Goal: Task Accomplishment & Management: Manage account settings

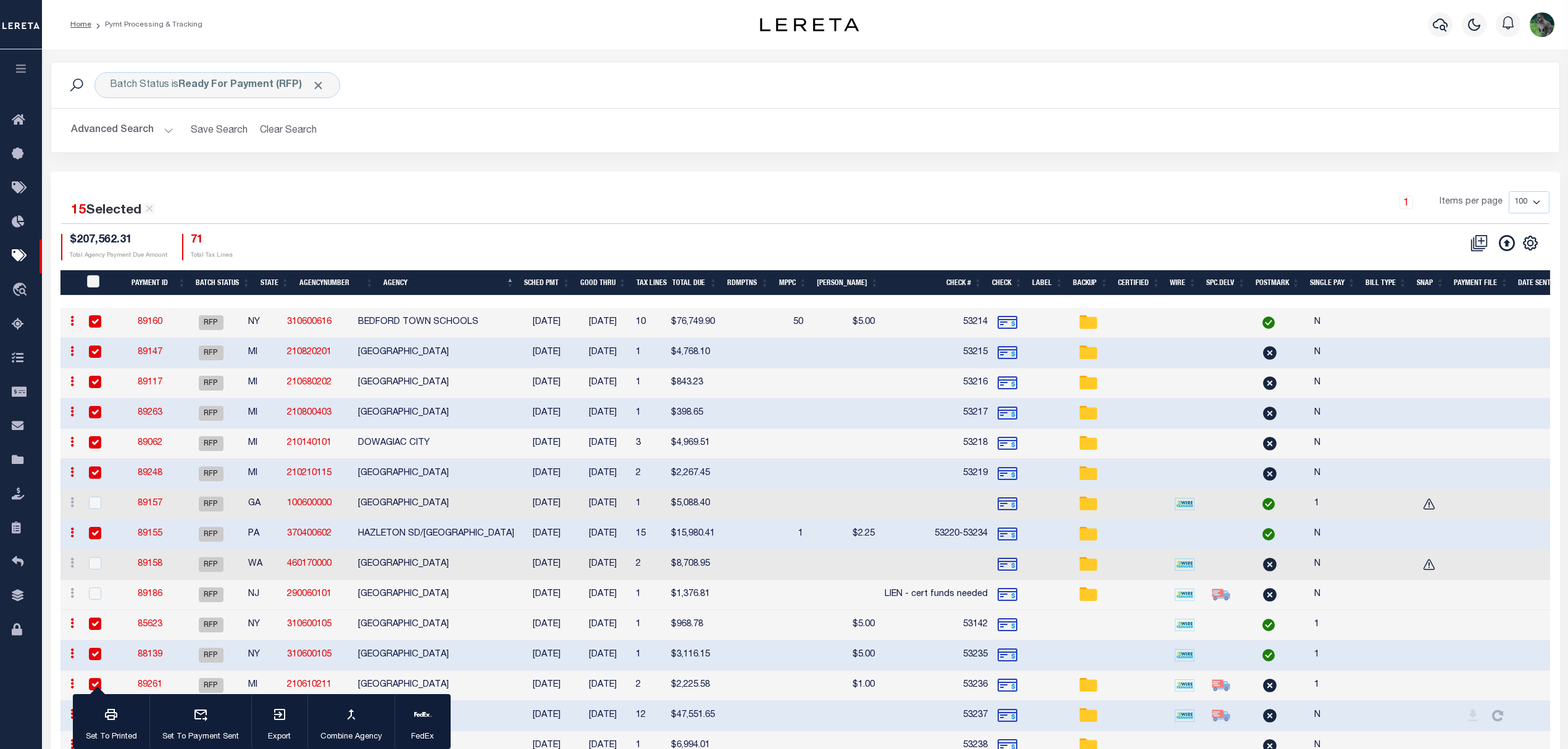
drag, startPoint x: 1462, startPoint y: 1, endPoint x: 977, endPoint y: 33, distance: 486.1
click at [977, 33] on div "Profile Sign out" at bounding box center [1246, 24] width 624 height 43
click at [267, 726] on button "Export" at bounding box center [279, 722] width 56 height 55
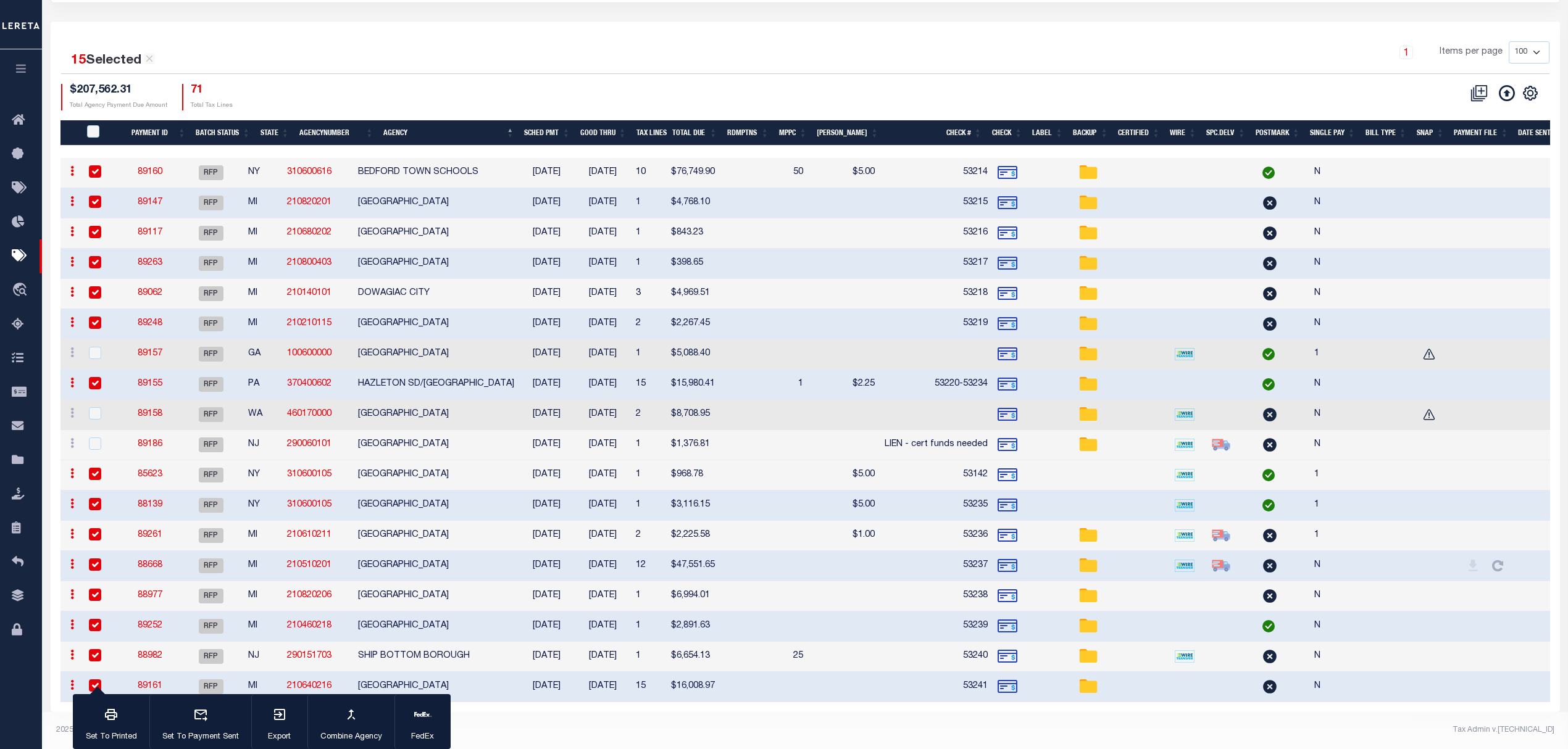
scroll to position [162, 0]
click at [102, 125] on div "PayeePmtBatchStatus" at bounding box center [101, 132] width 35 height 13
click at [99, 125] on input "PayeePmtBatchStatus" at bounding box center [93, 132] width 13 height 13
checkbox input "true"
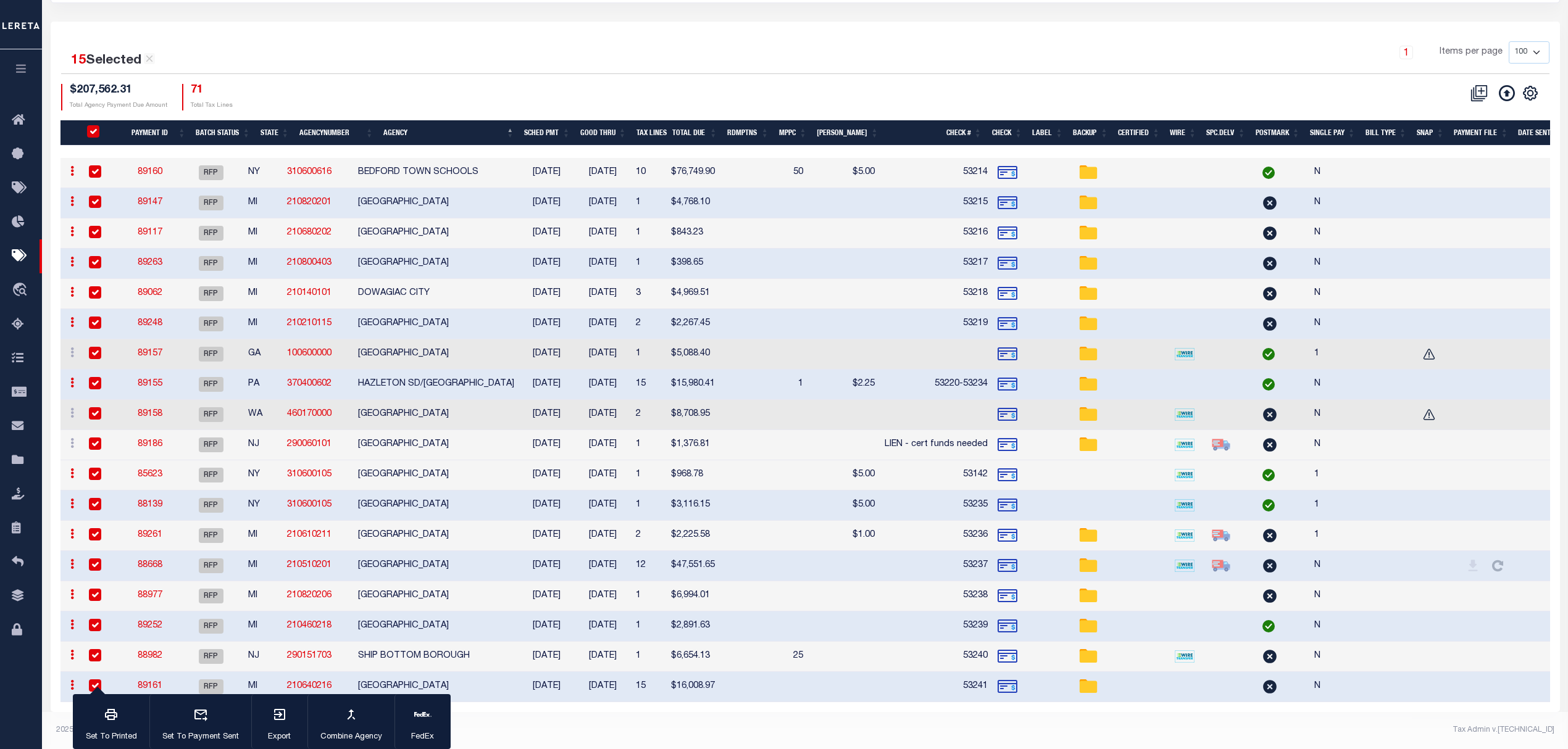
checkbox input "true"
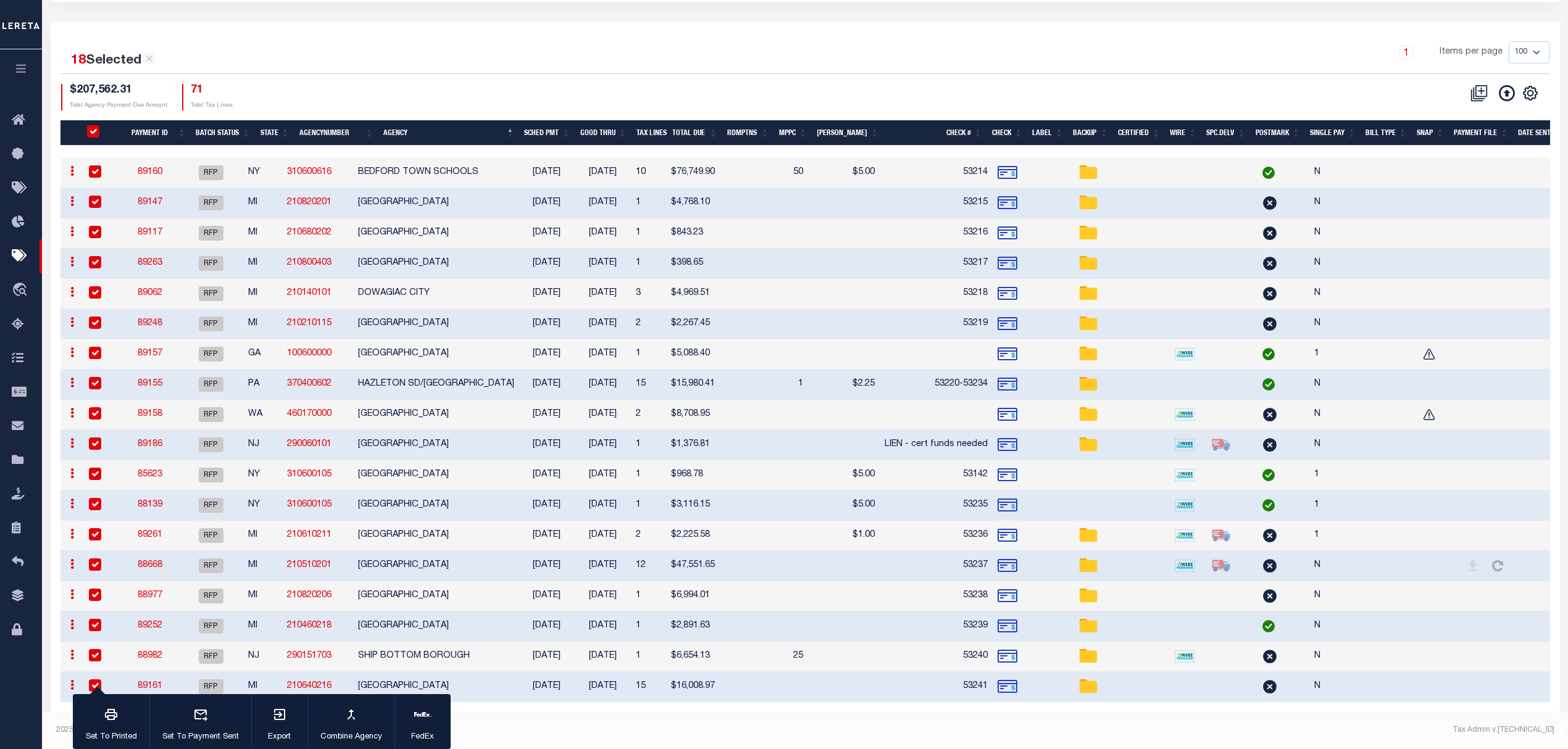
click at [99, 125] on input "PayeePmtBatchStatus" at bounding box center [93, 132] width 13 height 13
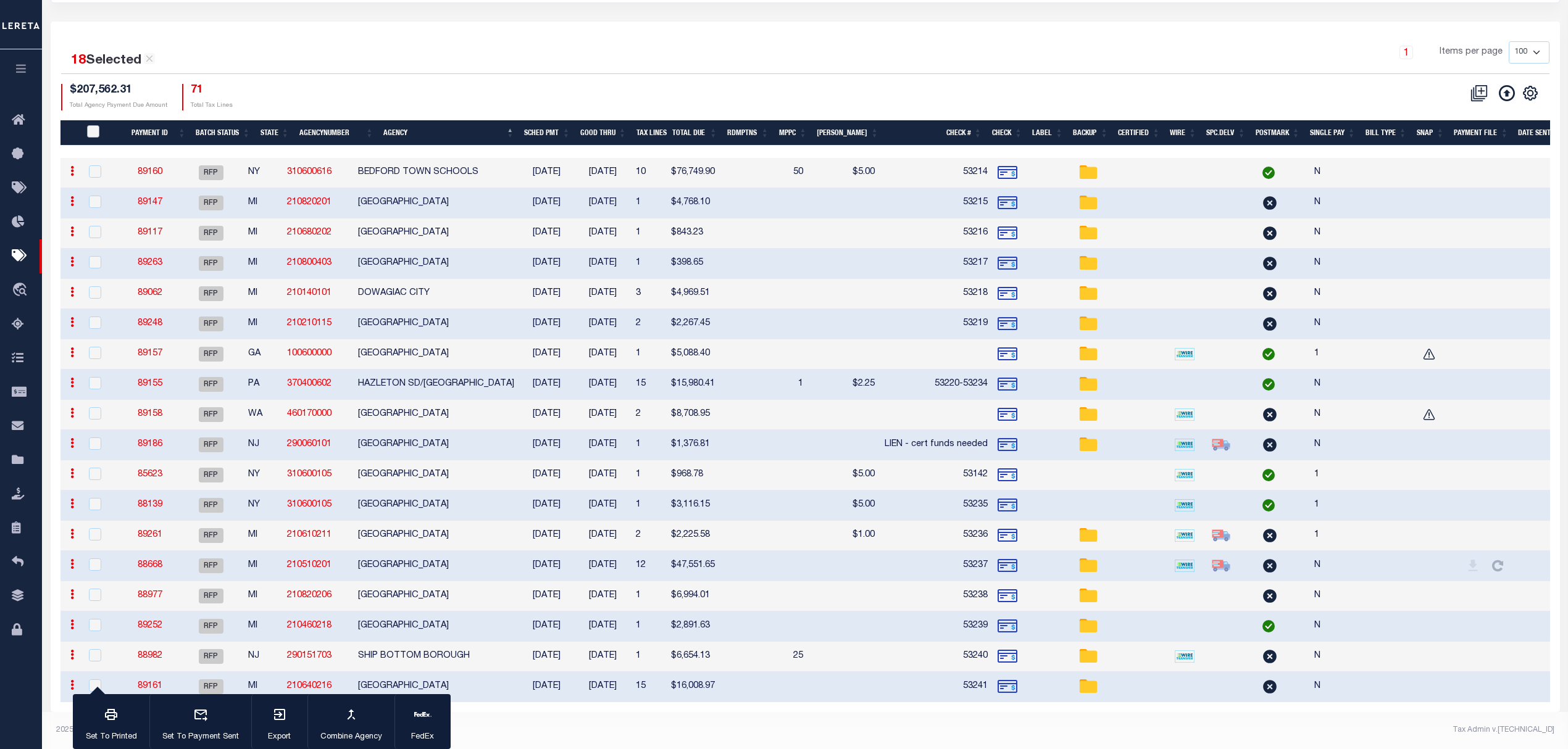
checkbox input "false"
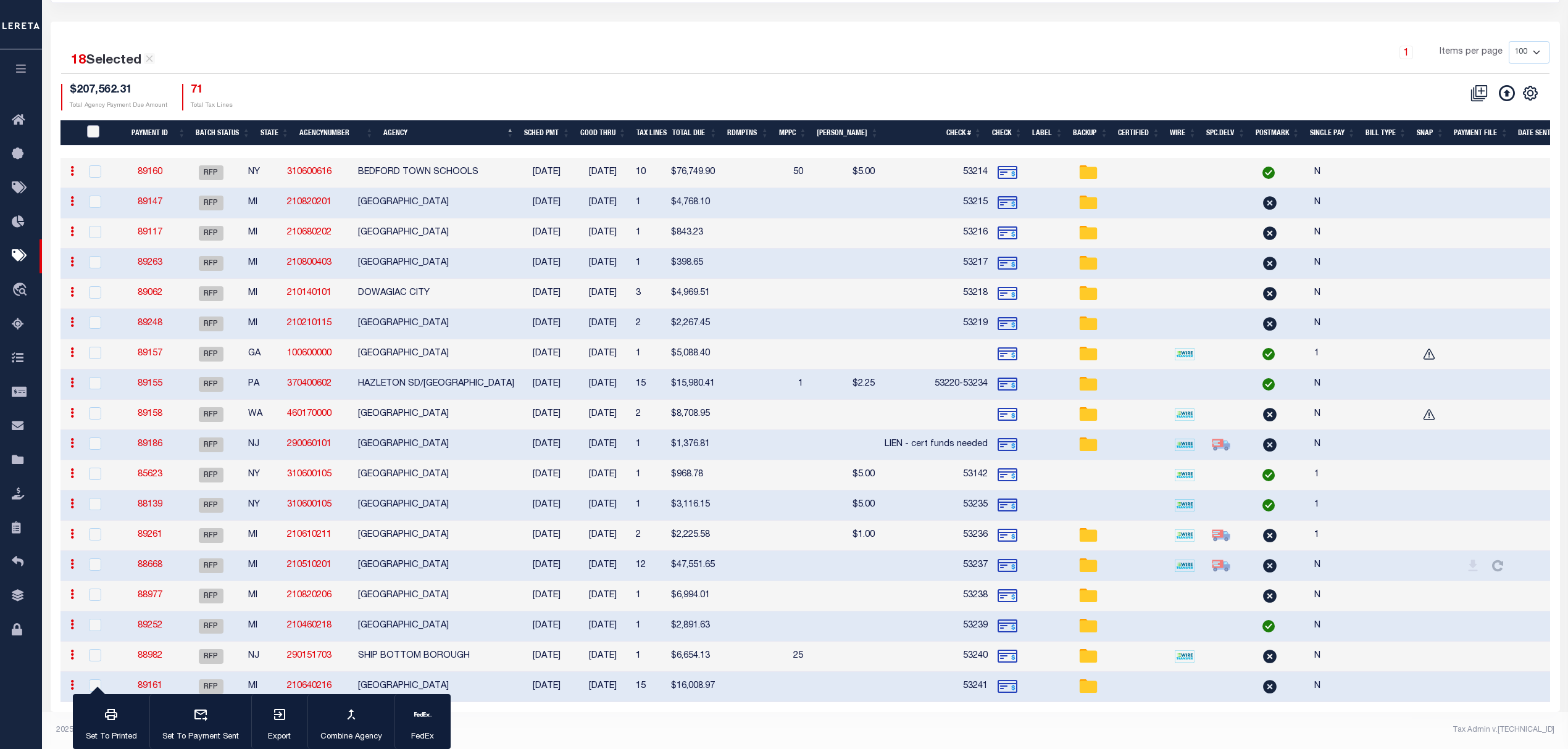
checkbox input "false"
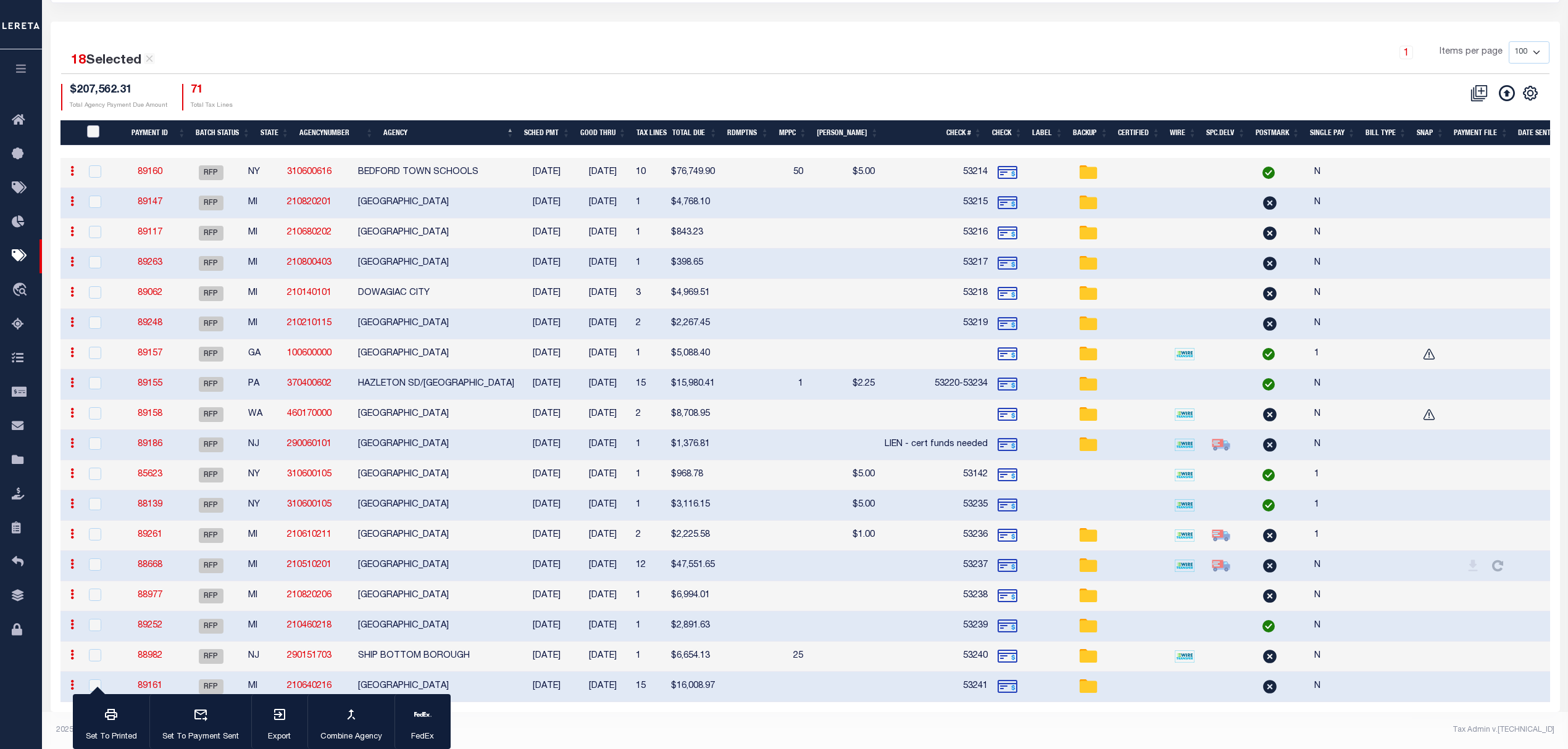
checkbox input "false"
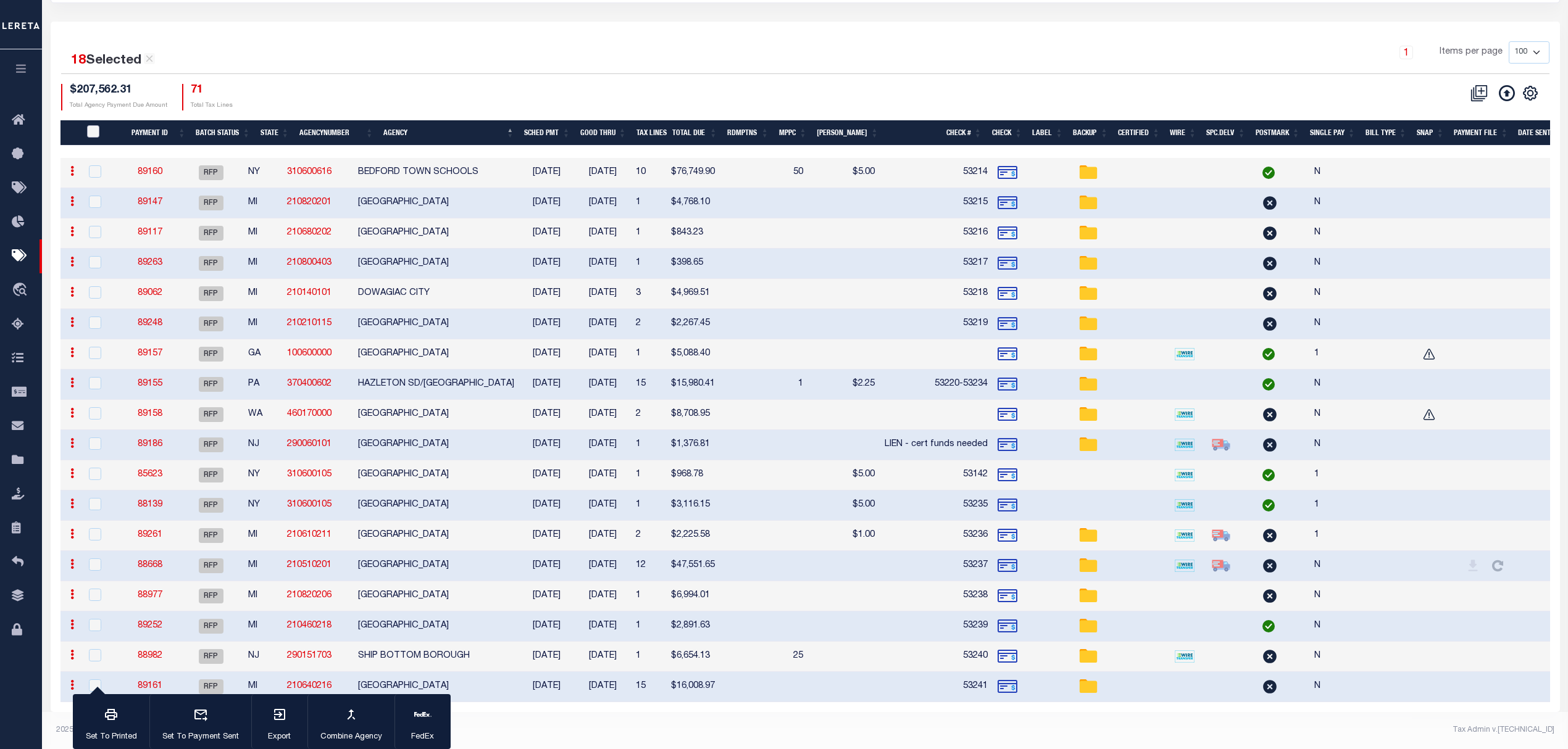
checkbox input "false"
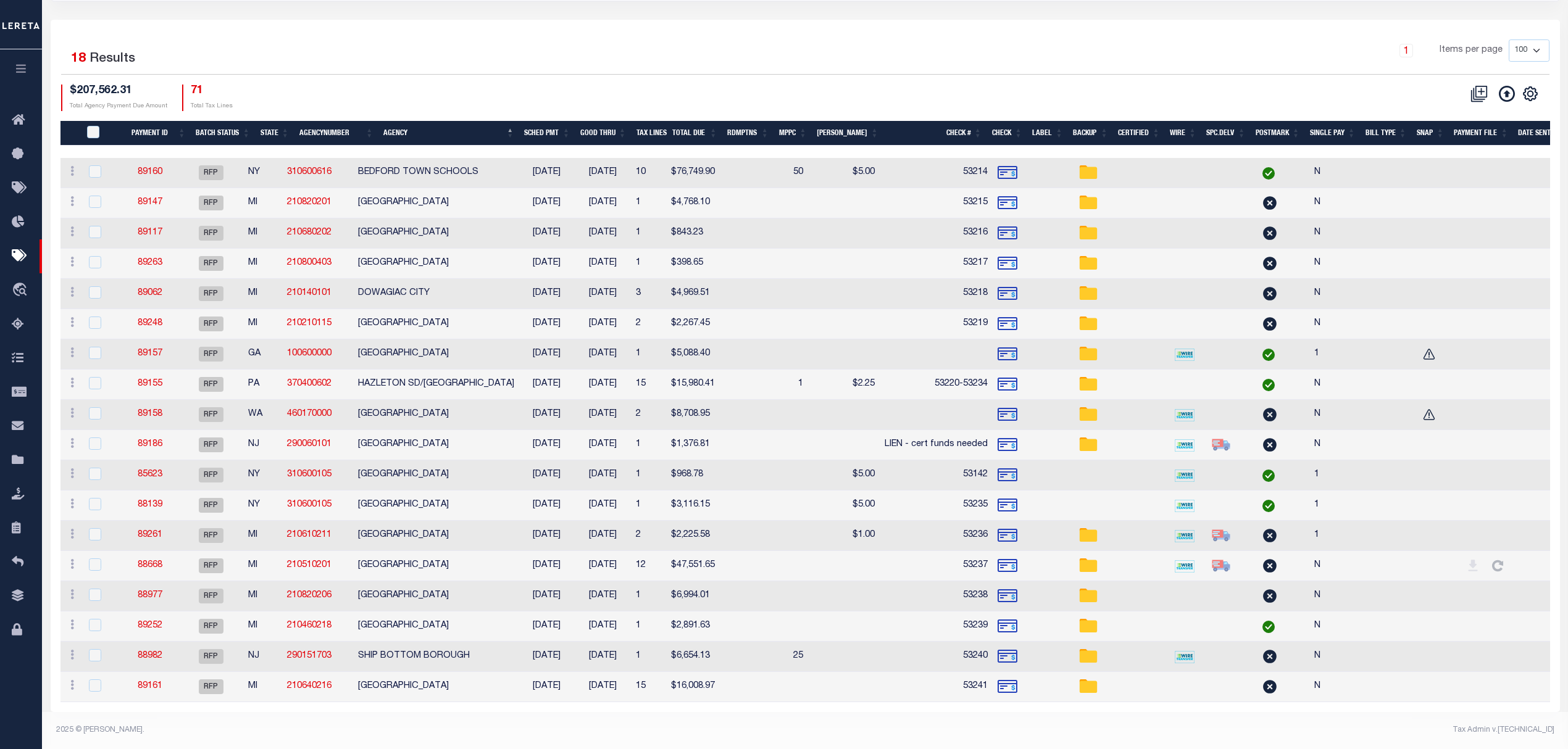
click at [455, 625] on td "ROLLIN TOWNSHIP" at bounding box center [435, 626] width 166 height 30
checkbox input "true"
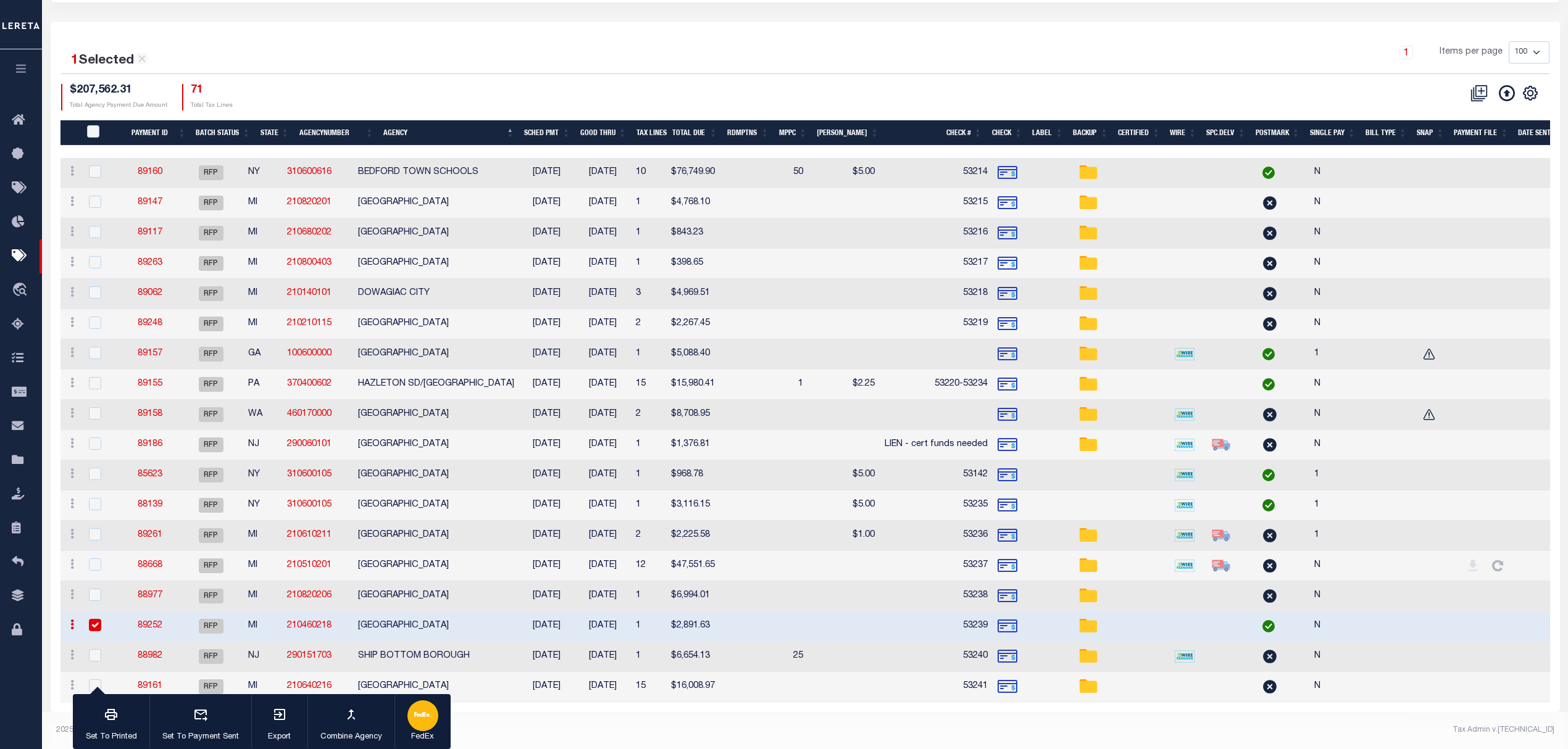
click at [414, 709] on icon "button" at bounding box center [422, 714] width 17 height 17
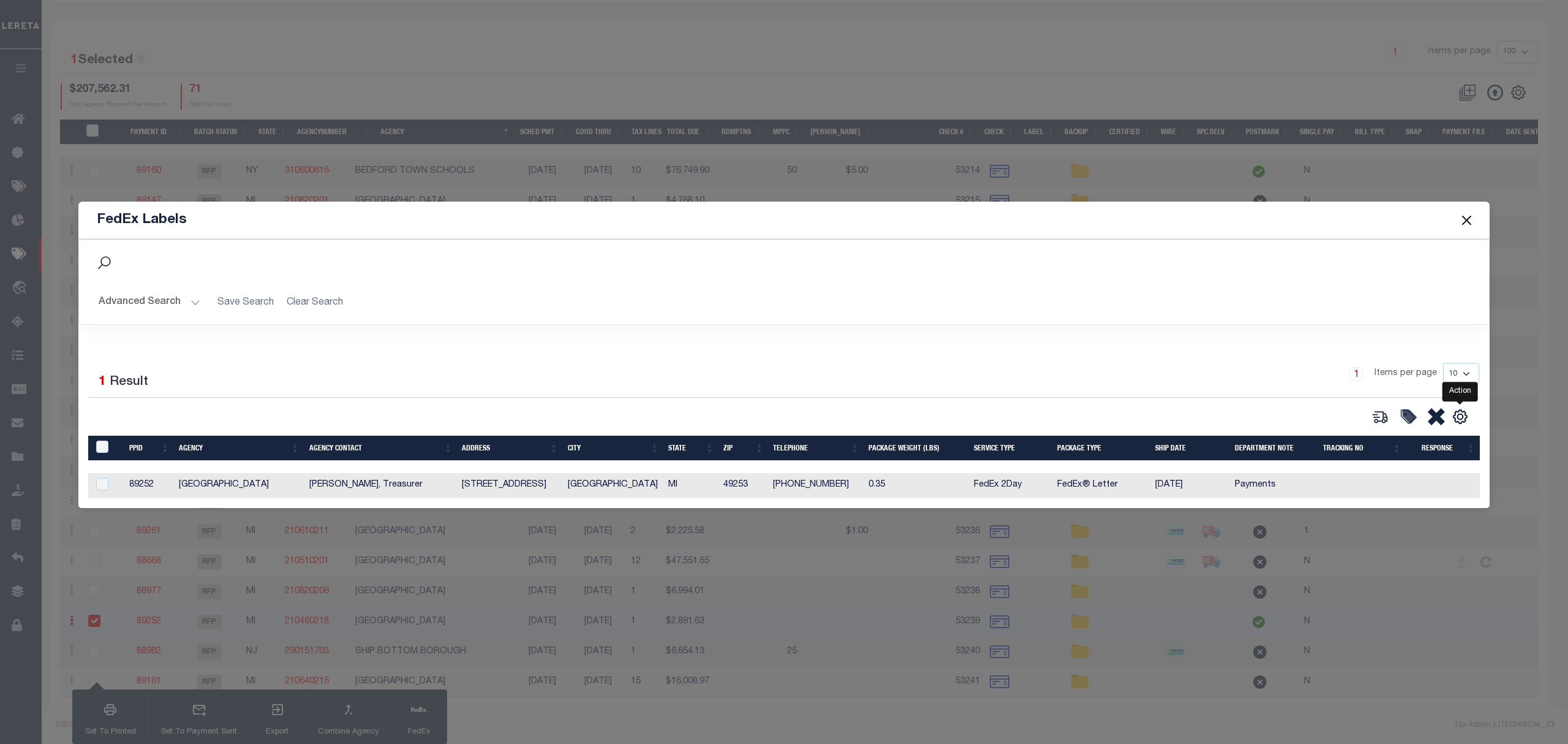
click at [1460, 401] on div "Selected 1 Result 1 Items per page 10 25 50 100" at bounding box center [784, 394] width 1410 height 63
click at [1461, 415] on icon "" at bounding box center [1461, 417] width 16 height 16
click at [1370, 248] on span "CSV" at bounding box center [1372, 252] width 19 height 9
click at [1470, 212] on button "Close" at bounding box center [1468, 220] width 16 height 16
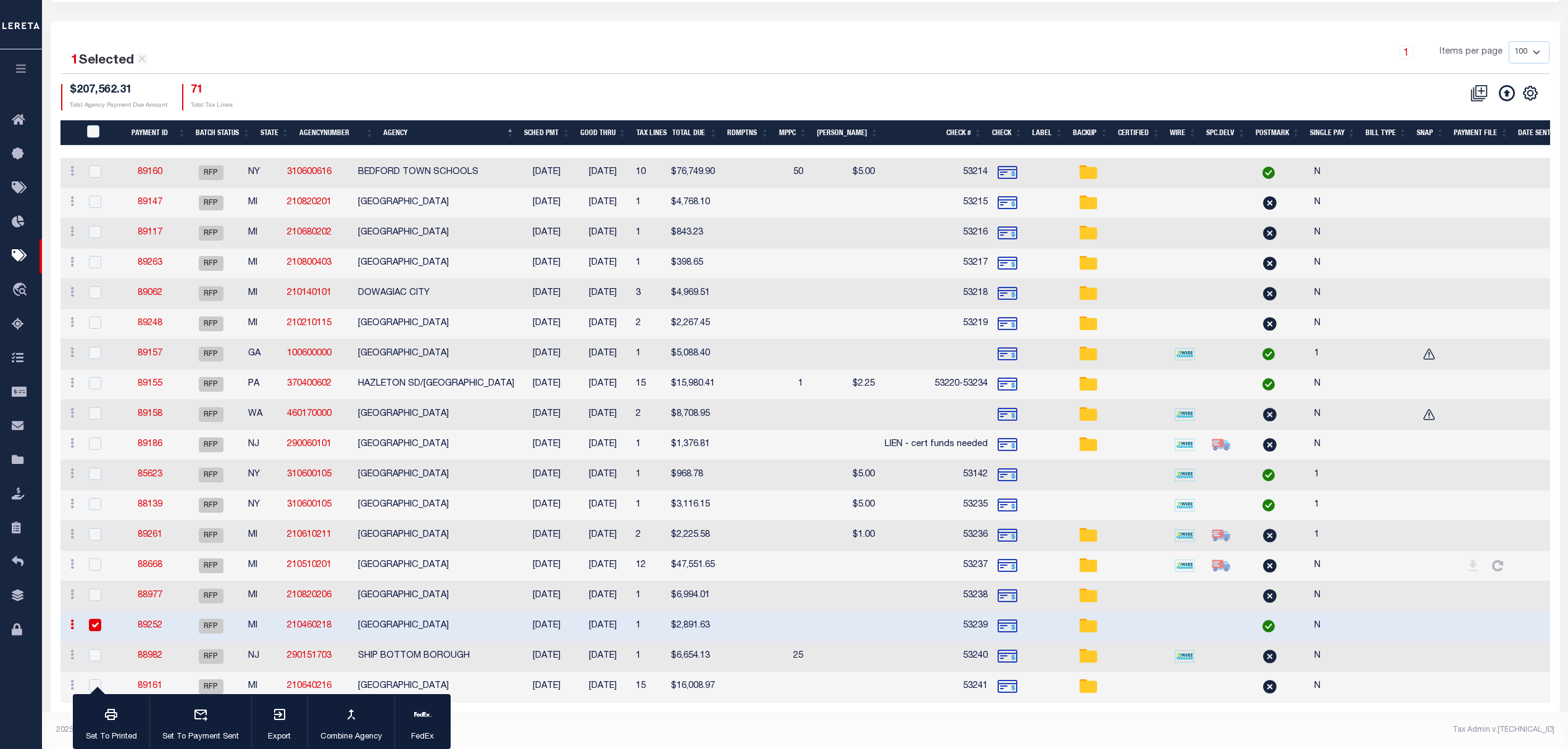
click at [161, 621] on link "89252" at bounding box center [150, 626] width 25 height 9
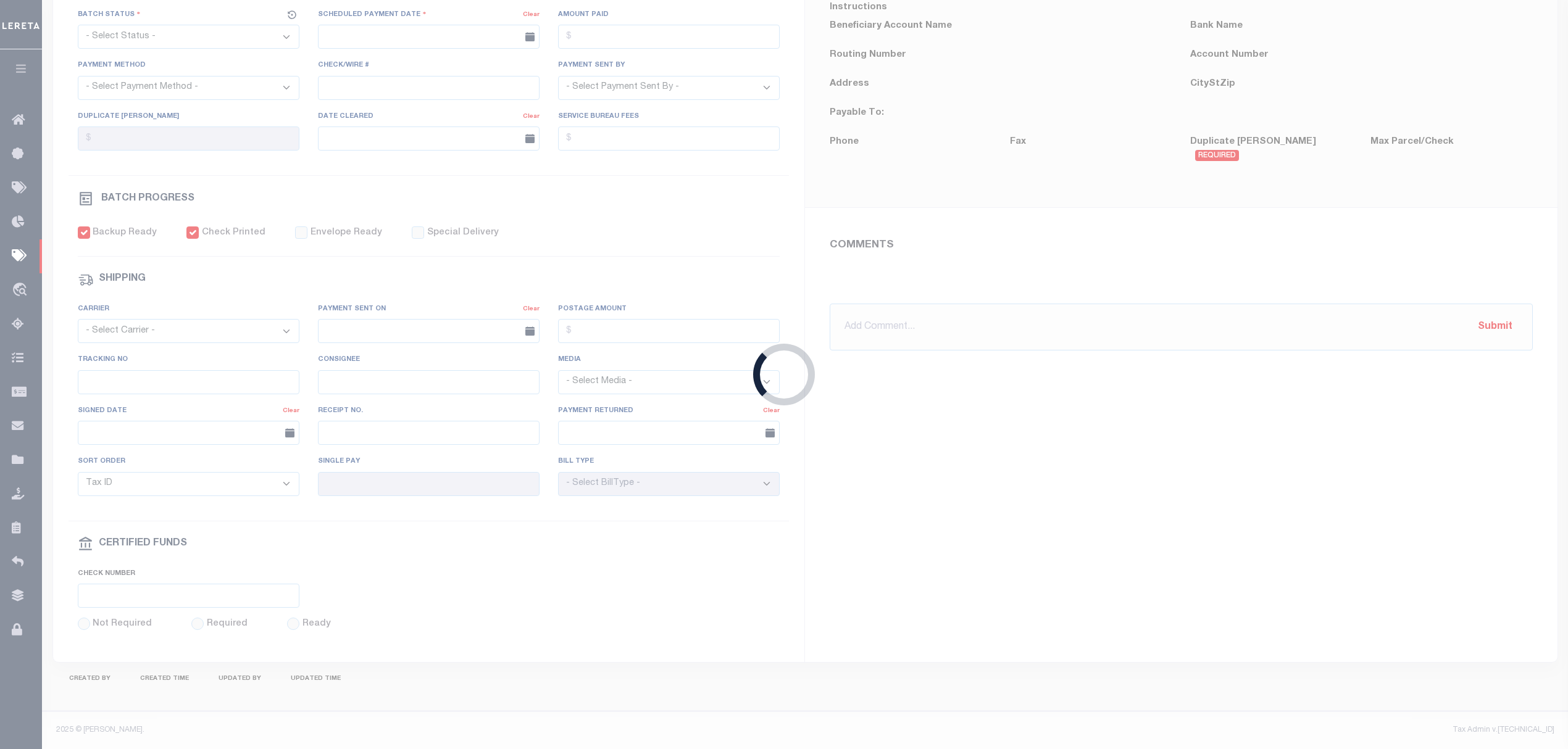
select select "RFP"
type input "[DATE]"
type input "$2,891.63"
select select "CHK"
type input "53239"
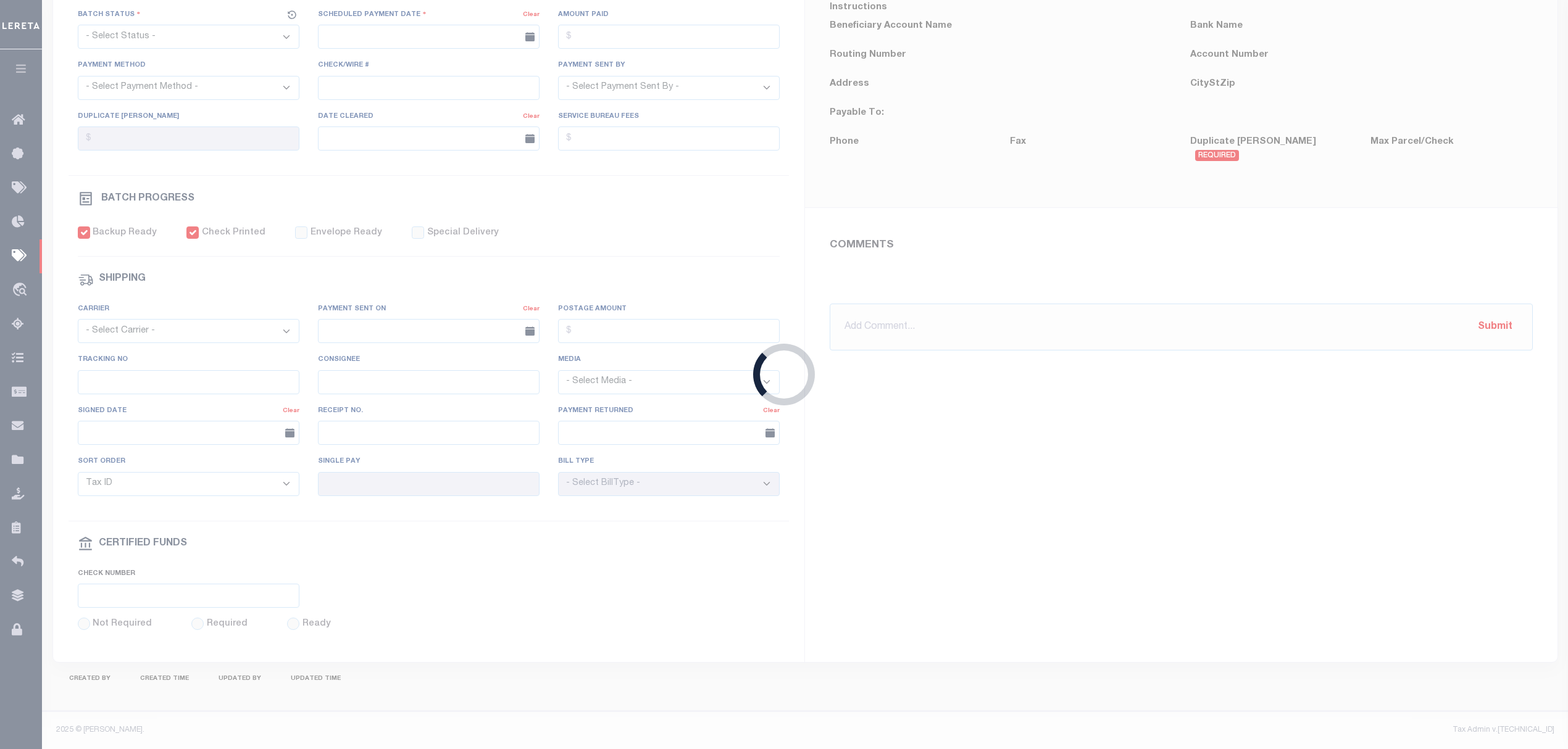
select select "[PERSON_NAME]"
checkbox input "true"
type input "N"
radio input "true"
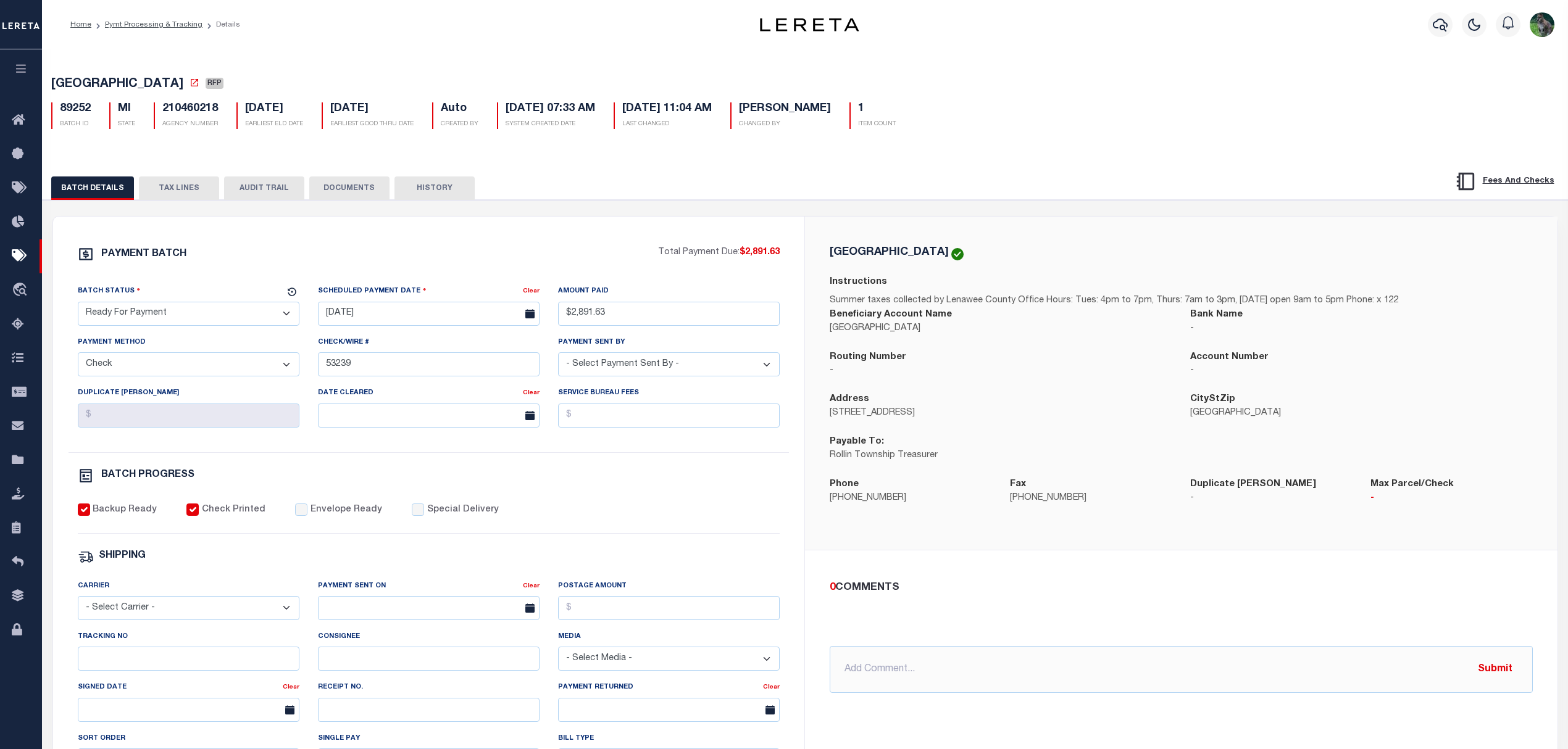
click at [149, 311] on select "- Select Status - Scheduled for Payment Ready For Payment Payment Sent Cleared …" at bounding box center [189, 313] width 222 height 24
select select "SNT"
click at [78, 305] on select "- Select Status - Scheduled for Payment Ready For Payment Payment Sent Cleared …" at bounding box center [189, 313] width 222 height 24
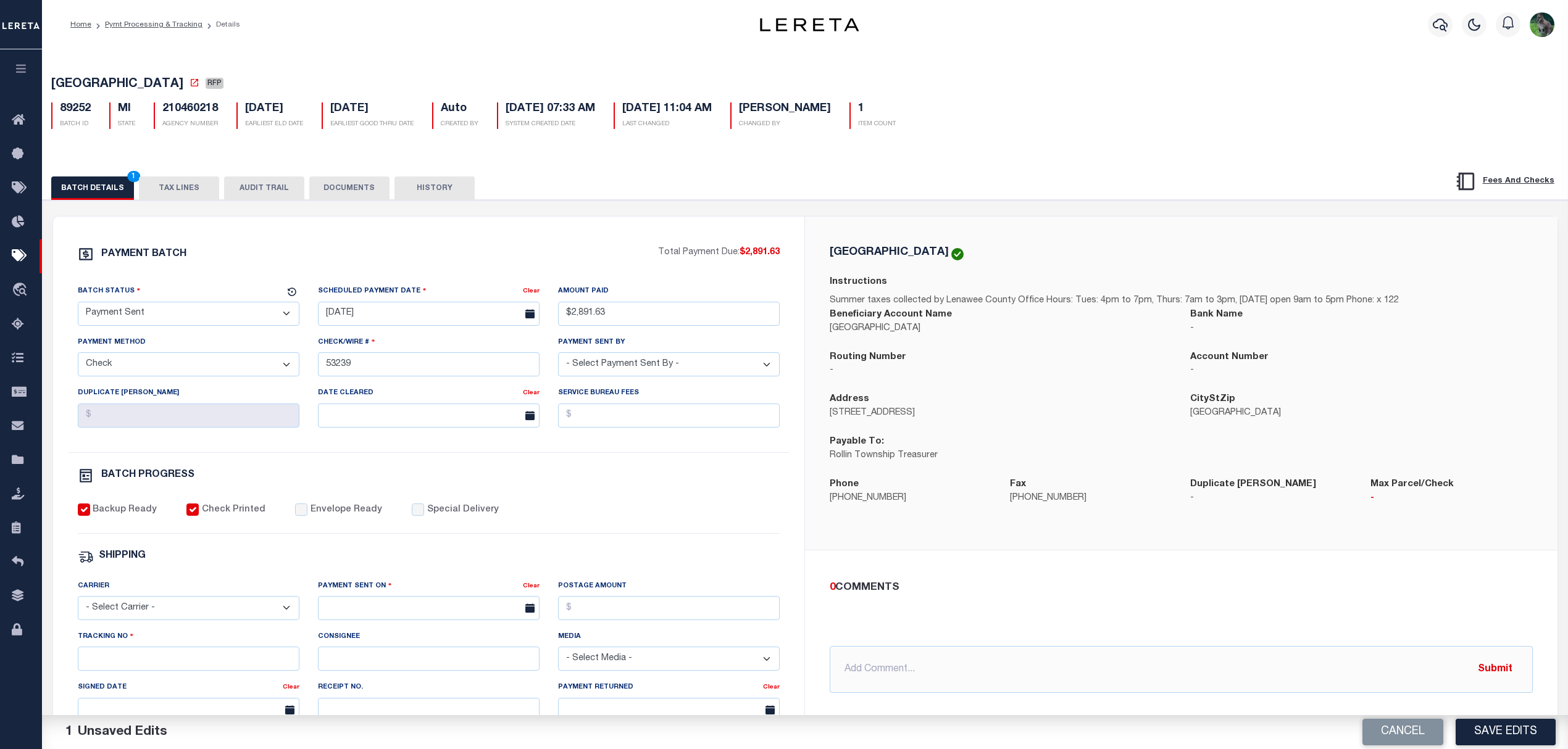
click at [297, 511] on div "PAYMENT BATCH Total Payment Due: $2,891.63 Batch Status - Select Status -" at bounding box center [429, 577] width 722 height 663
click at [311, 516] on label "Envelope Ready" at bounding box center [346, 510] width 72 height 13
click at [303, 515] on input "Envelope Ready" at bounding box center [302, 510] width 13 height 13
checkbox input "true"
click at [200, 608] on select "- Select Carrier - E-mail Fax Fedex FTP Other UPS USPS" at bounding box center [189, 608] width 222 height 24
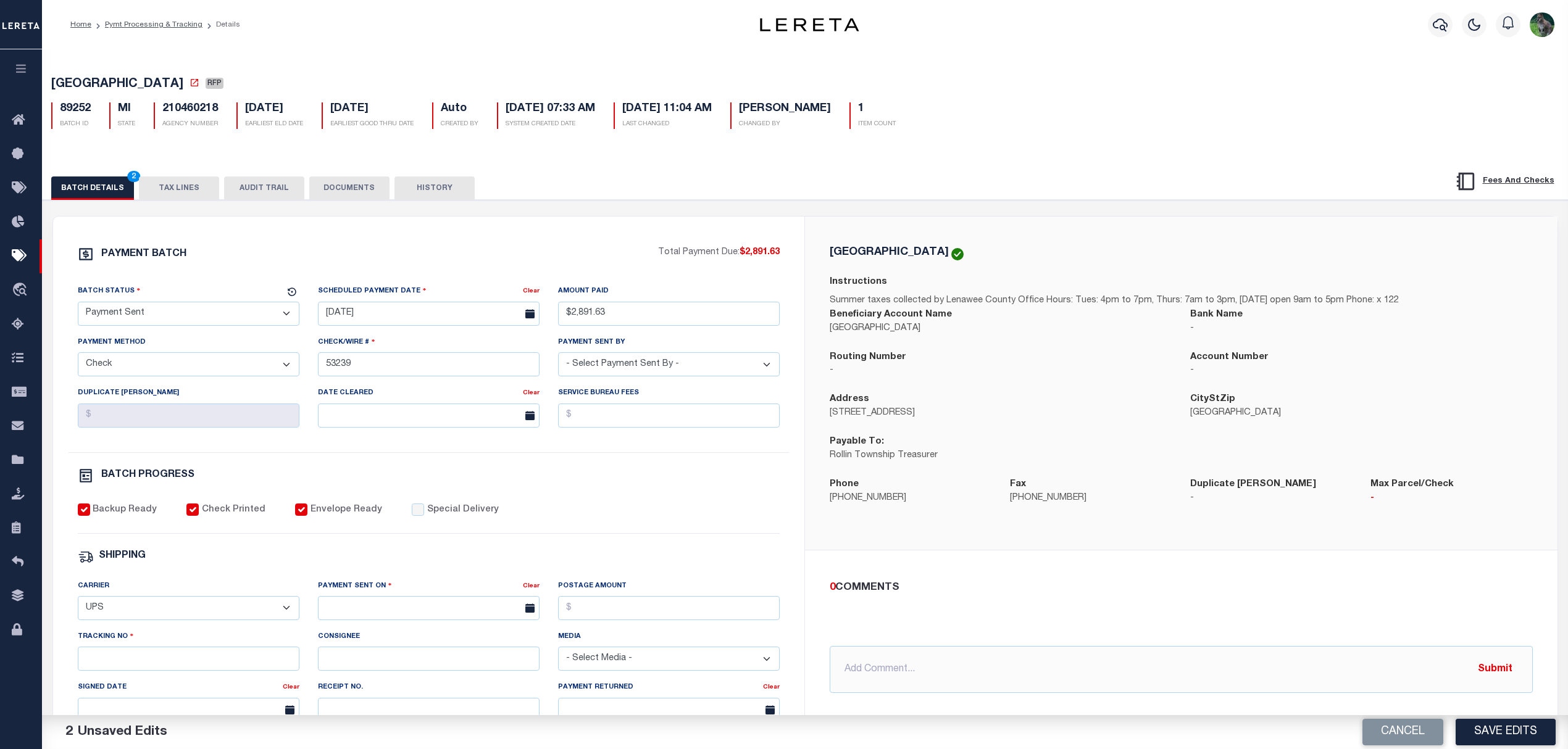
click at [78, 605] on select "- Select Carrier - E-mail Fax Fedex FTP Other UPS USPS" at bounding box center [189, 608] width 222 height 24
drag, startPoint x: 134, startPoint y: 615, endPoint x: 129, endPoint y: 641, distance: 26.5
click at [134, 616] on select "- Select Carrier - E-mail Fax Fedex FTP Other UPS USPS" at bounding box center [189, 608] width 222 height 24
select select "USS"
click at [78, 605] on select "- Select Carrier - E-mail Fax Fedex FTP Other UPS USPS" at bounding box center [189, 608] width 222 height 24
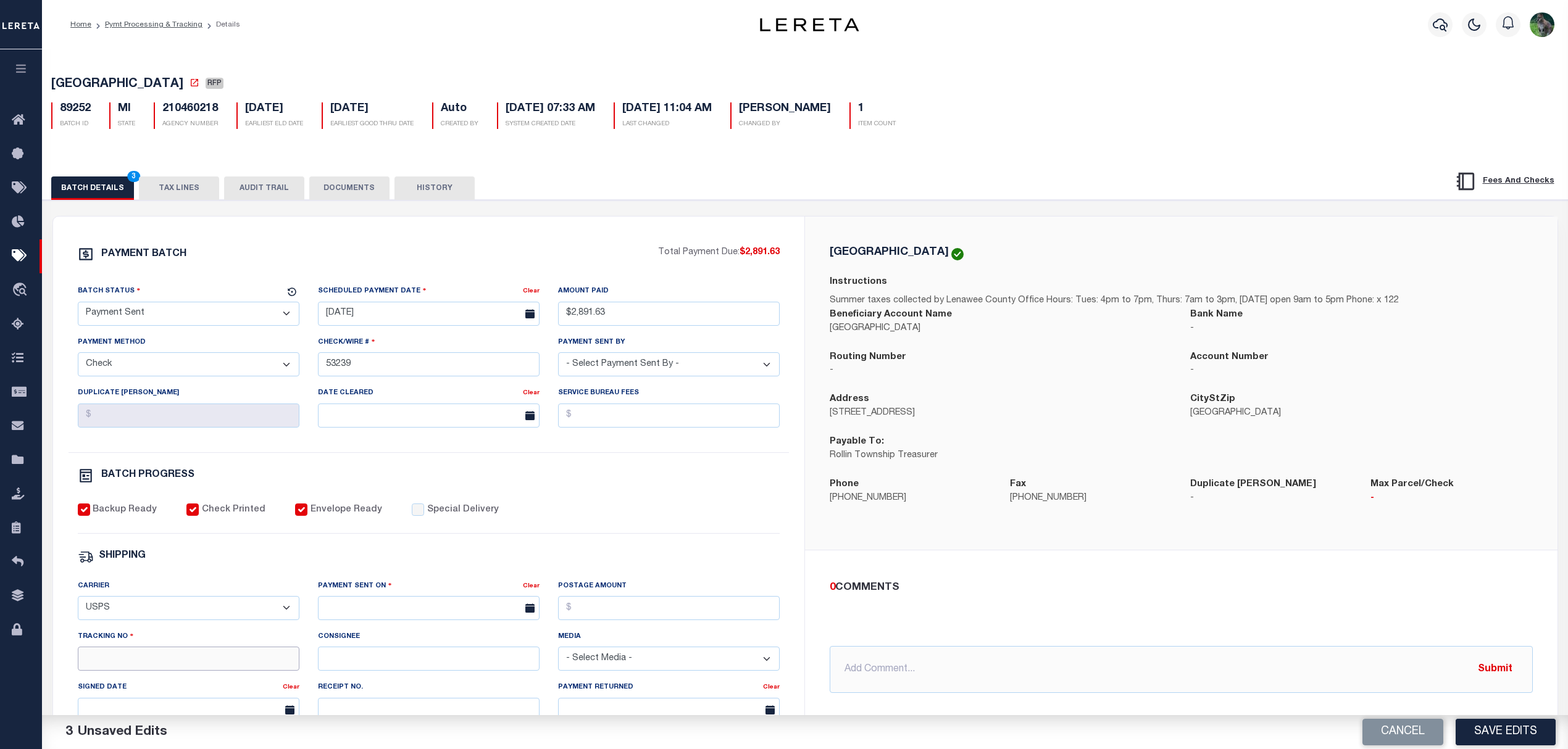
click at [150, 670] on input "Tracking No" at bounding box center [189, 659] width 222 height 24
paste input "9405540109627006340012"
type input "9405540109627006340012"
click at [409, 611] on input "text" at bounding box center [429, 608] width 222 height 24
click at [411, 496] on span "10" at bounding box center [413, 496] width 24 height 24
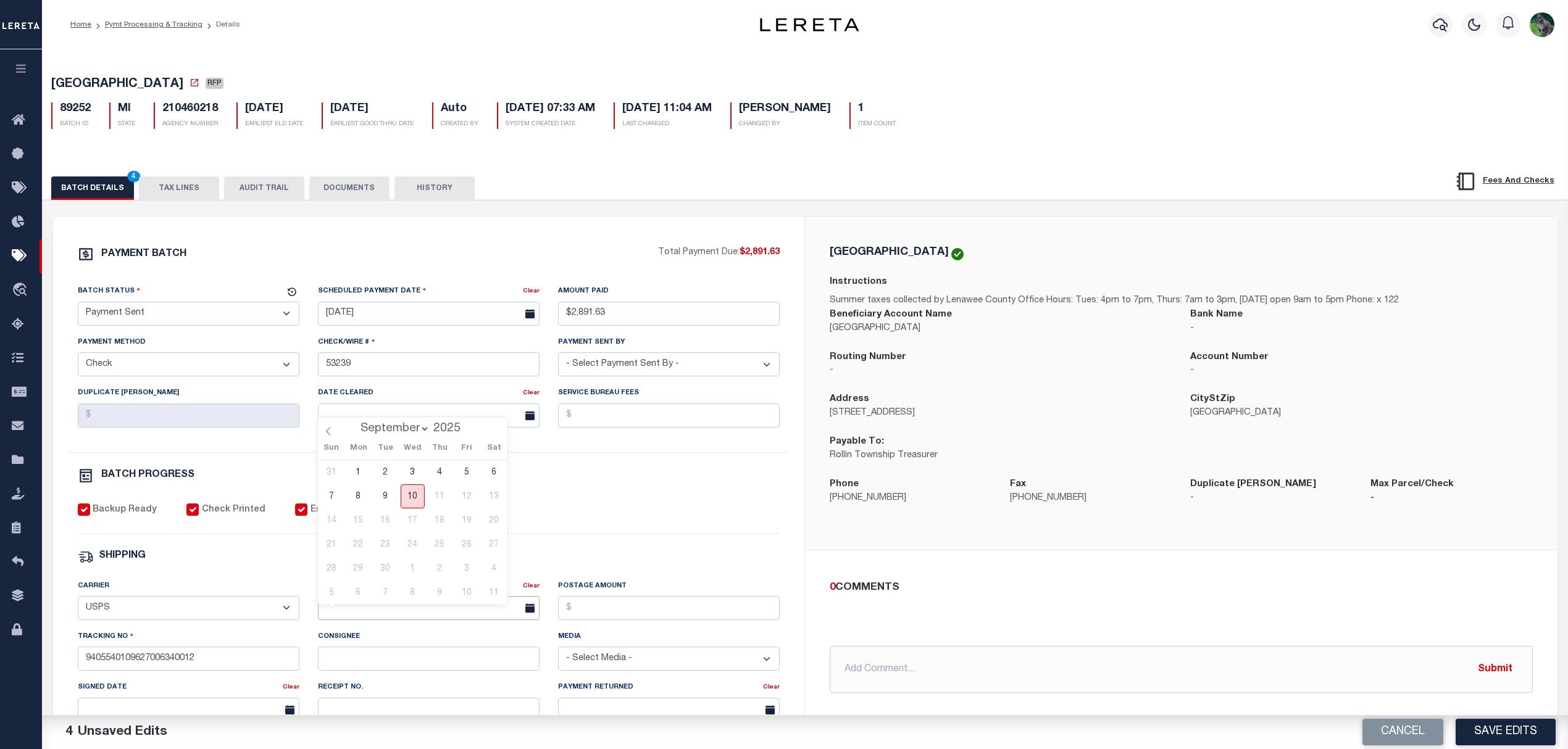
type input "[DATE]"
drag, startPoint x: 1196, startPoint y: 589, endPoint x: 1231, endPoint y: 598, distance: 36.1
click at [1198, 589] on div "0 COMMENTS" at bounding box center [1179, 588] width 698 height 16
click at [1504, 729] on button "Save Edits" at bounding box center [1505, 732] width 100 height 27
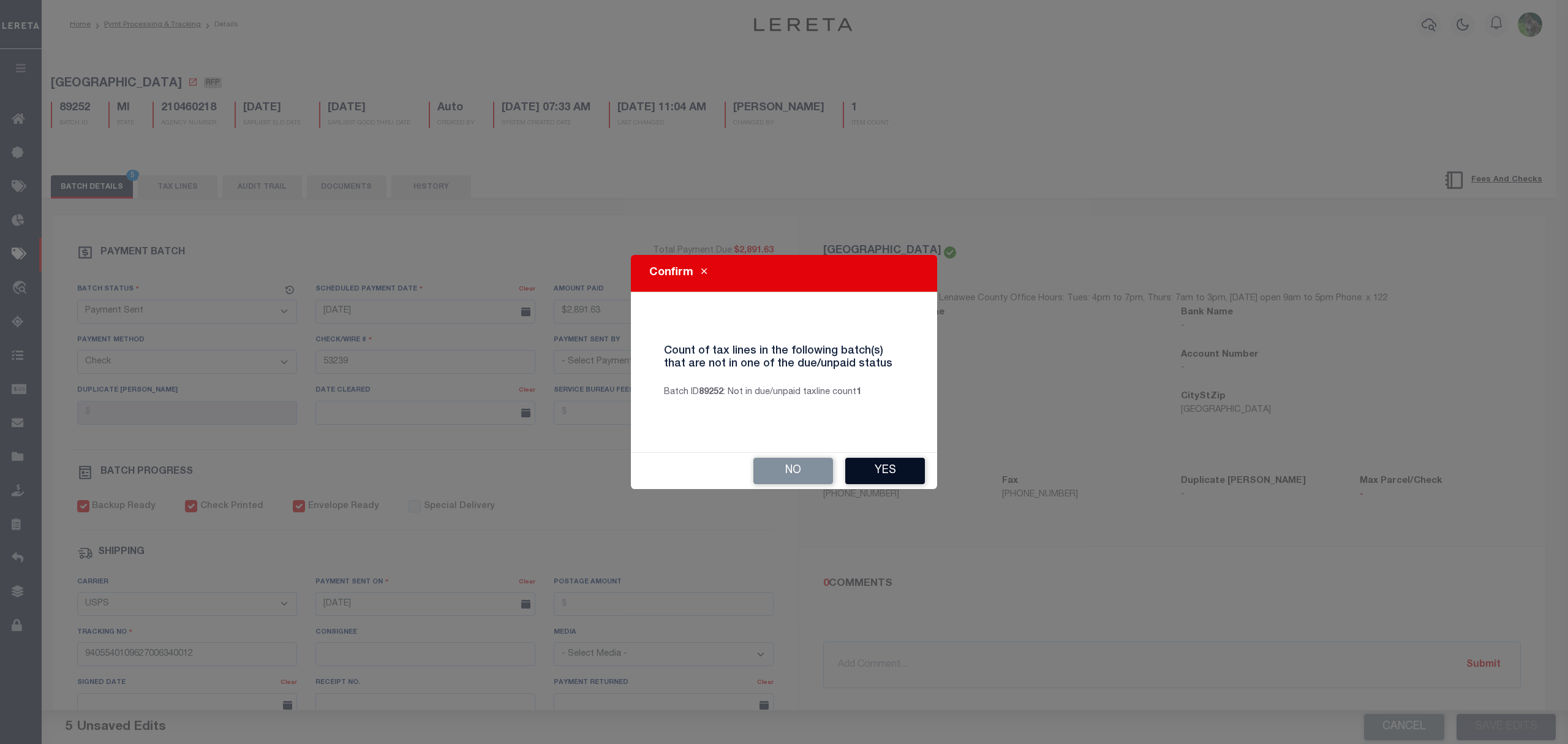
click at [893, 476] on button "Yes" at bounding box center [886, 471] width 80 height 27
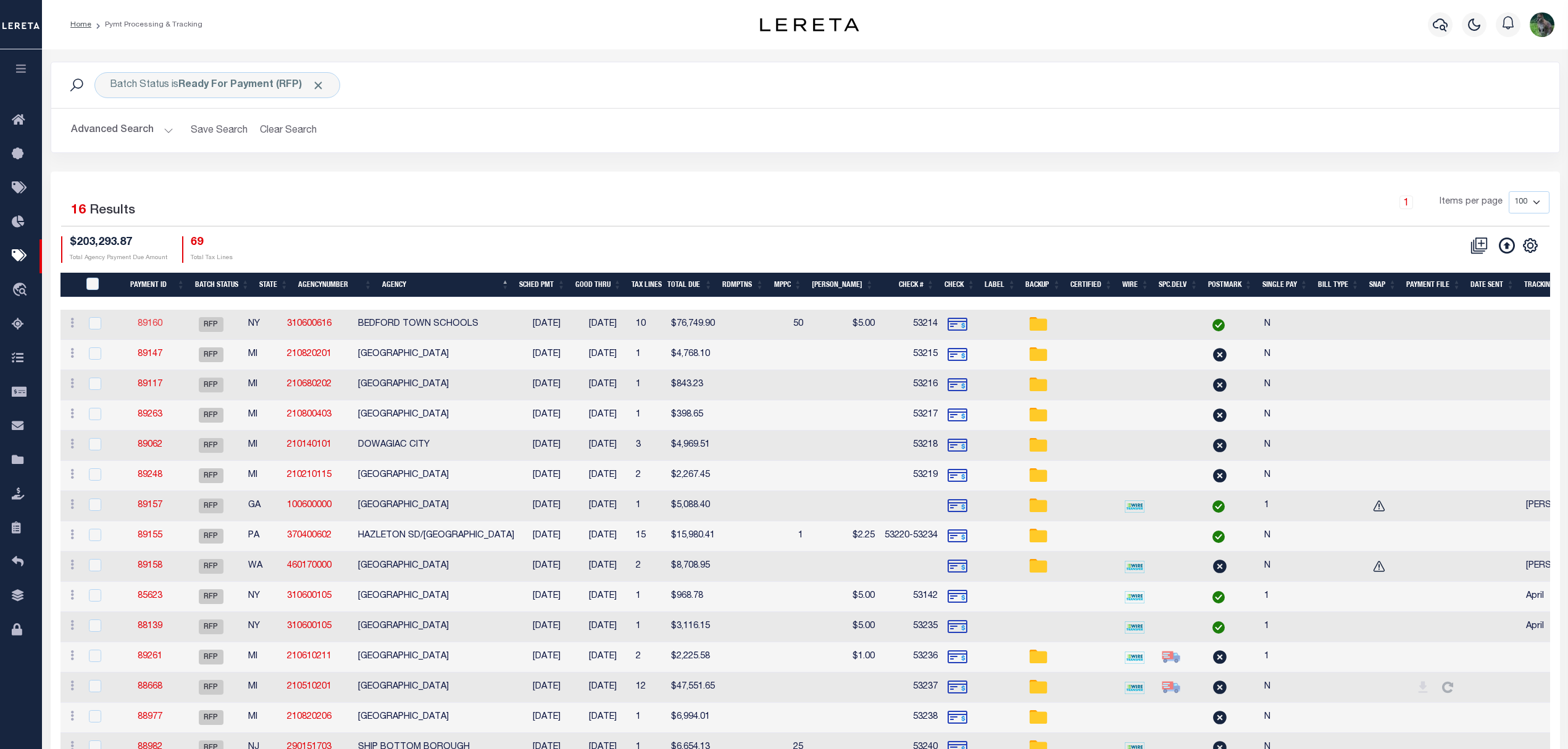
click at [162, 326] on link "89160" at bounding box center [150, 324] width 25 height 9
select select "RFP"
type input "$76,749.9"
type input "53214"
select select "Little, Audria"
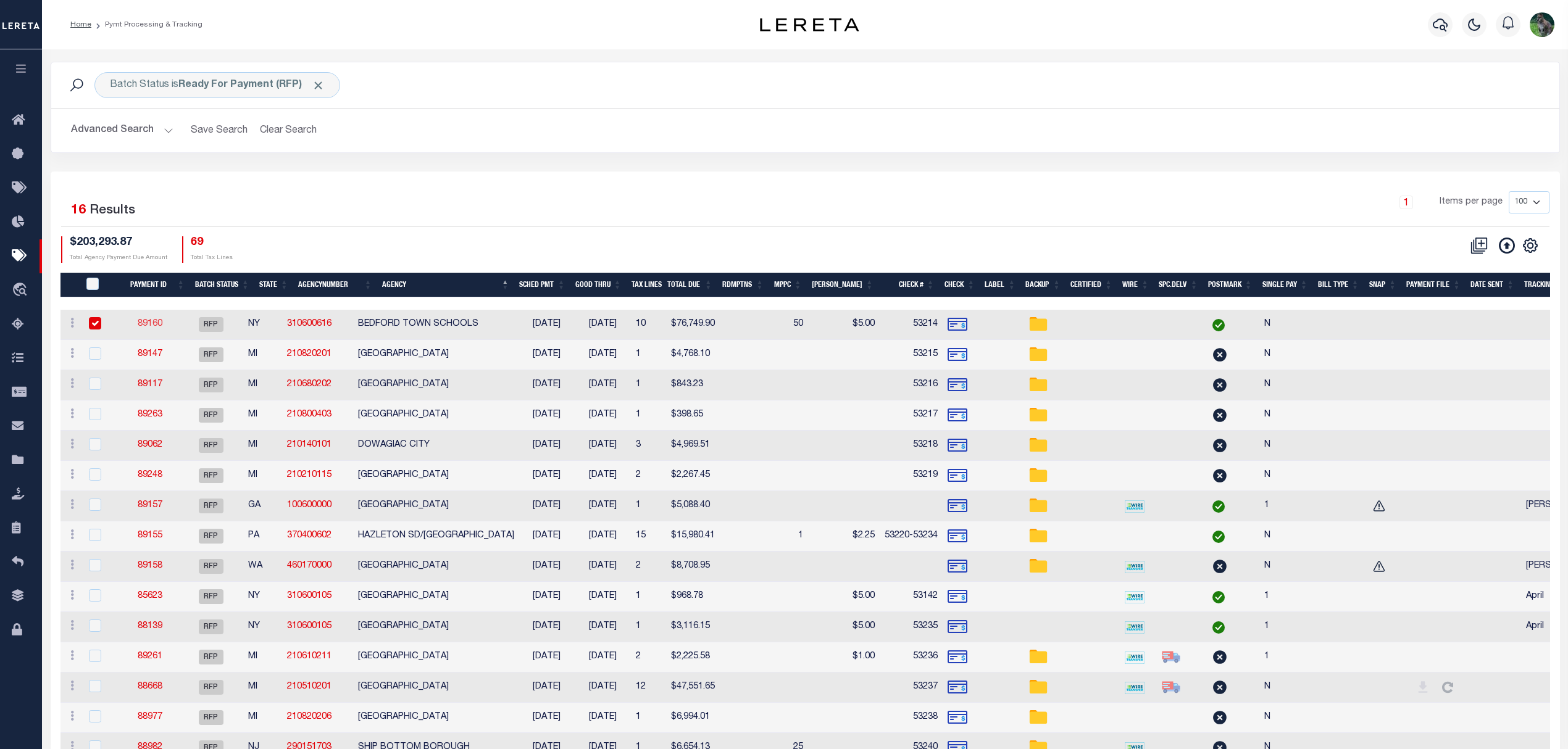
type input "$100"
checkbox input "false"
select select
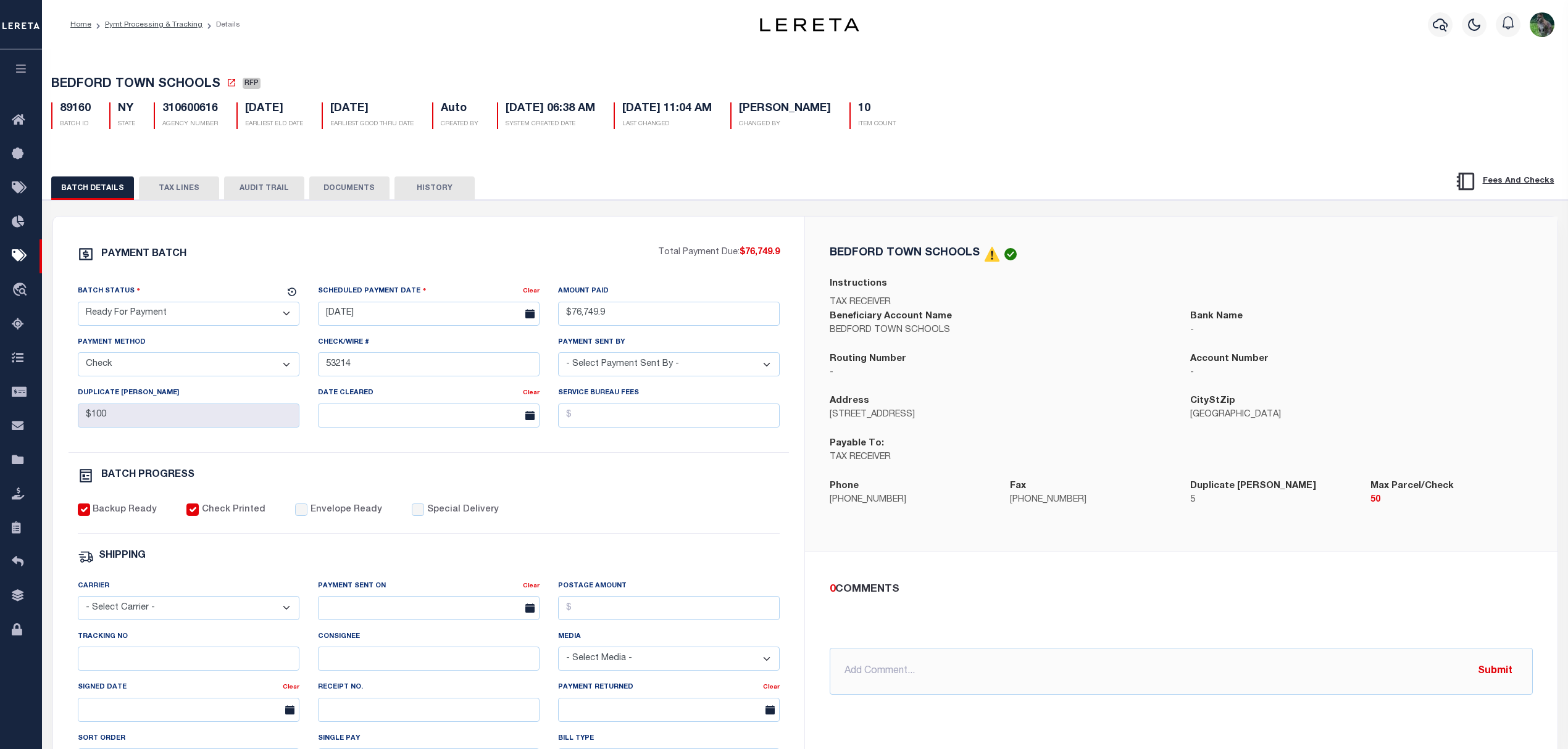
click at [181, 310] on select "- Select Status - Scheduled for Payment Ready For Payment Payment Sent Cleared …" at bounding box center [189, 313] width 222 height 24
select select "SNT"
click at [78, 305] on select "- Select Status - Scheduled for Payment Ready For Payment Payment Sent Cleared …" at bounding box center [189, 313] width 222 height 24
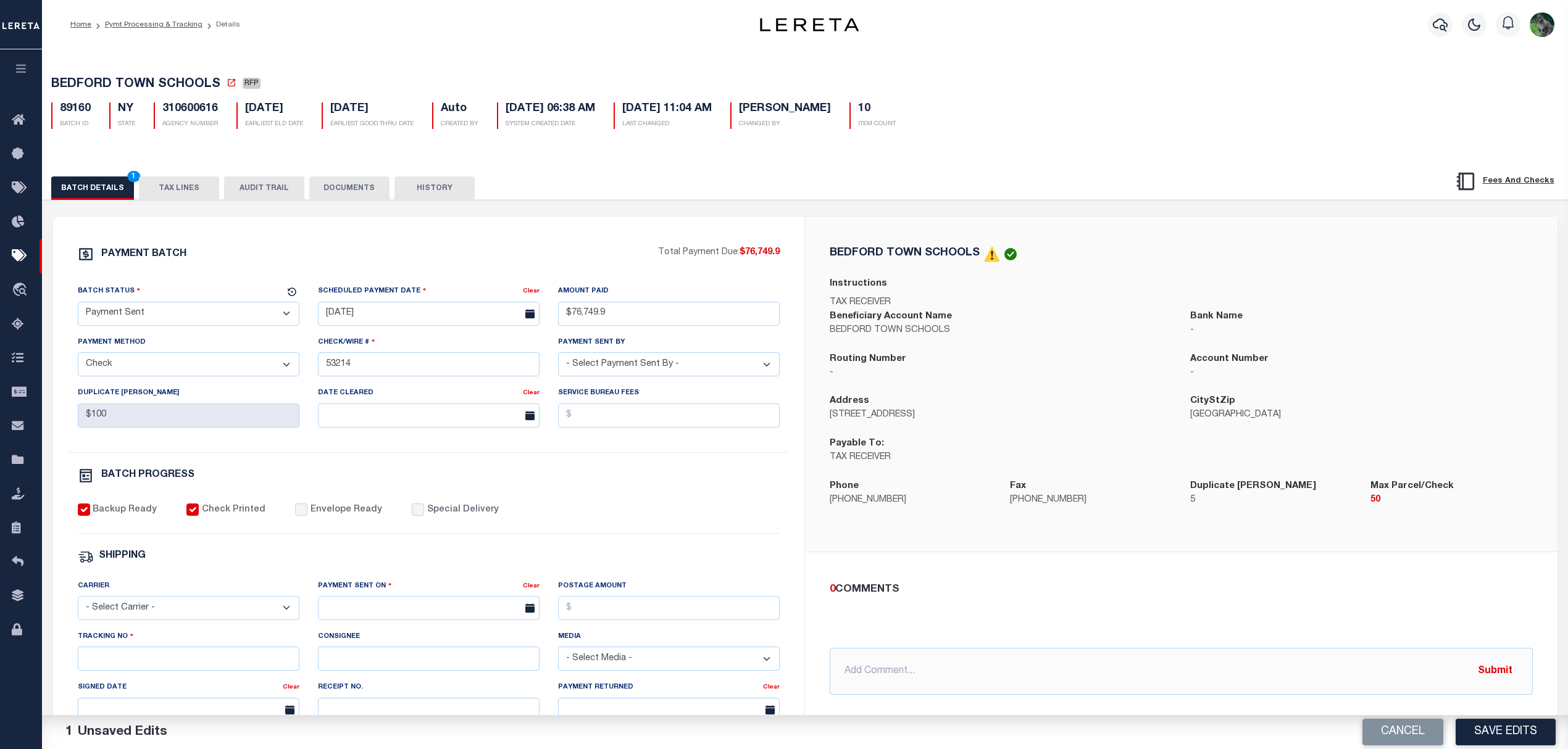
click at [327, 517] on label "Envelope Ready" at bounding box center [346, 510] width 72 height 13
click at [307, 515] on input "Envelope Ready" at bounding box center [302, 510] width 13 height 13
checkbox input "true"
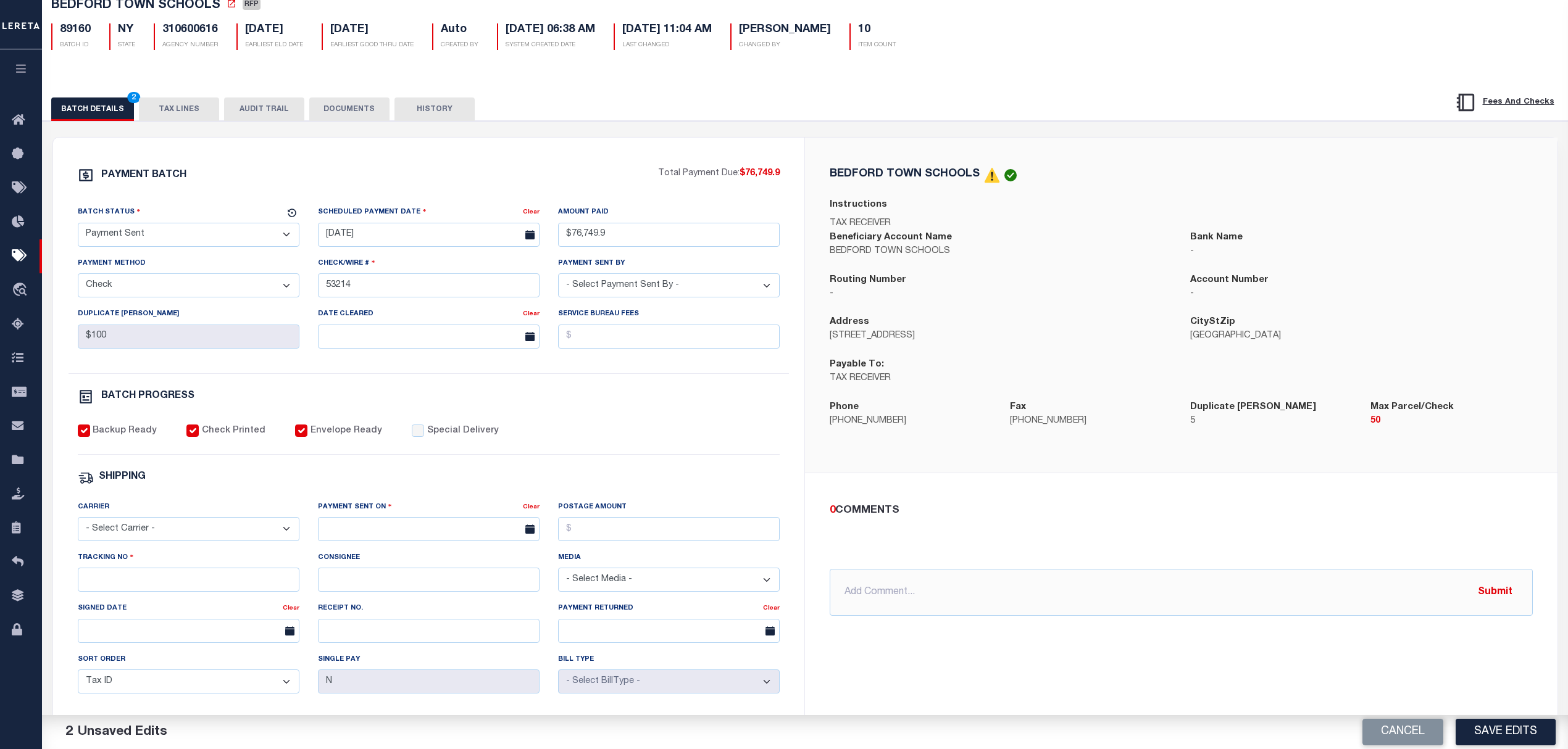
scroll to position [82, 0]
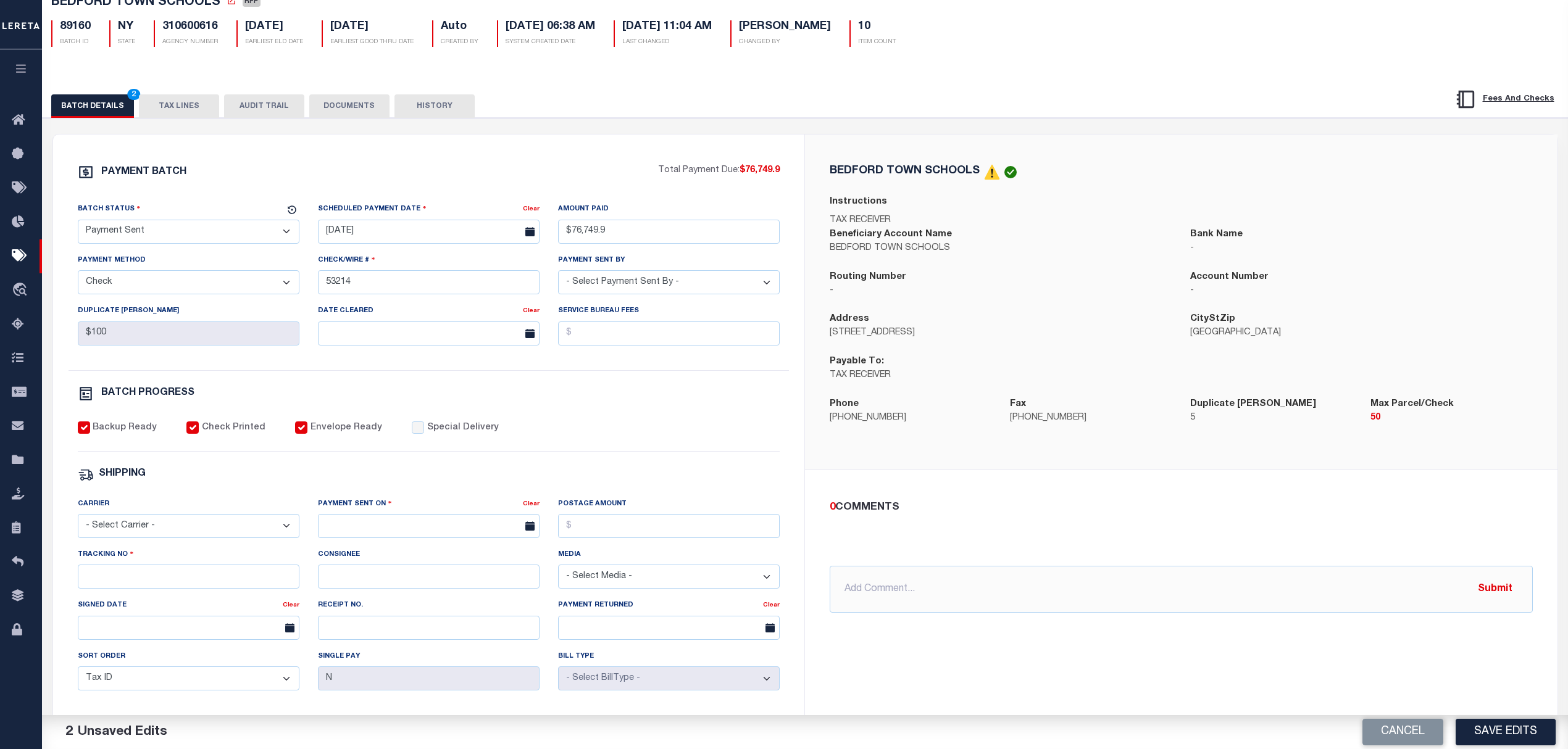
click at [164, 536] on select "- Select Carrier - E-mail Fax Fedex FTP Other UPS USPS" at bounding box center [189, 525] width 222 height 24
select select "FDX"
click at [78, 523] on select "- Select Carrier - E-mail Fax Fedex FTP Other UPS USPS" at bounding box center [189, 525] width 222 height 24
drag, startPoint x: 349, startPoint y: 553, endPoint x: 366, endPoint y: 539, distance: 22.0
click at [353, 548] on div "Payment Sent On Clear" at bounding box center [429, 523] width 240 height 51
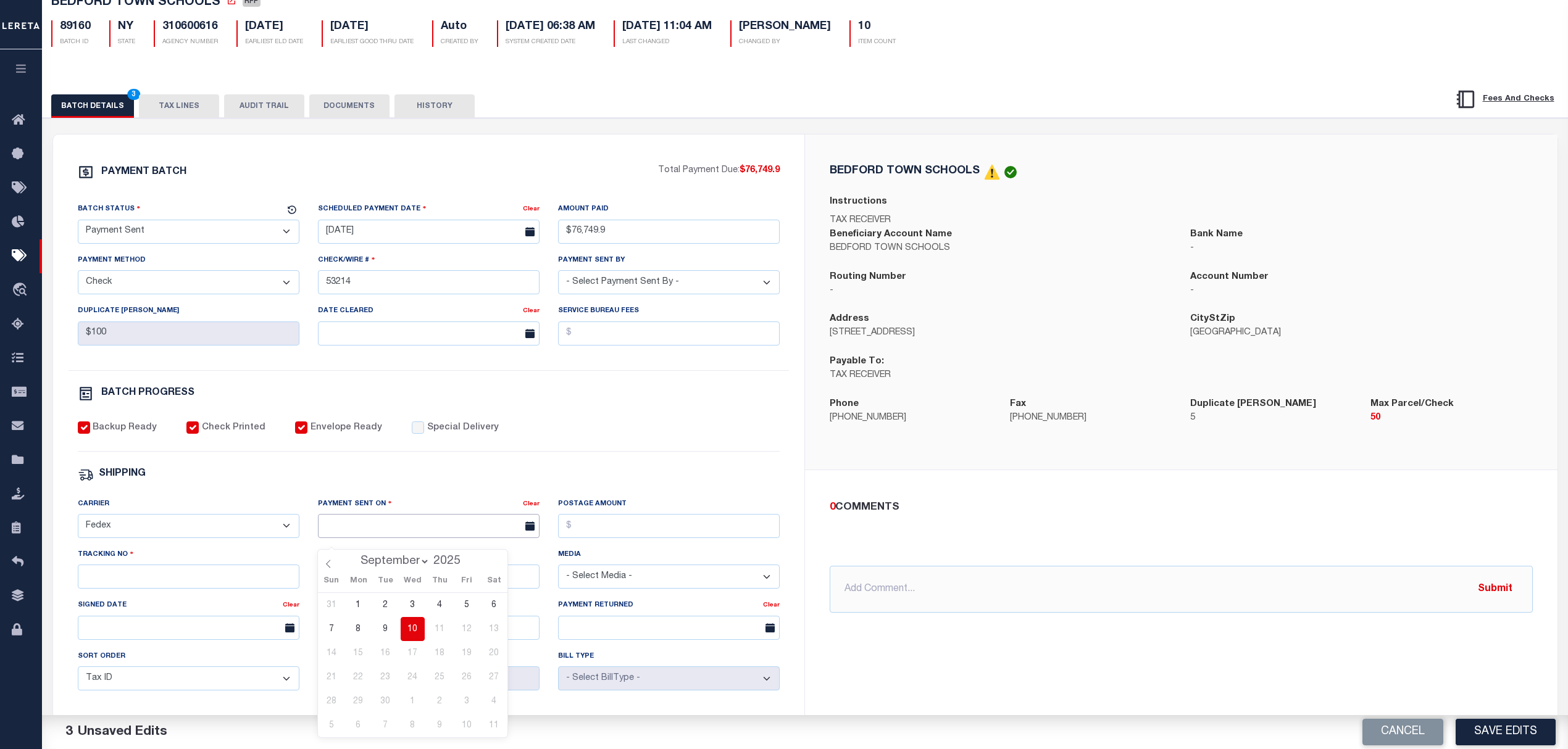
click at [366, 538] on input "text" at bounding box center [429, 525] width 222 height 24
click at [413, 627] on span "10" at bounding box center [413, 629] width 24 height 24
type input "[DATE]"
click at [149, 548] on div "Carrier - Select Carrier - E-mail Fax Fedex FTP Other UPS USPS" at bounding box center [189, 523] width 240 height 51
drag, startPoint x: 158, startPoint y: 574, endPoint x: 160, endPoint y: 582, distance: 8.2
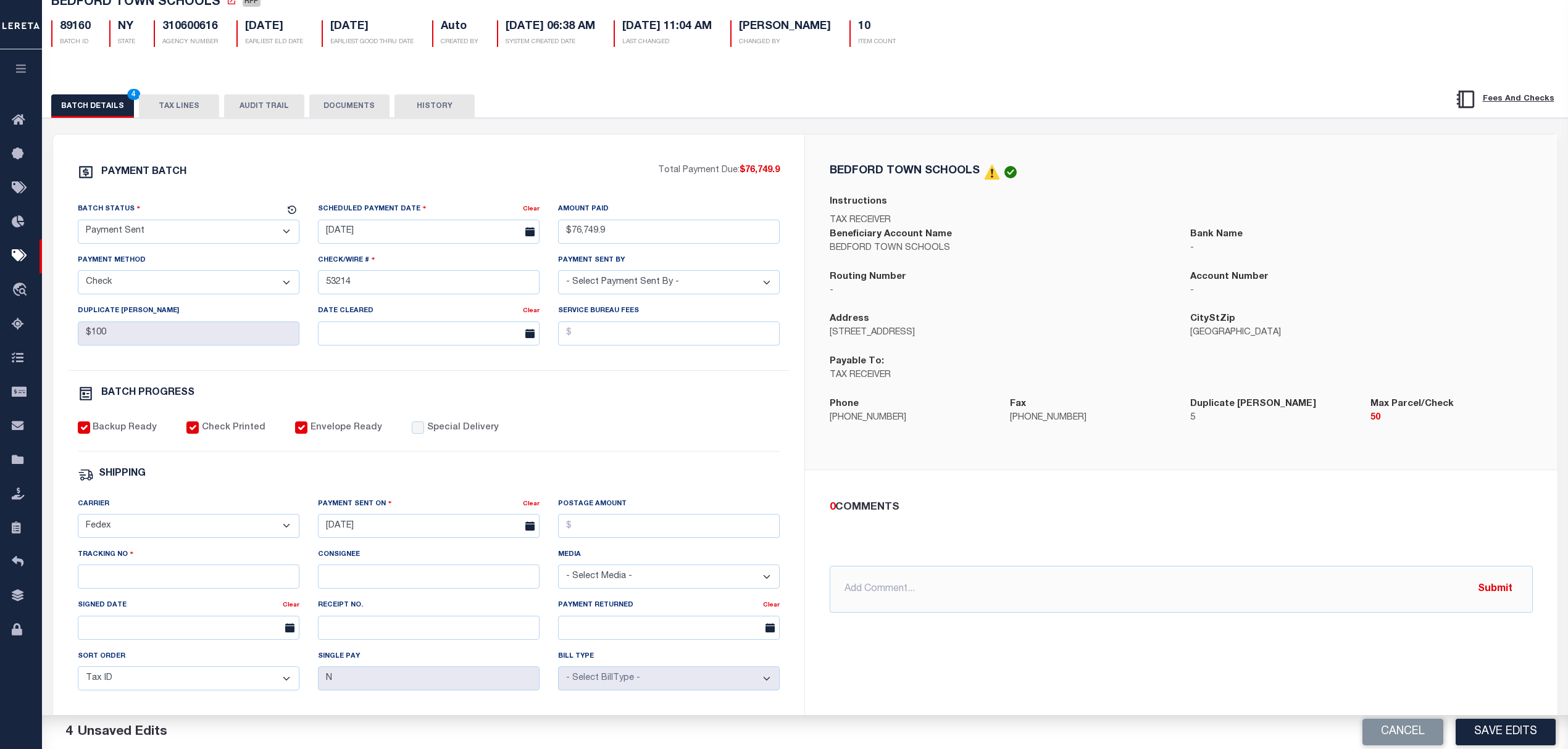
click at [160, 581] on div "Tracking No" at bounding box center [189, 568] width 222 height 41
click at [160, 583] on input "Tracking No" at bounding box center [189, 576] width 222 height 24
type input "884275574688"
click at [1541, 727] on button "Save Edits" at bounding box center [1505, 732] width 100 height 27
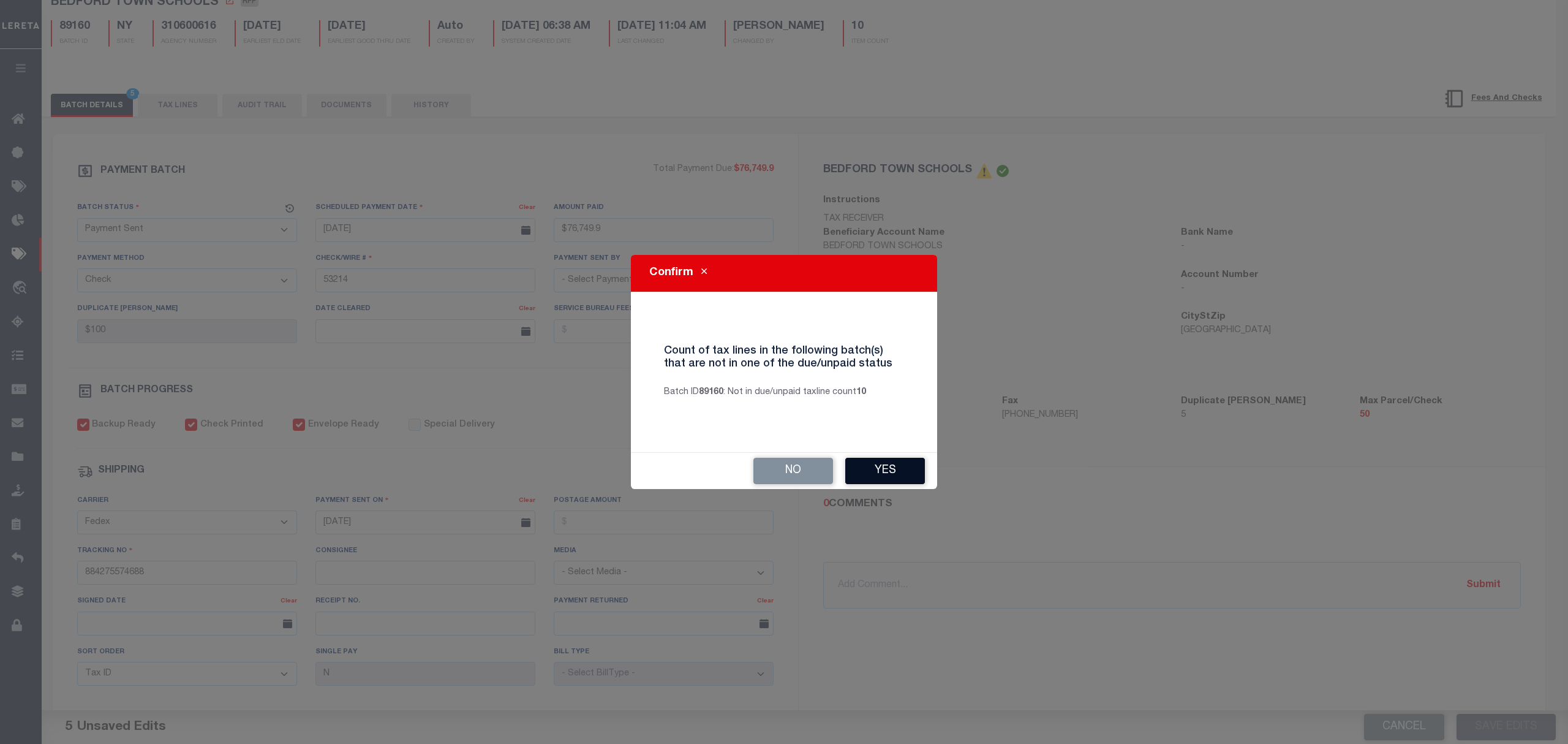
click at [897, 476] on button "Yes" at bounding box center [886, 471] width 80 height 27
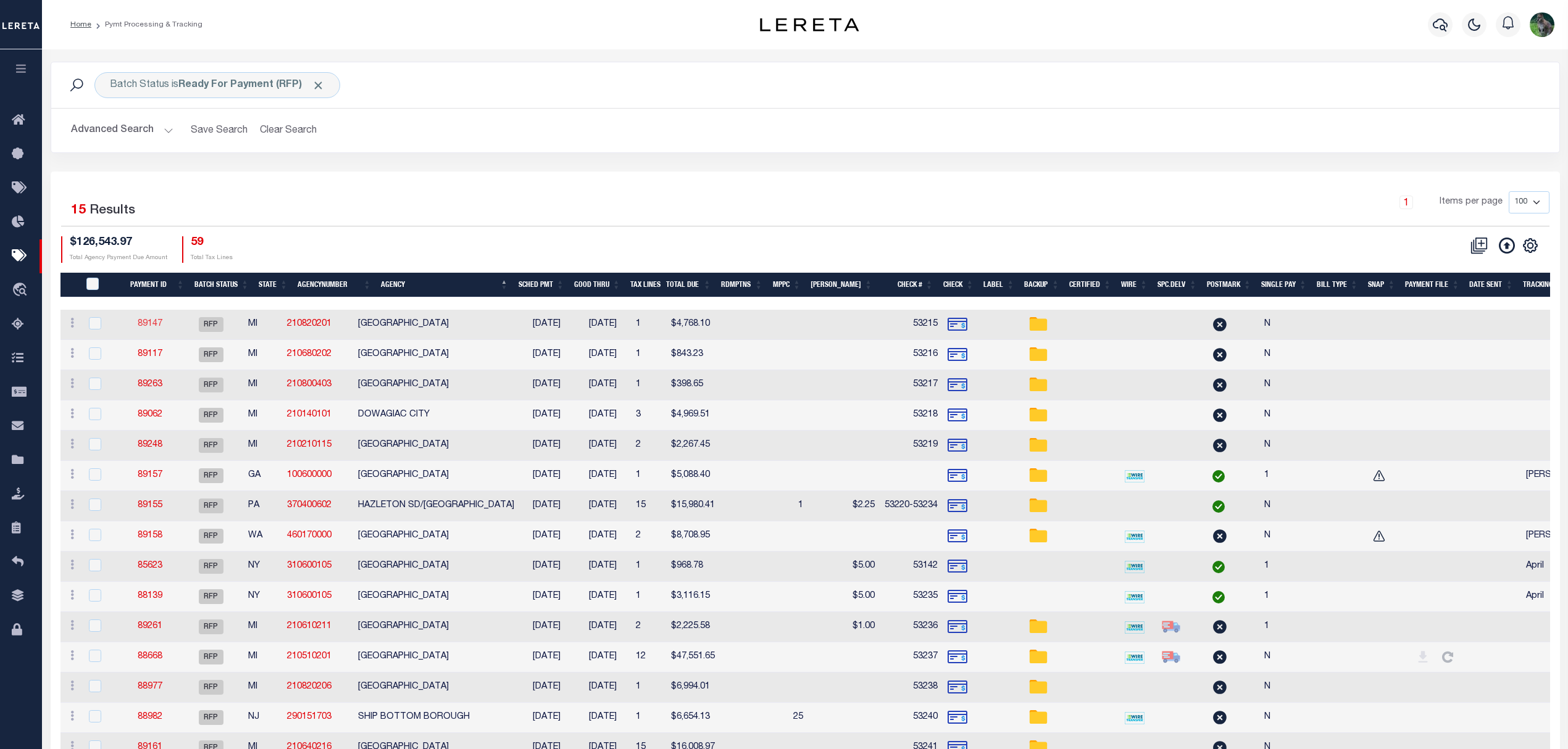
click at [149, 322] on link "89147" at bounding box center [150, 324] width 25 height 9
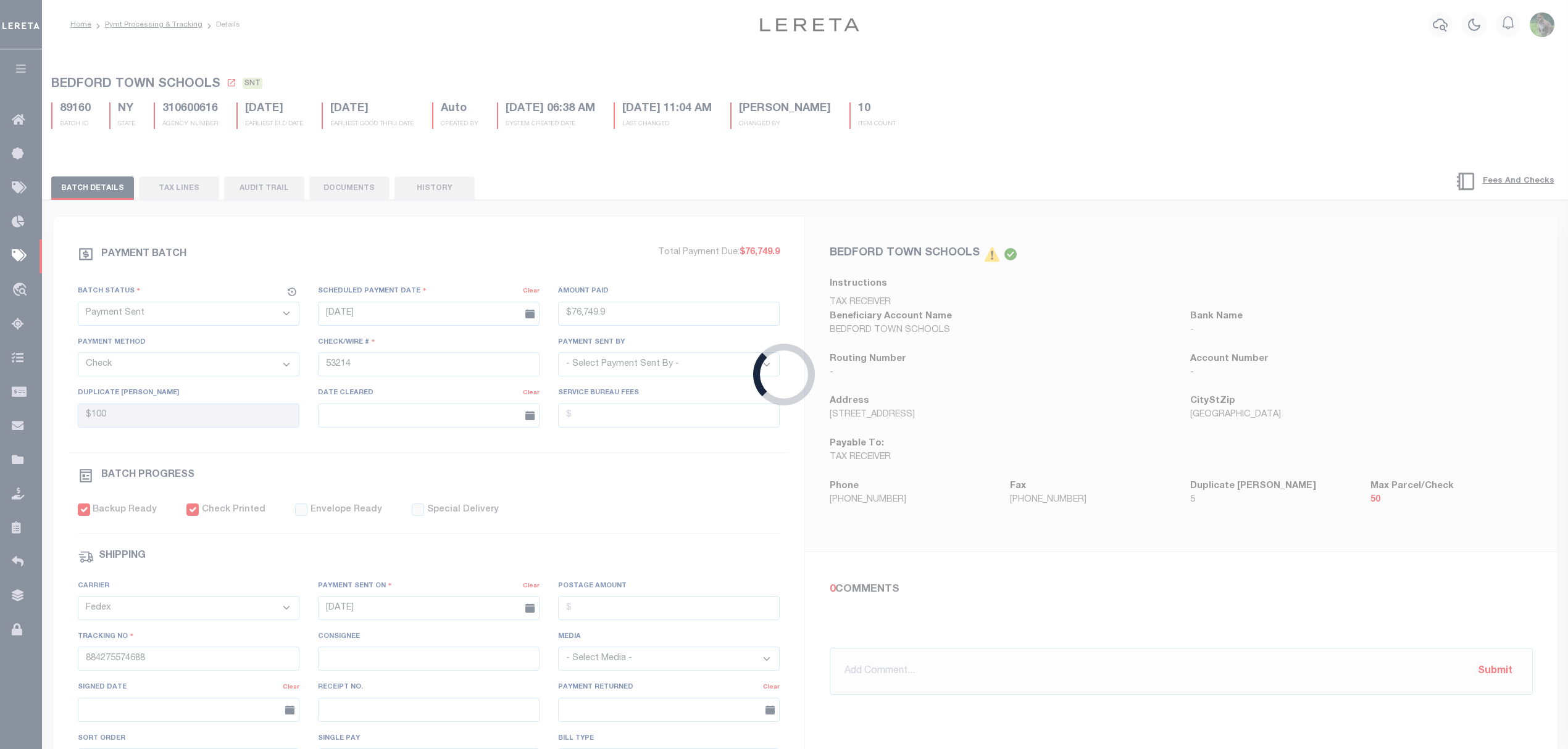
select select "RFP"
type input "$4,768.1"
type input "53215"
select select "[PERSON_NAME]"
checkbox input "false"
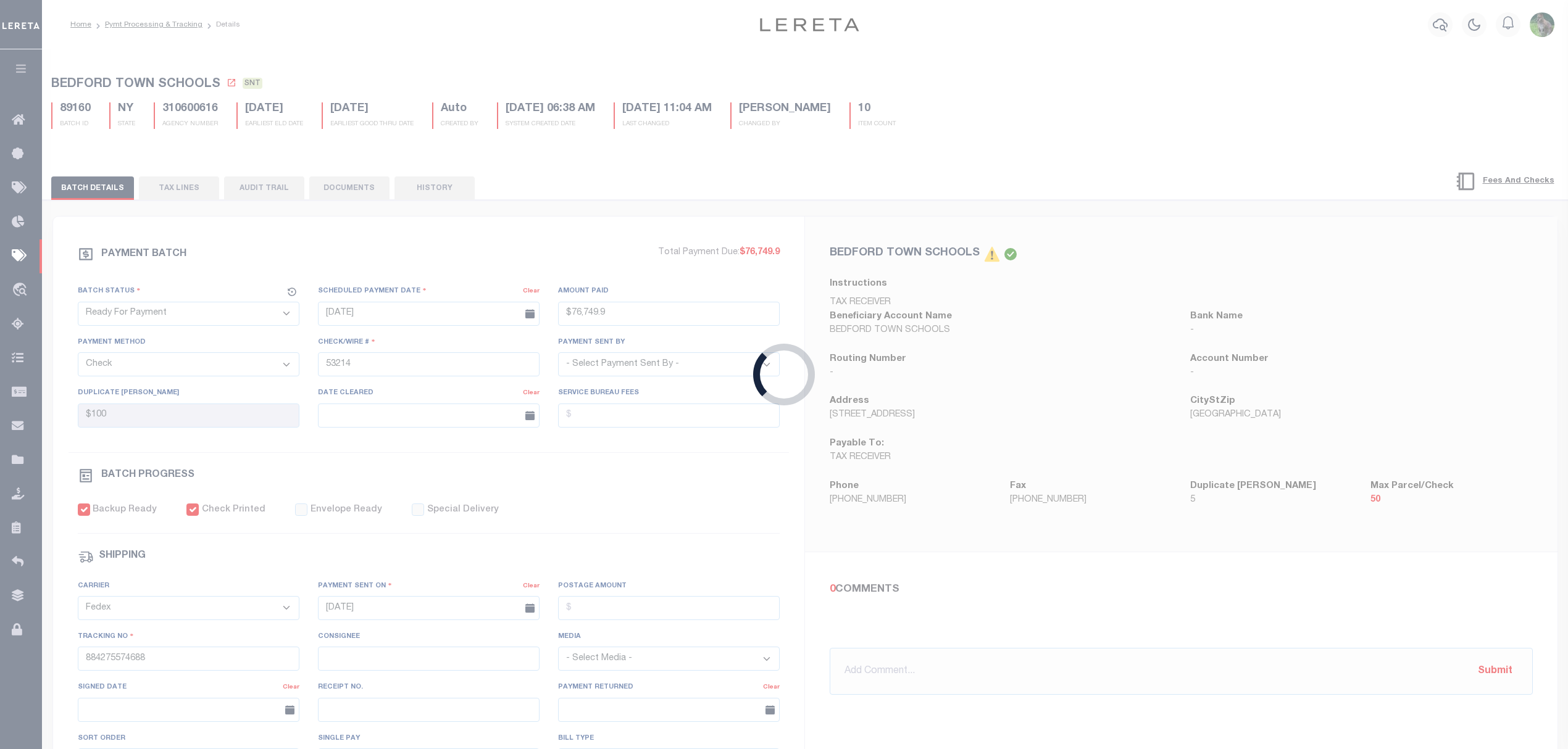
select select
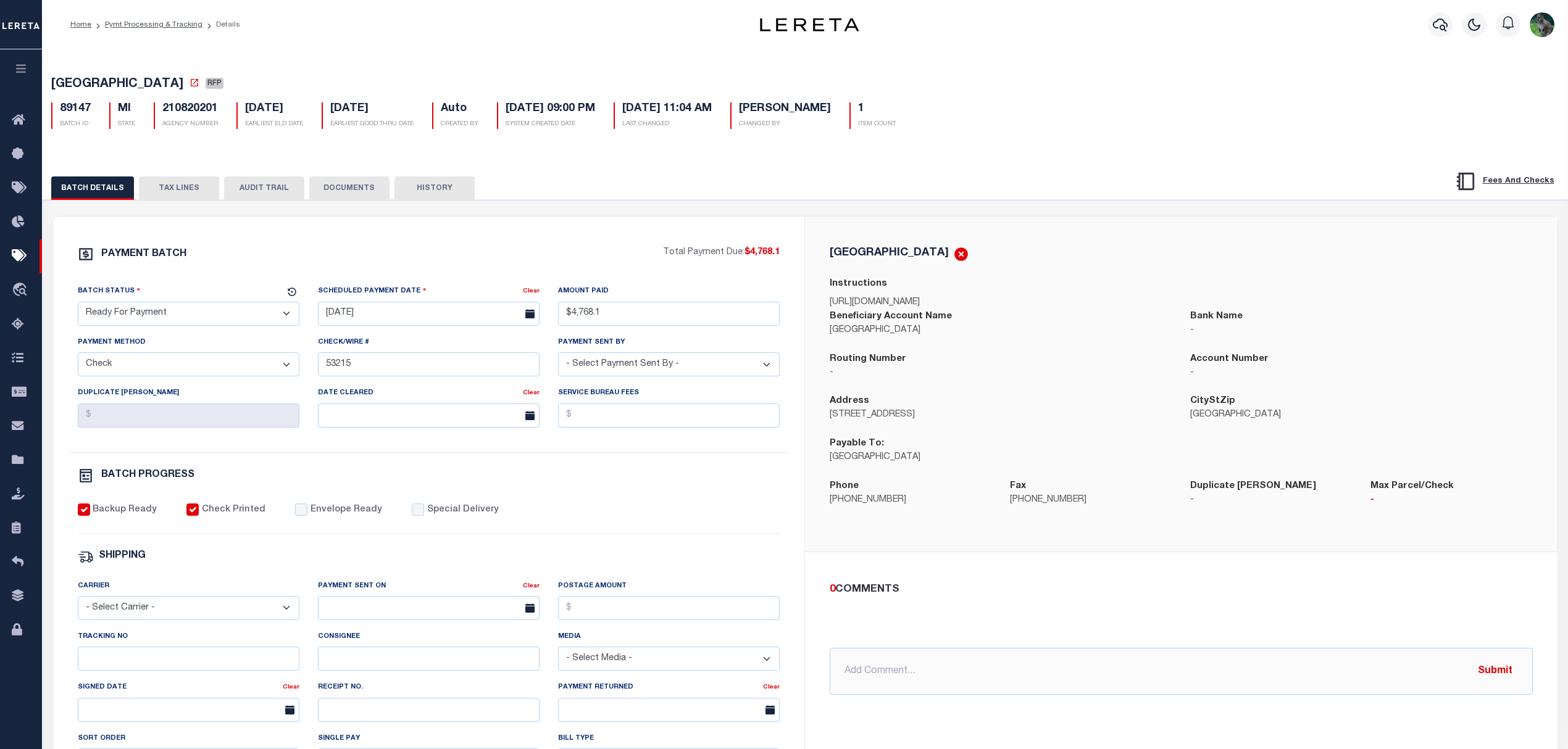
click at [157, 321] on select "- Select Status - Scheduled for Payment Ready For Payment Payment Sent Cleared …" at bounding box center [189, 313] width 222 height 24
select select "SNT"
click at [78, 305] on select "- Select Status - Scheduled for Payment Ready For Payment Payment Sent Cleared …" at bounding box center [189, 313] width 222 height 24
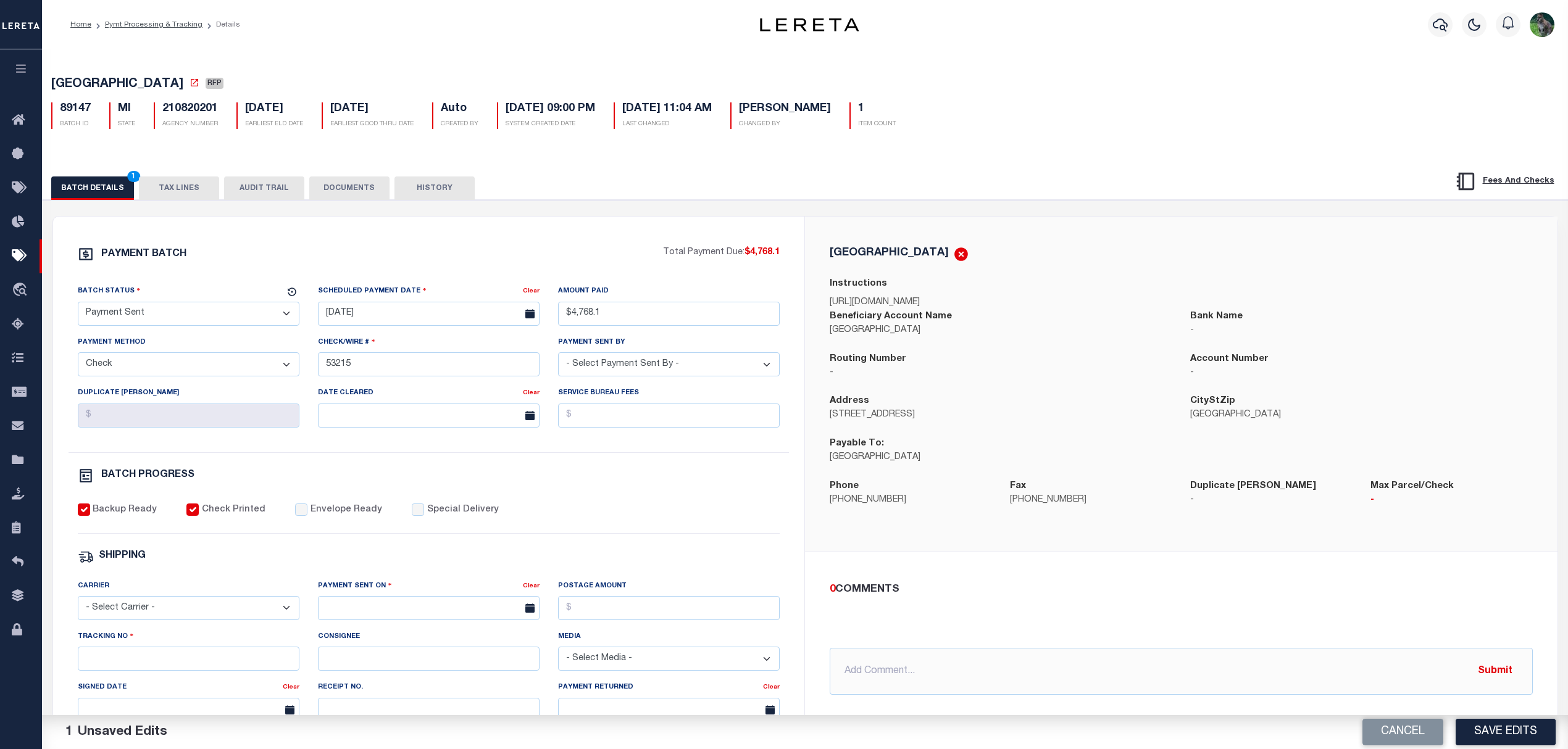
click at [311, 517] on label "Envelope Ready" at bounding box center [346, 510] width 72 height 13
click at [307, 515] on input "Envelope Ready" at bounding box center [302, 510] width 13 height 13
checkbox input "true"
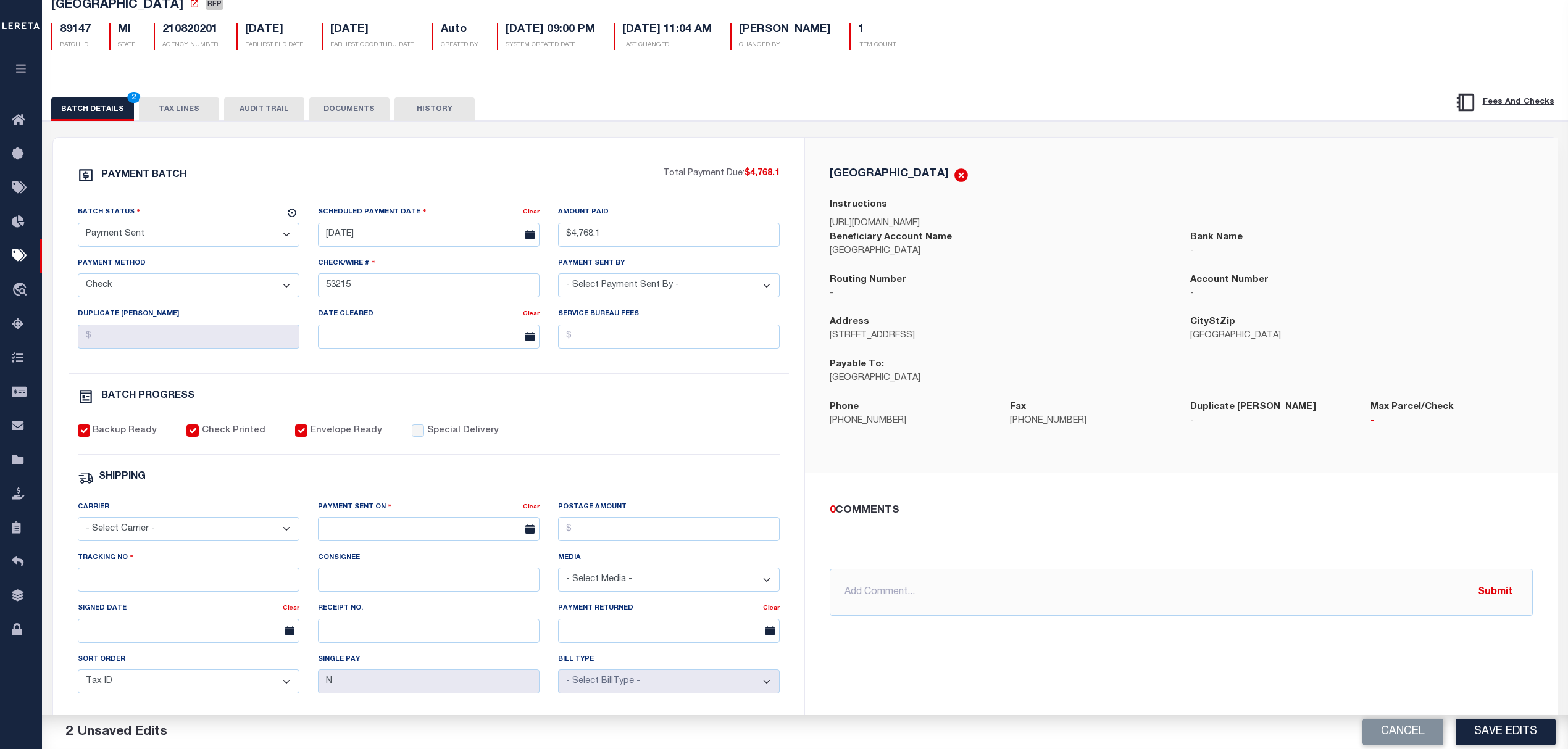
scroll to position [82, 0]
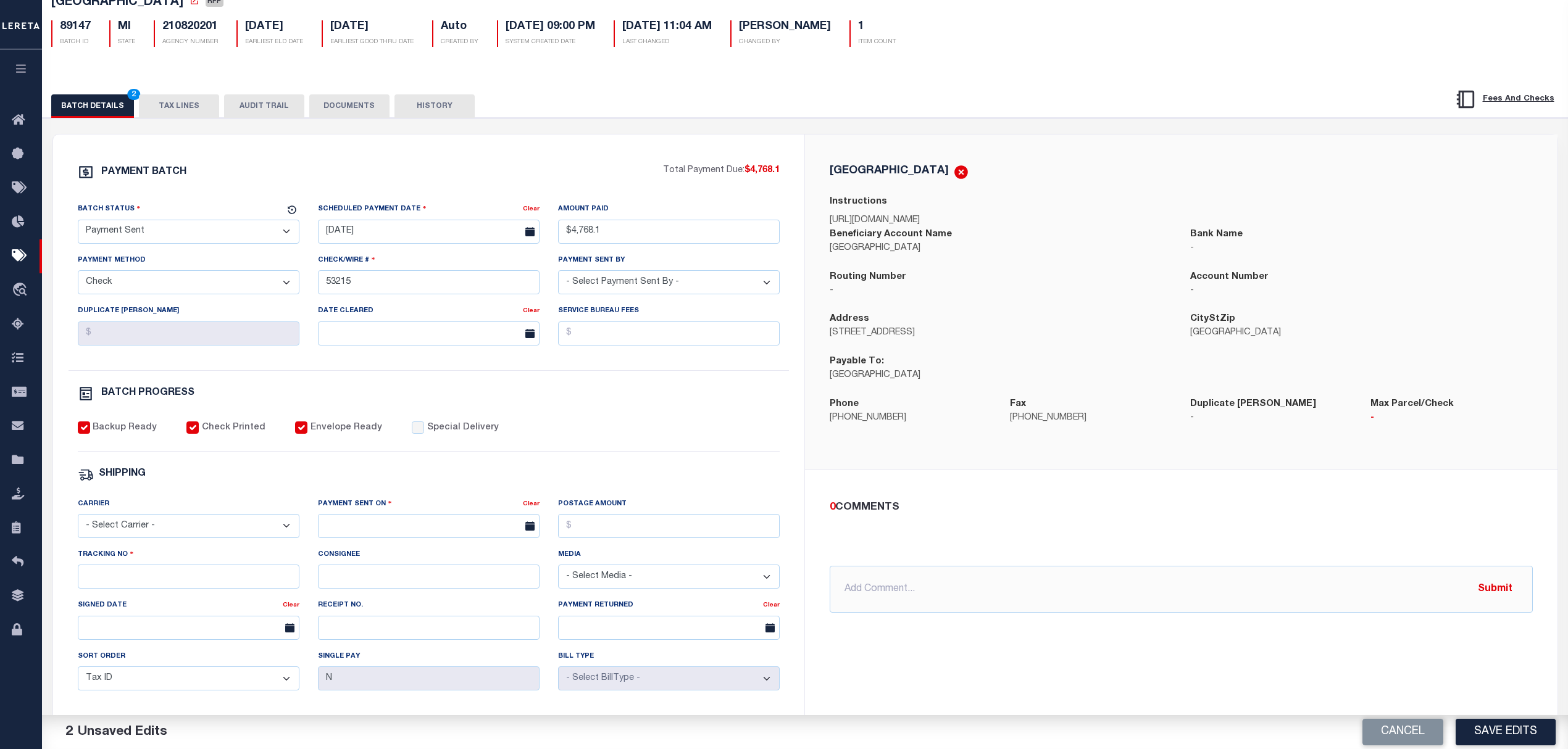
click at [208, 508] on div "Carrier - Select Carrier - E-mail Fax Fedex FTP Other UPS USPS" at bounding box center [189, 518] width 222 height 41
drag, startPoint x: 208, startPoint y: 528, endPoint x: 200, endPoint y: 546, distance: 19.7
click at [208, 530] on select "- Select Carrier - E-mail Fax Fedex FTP Other UPS USPS" at bounding box center [189, 525] width 222 height 24
select select "FDX"
click at [78, 523] on select "- Select Carrier - E-mail Fax Fedex FTP Other UPS USPS" at bounding box center [189, 525] width 222 height 24
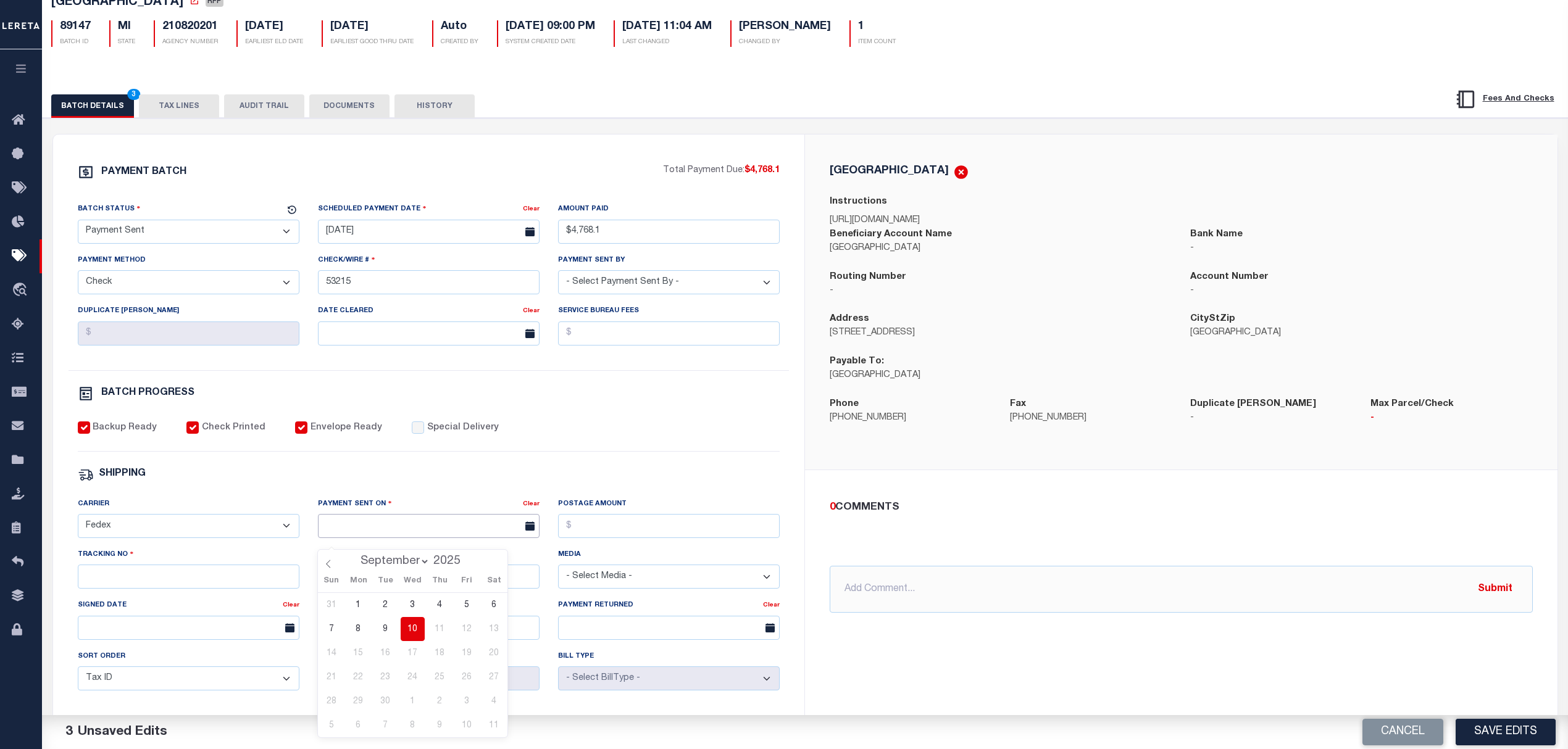
click at [359, 530] on input "text" at bounding box center [429, 525] width 222 height 24
click at [410, 628] on span "10" at bounding box center [413, 629] width 24 height 24
type input "[DATE]"
click at [260, 589] on input "Tracking No" at bounding box center [189, 576] width 222 height 24
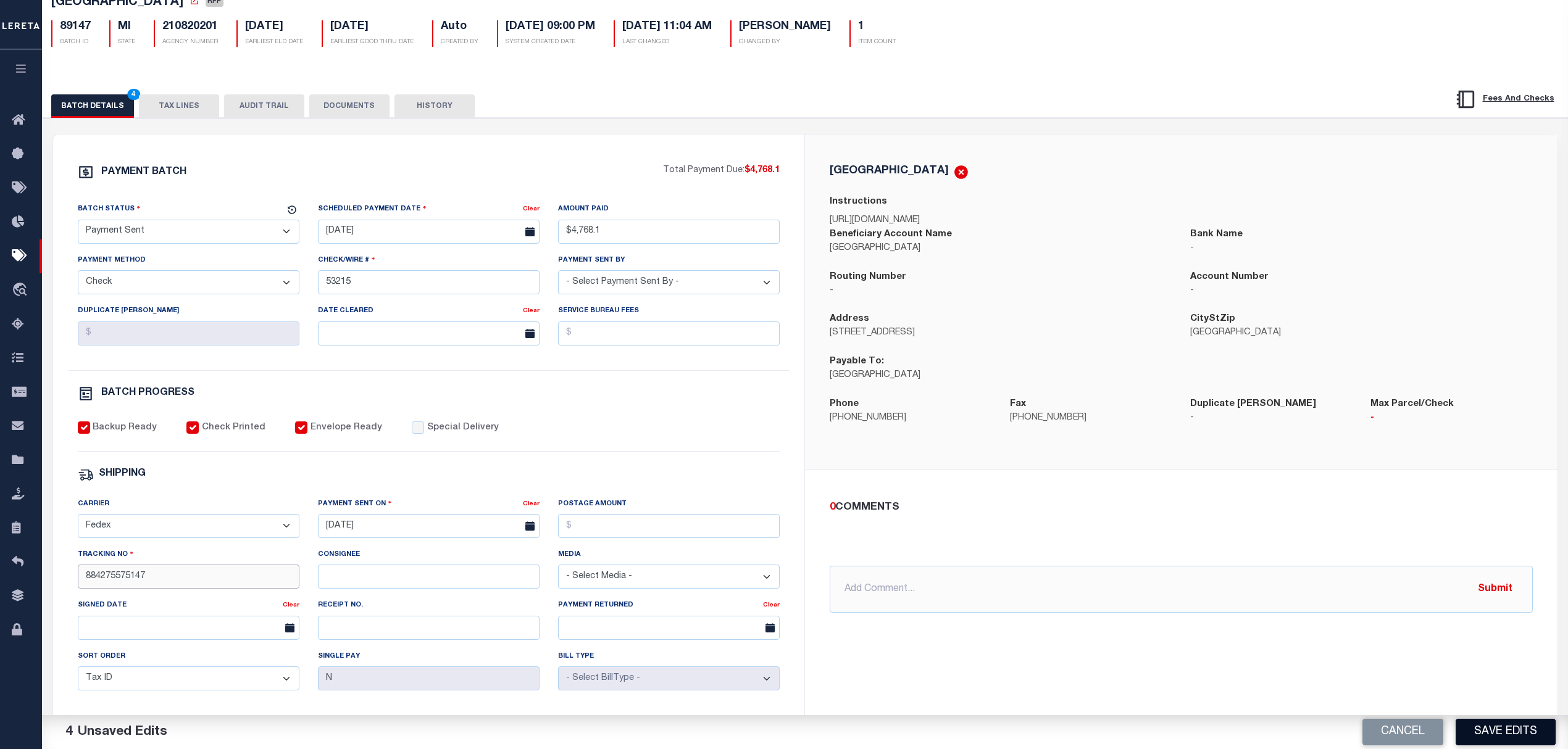
type input "884275575147"
click at [1512, 736] on button "Save Edits" at bounding box center [1505, 732] width 100 height 27
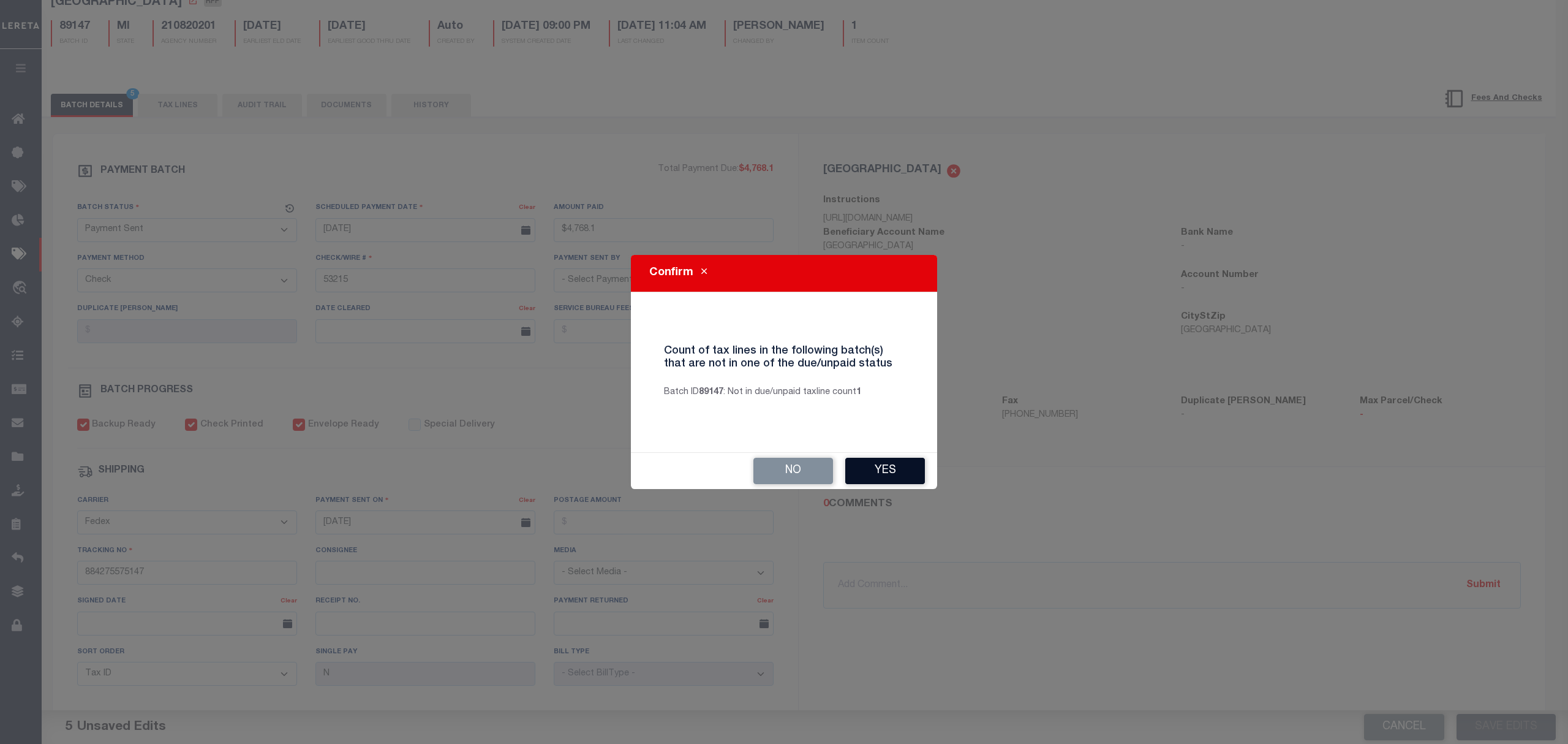
click at [898, 473] on button "Yes" at bounding box center [886, 471] width 80 height 27
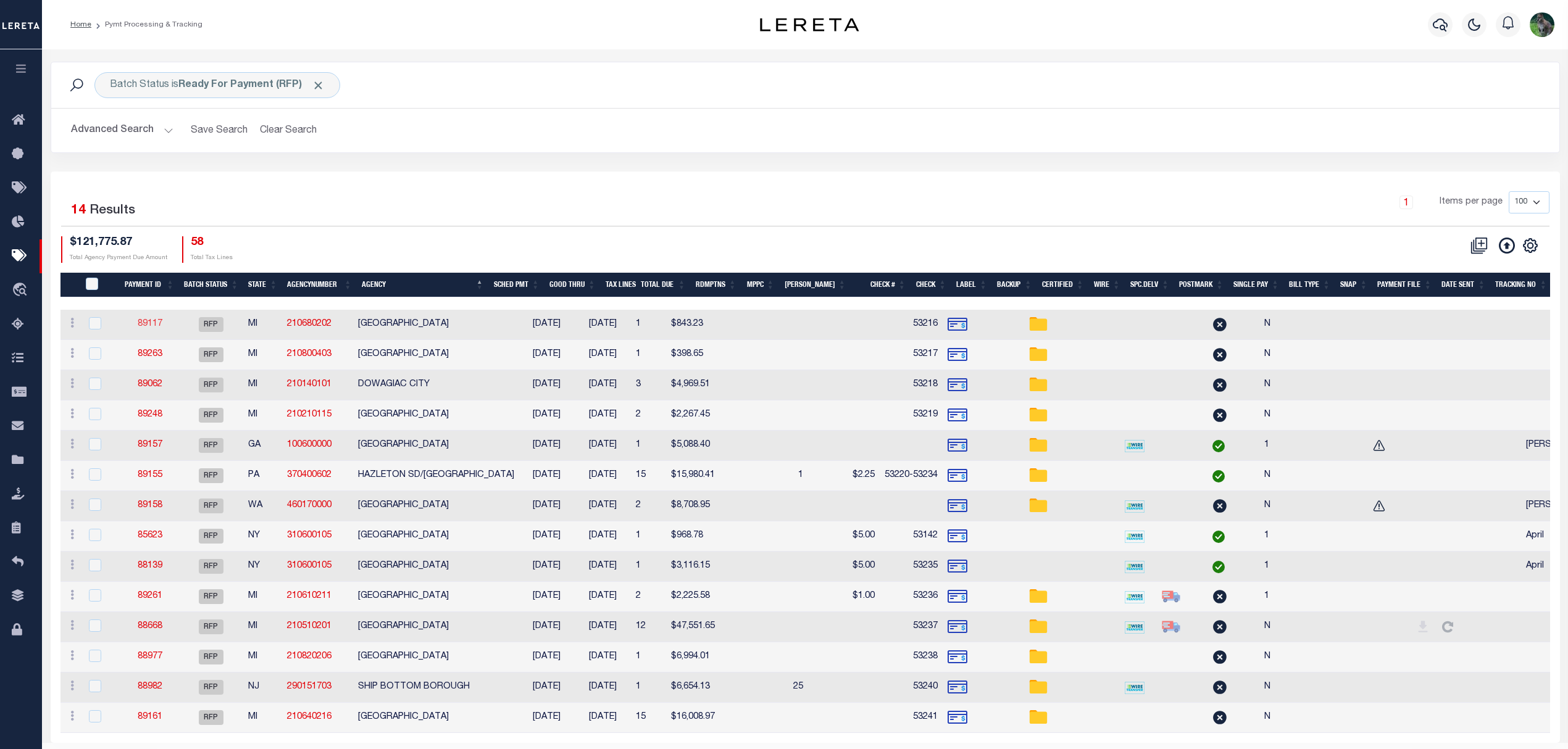
click at [156, 325] on link "89117" at bounding box center [150, 324] width 25 height 9
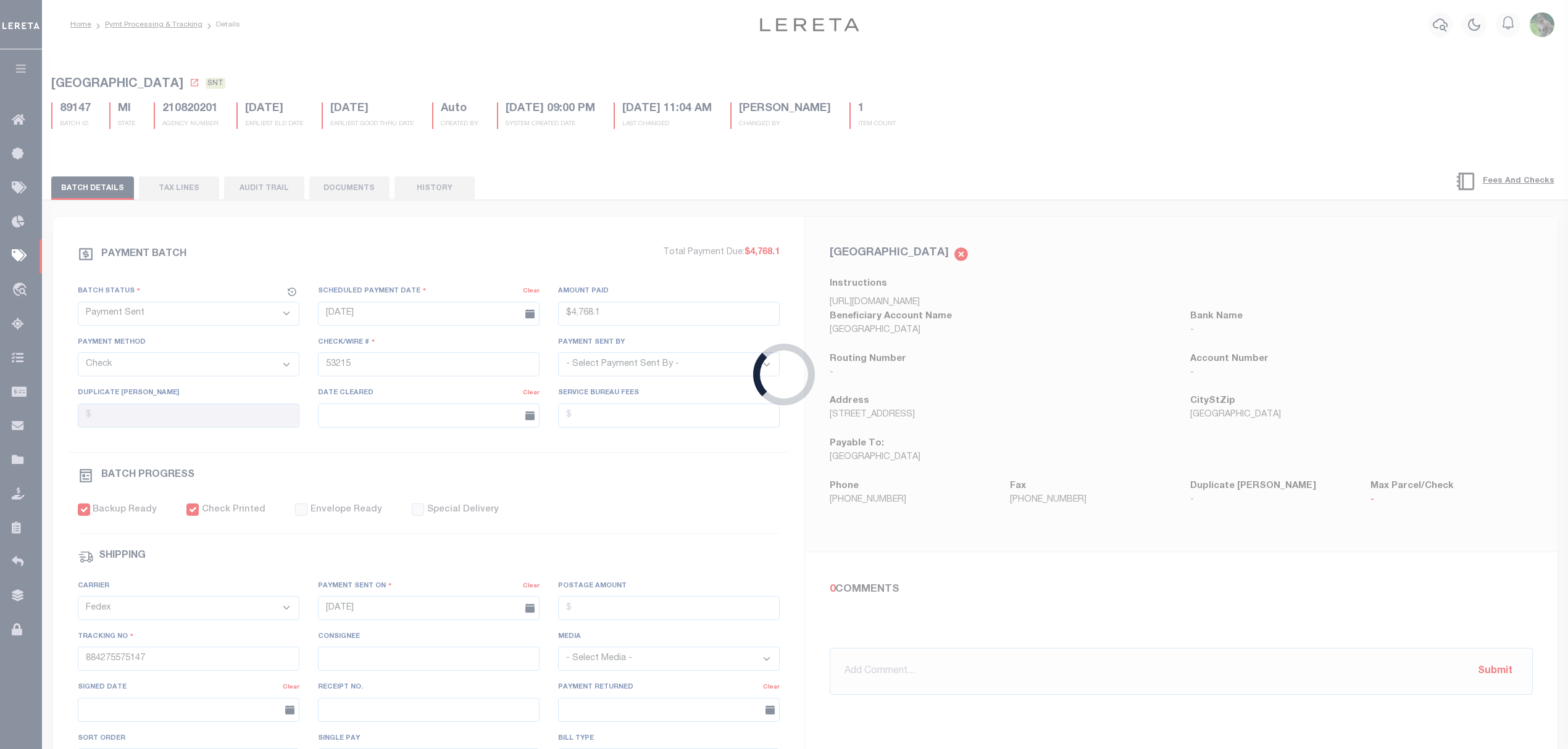
select select "RFP"
type input "$843.23"
type input "53216"
checkbox input "false"
select select
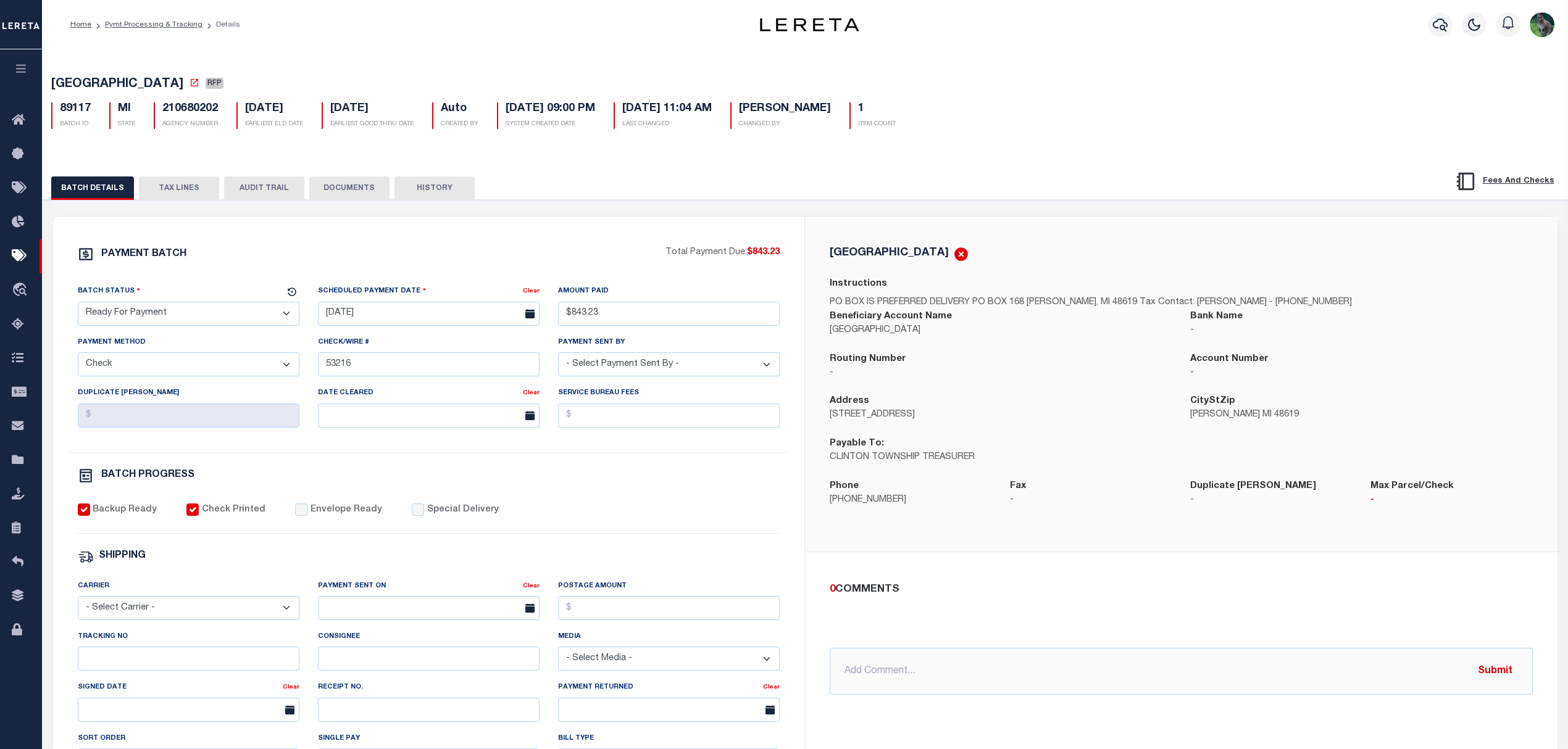
click at [174, 326] on select "- Select Status - Scheduled for Payment Ready For Payment Payment Sent Cleared …" at bounding box center [189, 313] width 222 height 24
select select "SNT"
click at [78, 305] on select "- Select Status - Scheduled for Payment Ready For Payment Payment Sent Cleared …" at bounding box center [189, 313] width 222 height 24
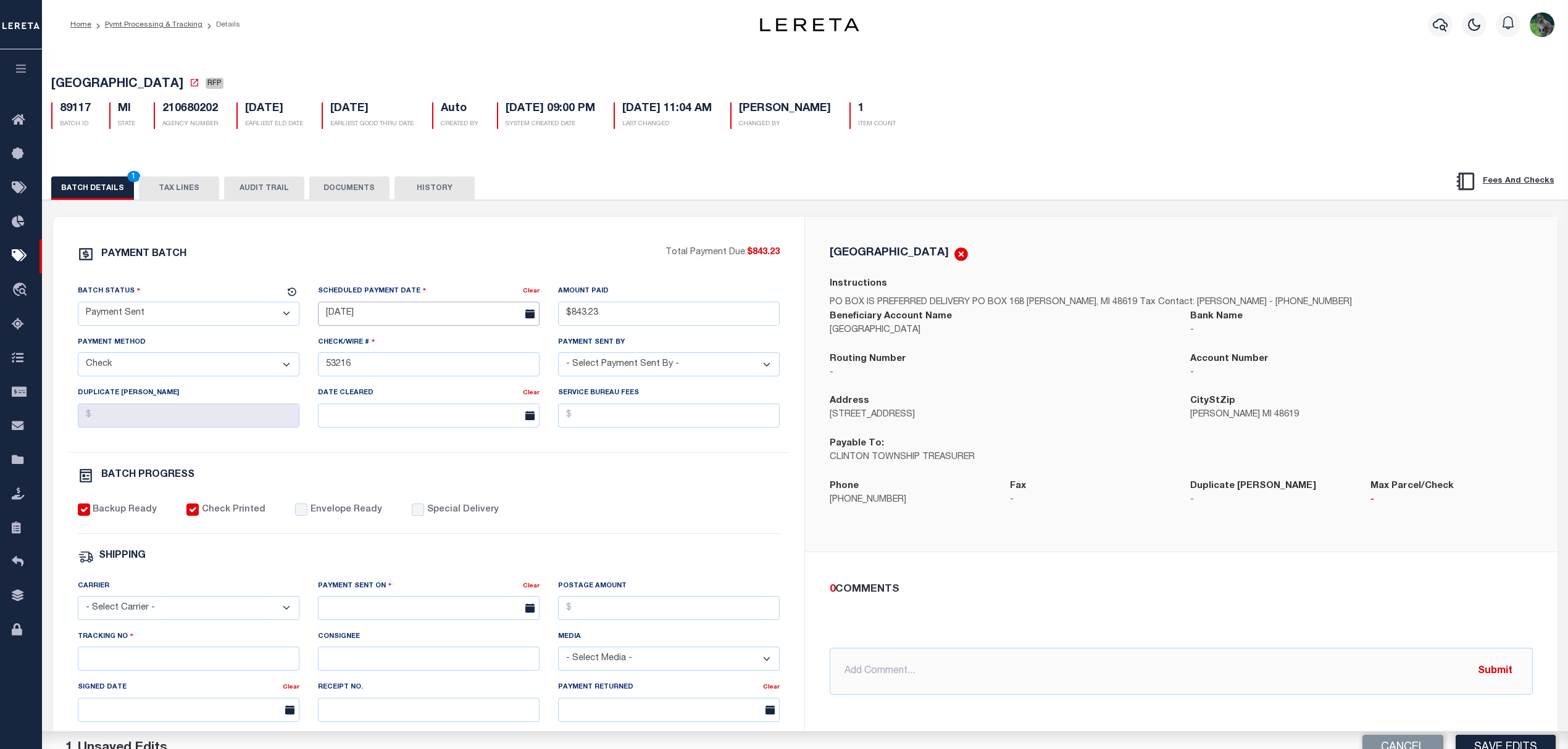
click at [369, 315] on input "[DATE]" at bounding box center [429, 313] width 222 height 24
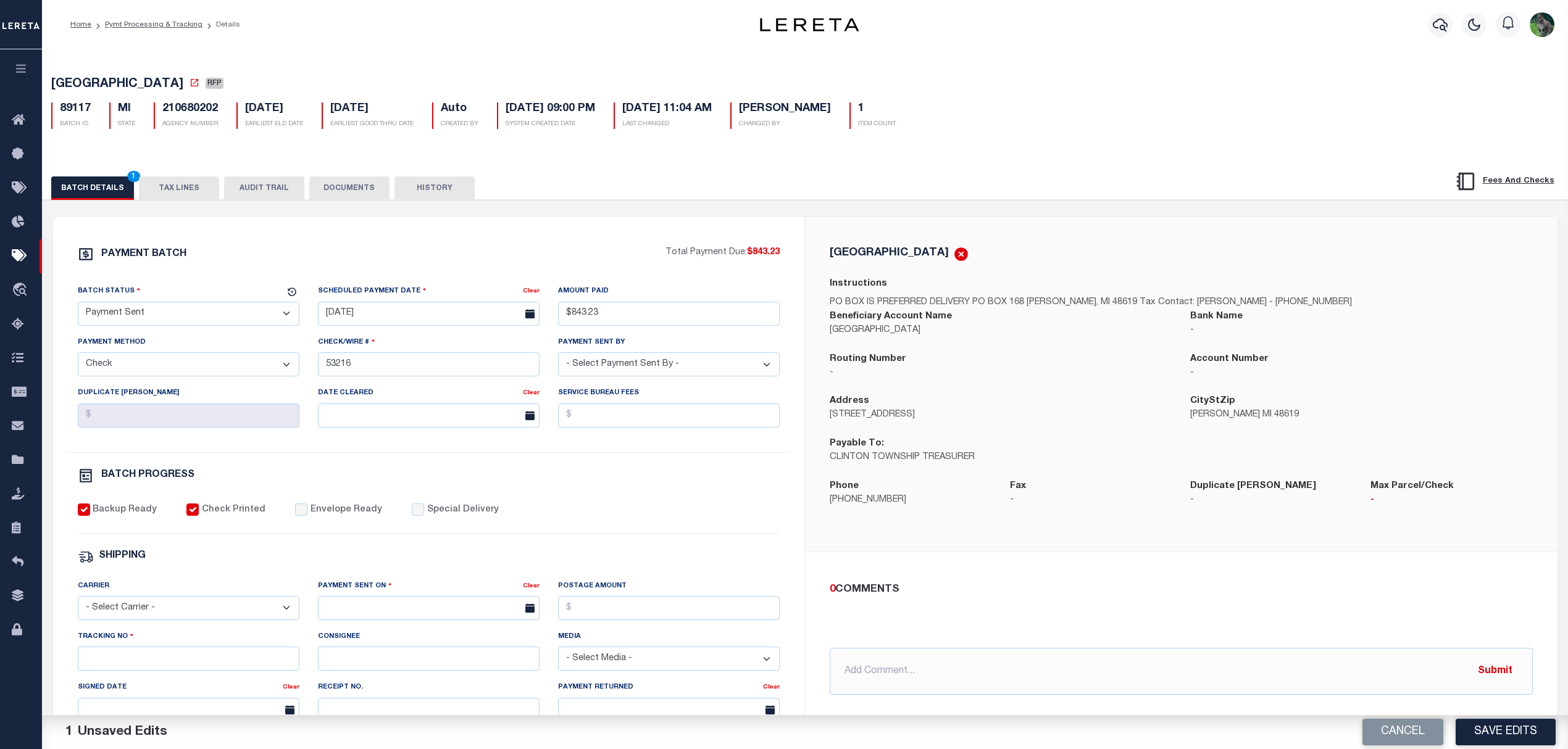
click at [317, 260] on div "PAYMENT BATCH" at bounding box center [371, 258] width 588 height 23
drag, startPoint x: 149, startPoint y: 625, endPoint x: 146, endPoint y: 635, distance: 10.4
click at [149, 620] on select "- Select Carrier - E-mail Fax Fedex FTP Other UPS USPS" at bounding box center [189, 608] width 222 height 24
select select "FDX"
click at [78, 605] on select "- Select Carrier - E-mail Fax Fedex FTP Other UPS USPS" at bounding box center [189, 608] width 222 height 24
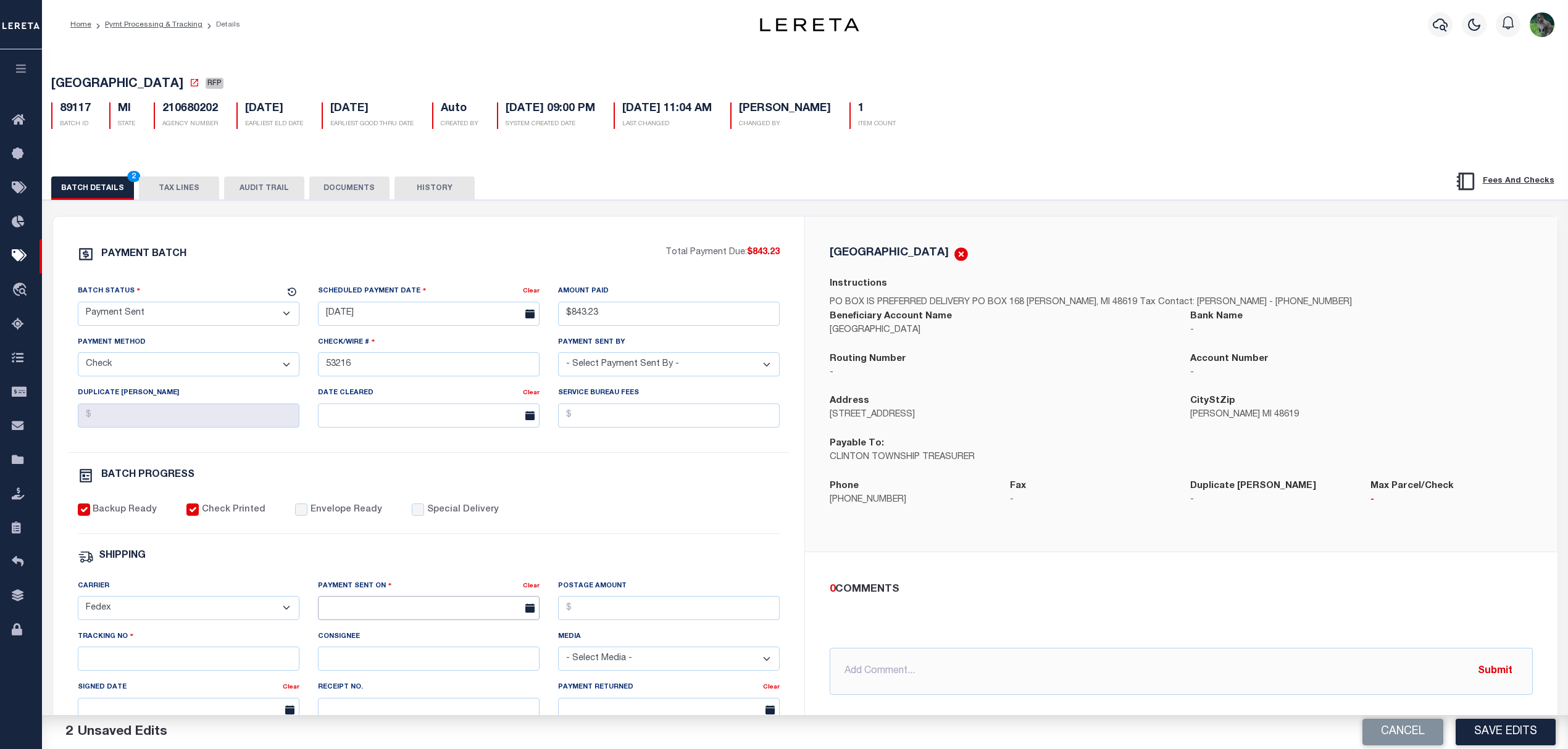
click at [358, 616] on input "text" at bounding box center [429, 608] width 222 height 24
click at [421, 485] on span "10" at bounding box center [413, 496] width 24 height 24
type input "[DATE]"
click at [158, 670] on input "Tracking No" at bounding box center [189, 659] width 222 height 24
type input "884275575077"
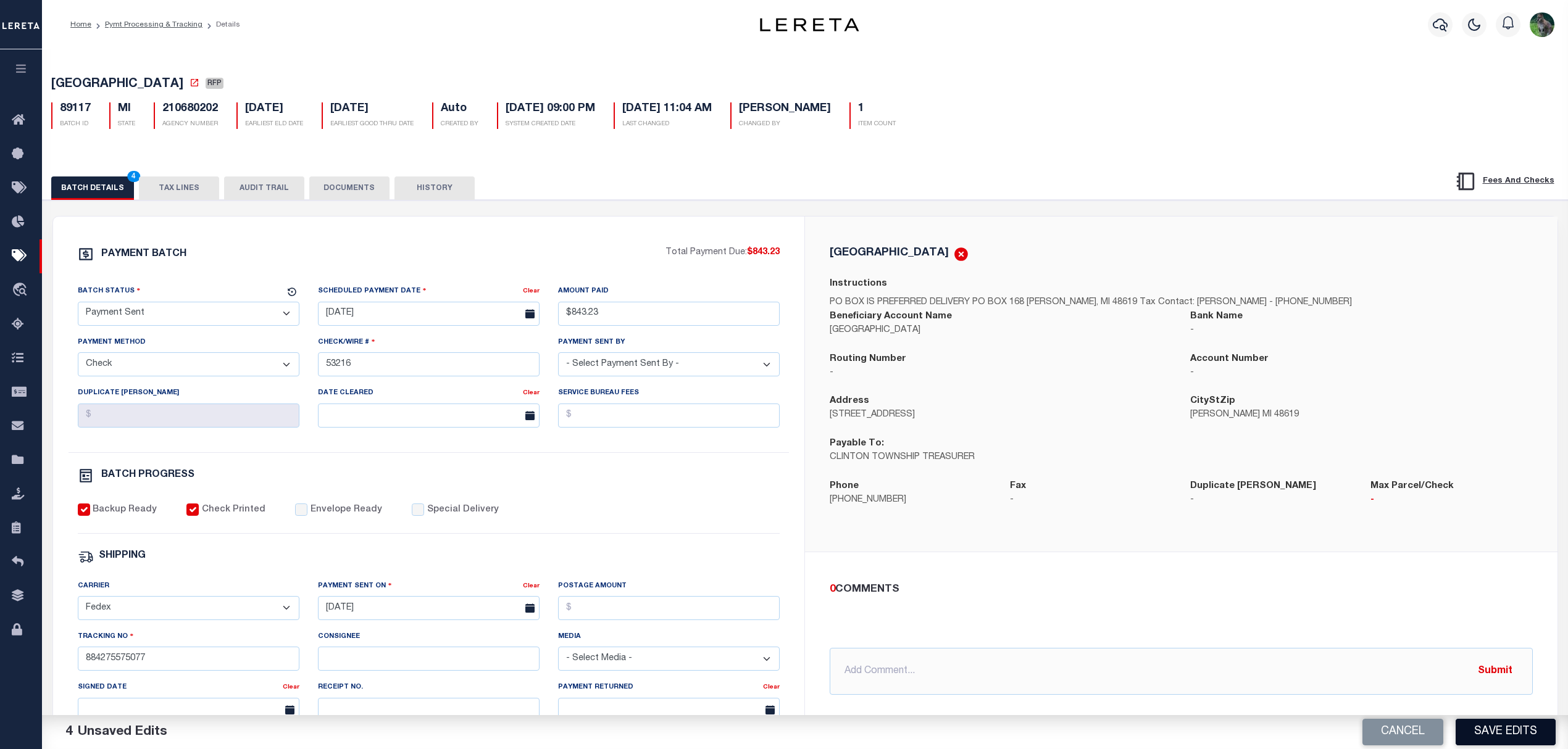
click at [1536, 734] on button "Save Edits" at bounding box center [1505, 732] width 100 height 27
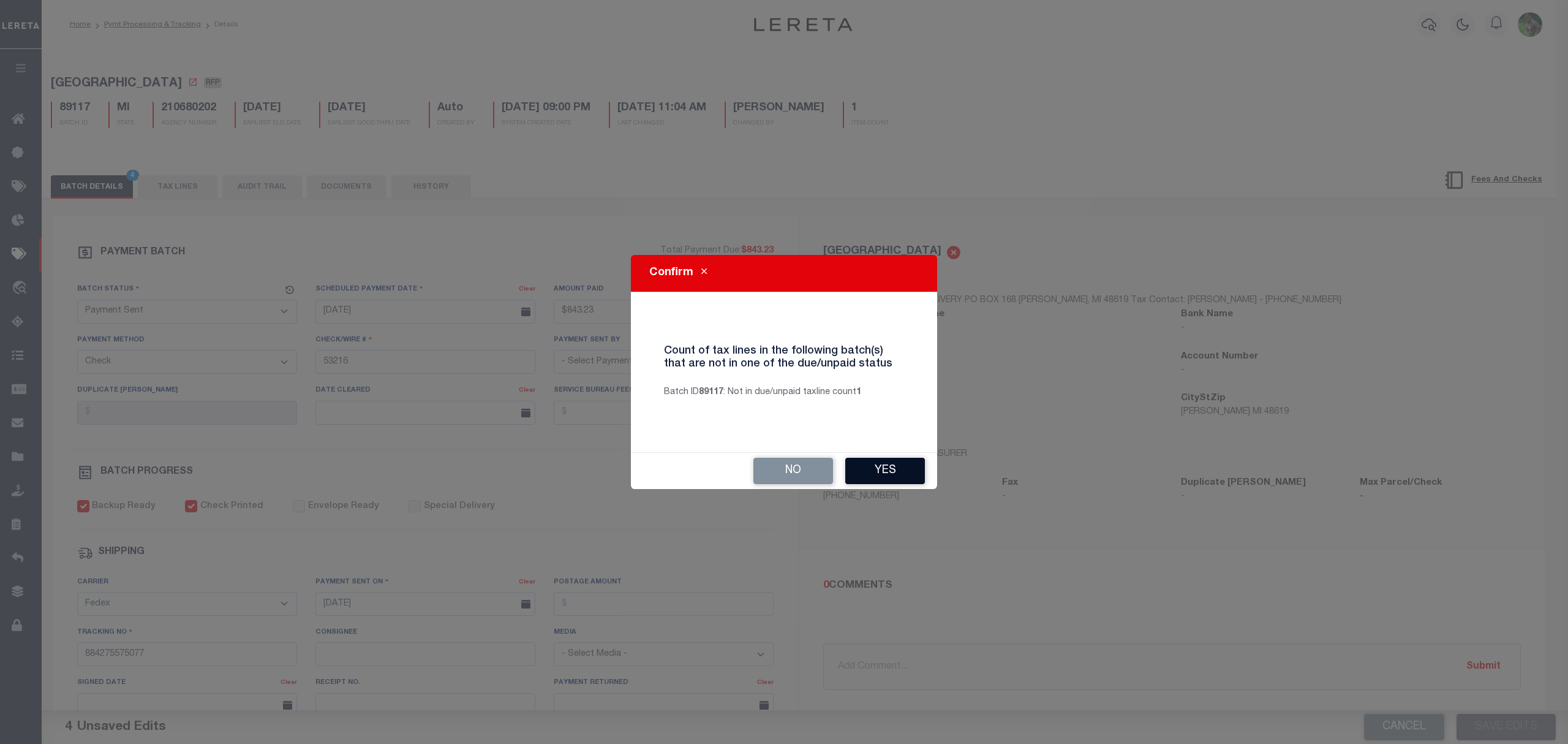
click at [889, 462] on button "Yes" at bounding box center [886, 471] width 80 height 27
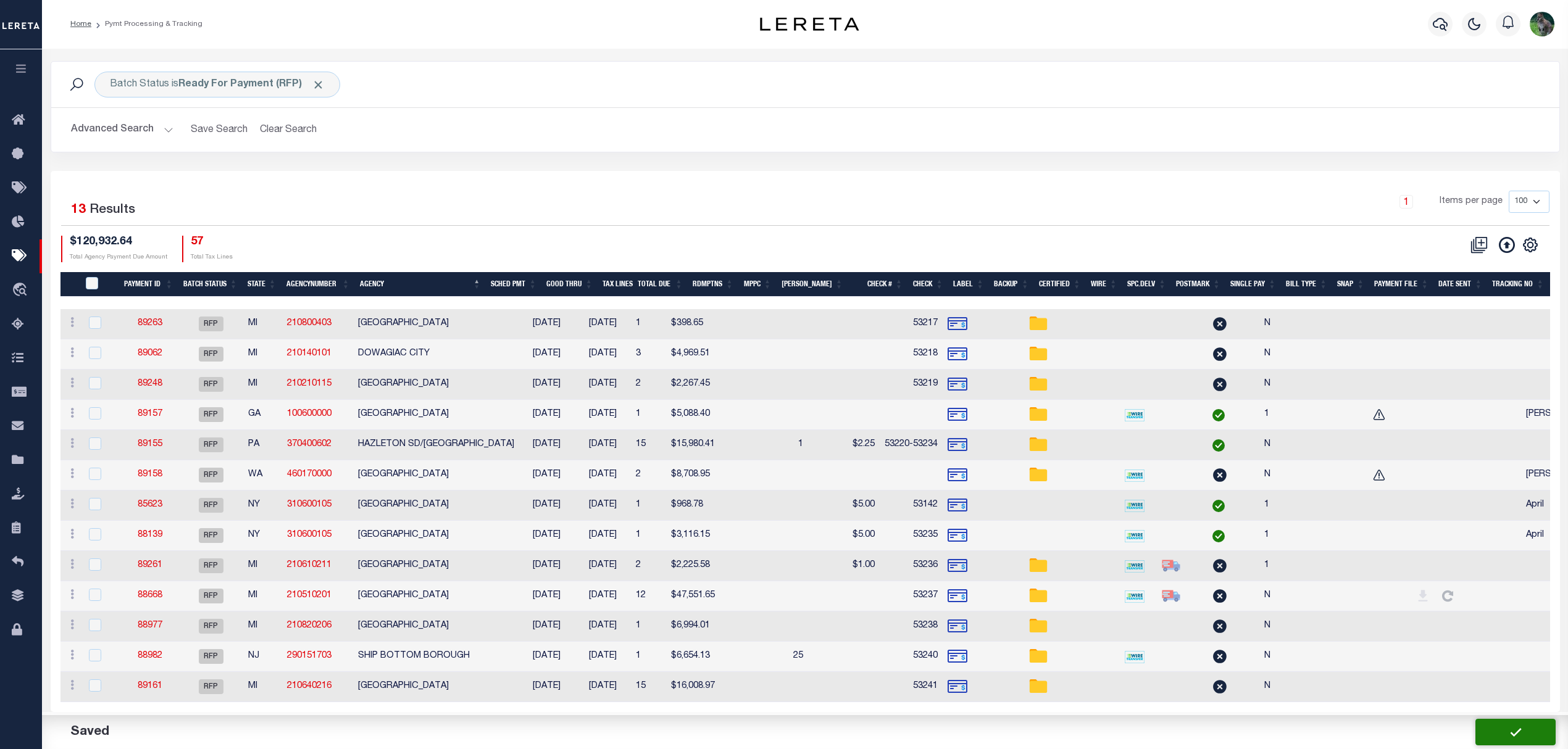
scroll to position [13, 0]
click at [158, 319] on link "89263" at bounding box center [150, 324] width 25 height 9
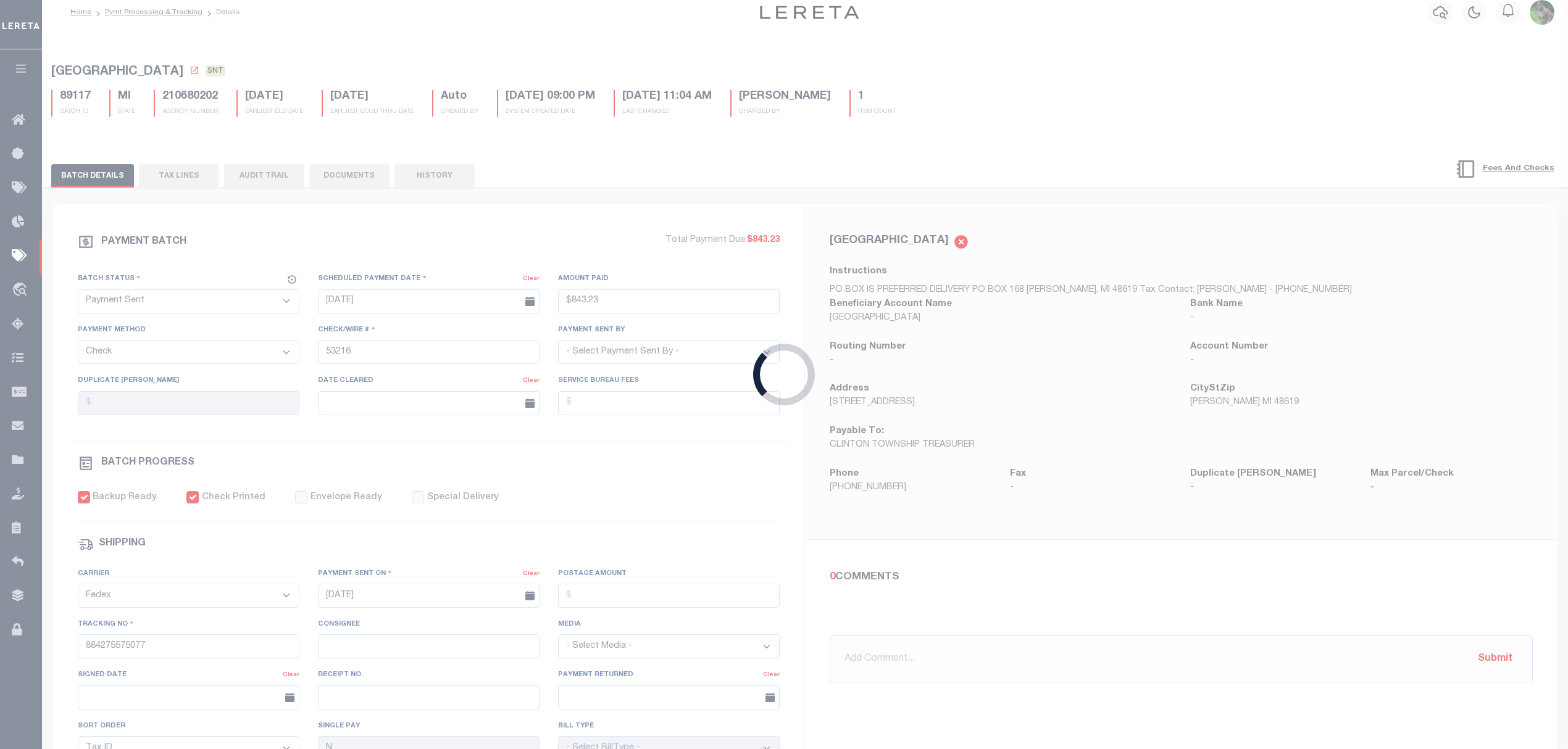
select select "RFP"
type input "$398.65"
type input "53217"
select select
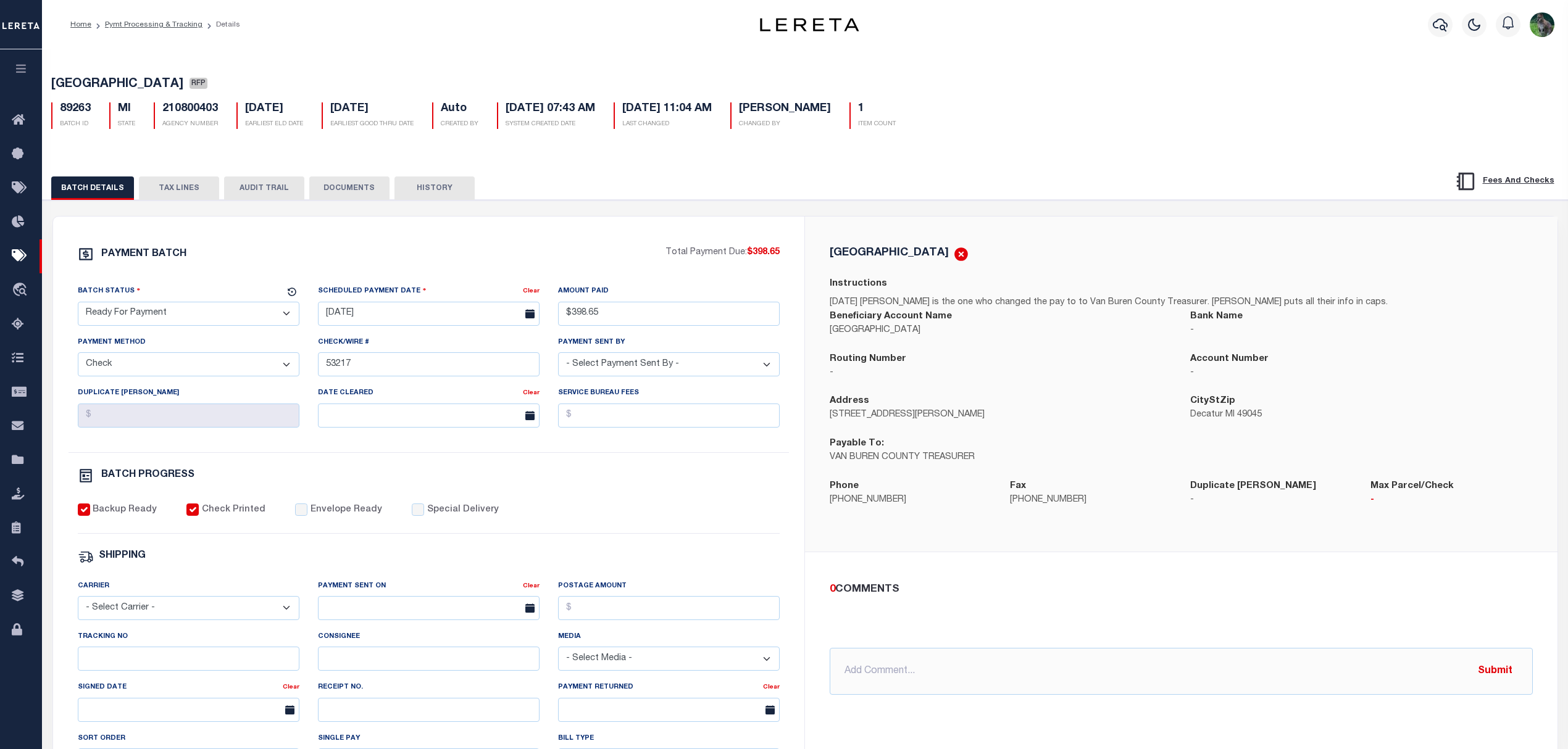
click at [146, 317] on select "- Select Status - Scheduled for Payment Ready For Payment Payment Sent Cleared …" at bounding box center [189, 313] width 222 height 24
select select "SNT"
click at [78, 305] on select "- Select Status - Scheduled for Payment Ready For Payment Payment Sent Cleared …" at bounding box center [189, 313] width 222 height 24
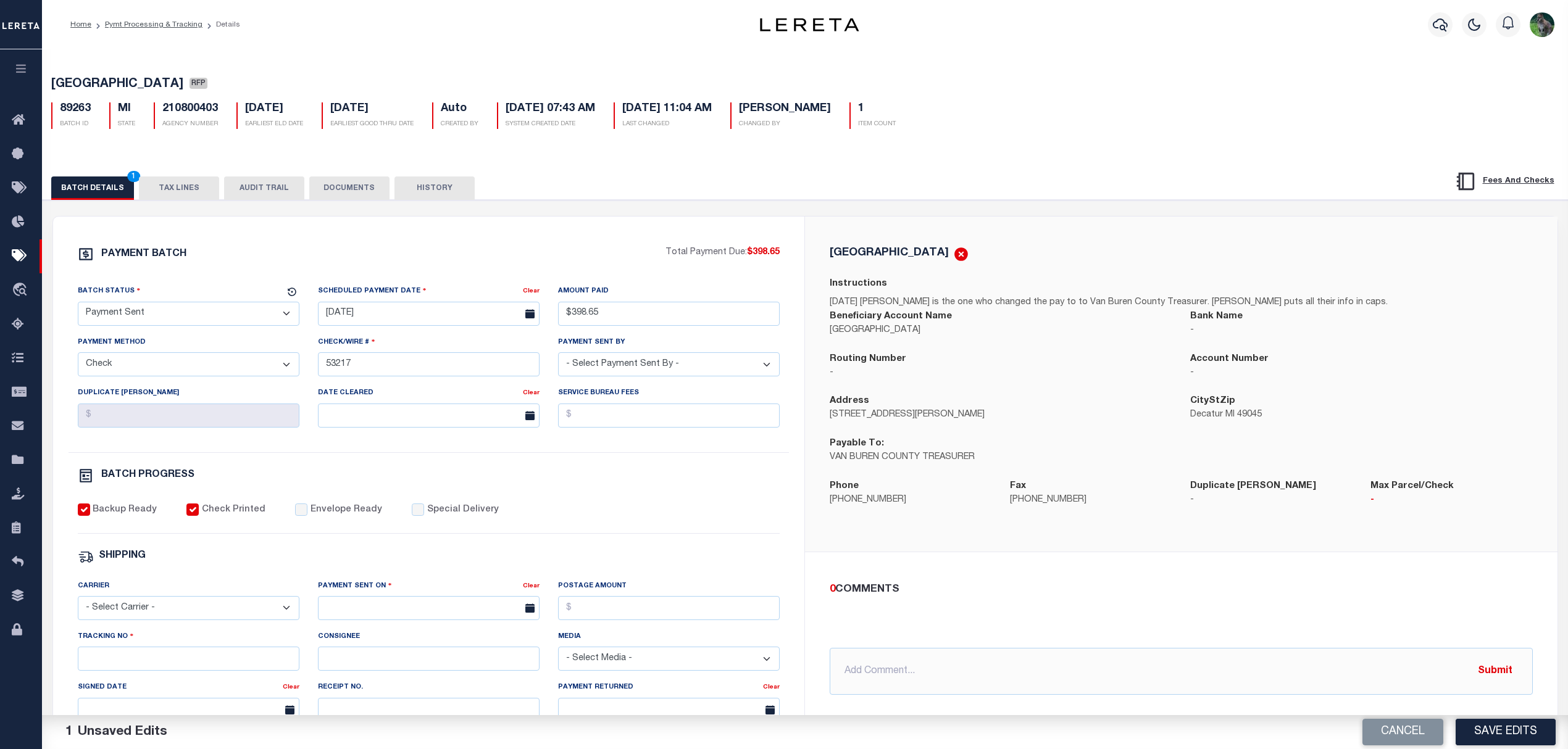
click at [353, 517] on label "Envelope Ready" at bounding box center [346, 510] width 72 height 13
click at [307, 515] on input "Envelope Ready" at bounding box center [302, 510] width 13 height 13
checkbox input "true"
drag, startPoint x: 111, startPoint y: 664, endPoint x: 153, endPoint y: 626, distance: 56.6
click at [111, 664] on input "Tracking No" at bounding box center [189, 659] width 222 height 24
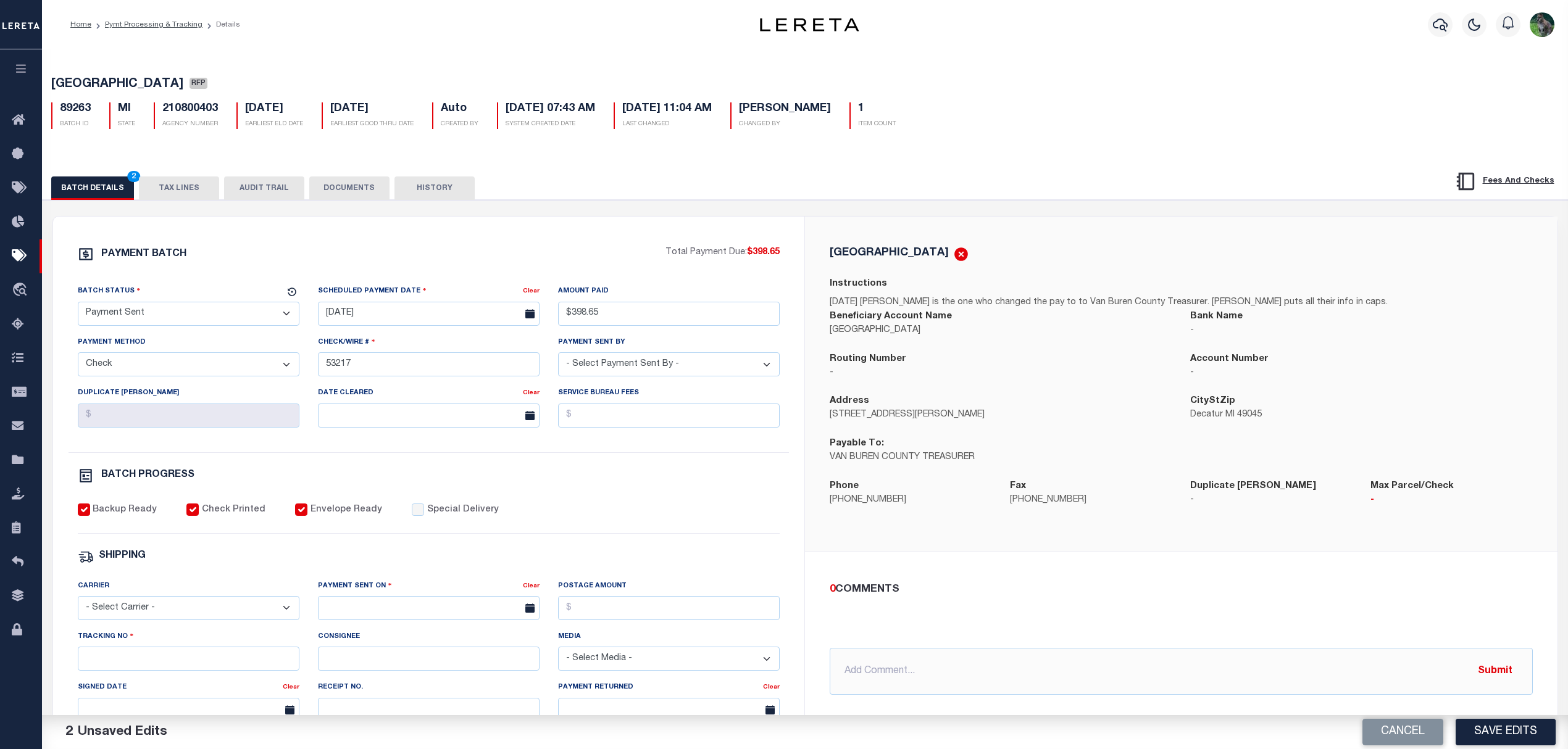
click at [154, 613] on select "- Select Carrier - E-mail Fax Fedex FTP Other UPS USPS" at bounding box center [189, 608] width 222 height 24
select select "FDX"
click at [78, 605] on select "- Select Carrier - E-mail Fax Fedex FTP Other UPS USPS" at bounding box center [189, 608] width 222 height 24
click at [381, 618] on input "text" at bounding box center [429, 608] width 222 height 24
click at [411, 495] on span "10" at bounding box center [413, 496] width 24 height 24
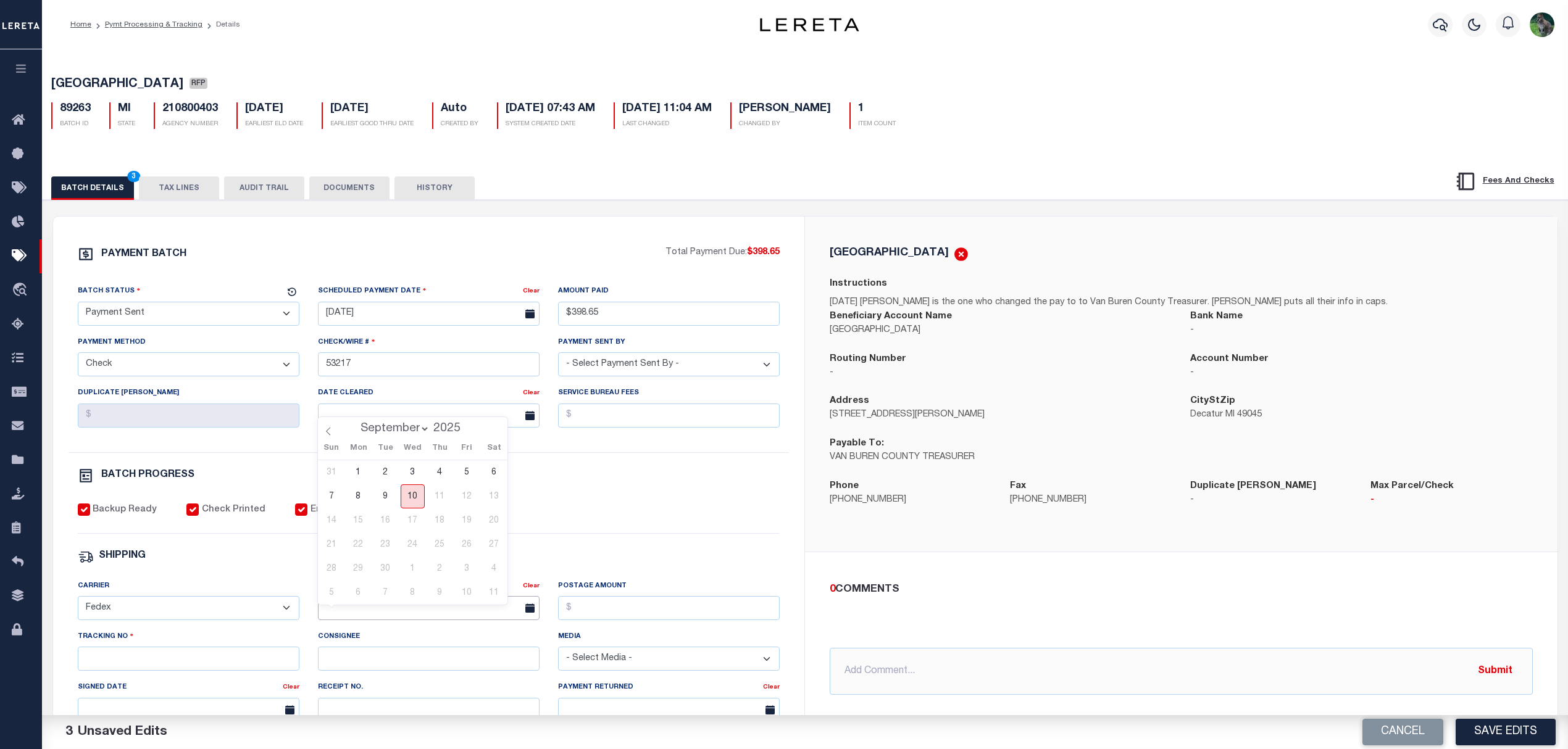
type input "[DATE]"
click at [153, 671] on input "Tracking No" at bounding box center [189, 659] width 222 height 24
type input "884275576522"
click at [1469, 728] on button "Save Edits" at bounding box center [1505, 732] width 100 height 27
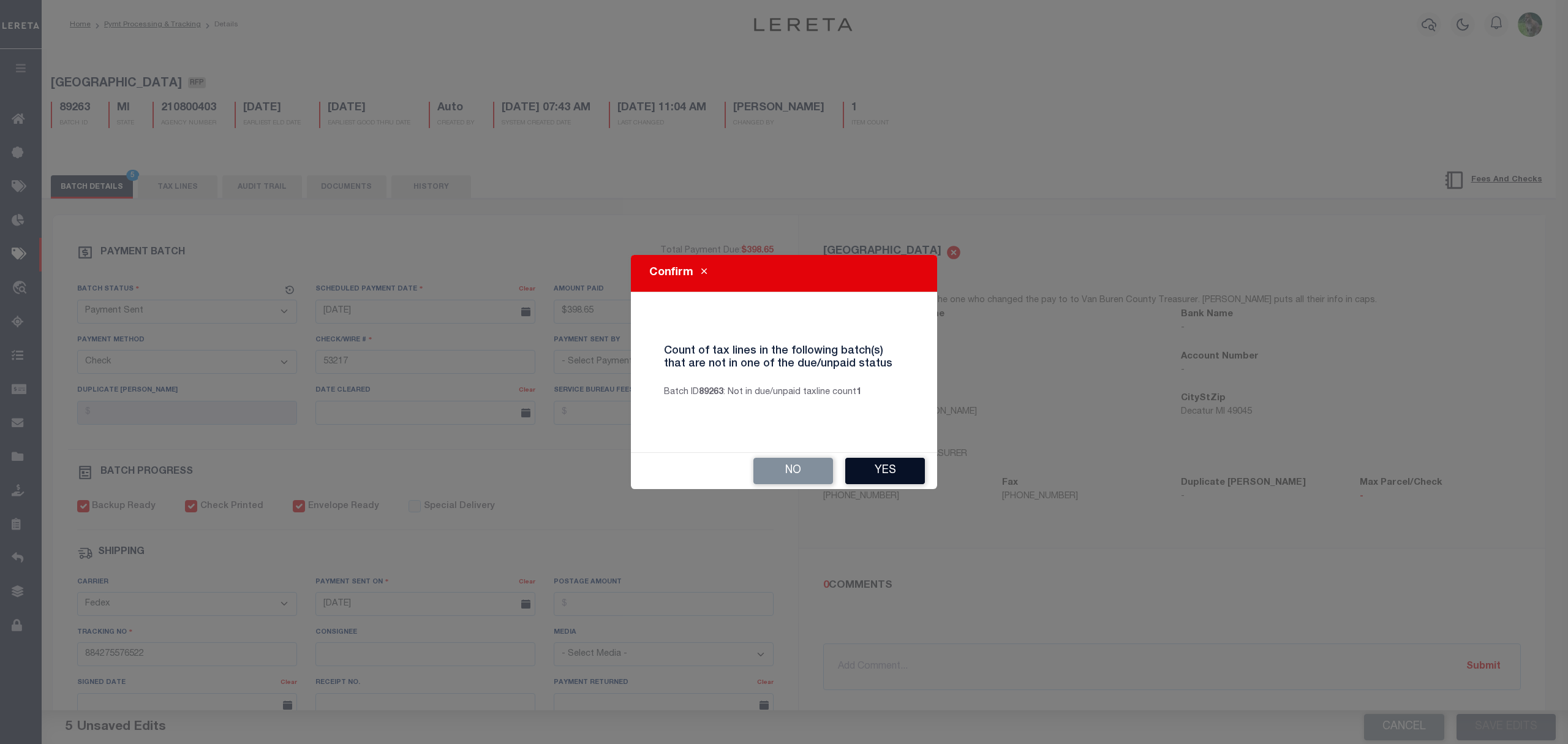
click at [882, 466] on button "Yes" at bounding box center [886, 471] width 80 height 27
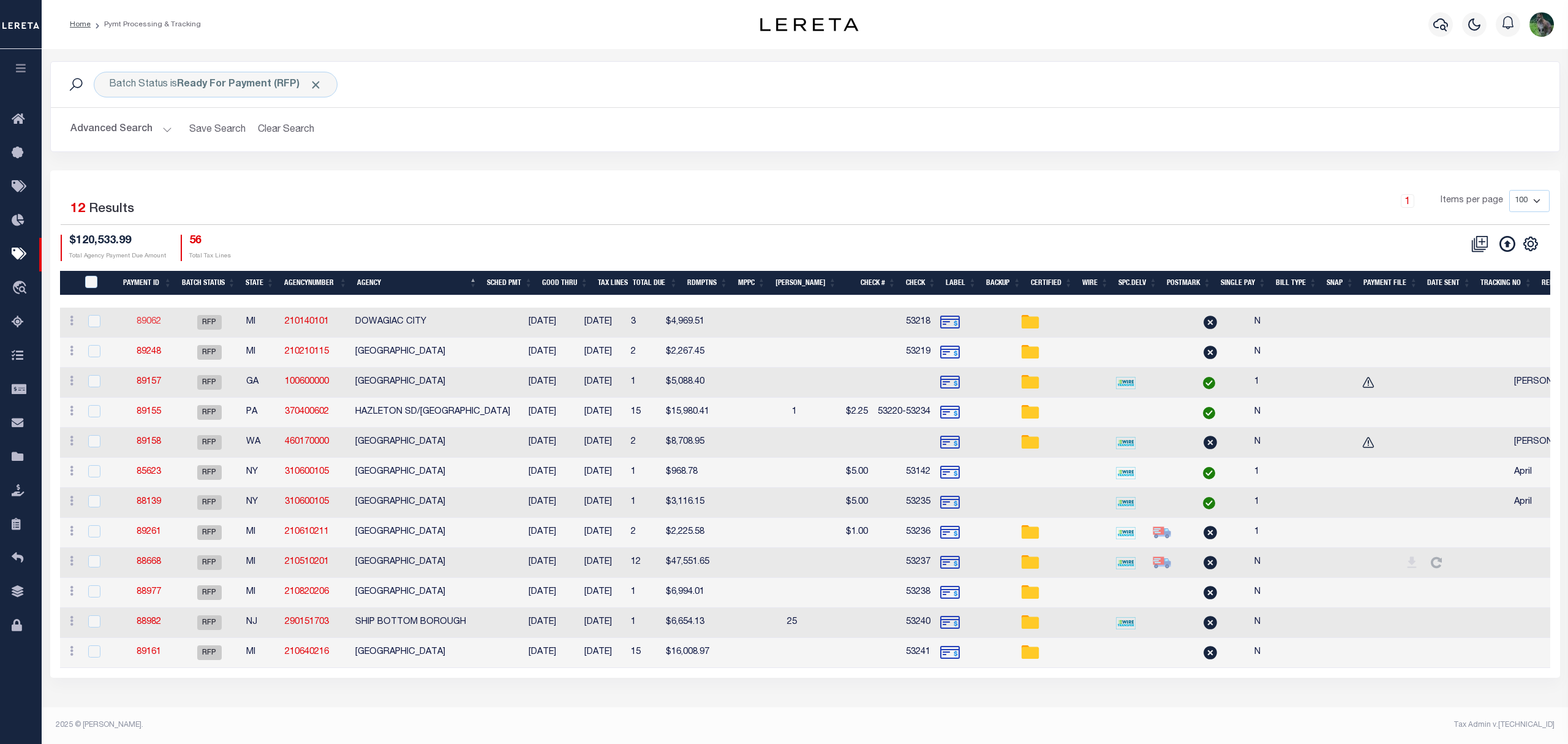
click at [159, 320] on link "89062" at bounding box center [149, 322] width 25 height 9
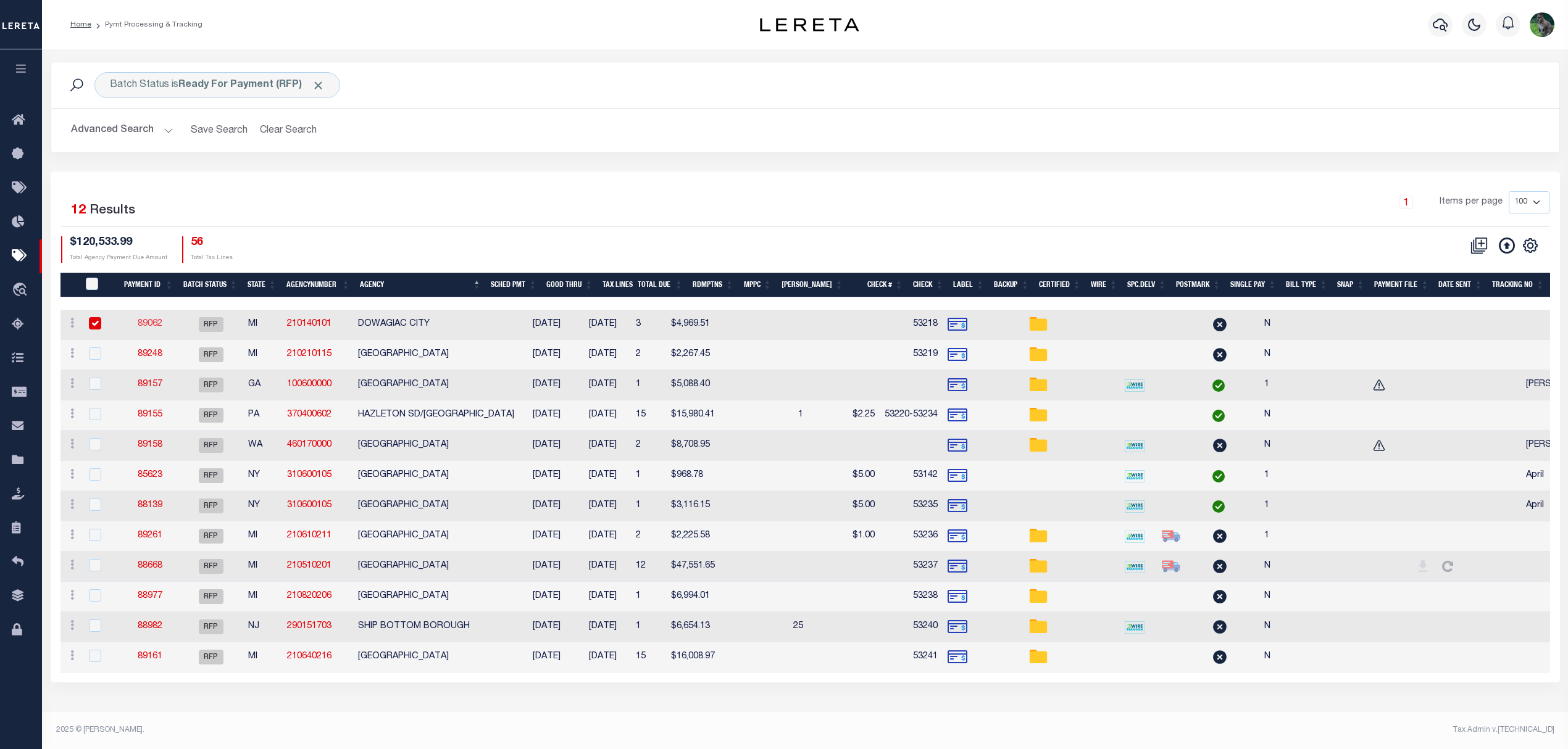
select select "RFP"
type input "$4,969.51"
type input "53218"
checkbox input "false"
select select
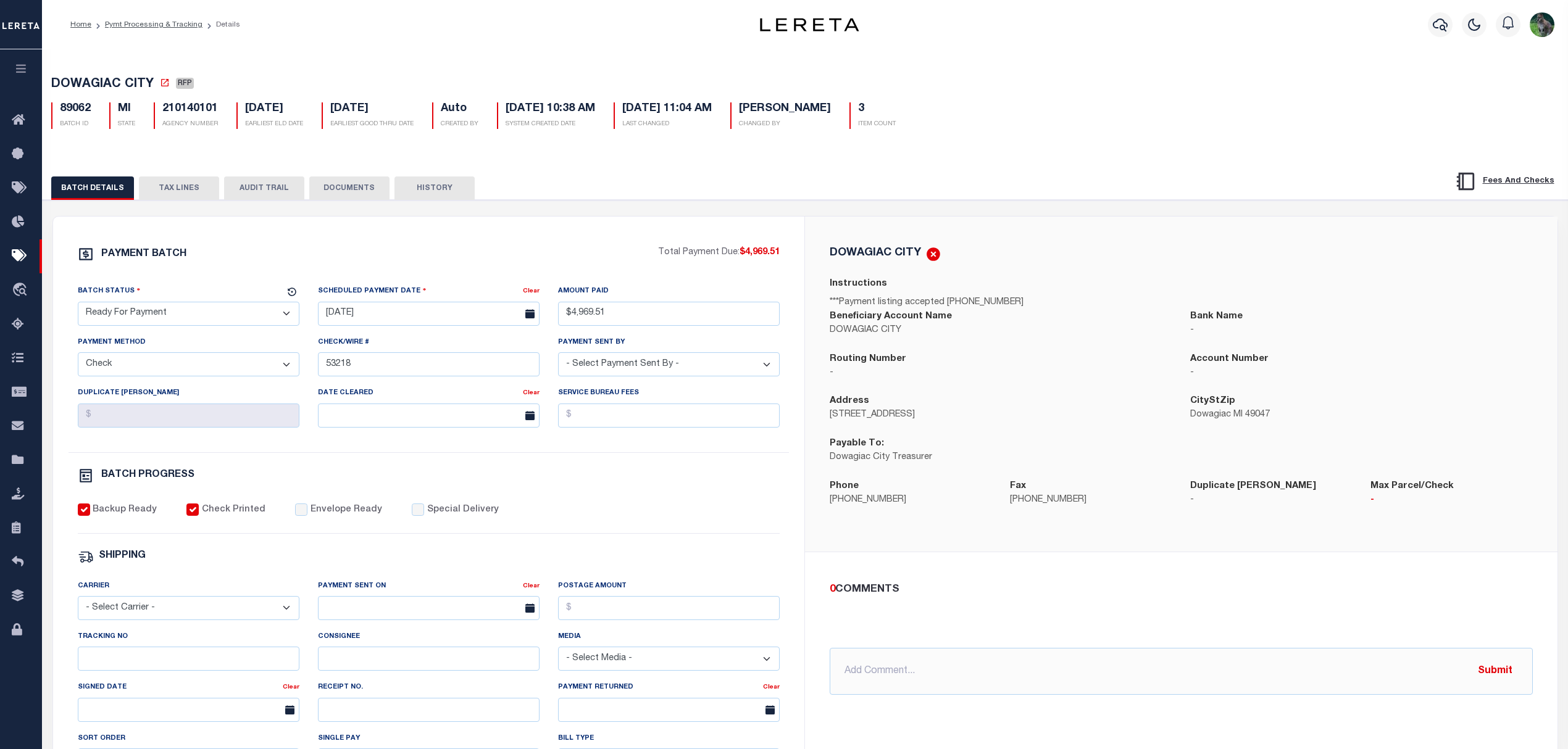
click at [178, 316] on select "- Select Status - Scheduled for Payment Ready For Payment Payment Sent Cleared …" at bounding box center [189, 313] width 222 height 24
click at [179, 322] on select "- Select Status - Scheduled for Payment Ready For Payment Payment Sent Cleared …" at bounding box center [189, 313] width 222 height 24
click at [192, 287] on div "Batch Status" at bounding box center [181, 293] width 207 height 17
click at [192, 326] on select "- Select Status - Scheduled for Payment Ready For Payment Payment Sent Cleared …" at bounding box center [189, 313] width 222 height 24
select select "SNT"
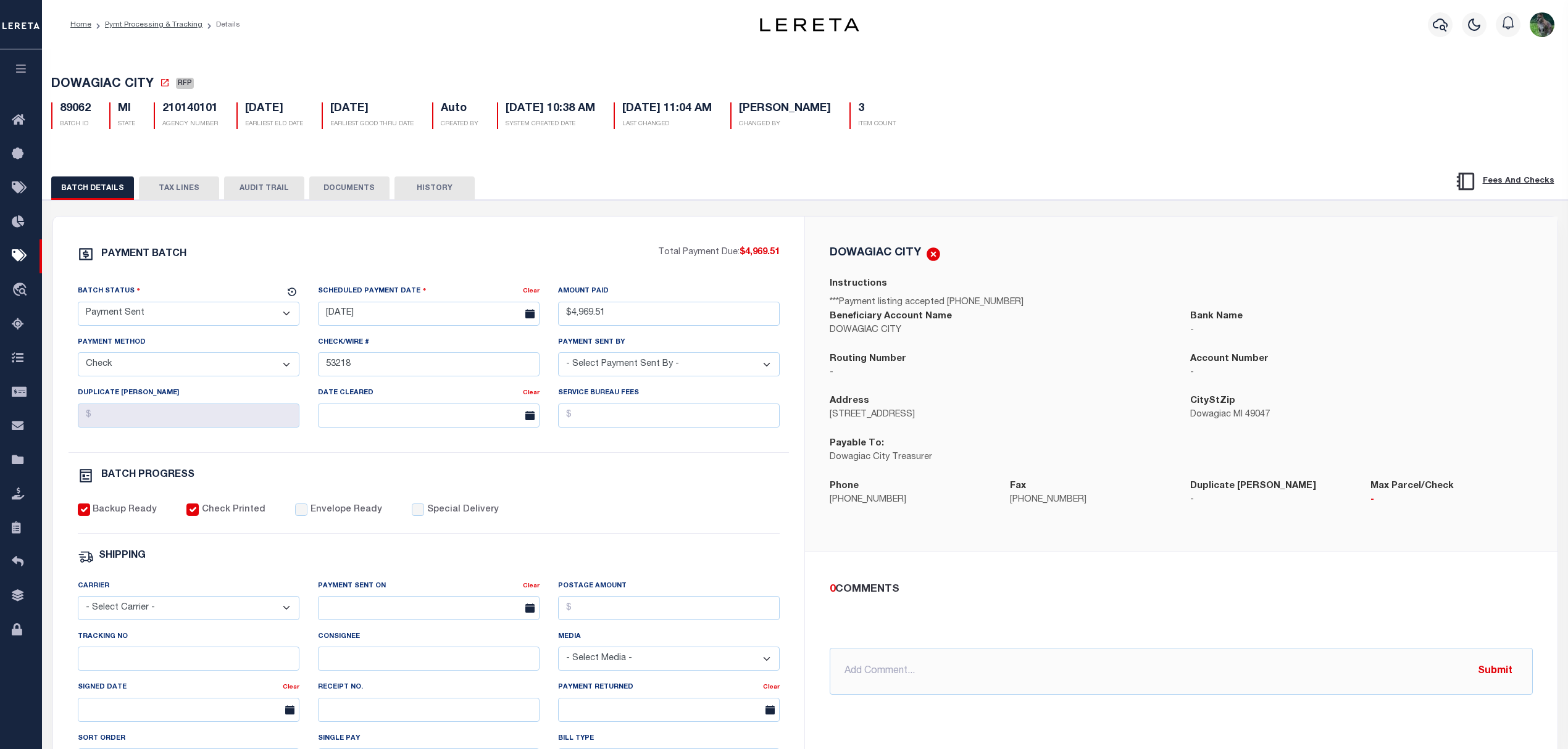
click at [78, 305] on select "- Select Status - Scheduled for Payment Ready For Payment Payment Sent Cleared …" at bounding box center [189, 313] width 222 height 24
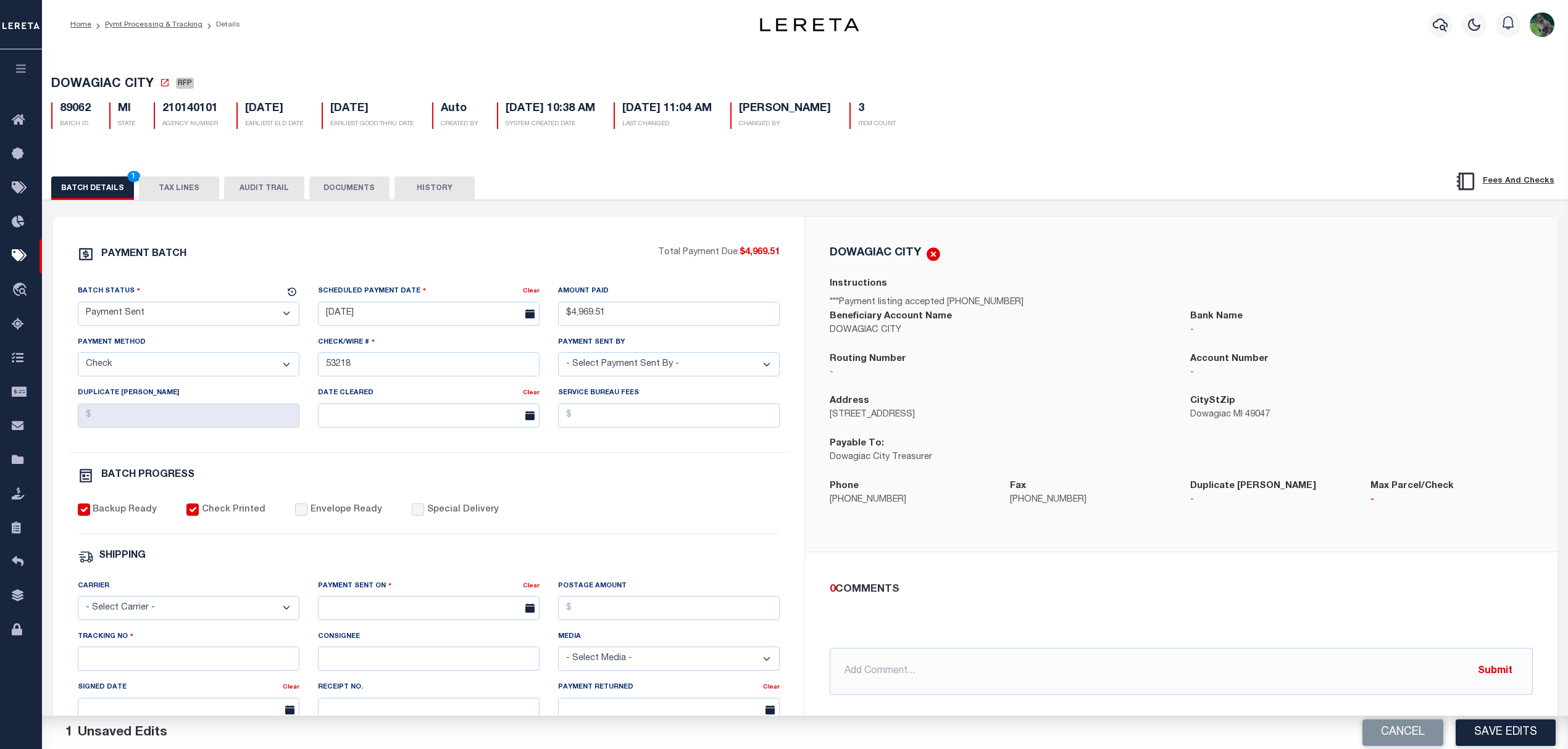
click at [316, 517] on label "Envelope Ready" at bounding box center [346, 510] width 72 height 13
click at [307, 515] on input "Envelope Ready" at bounding box center [302, 510] width 13 height 13
checkbox input "true"
drag, startPoint x: 208, startPoint y: 606, endPoint x: 195, endPoint y: 612, distance: 14.3
click at [206, 608] on select "- Select Carrier - E-mail Fax Fedex FTP Other UPS USPS" at bounding box center [189, 608] width 222 height 24
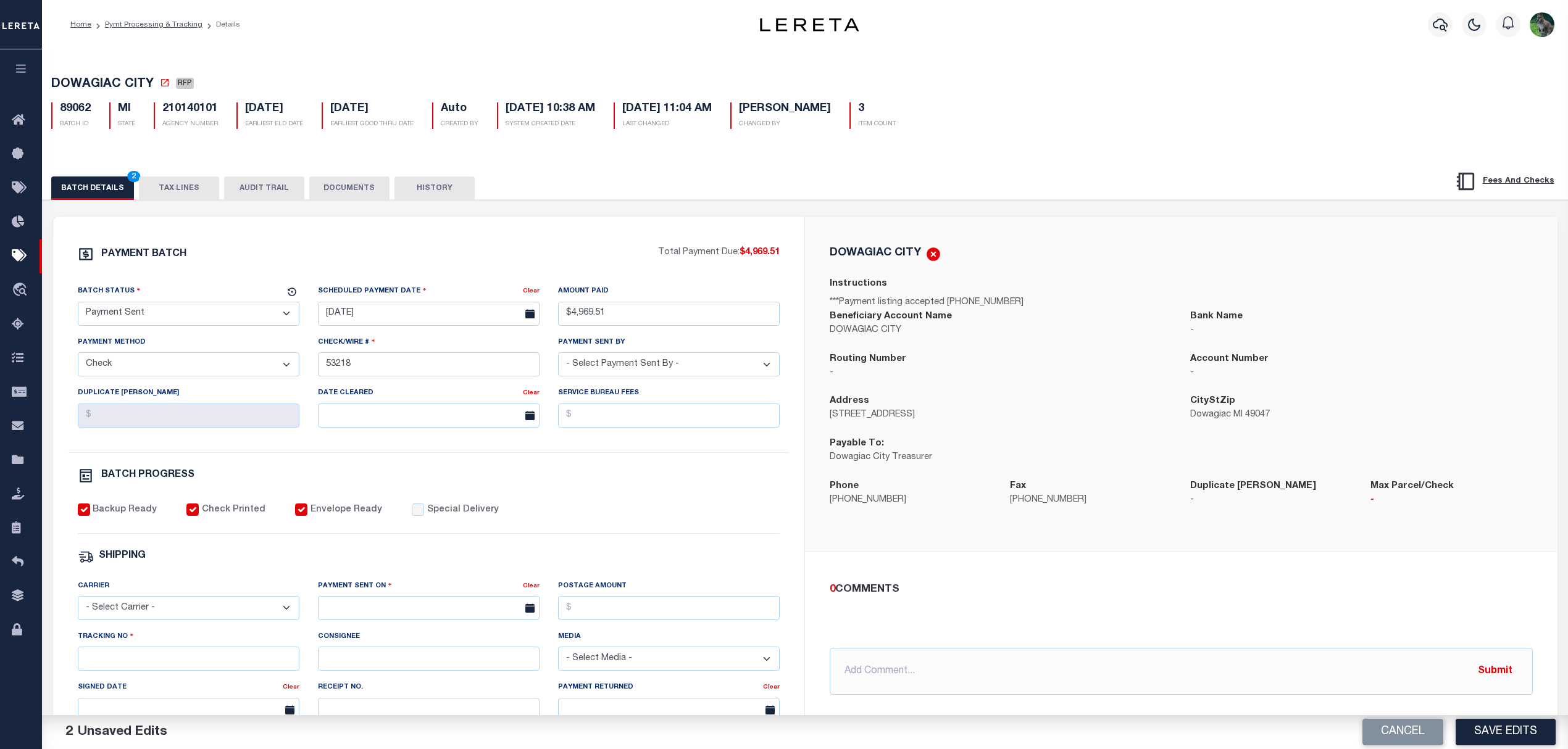
select select "FDX"
click at [78, 605] on select "- Select Carrier - E-mail Fax Fedex FTP Other UPS USPS" at bounding box center [189, 608] width 222 height 24
click at [351, 619] on input "text" at bounding box center [429, 608] width 222 height 24
click at [411, 494] on span "10" at bounding box center [413, 496] width 24 height 24
type input "[DATE]"
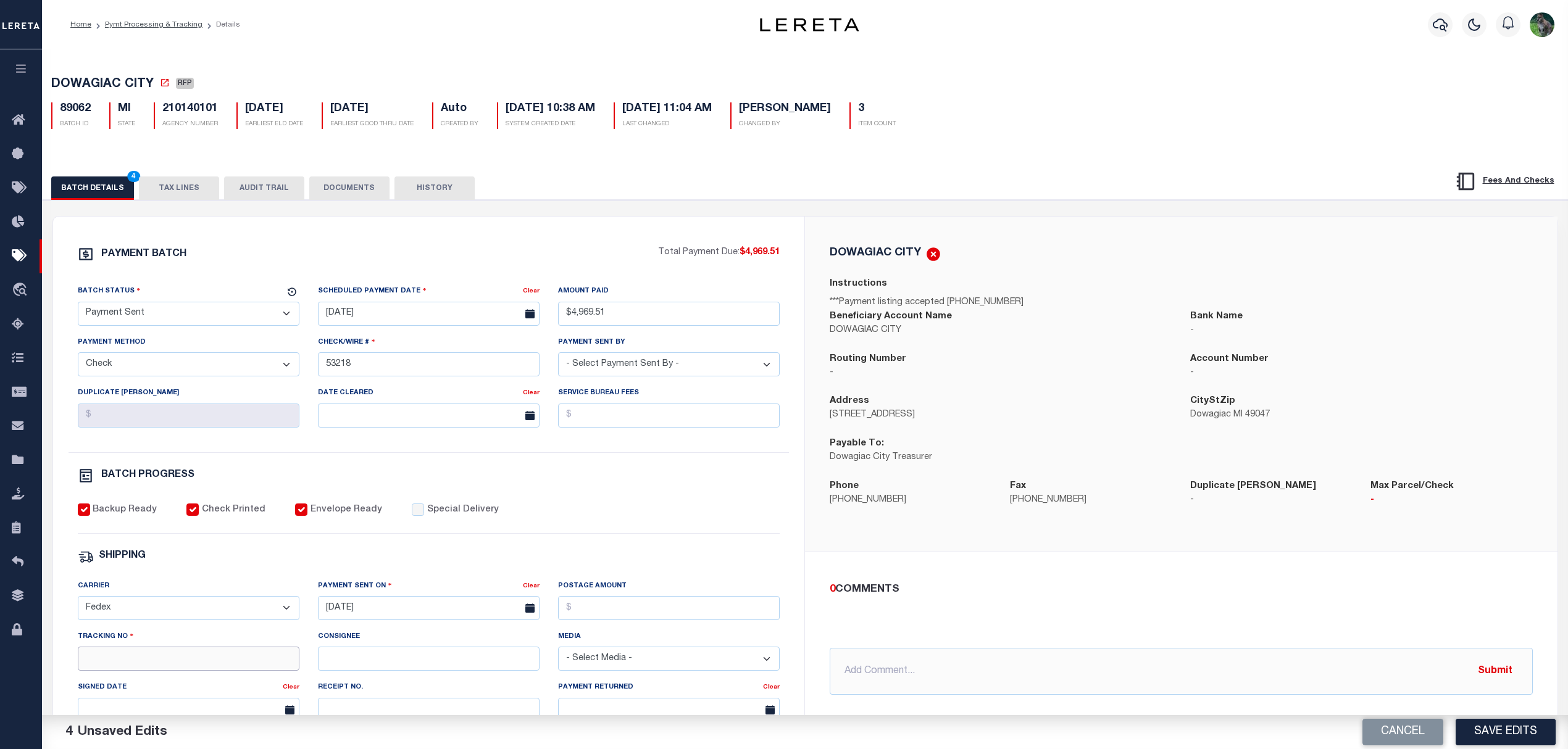
click at [182, 671] on input "Tracking No" at bounding box center [189, 659] width 222 height 24
type input "884275575710"
click at [1495, 736] on button "Save Edits" at bounding box center [1505, 732] width 100 height 27
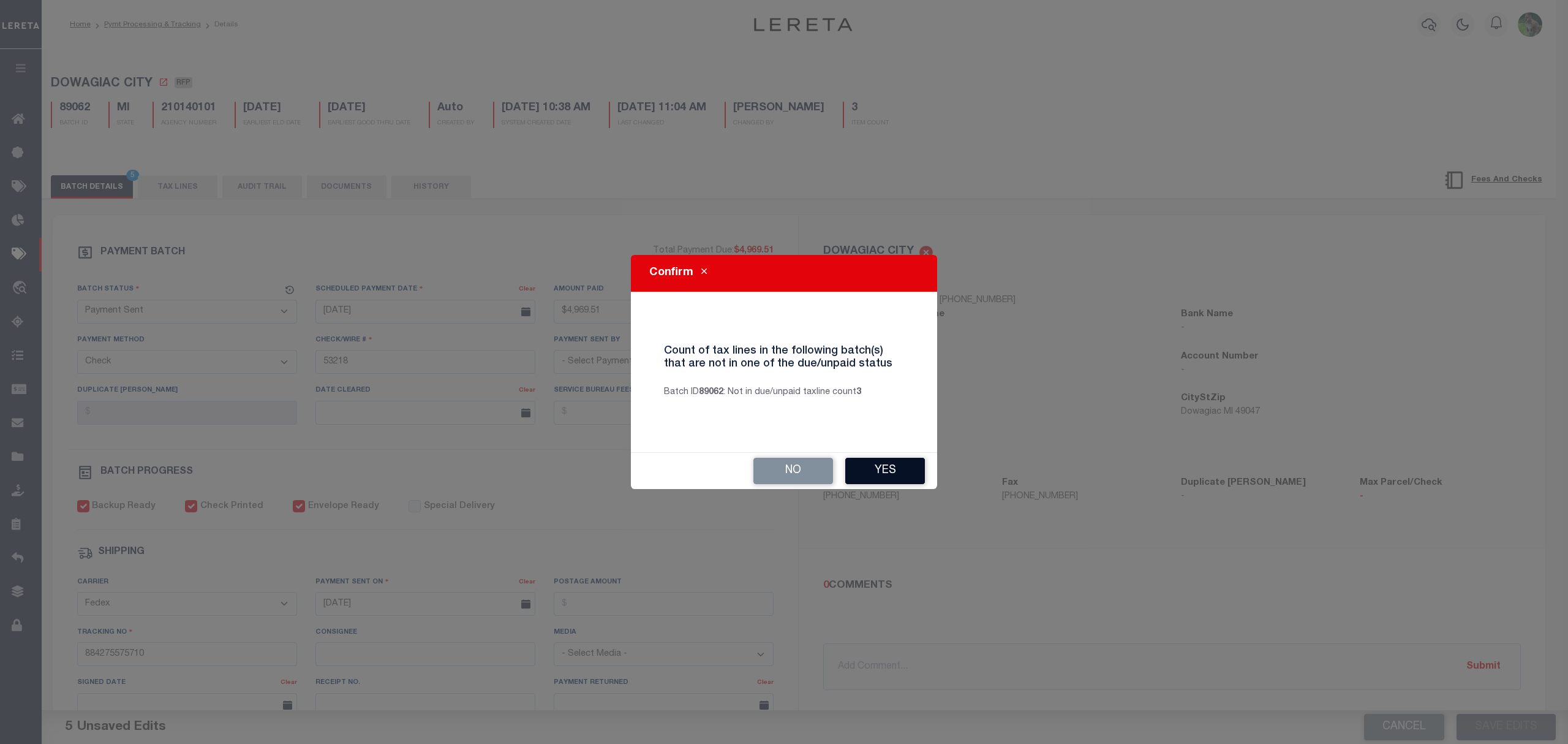
click at [903, 476] on button "Yes" at bounding box center [886, 471] width 80 height 27
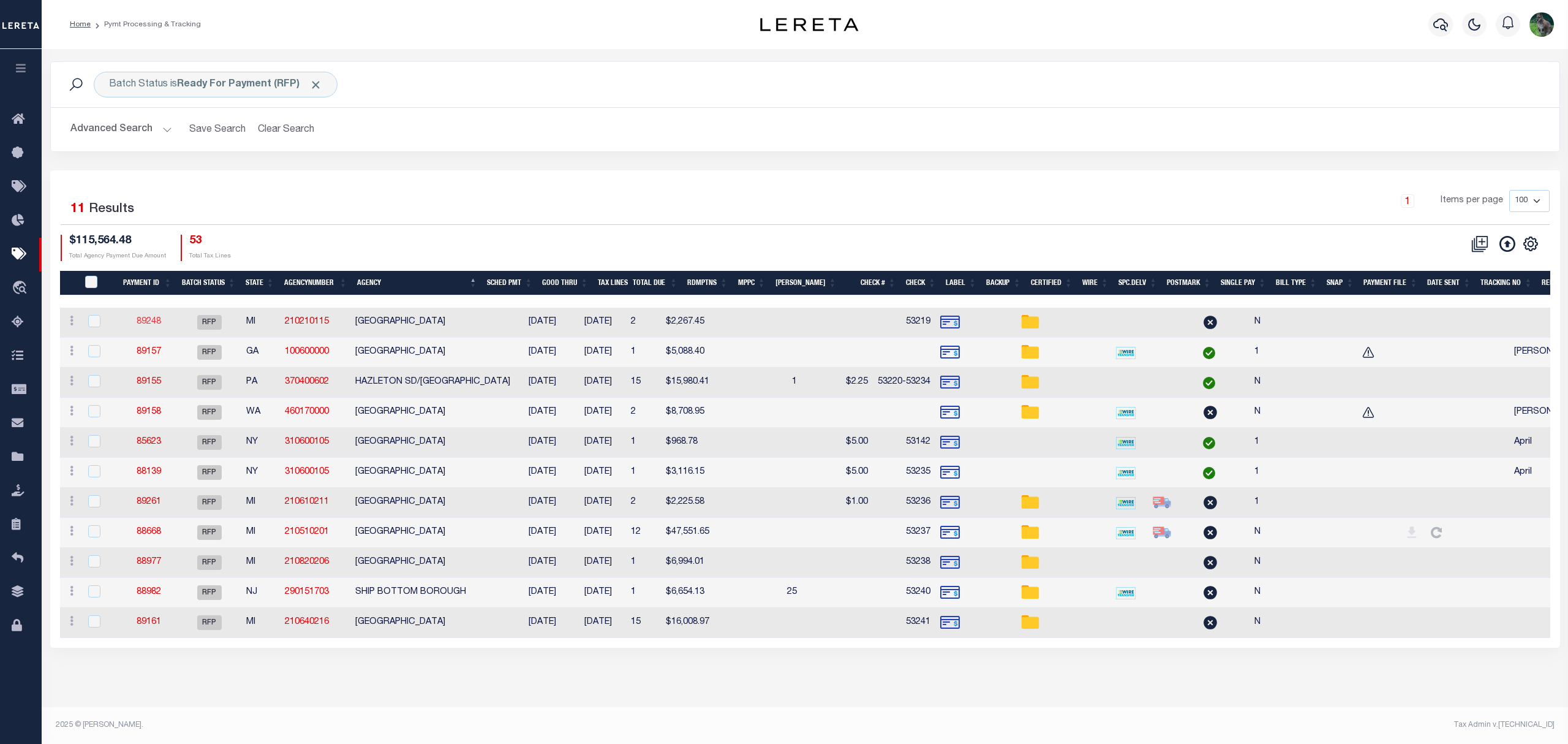
click at [139, 324] on link "89248" at bounding box center [149, 322] width 25 height 9
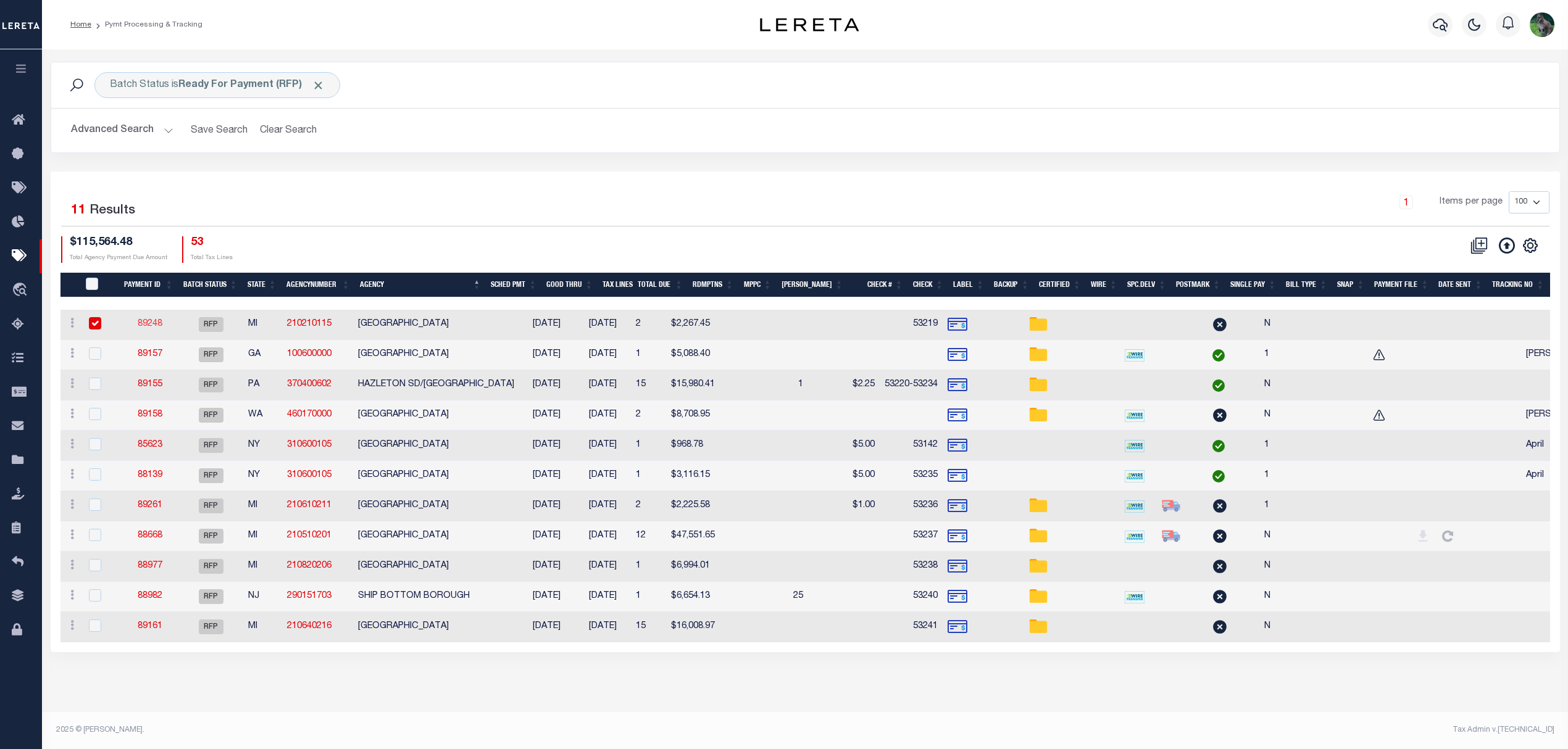
select select "RFP"
type input "$2,267.45"
type input "53219"
checkbox input "false"
select select
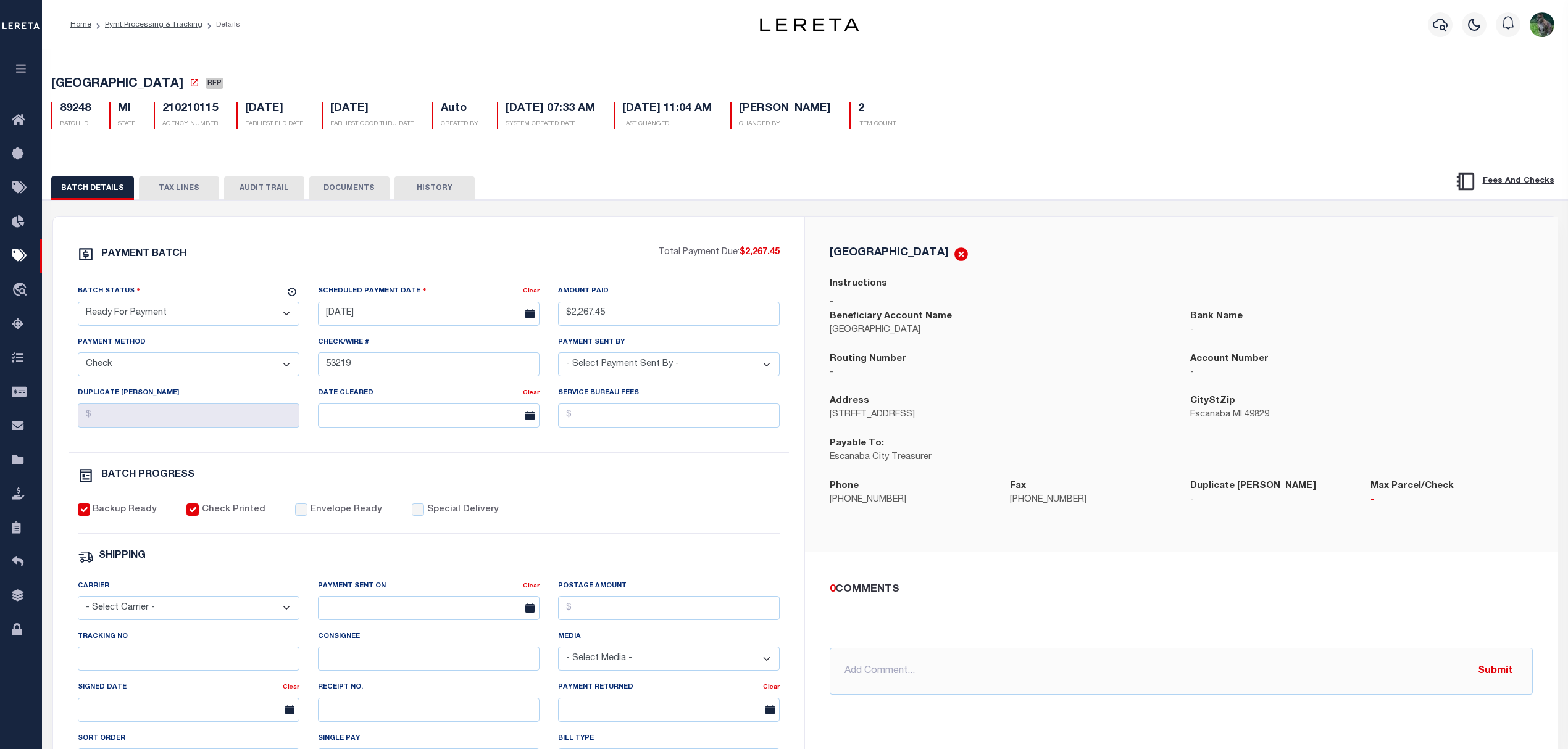
click at [204, 309] on select "- Select Status - Scheduled for Payment Ready For Payment Payment Sent Cleared …" at bounding box center [189, 313] width 222 height 24
select select "SNT"
click at [78, 305] on select "- Select Status - Scheduled for Payment Ready For Payment Payment Sent Cleared …" at bounding box center [189, 313] width 222 height 24
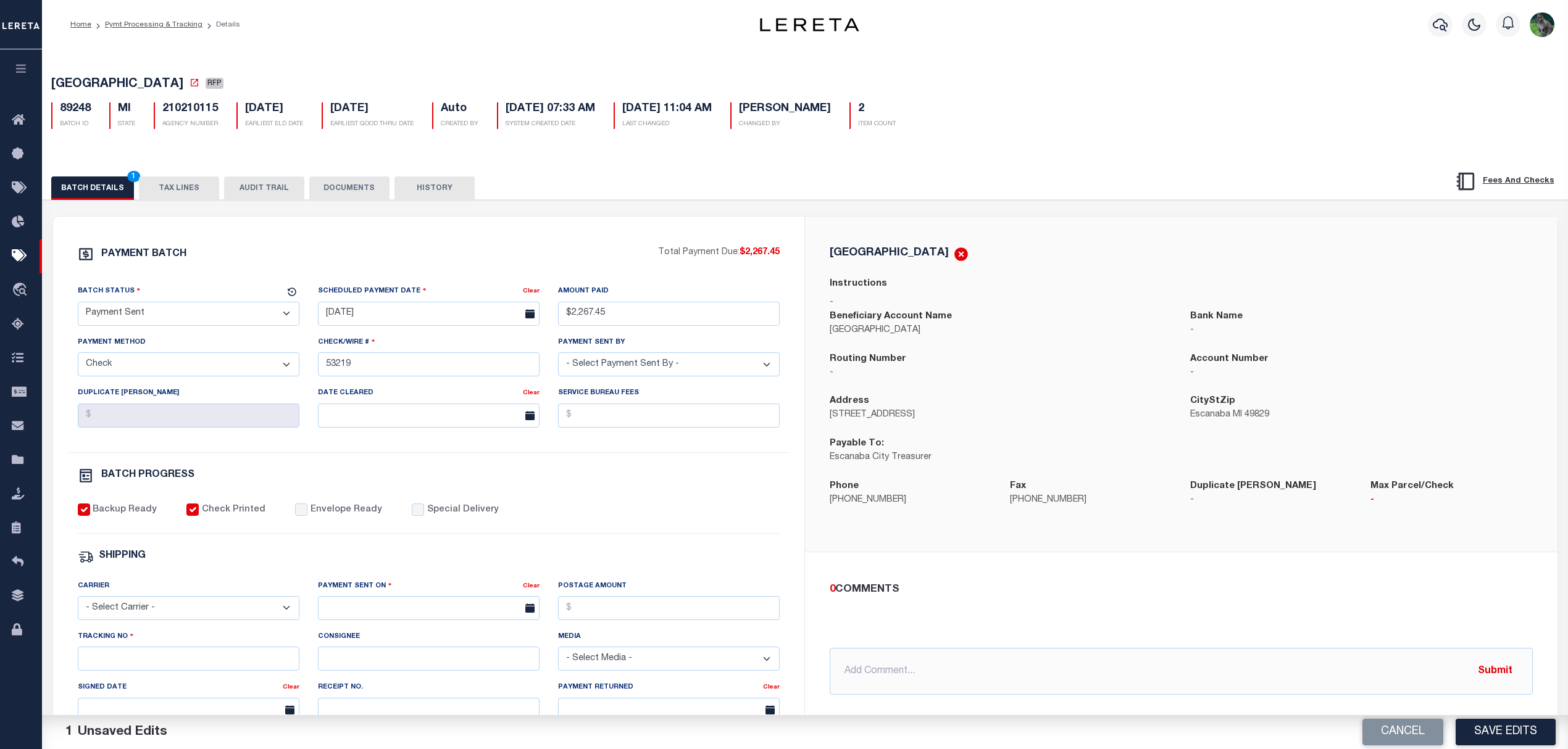
click at [325, 507] on div "PAYMENT BATCH Total Payment Due: $2,267.45 Batch Status - Select Status -" at bounding box center [429, 577] width 722 height 663
click at [321, 515] on label "Envelope Ready" at bounding box center [346, 510] width 72 height 13
click at [307, 515] on input "Envelope Ready" at bounding box center [302, 510] width 13 height 13
checkbox input "true"
drag, startPoint x: 186, startPoint y: 609, endPoint x: 183, endPoint y: 616, distance: 7.6
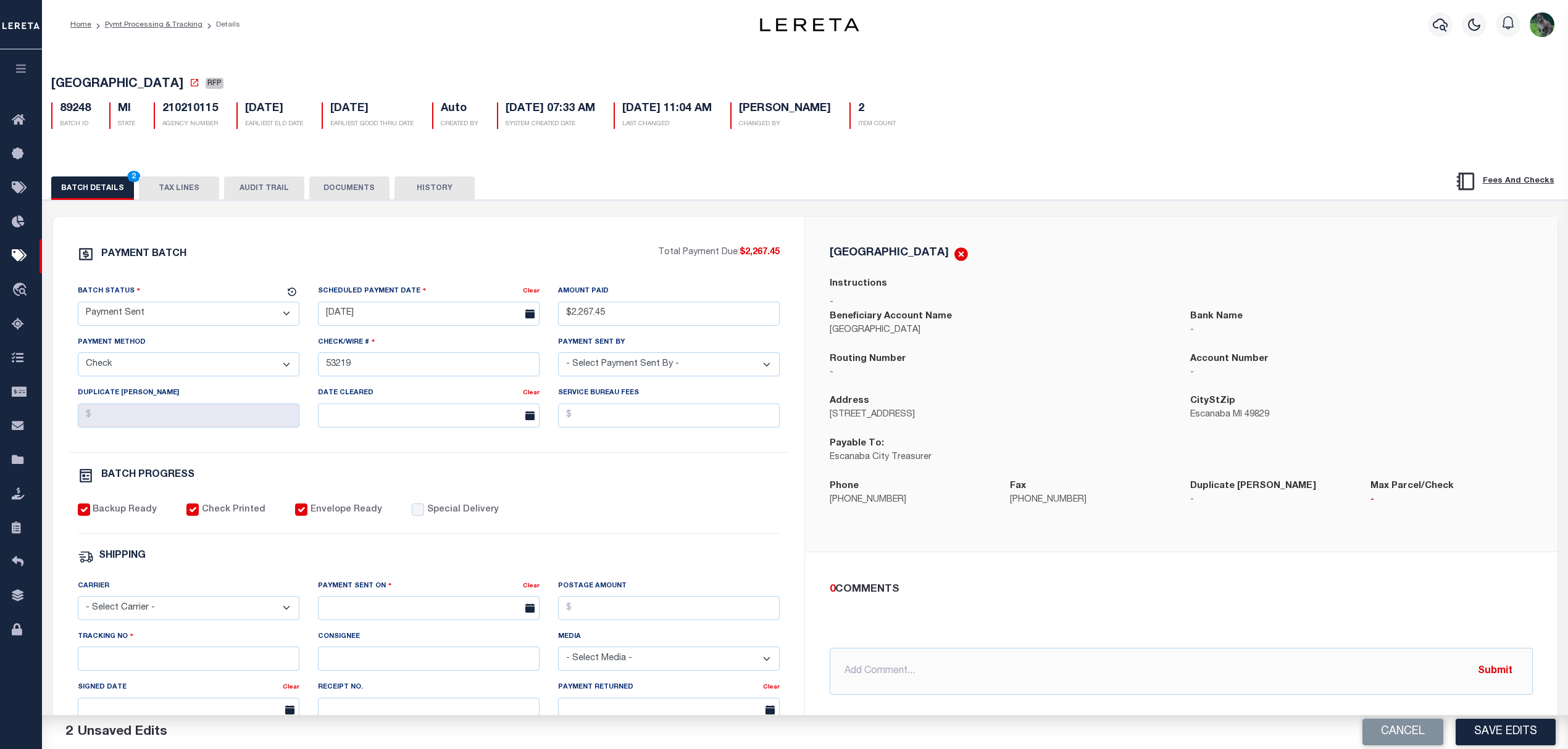
click at [186, 610] on select "- Select Carrier - E-mail Fax Fedex FTP Other UPS USPS" at bounding box center [189, 608] width 222 height 24
select select "FDX"
click at [78, 605] on select "- Select Carrier - E-mail Fax Fedex FTP Other UPS USPS" at bounding box center [189, 608] width 222 height 24
click at [348, 610] on input "text" at bounding box center [429, 608] width 222 height 24
click at [405, 496] on span "10" at bounding box center [413, 496] width 24 height 24
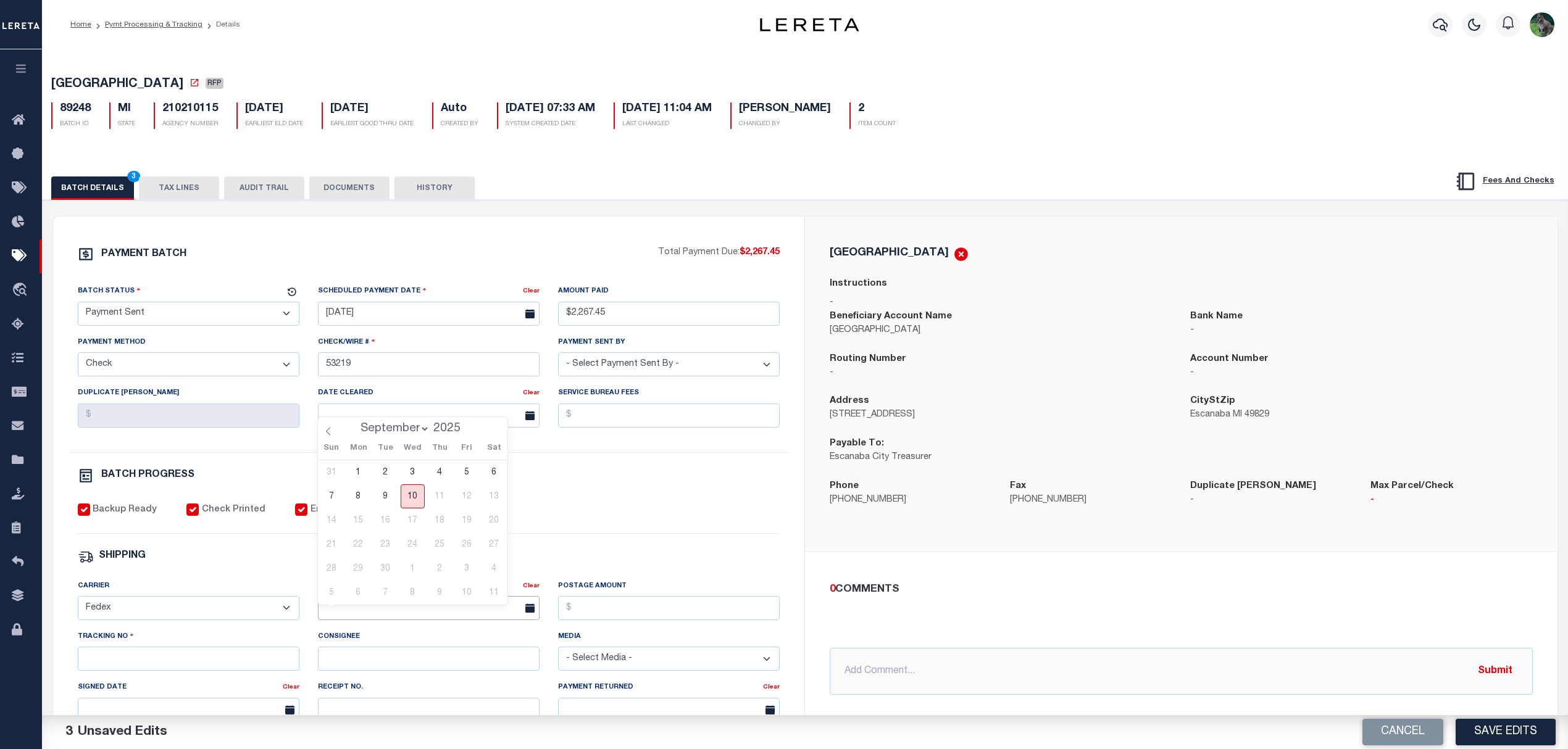
type input "[DATE]"
click at [186, 671] on input "Tracking No" at bounding box center [189, 659] width 222 height 24
type input "884275575754"
click at [1482, 727] on button "Save Edits" at bounding box center [1505, 732] width 100 height 27
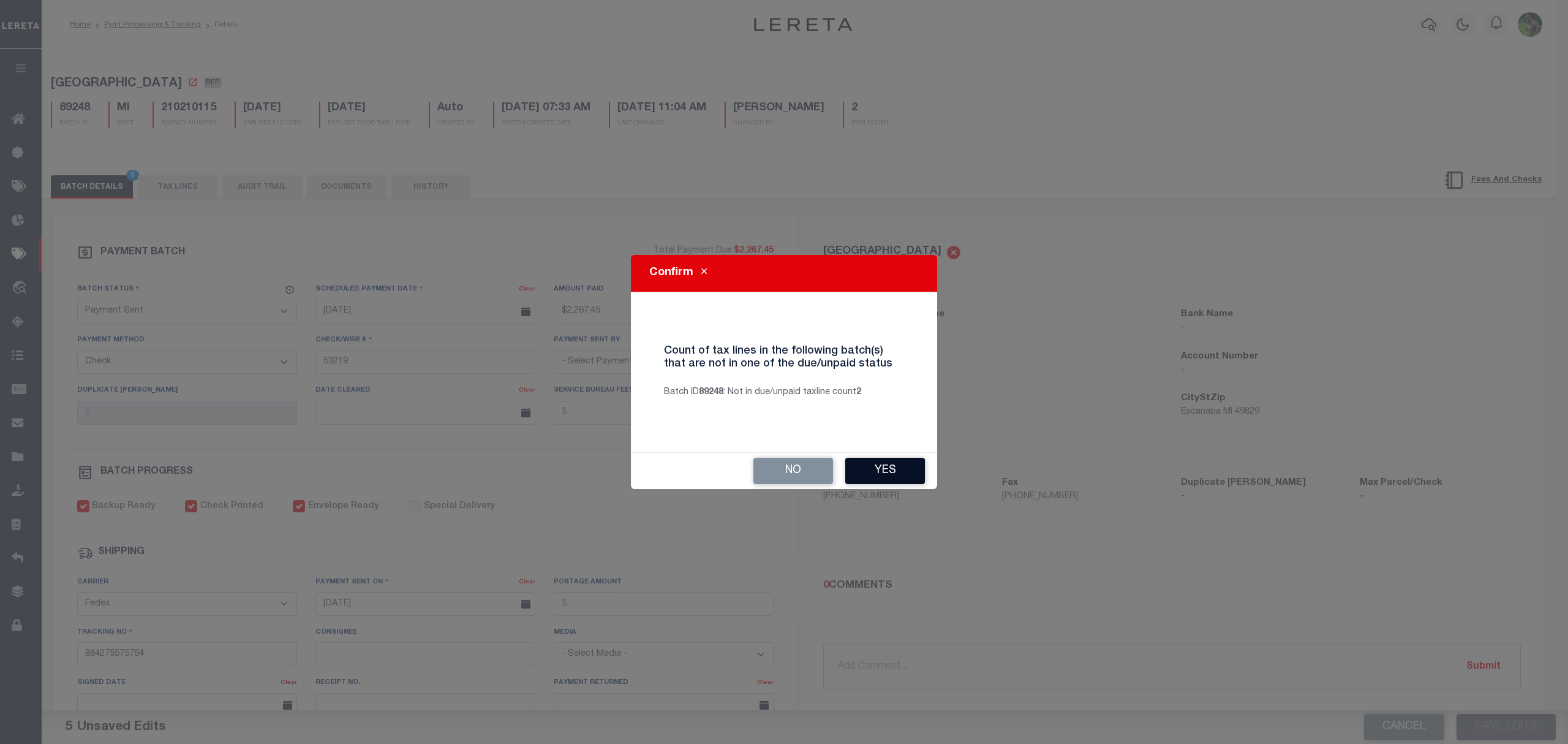
drag, startPoint x: 875, startPoint y: 456, endPoint x: 880, endPoint y: 464, distance: 9.4
click at [879, 461] on div "No Yes" at bounding box center [784, 471] width 306 height 36
click at [880, 465] on button "Yes" at bounding box center [886, 471] width 80 height 27
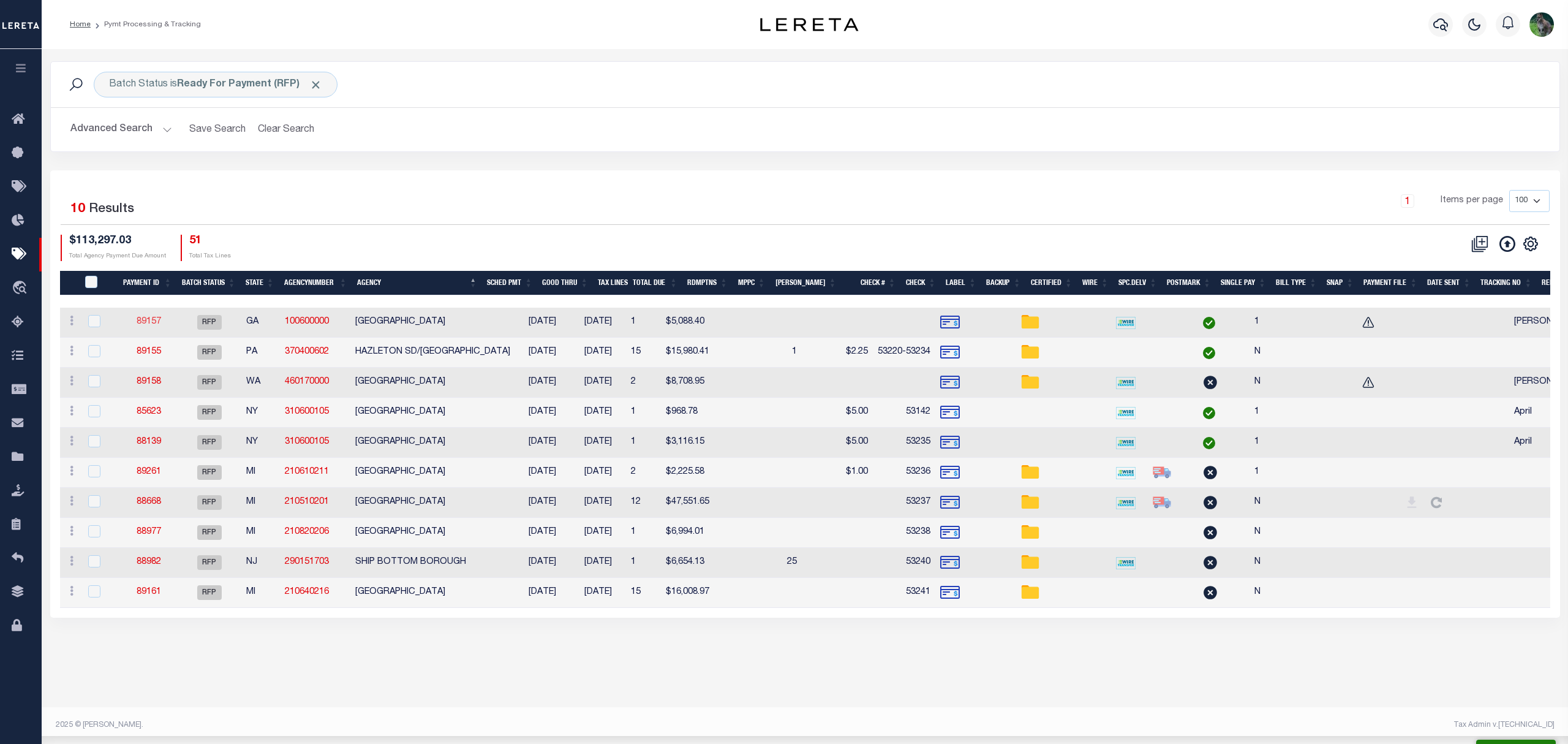
click at [157, 323] on link "89157" at bounding box center [149, 322] width 25 height 9
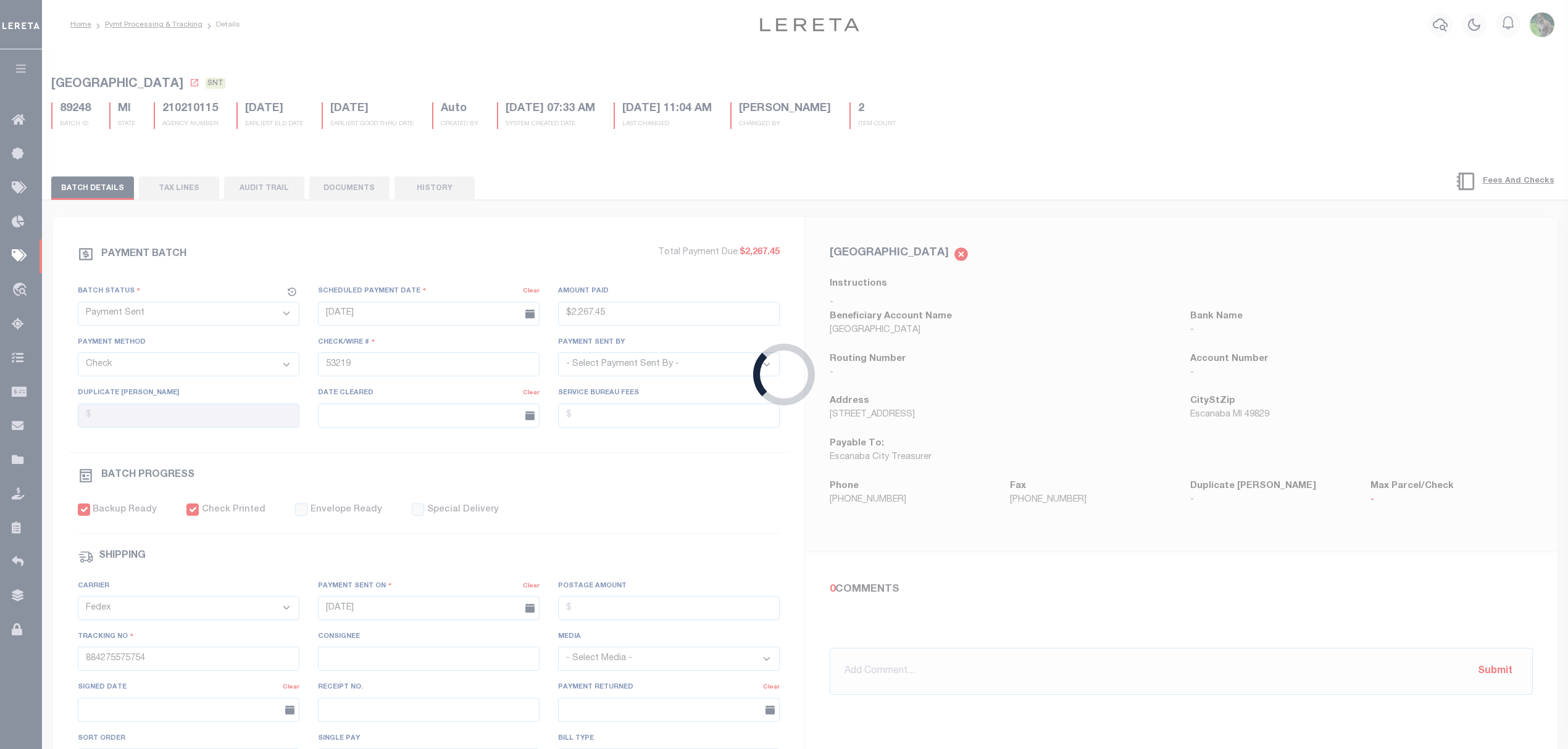
select select "RFP"
type input "$5,088.4"
select select "CCK"
select select "Cole, Gloria"
checkbox input "false"
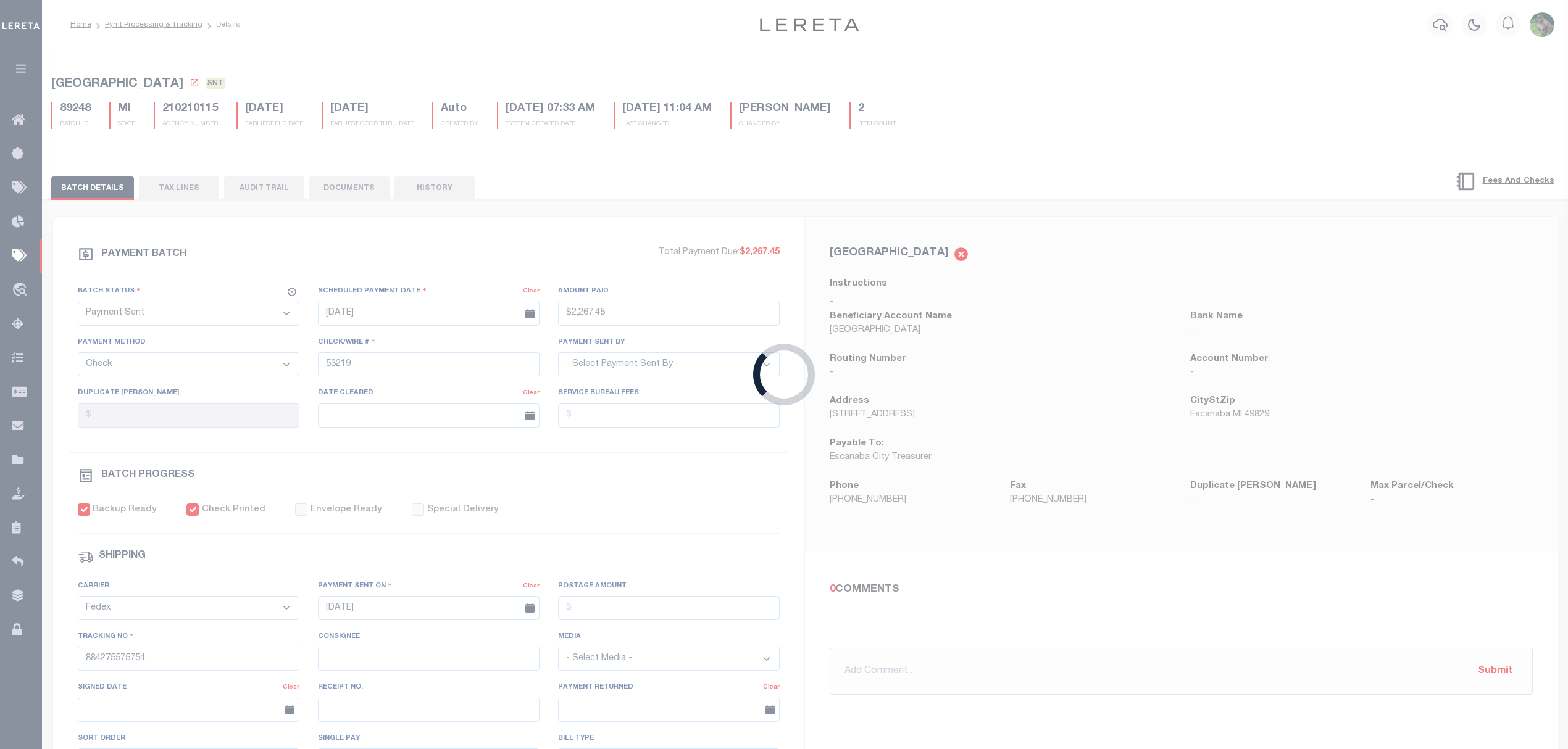
select select
type input "Gloria"
type input "1"
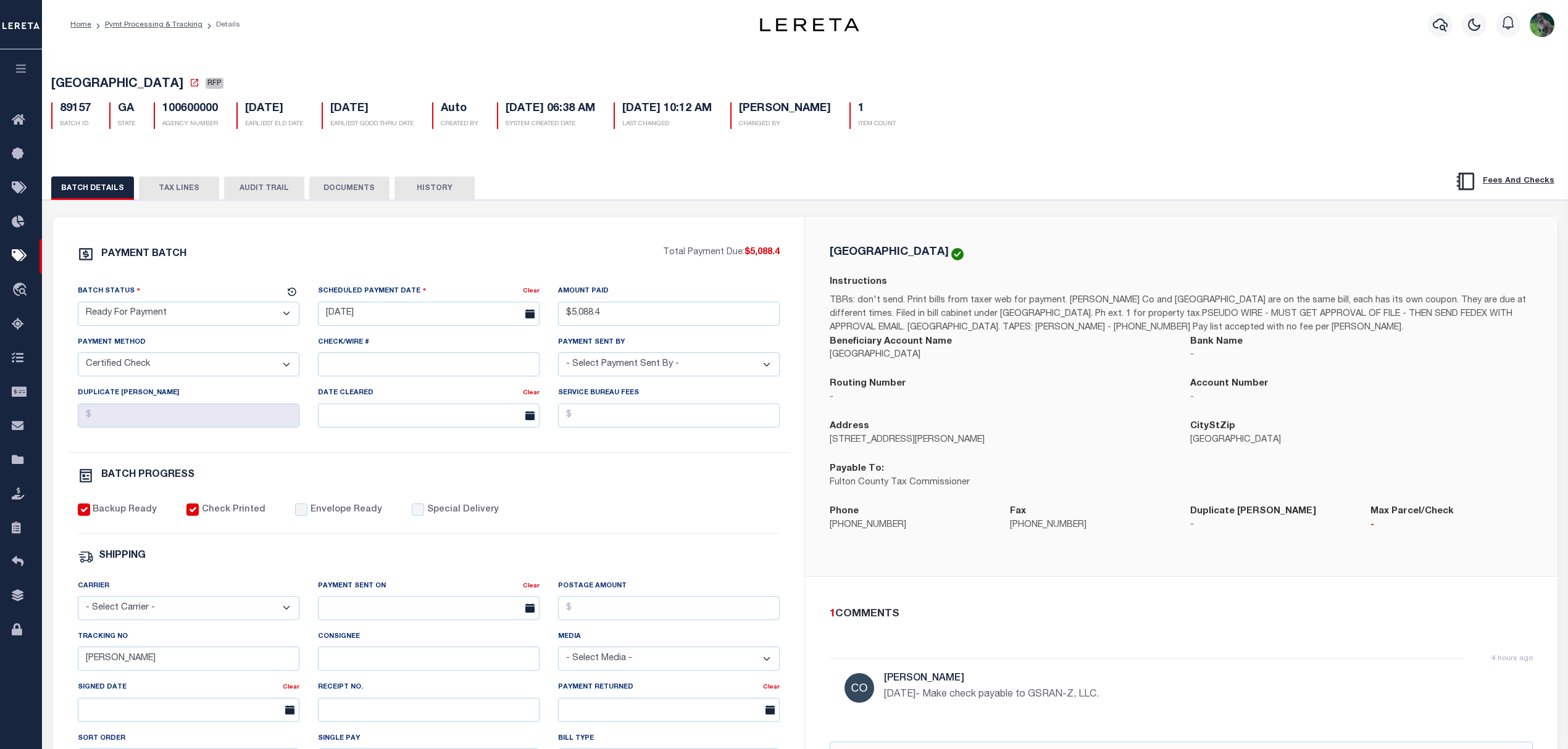
click at [190, 319] on select "- Select Status - Scheduled for Payment Ready For Payment Payment Sent Cleared …" at bounding box center [189, 313] width 222 height 24
click at [78, 305] on select "- Select Status - Scheduled for Payment Ready For Payment Payment Sent Cleared …" at bounding box center [189, 313] width 222 height 24
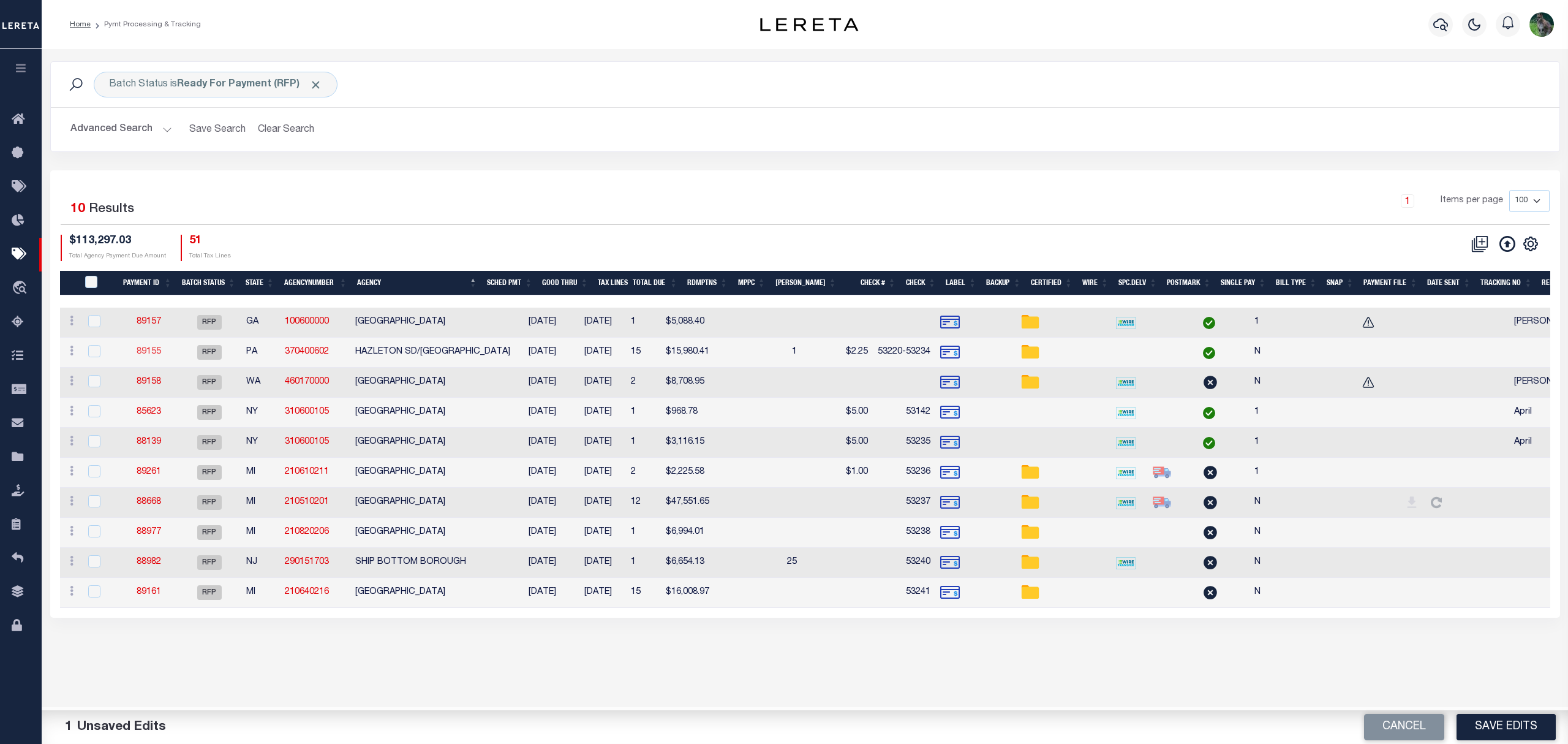
click at [152, 348] on link "89155" at bounding box center [149, 352] width 25 height 9
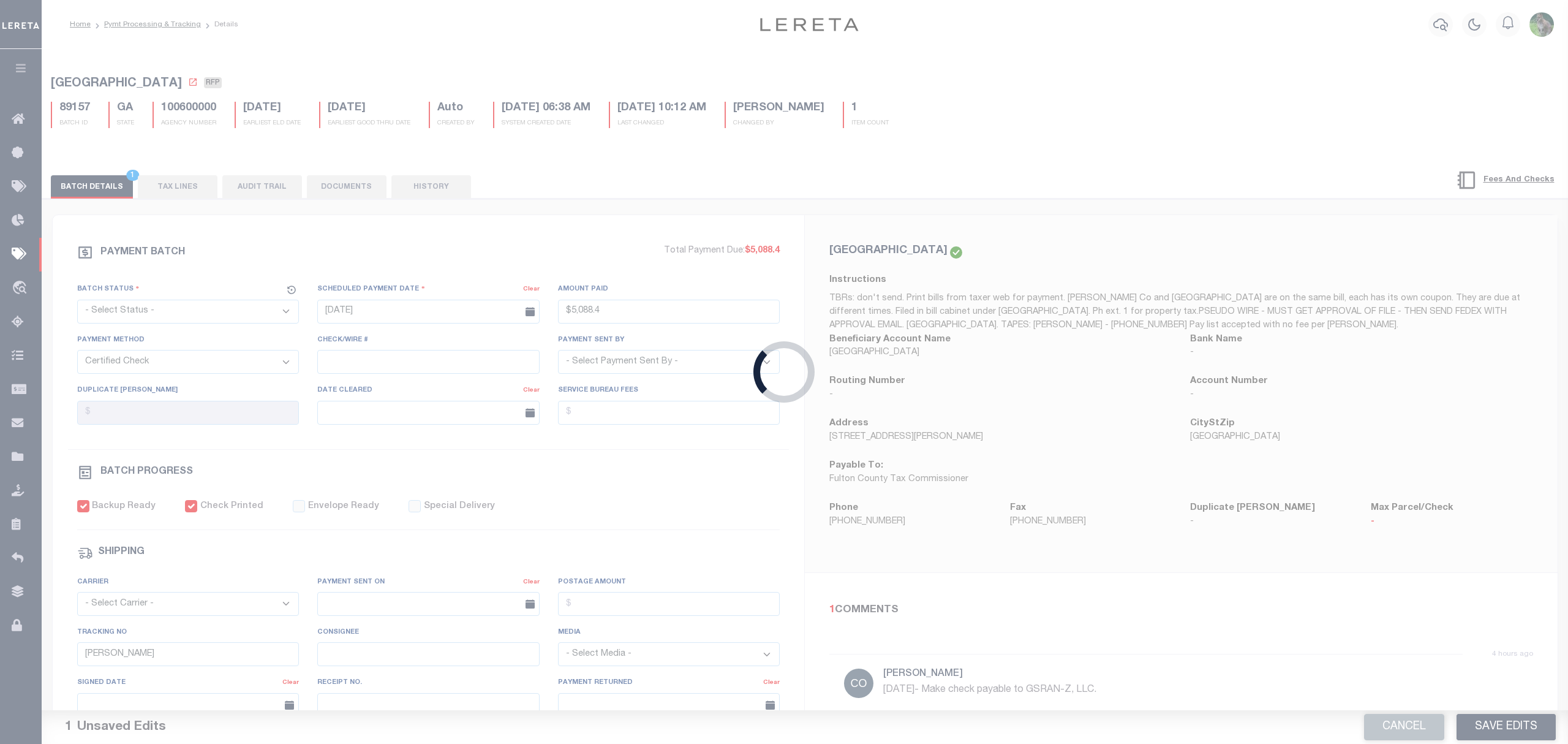
select select "RFP"
type input "$15,980.41"
select select "CHK"
type input "53220-53234"
select select "Little, Audria"
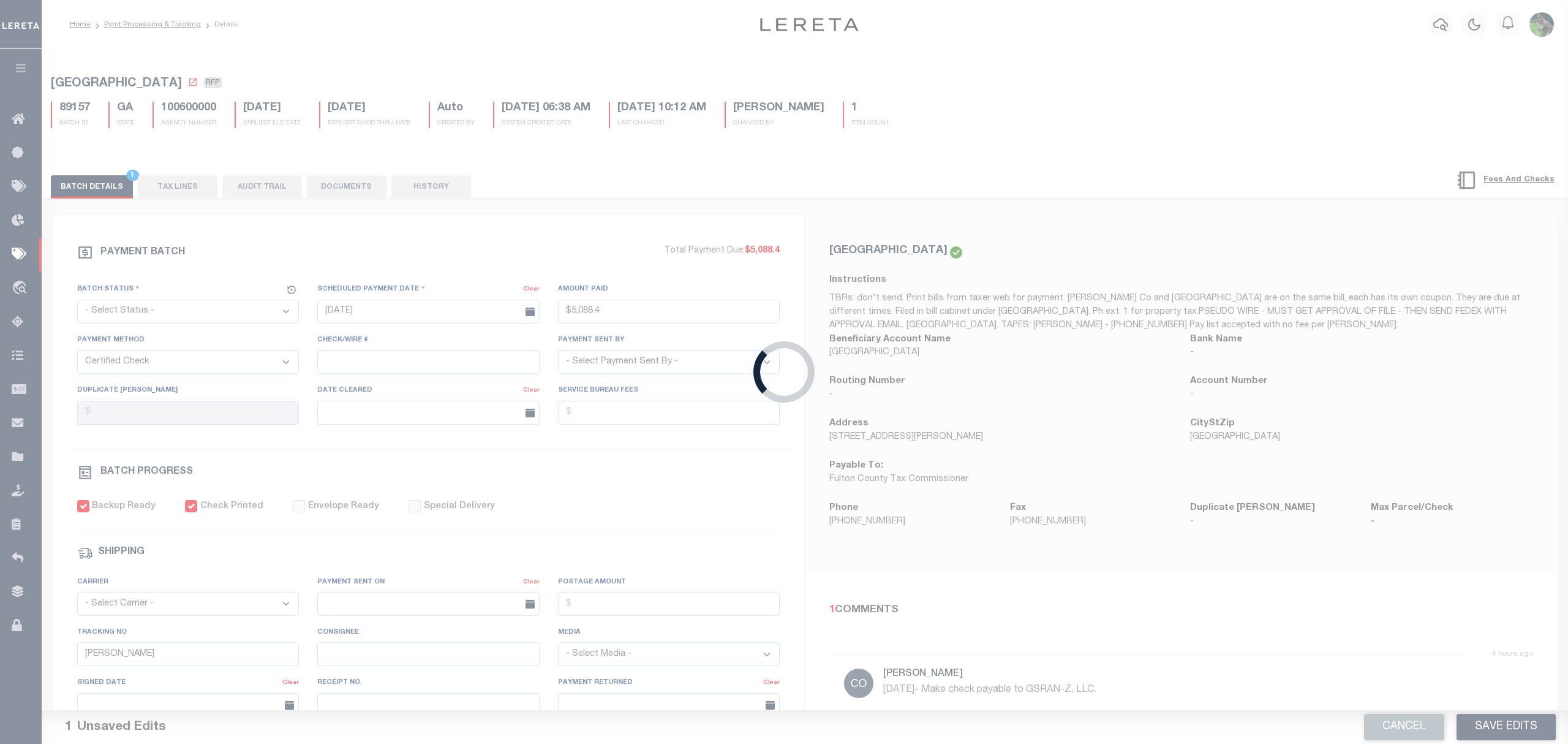
type input "$33.75"
type input "N"
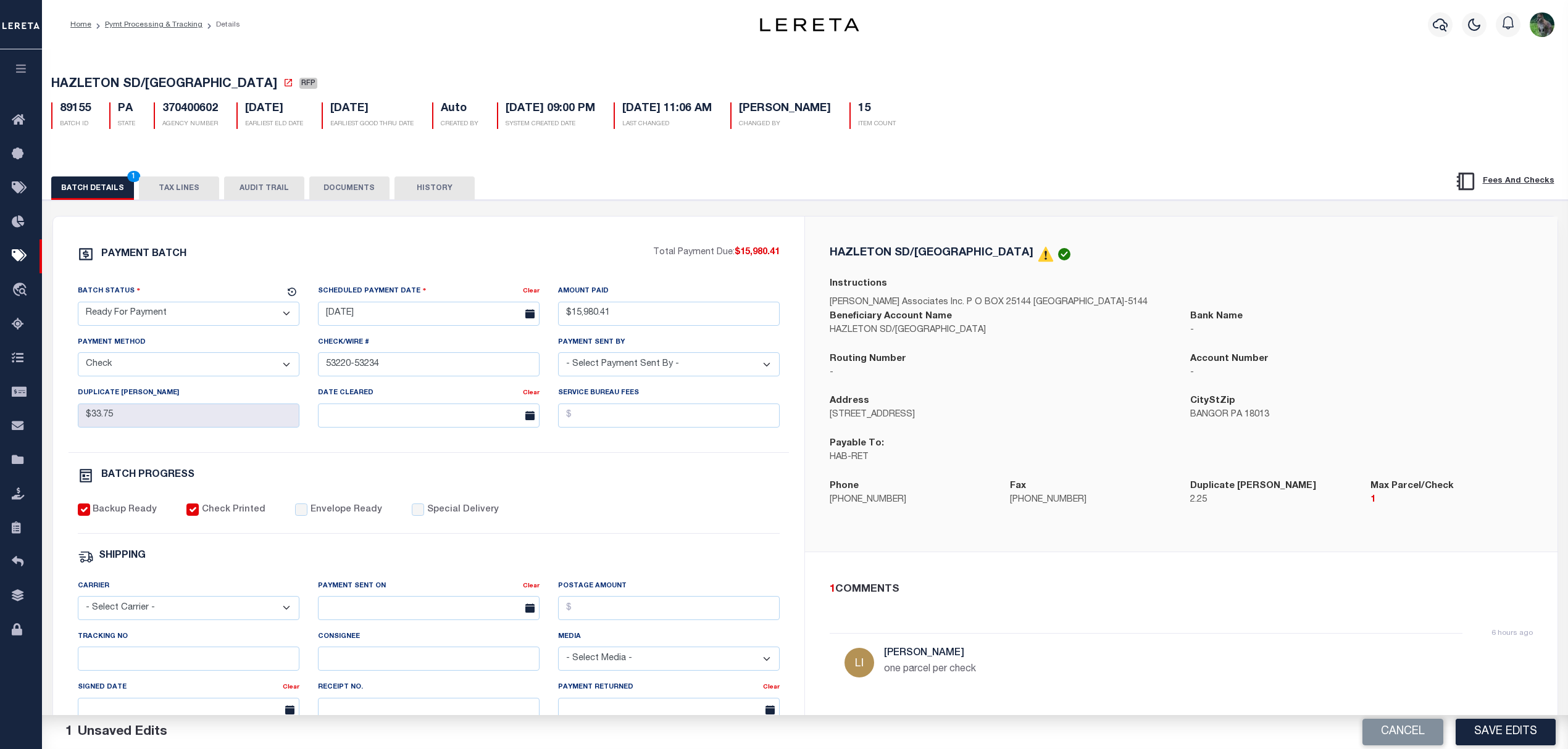
click at [216, 312] on select "- Select Status - Scheduled for Payment Ready For Payment Payment Sent Cleared …" at bounding box center [189, 313] width 222 height 24
select select "SNT"
click at [78, 305] on select "- Select Status - Scheduled for Payment Ready For Payment Payment Sent Cleared …" at bounding box center [189, 313] width 222 height 24
click at [321, 517] on label "Envelope Ready" at bounding box center [346, 510] width 72 height 13
click at [307, 515] on input "Envelope Ready" at bounding box center [302, 510] width 13 height 13
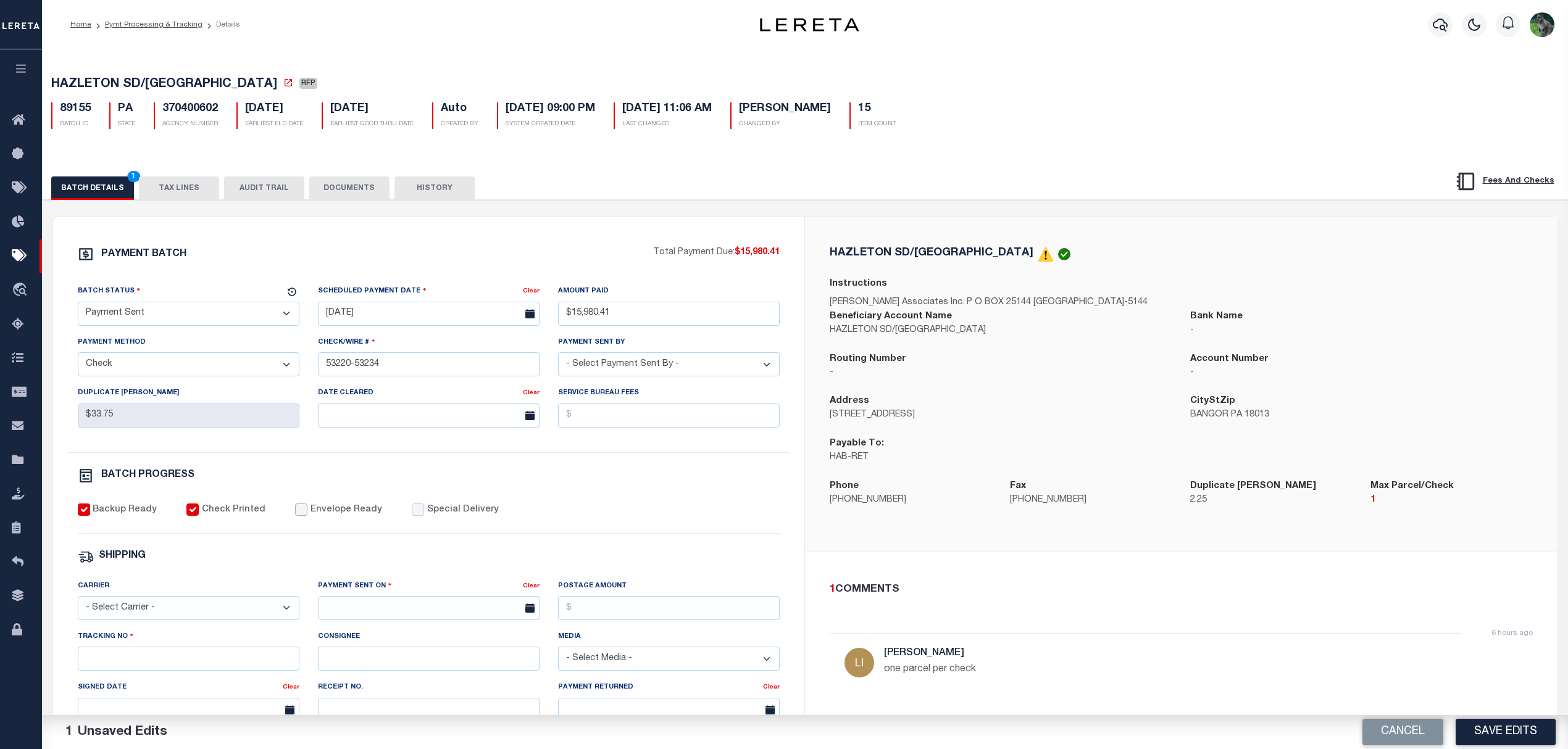
checkbox input "true"
click at [208, 619] on select "- Select Carrier - E-mail Fax Fedex FTP Other UPS USPS" at bounding box center [189, 608] width 222 height 24
select select "FDX"
click at [78, 605] on select "- Select Carrier - E-mail Fax Fedex FTP Other UPS USPS" at bounding box center [189, 608] width 222 height 24
click at [396, 616] on input "text" at bounding box center [429, 608] width 222 height 24
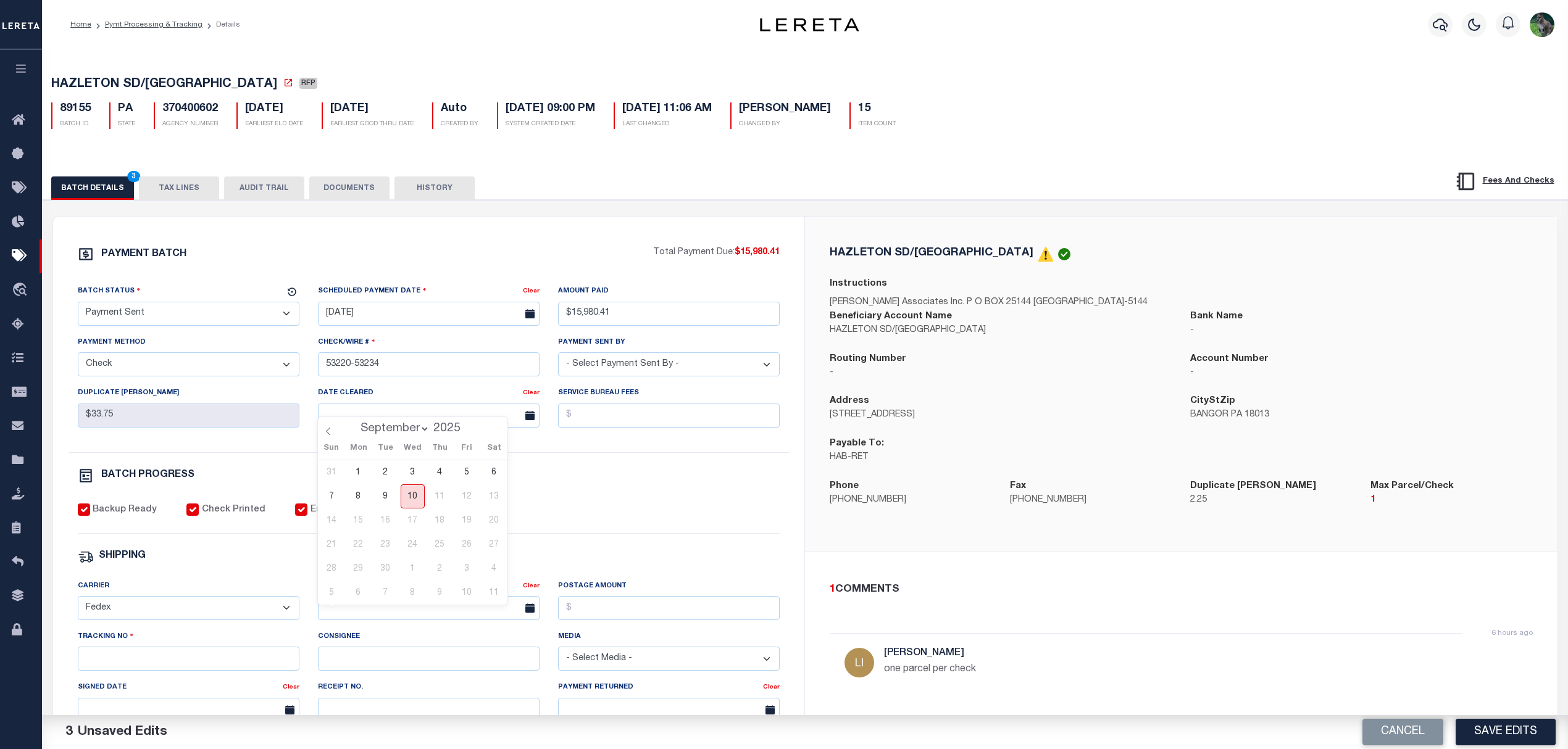
click at [411, 496] on span "10" at bounding box center [413, 496] width 24 height 24
type input "[DATE]"
drag, startPoint x: 168, startPoint y: 667, endPoint x: 166, endPoint y: 675, distance: 8.2
click at [168, 667] on input "Tracking No" at bounding box center [189, 659] width 222 height 24
type input "884275577481"
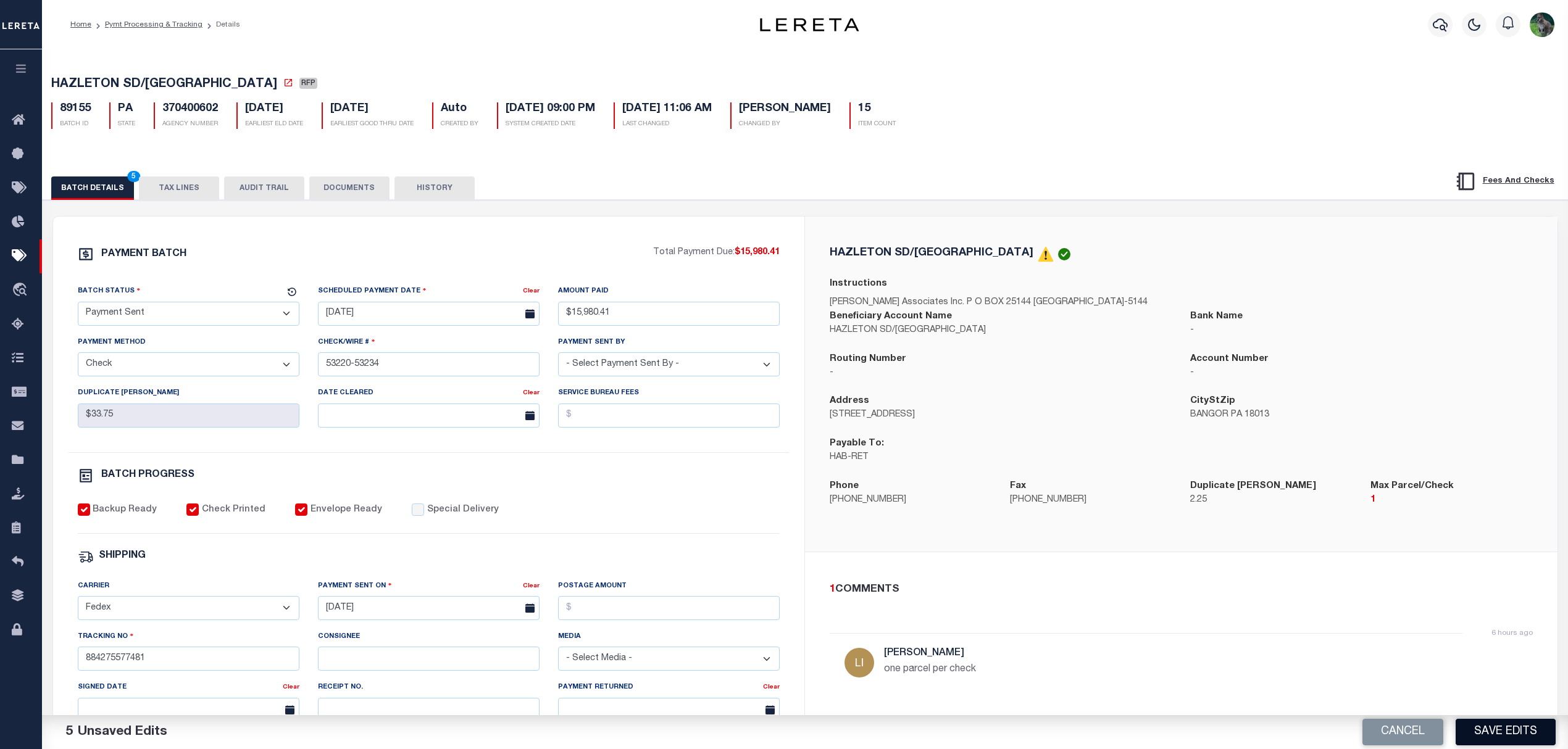
click at [1504, 728] on button "Save Edits" at bounding box center [1505, 732] width 100 height 27
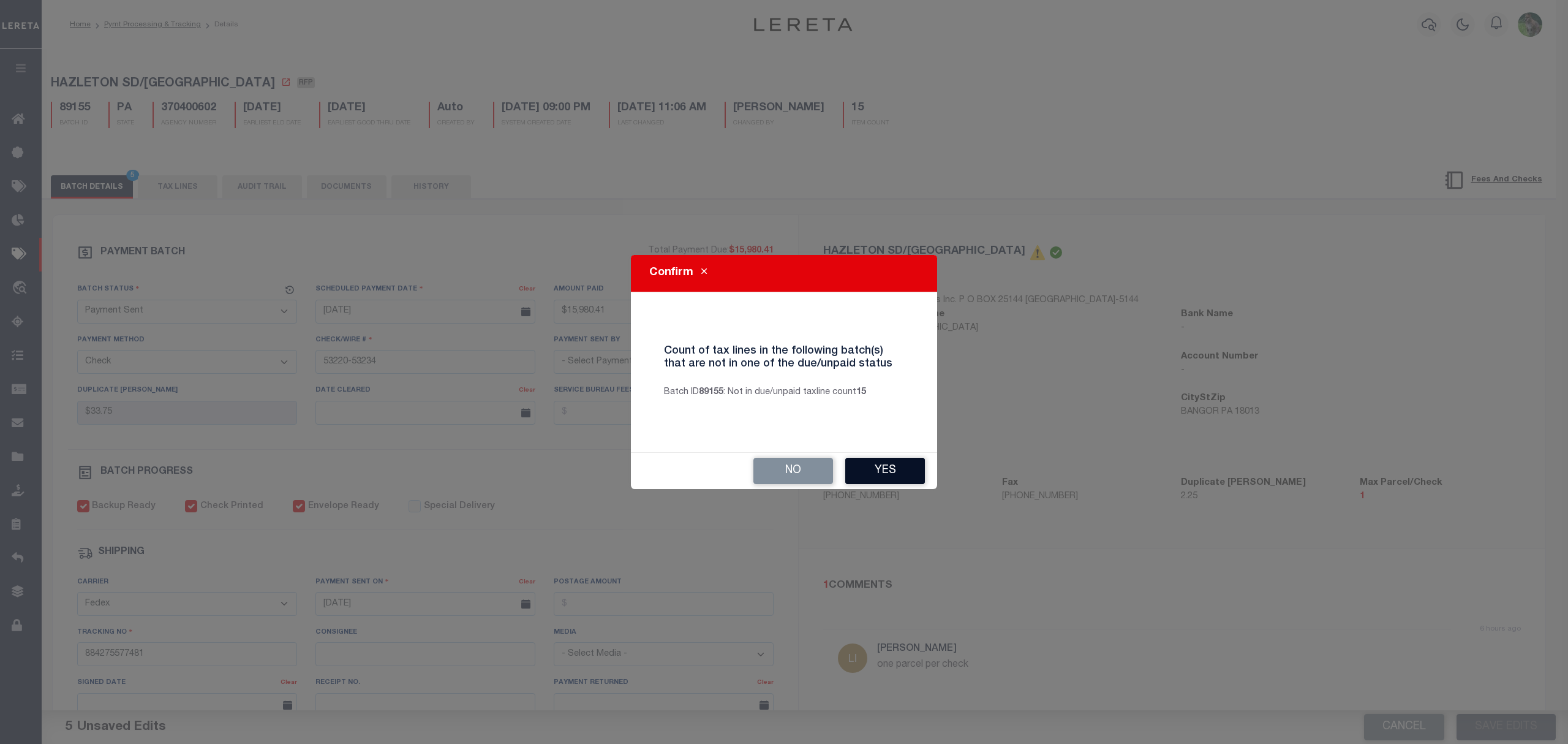
drag, startPoint x: 915, startPoint y: 478, endPoint x: 904, endPoint y: 476, distance: 11.2
click at [911, 478] on button "Yes" at bounding box center [886, 471] width 80 height 27
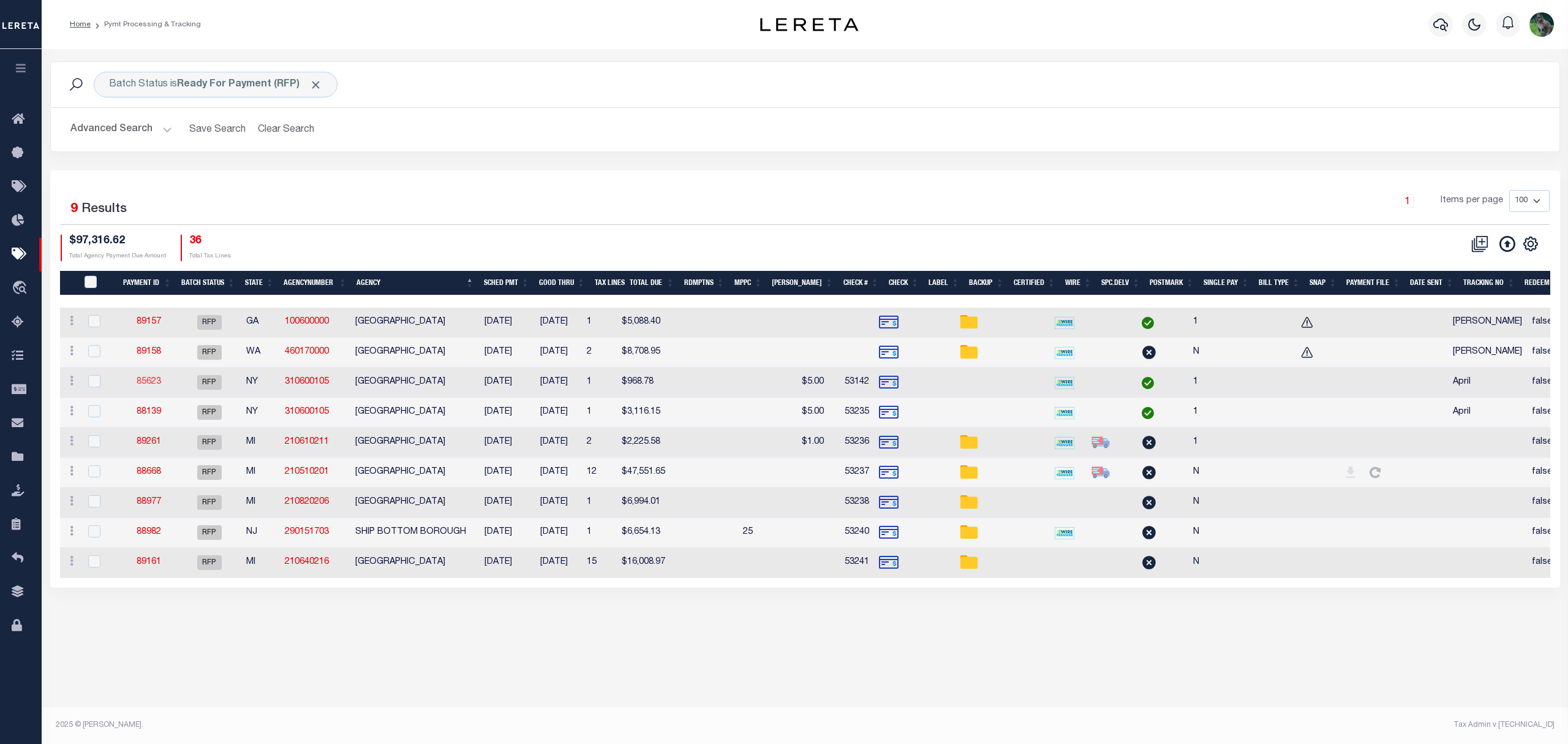
click at [151, 385] on link "85623" at bounding box center [149, 382] width 25 height 9
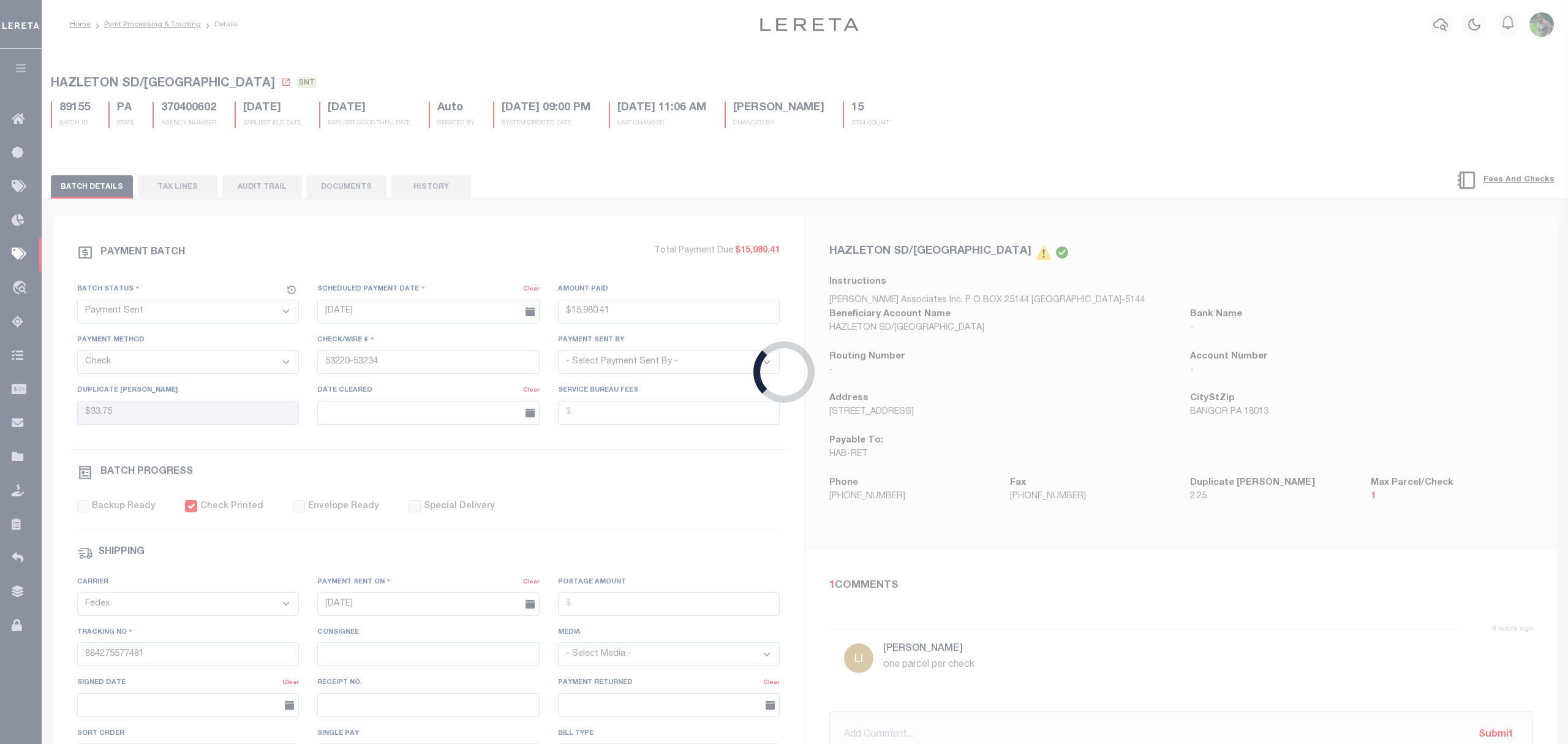
select select "RFP"
type input "09/08/2025"
type input "$968.78"
type input "53142"
type input "$10"
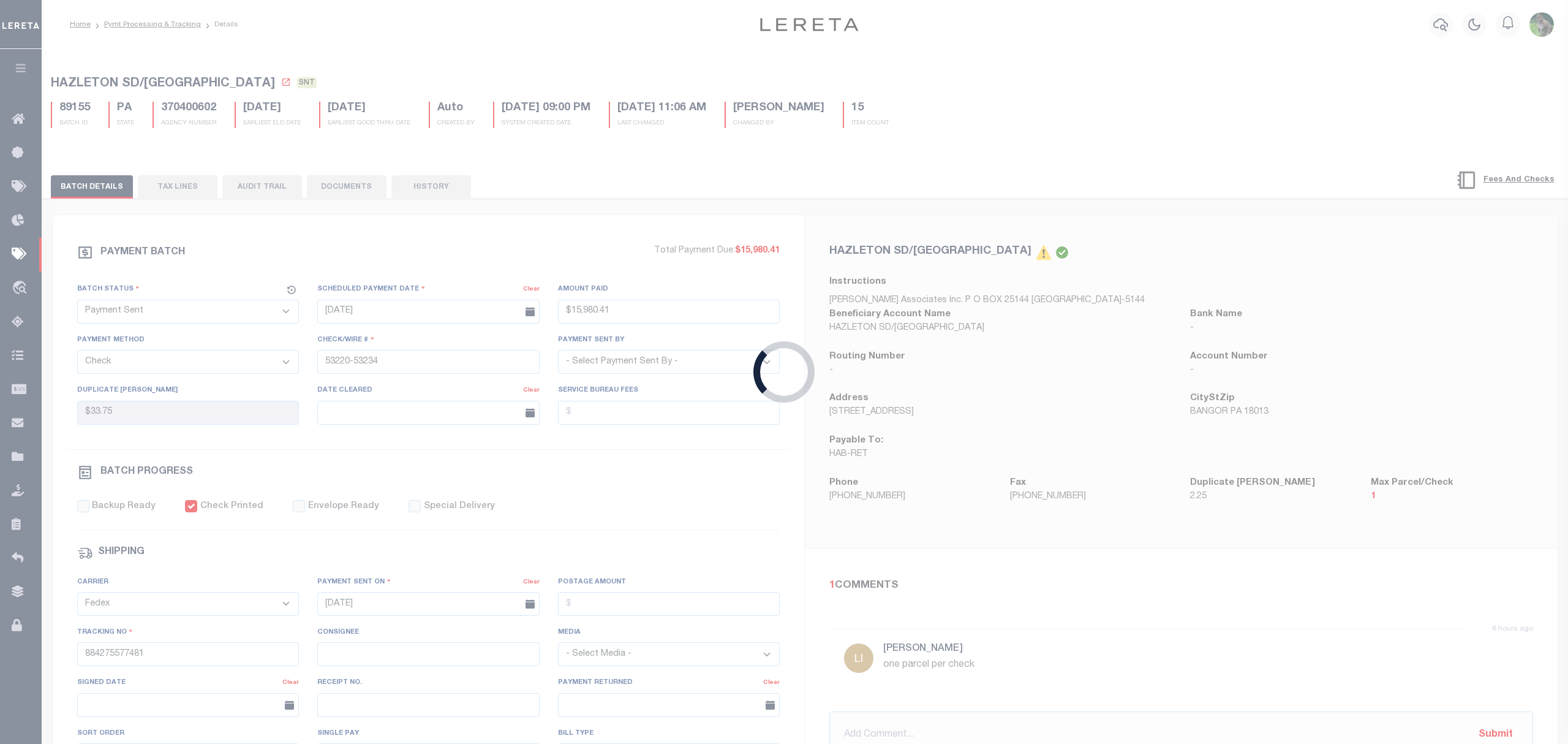
checkbox input "false"
type input "$9.2"
type input "April"
type input "1"
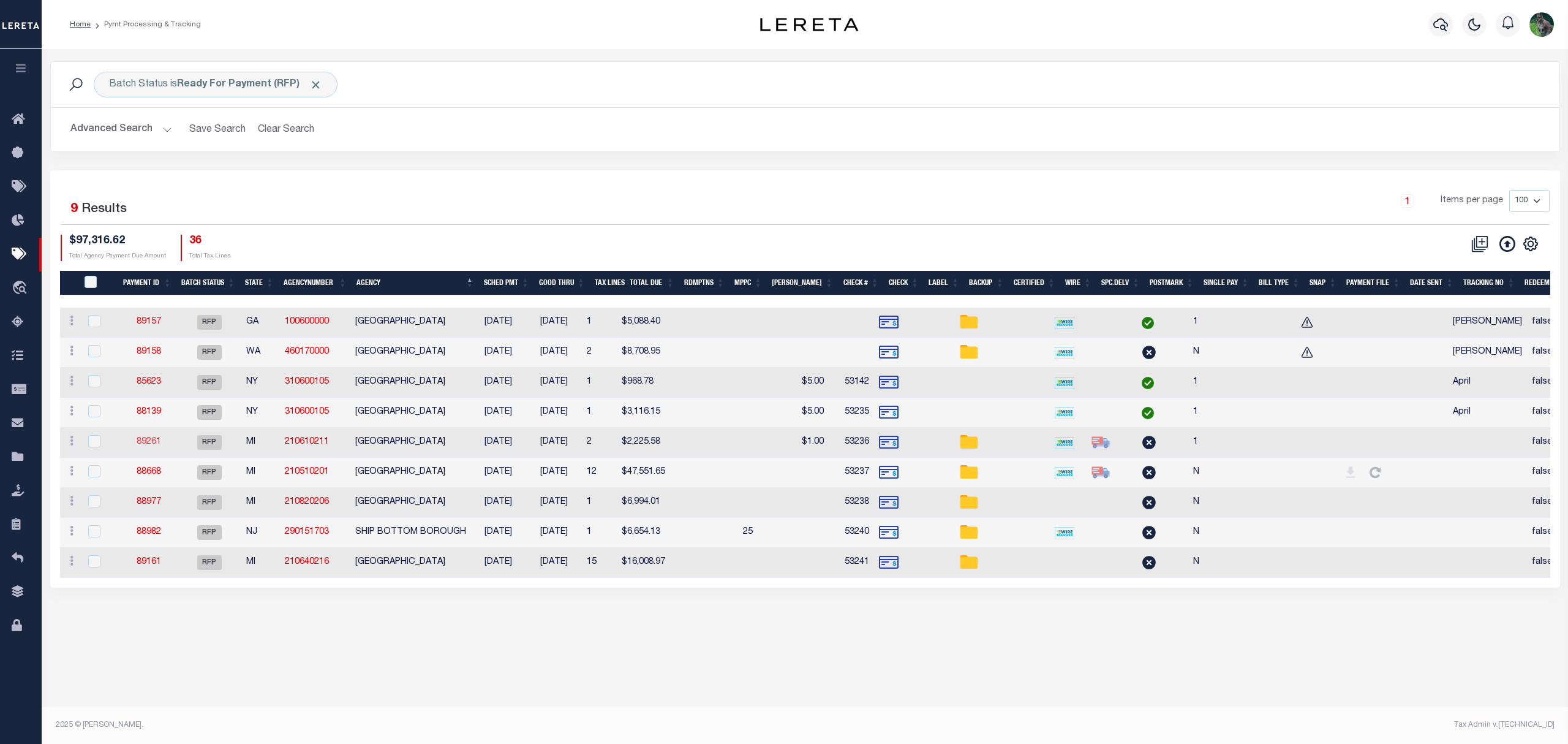
click at [145, 442] on link "89261" at bounding box center [149, 442] width 25 height 9
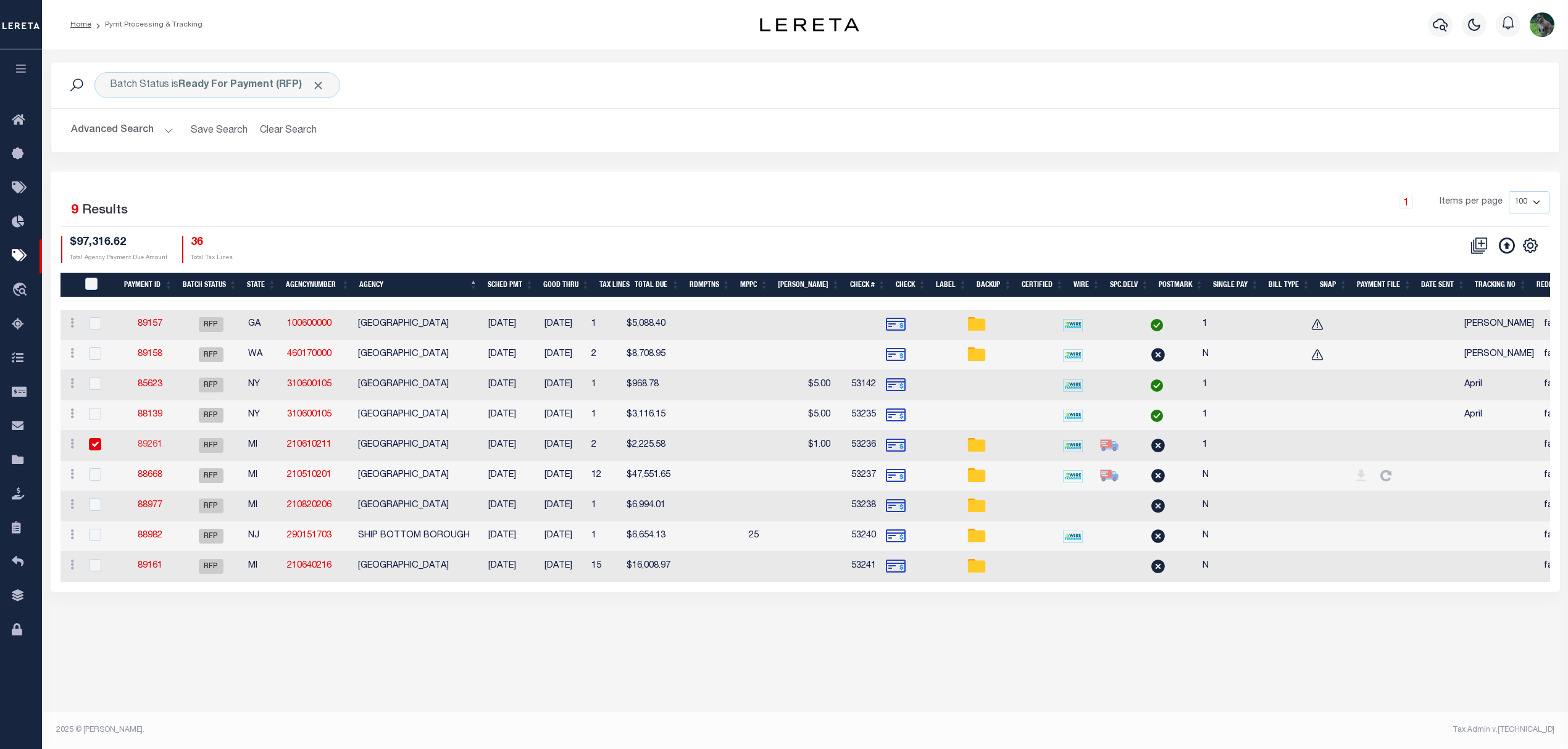
type input "[DATE]"
type input "$2,225.58"
type input "53236"
select select "[PERSON_NAME]"
type input "$2"
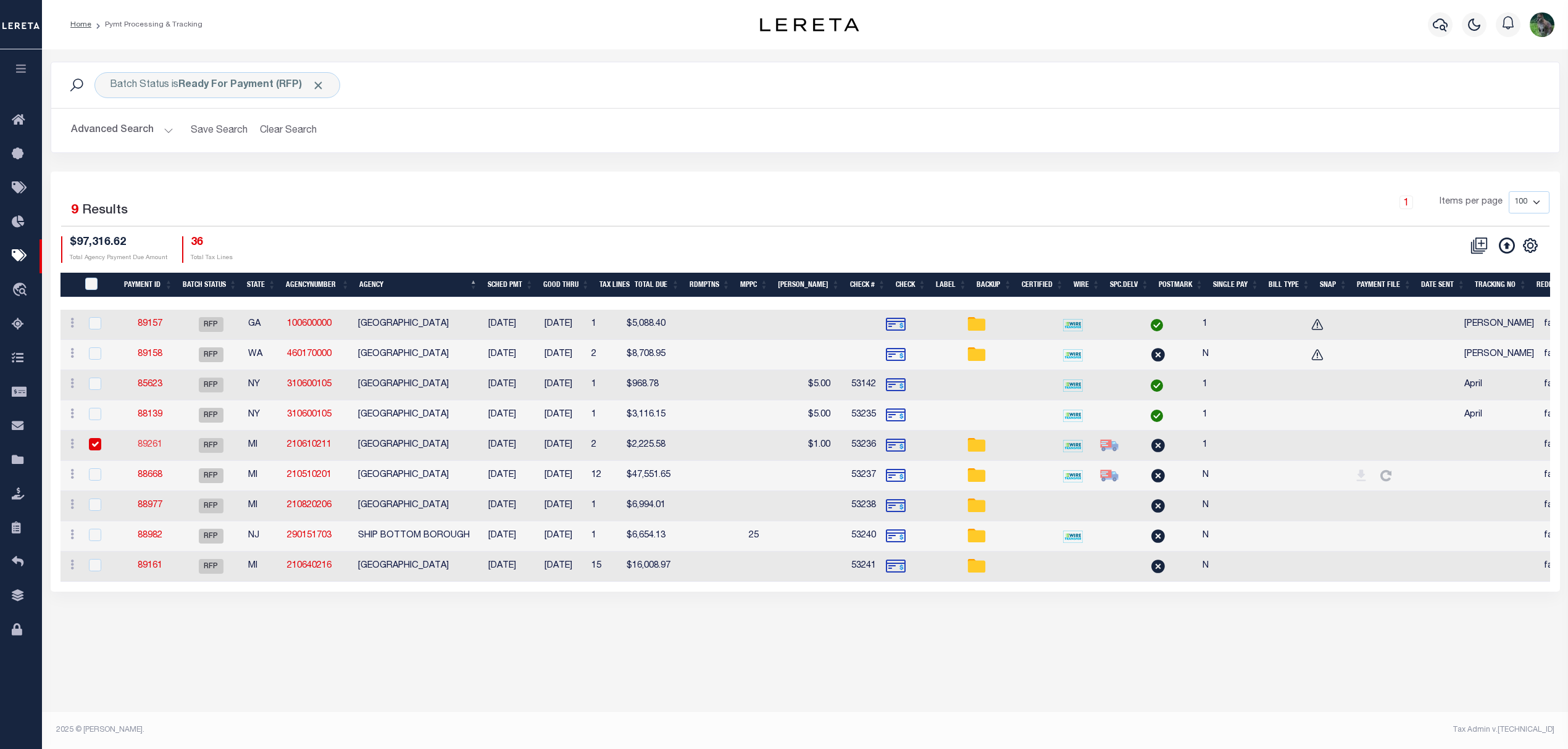
checkbox input "true"
select select
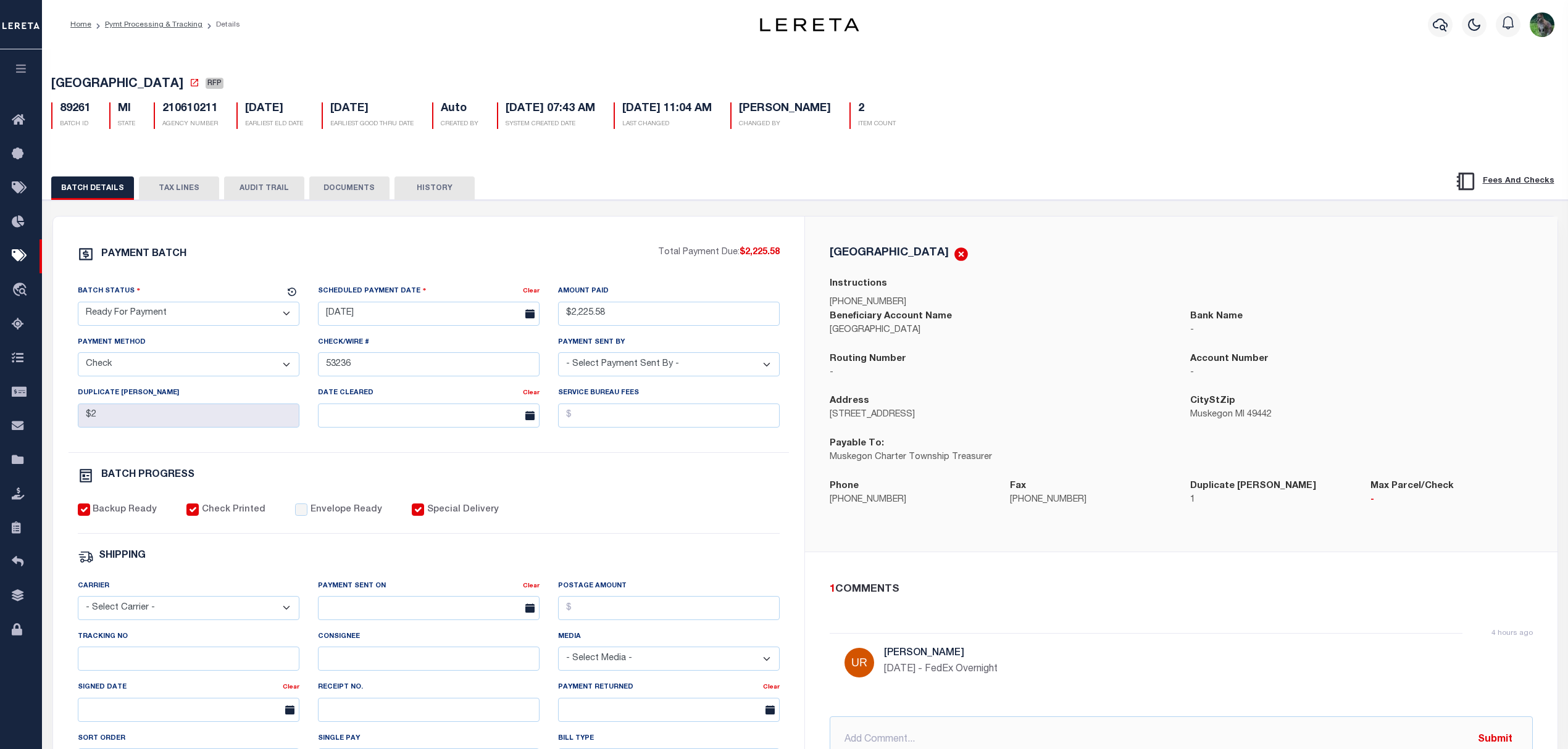
click at [168, 322] on select "- Select Status - Scheduled for Payment Ready For Payment Payment Sent Cleared …" at bounding box center [189, 313] width 222 height 24
select select "SNT"
click at [78, 305] on select "- Select Status - Scheduled for Payment Ready For Payment Payment Sent Cleared …" at bounding box center [189, 313] width 222 height 24
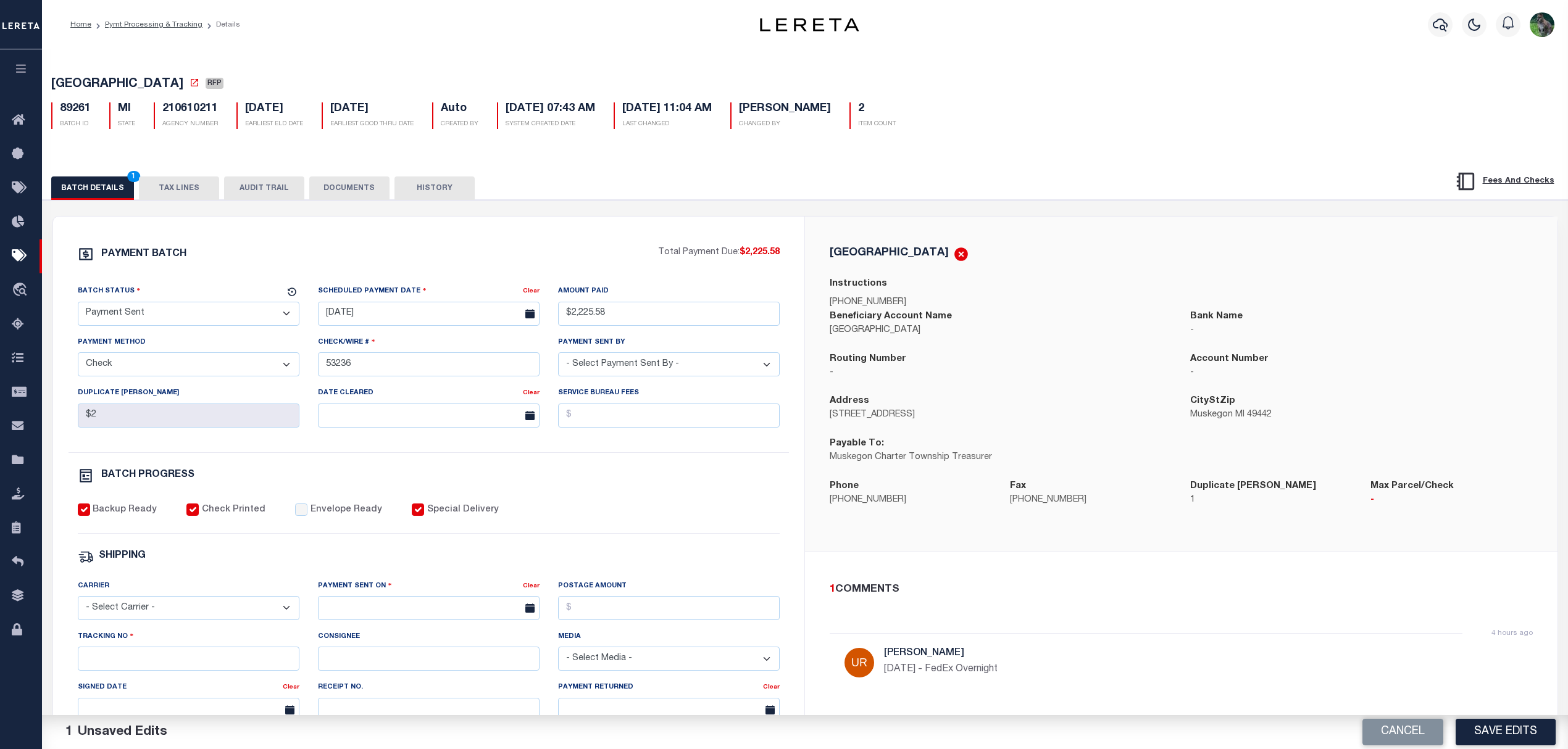
click at [342, 517] on label "Envelope Ready" at bounding box center [346, 510] width 72 height 13
click at [307, 515] on input "Envelope Ready" at bounding box center [302, 510] width 13 height 13
checkbox input "true"
click at [196, 620] on select "- Select Carrier - E-mail Fax Fedex FTP Other UPS USPS" at bounding box center [189, 608] width 222 height 24
select select "FDX"
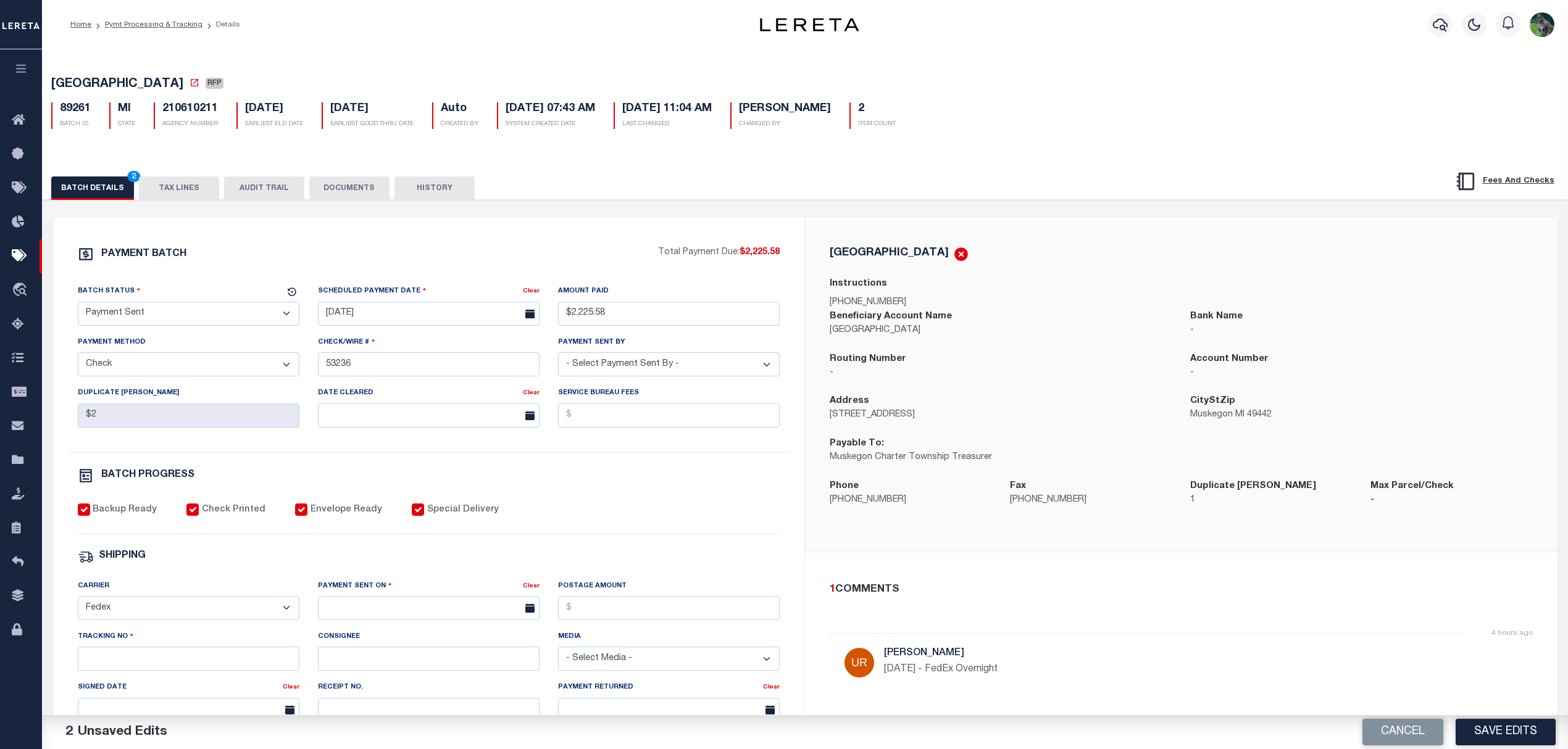
click at [78, 605] on select "- Select Carrier - E-mail Fax Fedex FTP Other UPS USPS" at bounding box center [189, 608] width 222 height 24
click at [416, 613] on input "text" at bounding box center [429, 608] width 222 height 24
click at [416, 499] on span "10" at bounding box center [413, 496] width 24 height 24
type input "[DATE]"
drag, startPoint x: 178, startPoint y: 665, endPoint x: 185, endPoint y: 671, distance: 9.2
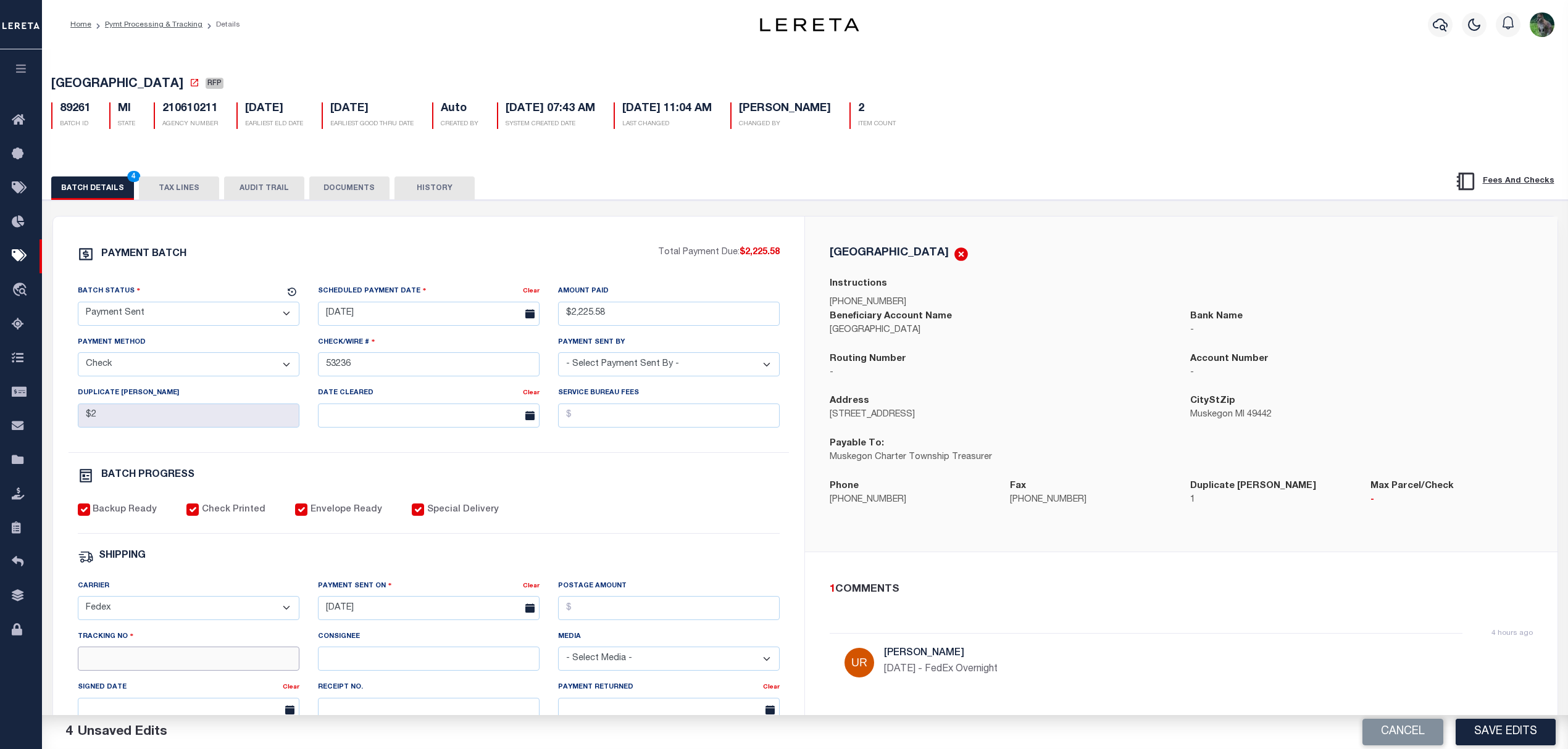
click at [178, 667] on input "Tracking No" at bounding box center [189, 659] width 222 height 24
type input "884275577264"
click at [1489, 722] on button "Save Edits" at bounding box center [1505, 732] width 100 height 27
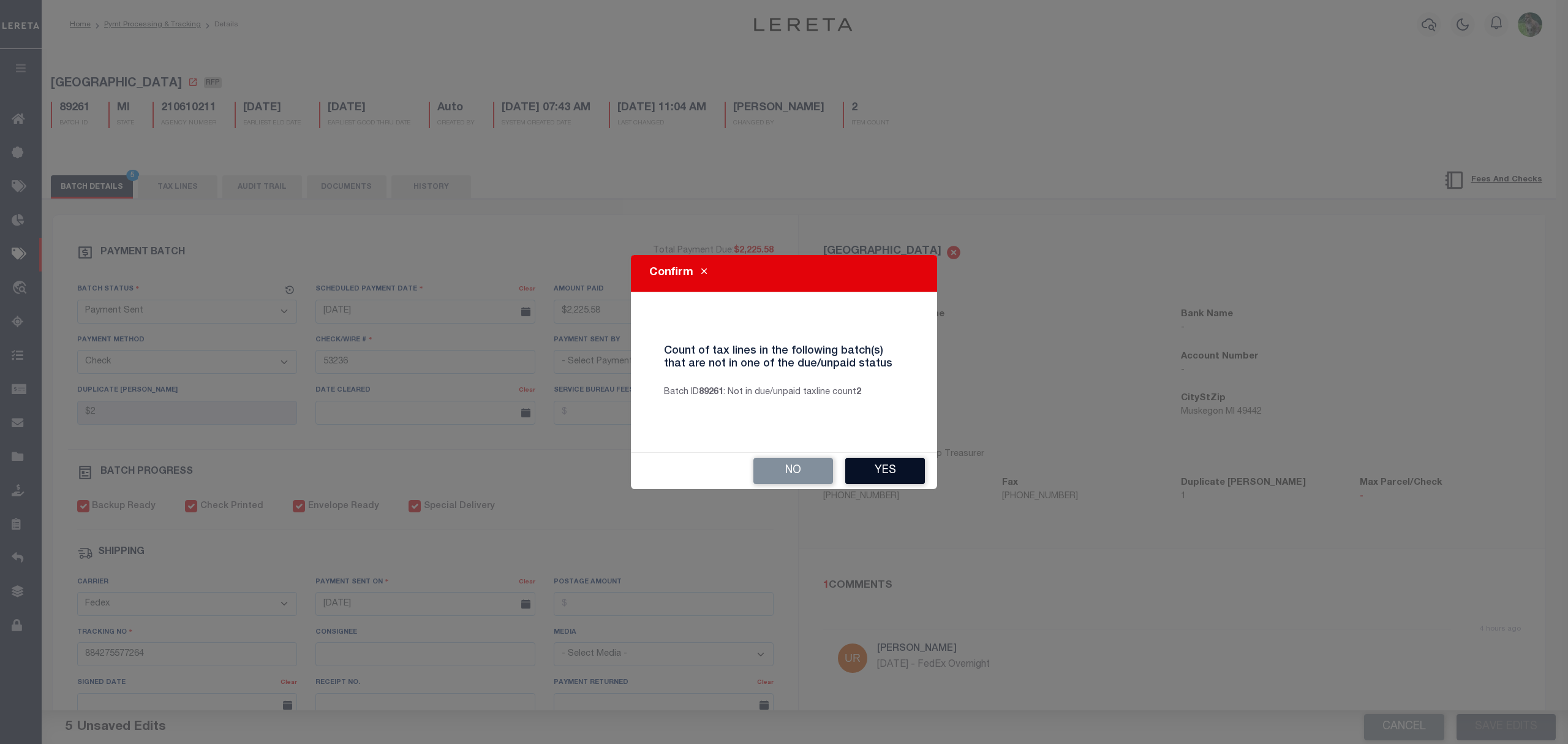
click at [903, 472] on button "Yes" at bounding box center [886, 471] width 80 height 27
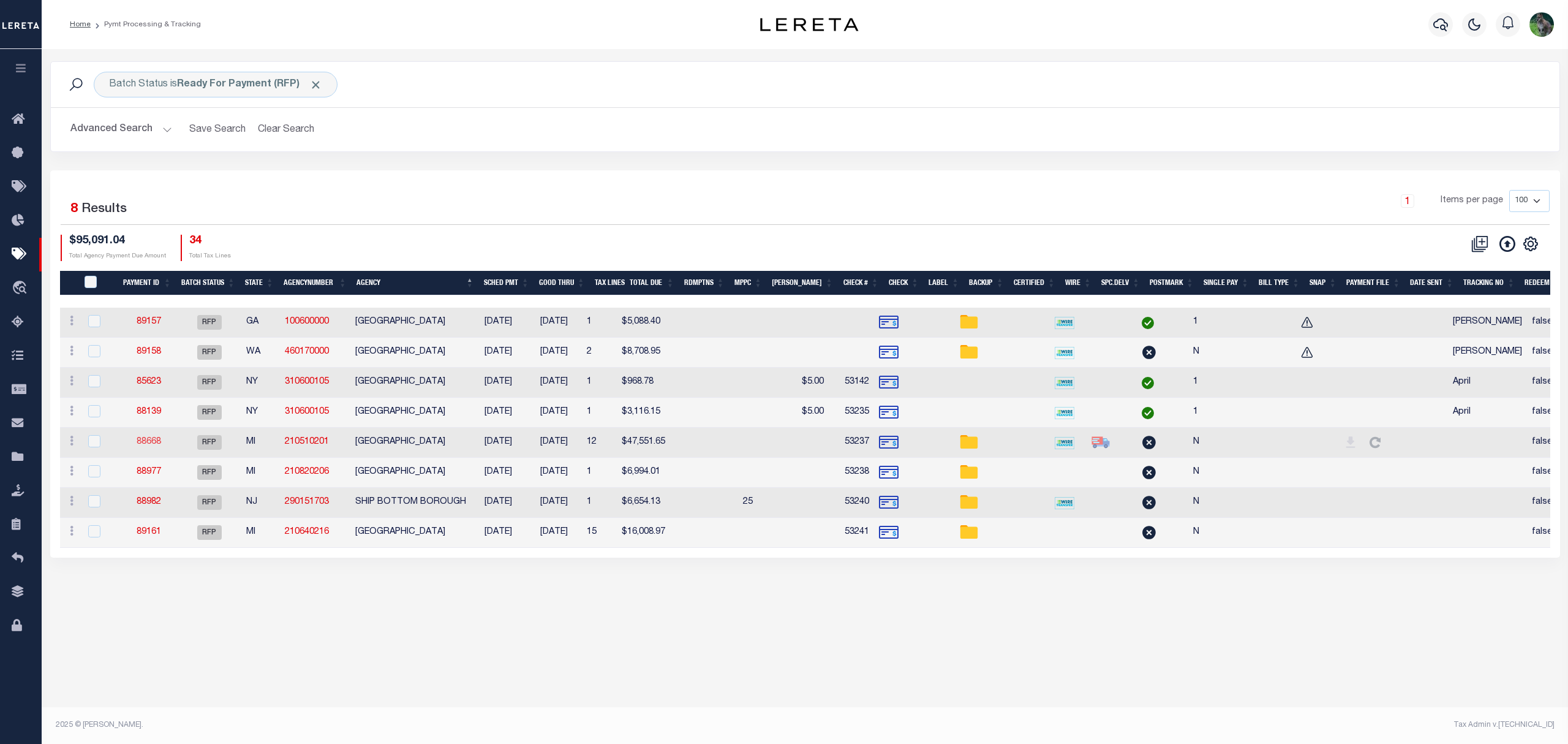
click at [147, 446] on link "88668" at bounding box center [149, 442] width 25 height 9
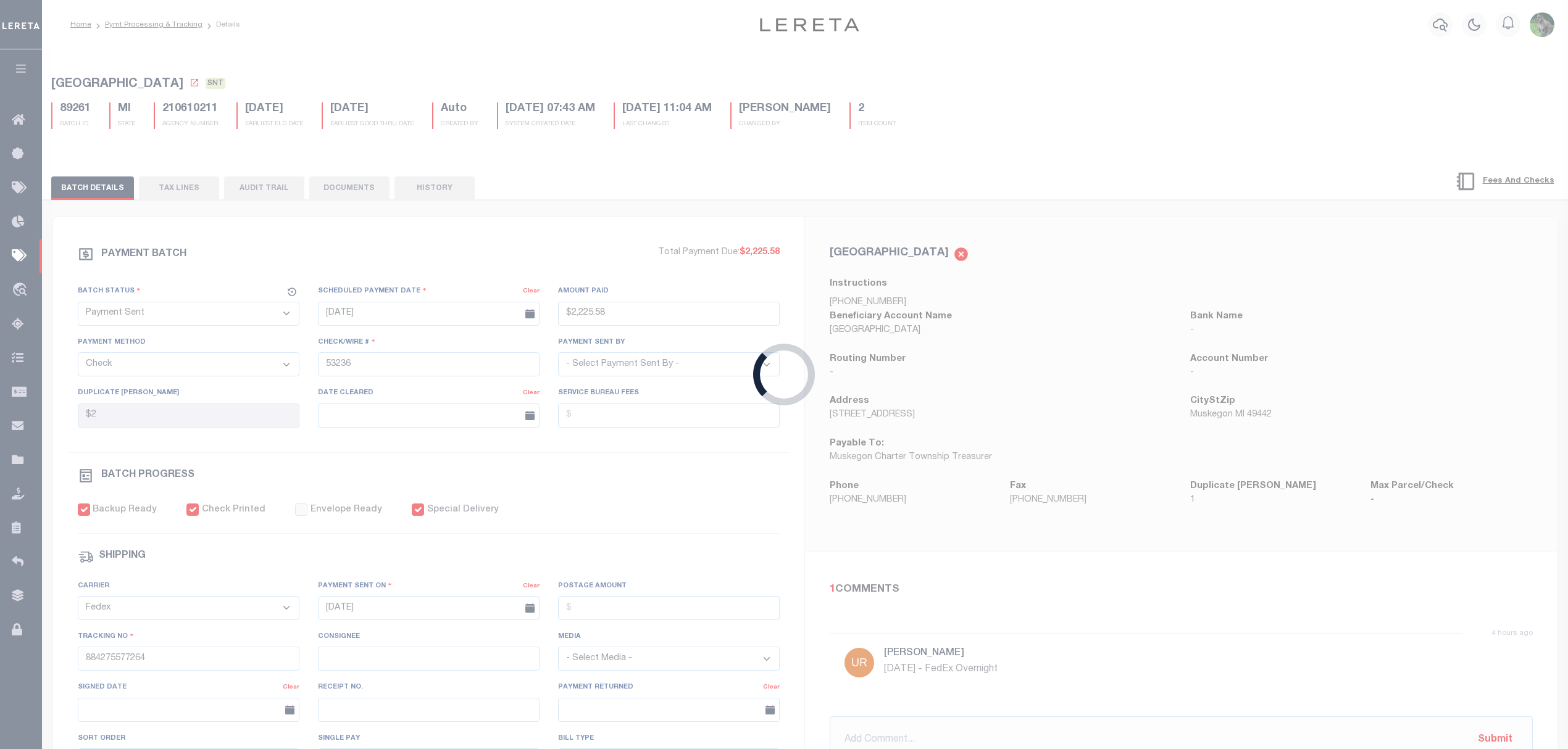
select select "RFP"
type input "$47,551.65"
type input "53237"
checkbox input "false"
select select
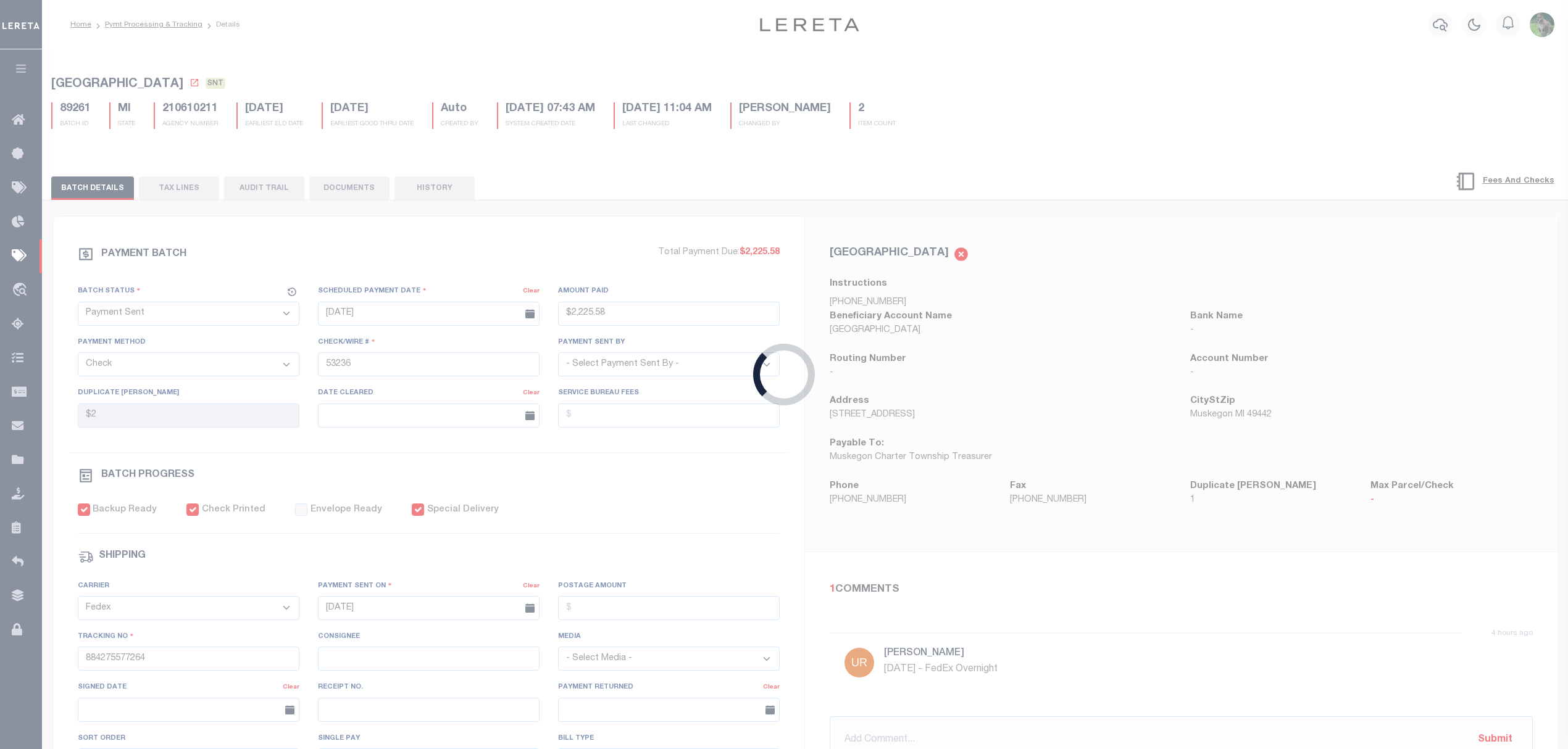
type input "N"
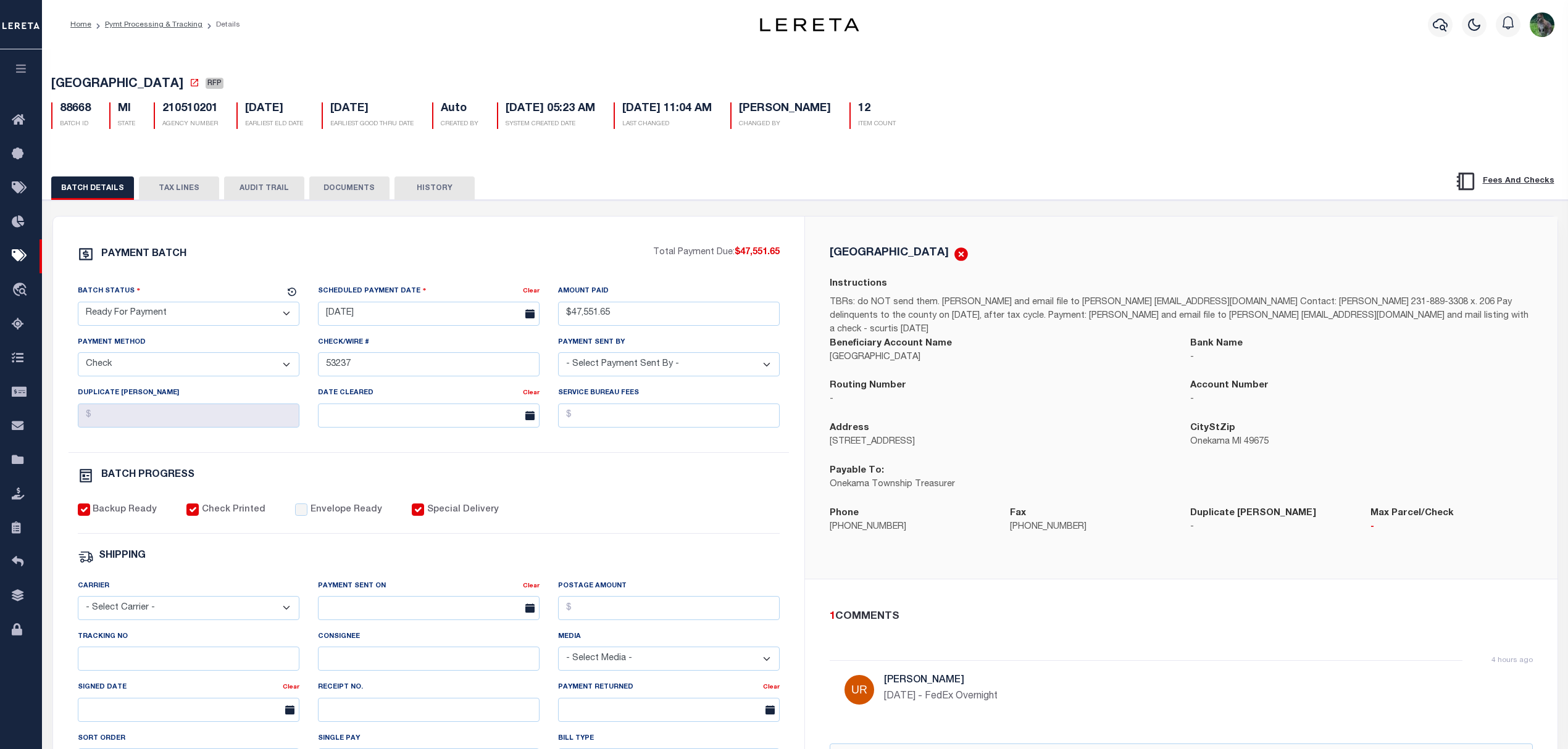
click at [217, 317] on select "- Select Status - Scheduled for Payment Ready For Payment Payment Sent Cleared …" at bounding box center [189, 313] width 222 height 24
select select "SNT"
click at [78, 305] on select "- Select Status - Scheduled for Payment Ready For Payment Payment Sent Cleared …" at bounding box center [189, 313] width 222 height 24
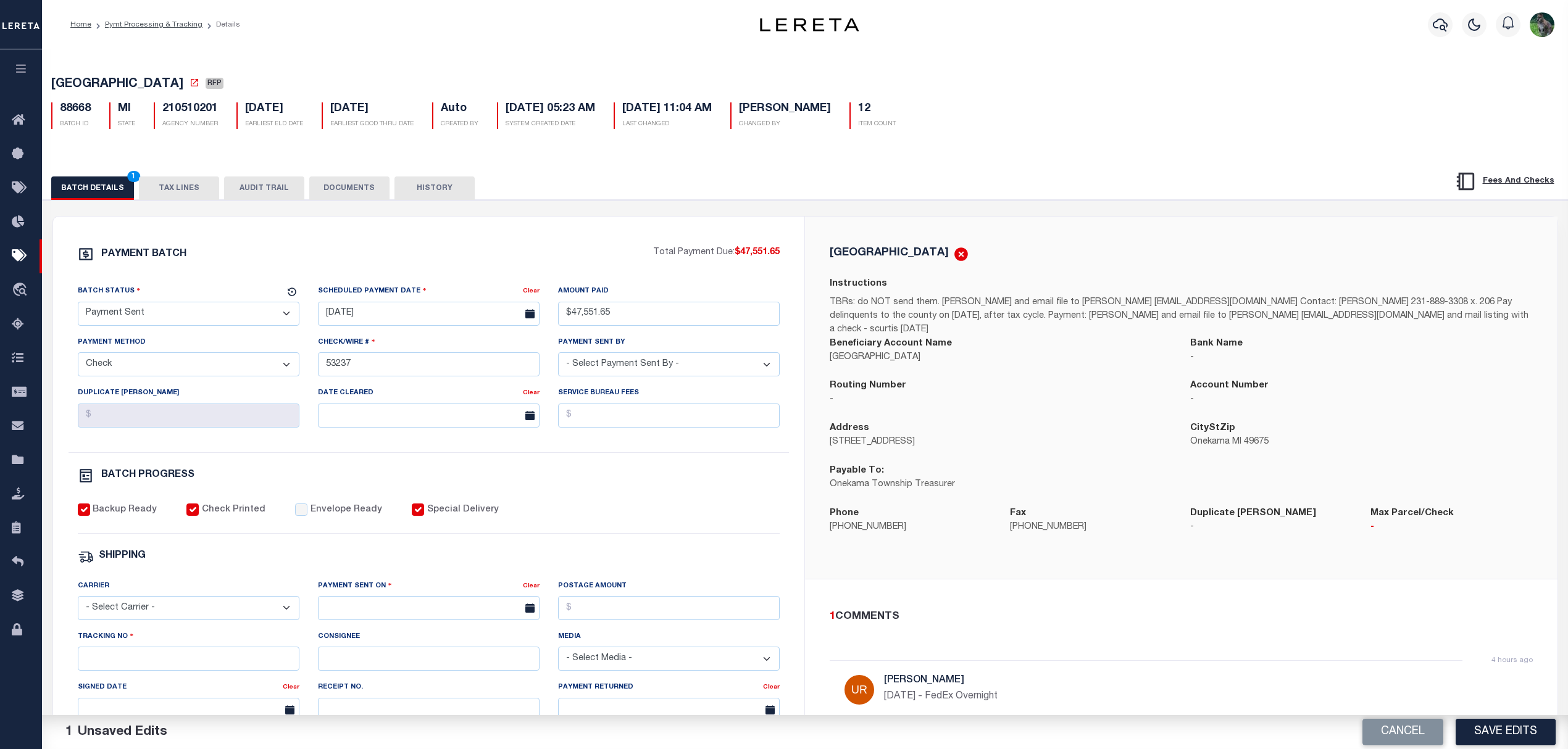
click at [339, 517] on label "Envelope Ready" at bounding box center [346, 510] width 72 height 13
click at [307, 515] on input "Envelope Ready" at bounding box center [302, 510] width 13 height 13
checkbox input "true"
drag, startPoint x: 219, startPoint y: 617, endPoint x: 213, endPoint y: 622, distance: 7.8
click at [219, 617] on select "- Select Carrier - E-mail Fax Fedex FTP Other UPS USPS" at bounding box center [189, 608] width 222 height 24
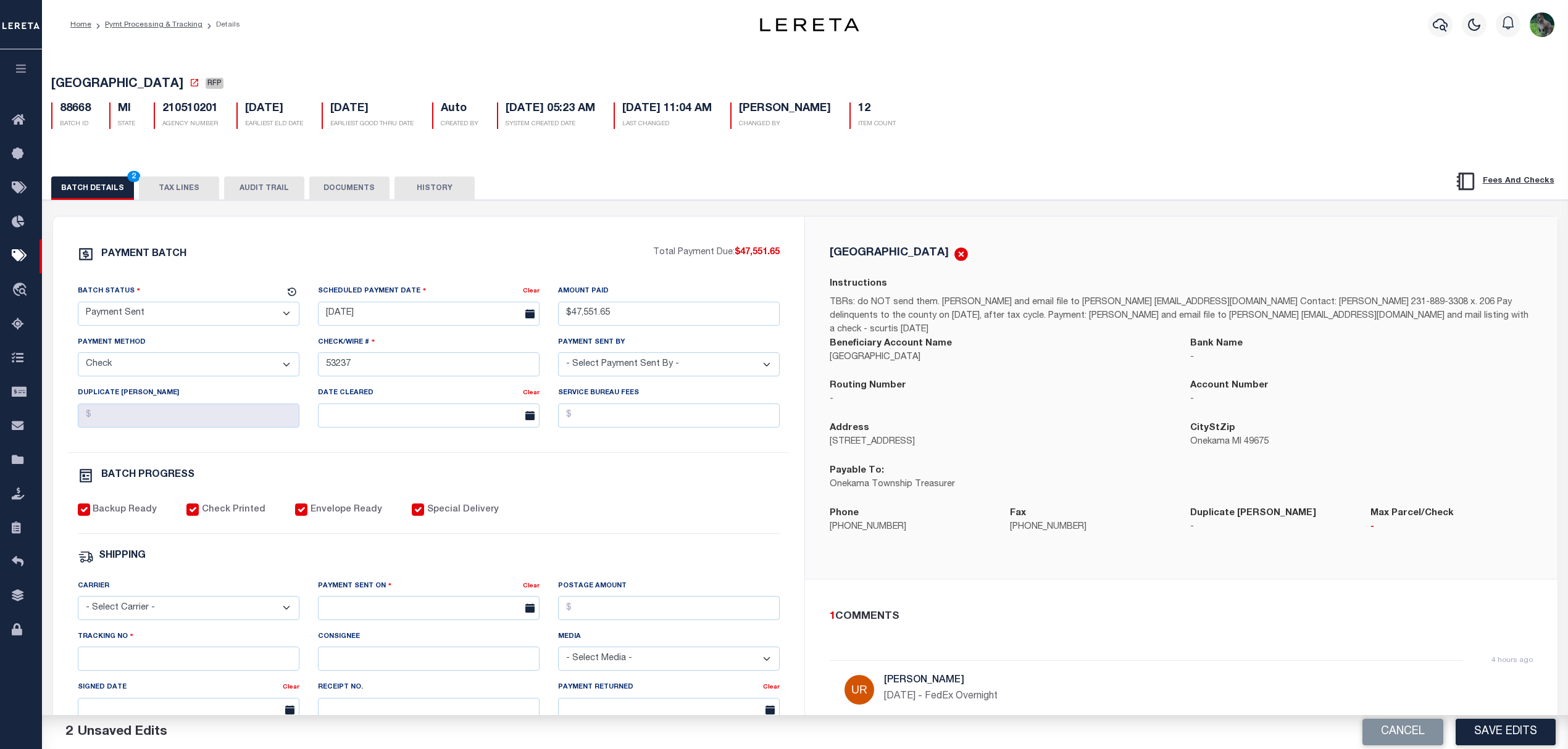
select select "FDX"
click at [78, 605] on select "- Select Carrier - E-mail Fax Fedex FTP Other UPS USPS" at bounding box center [189, 608] width 222 height 24
click at [359, 618] on input "text" at bounding box center [429, 608] width 222 height 24
click at [414, 502] on span "10" at bounding box center [413, 496] width 24 height 24
type input "[DATE]"
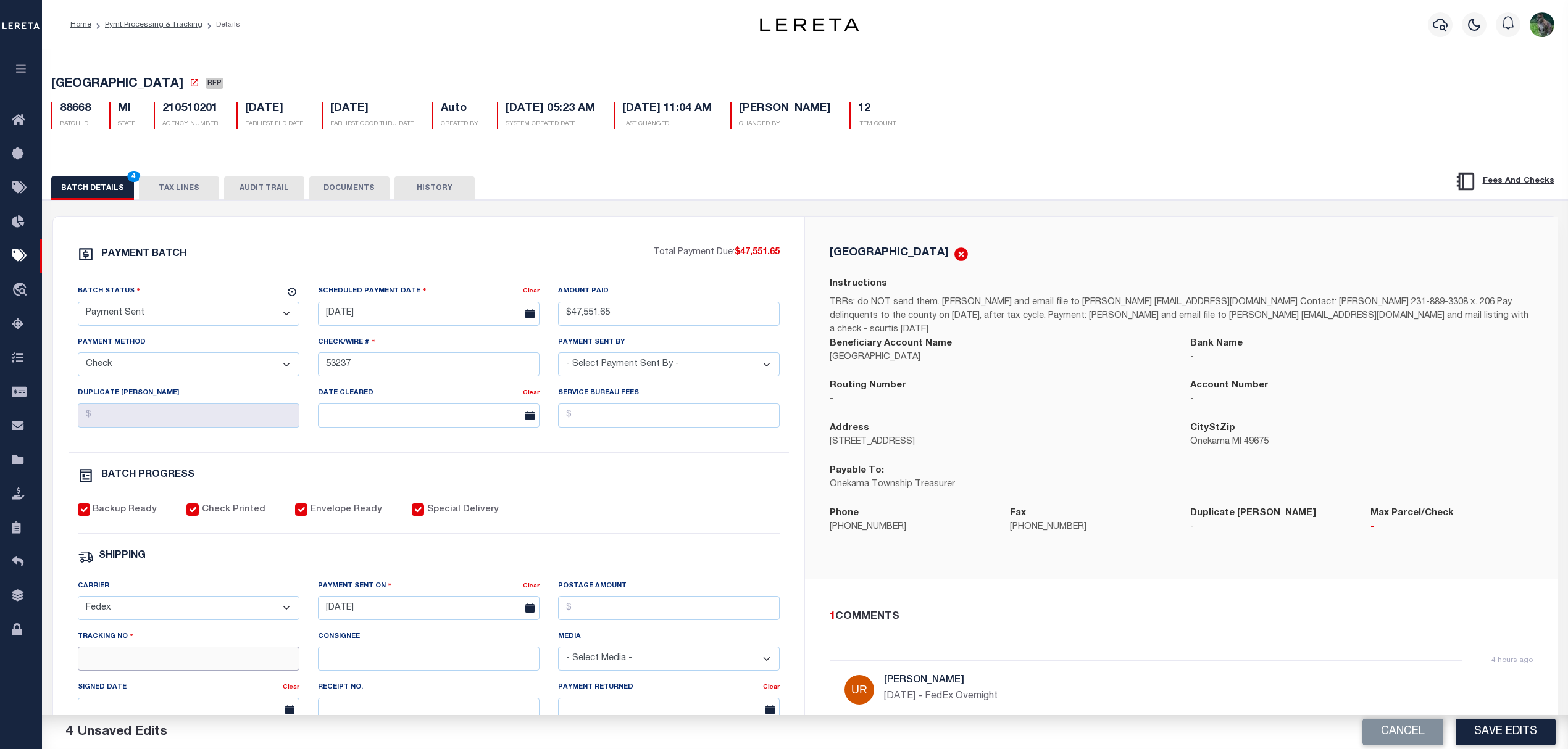
click at [188, 667] on input "Tracking No" at bounding box center [189, 659] width 222 height 24
type input "884275578320"
click at [1524, 730] on button "Save Edits" at bounding box center [1505, 732] width 100 height 27
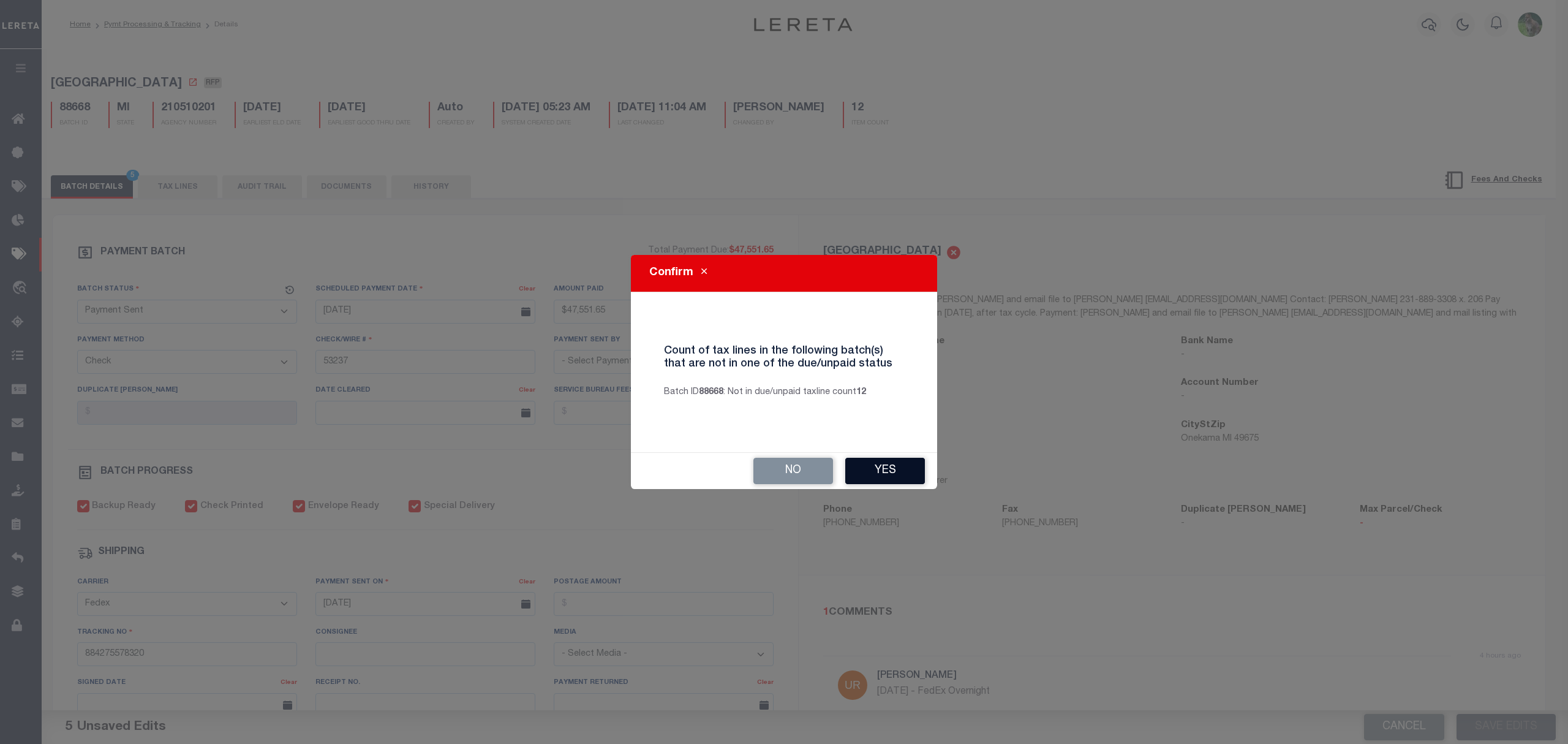
click at [881, 462] on button "Yes" at bounding box center [886, 471] width 80 height 27
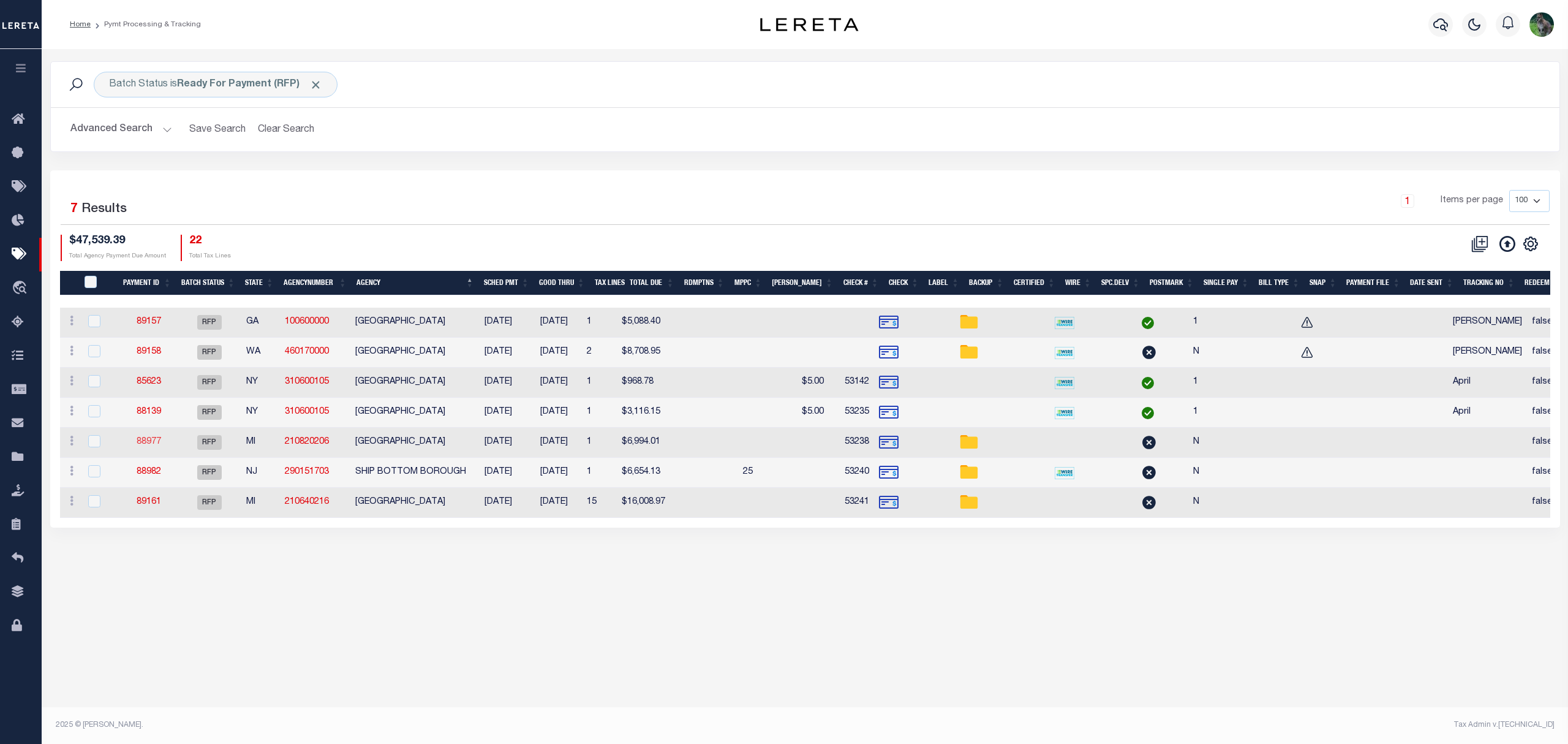
click at [151, 443] on link "88977" at bounding box center [149, 442] width 25 height 9
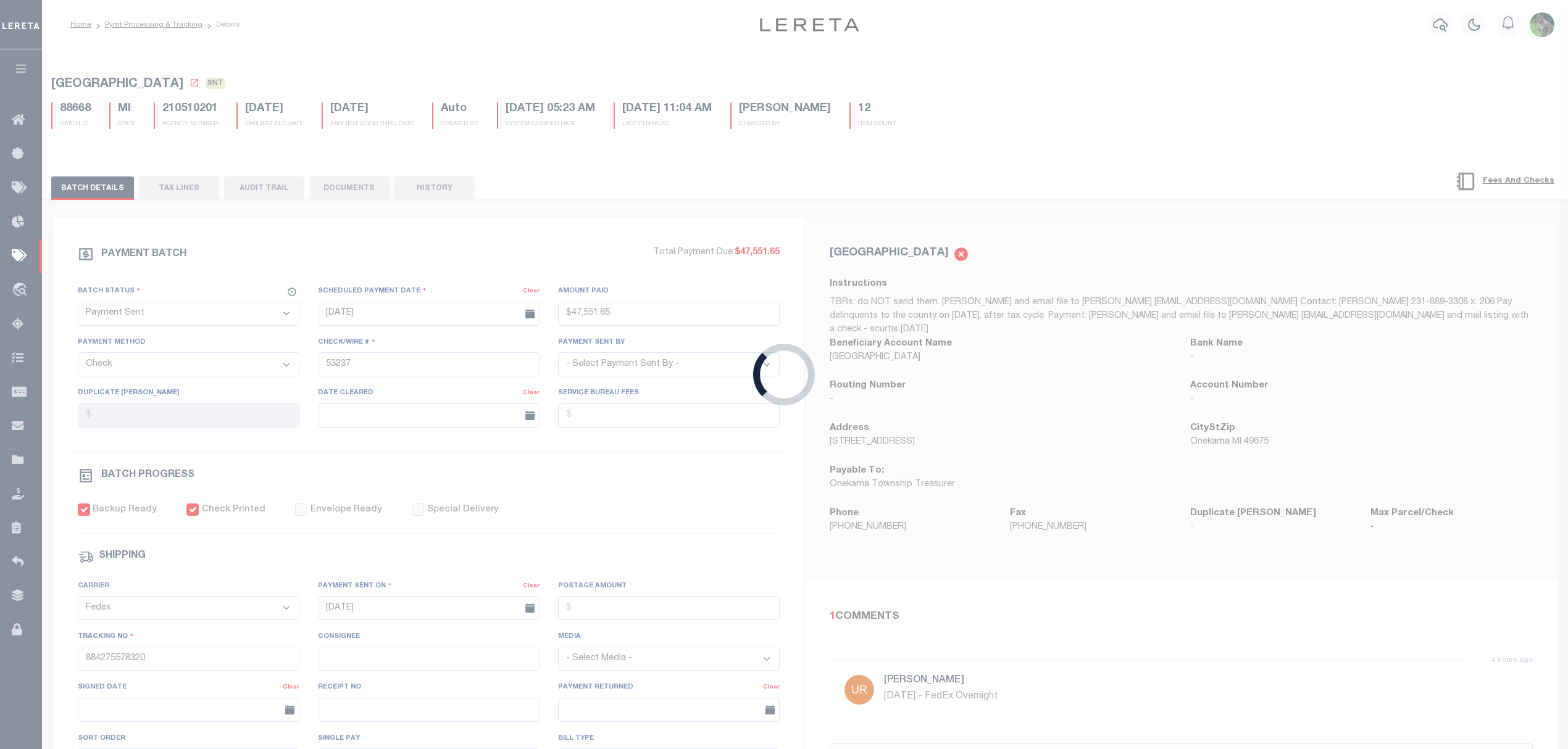
select select "RFP"
type input "$6,994.01"
type input "53238"
checkbox input "false"
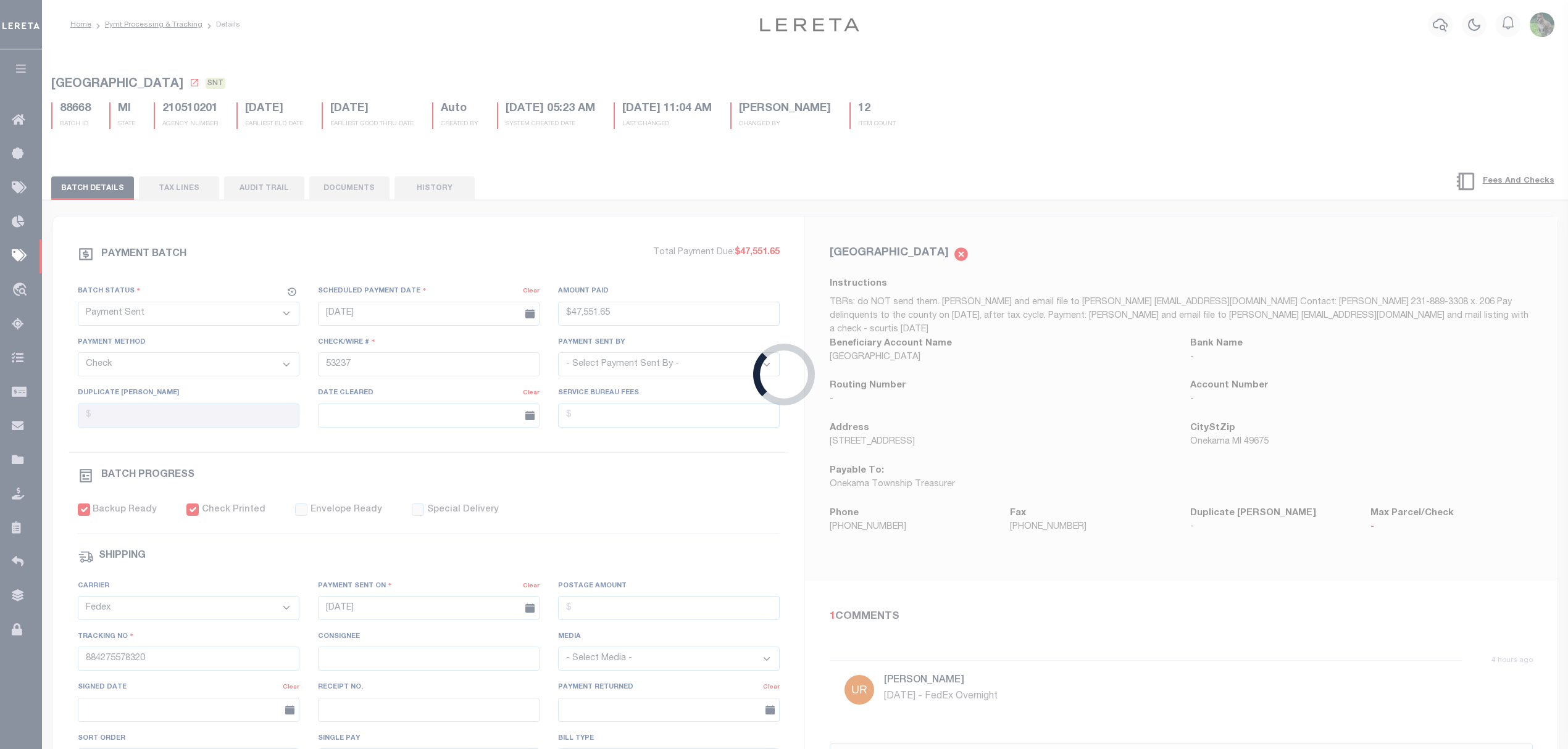
select select
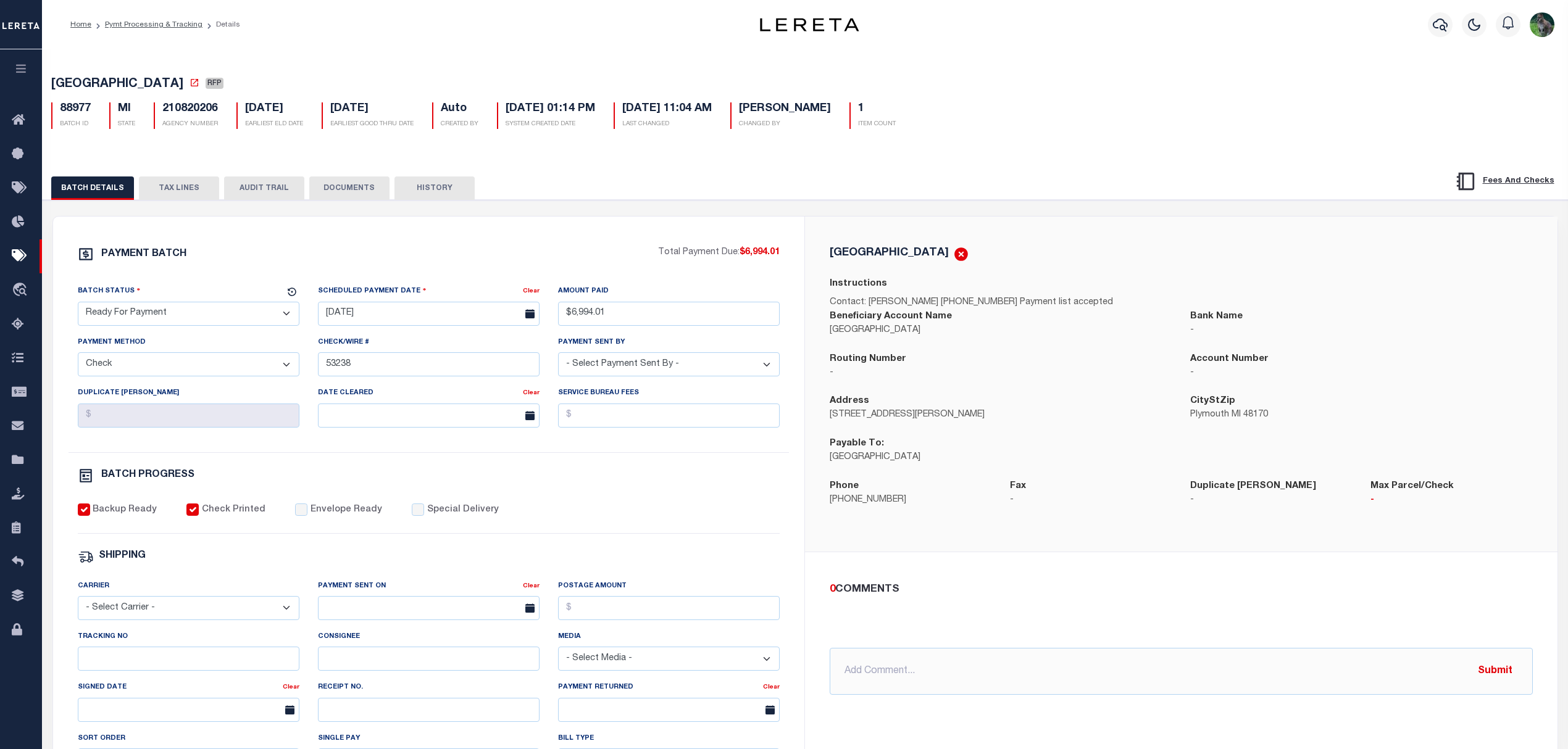
drag, startPoint x: 188, startPoint y: 316, endPoint x: 178, endPoint y: 327, distance: 14.9
click at [188, 316] on select "- Select Status - Scheduled for Payment Ready For Payment Payment Sent Cleared …" at bounding box center [189, 313] width 222 height 24
select select "SNT"
click at [78, 305] on select "- Select Status - Scheduled for Payment Ready For Payment Payment Sent Cleared …" at bounding box center [189, 313] width 222 height 24
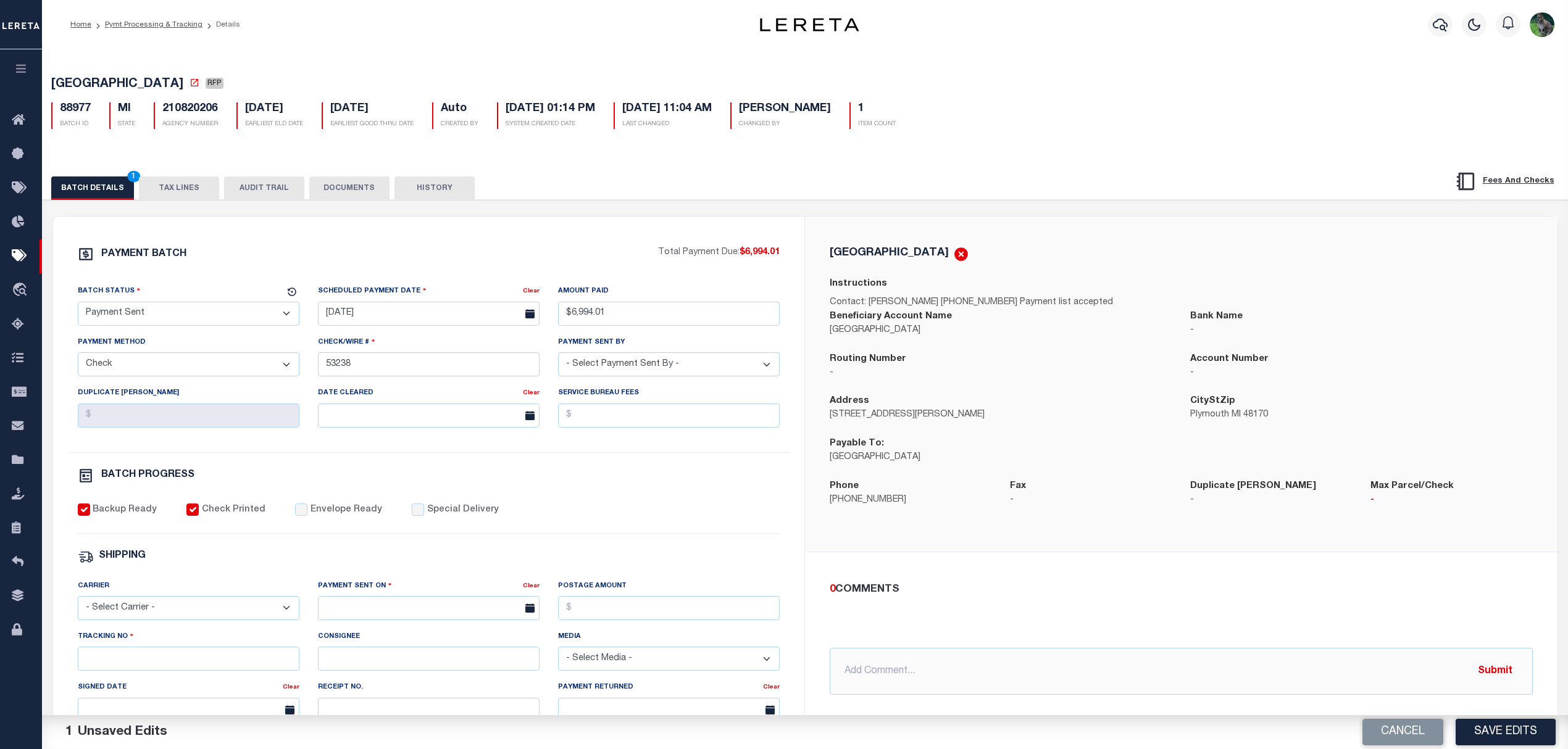
click at [311, 517] on label "Envelope Ready" at bounding box center [346, 510] width 72 height 13
click at [303, 515] on input "Envelope Ready" at bounding box center [302, 510] width 13 height 13
checkbox input "true"
click at [221, 613] on select "- Select Carrier - E-mail Fax Fedex FTP Other UPS USPS" at bounding box center [189, 608] width 222 height 24
select select "FDX"
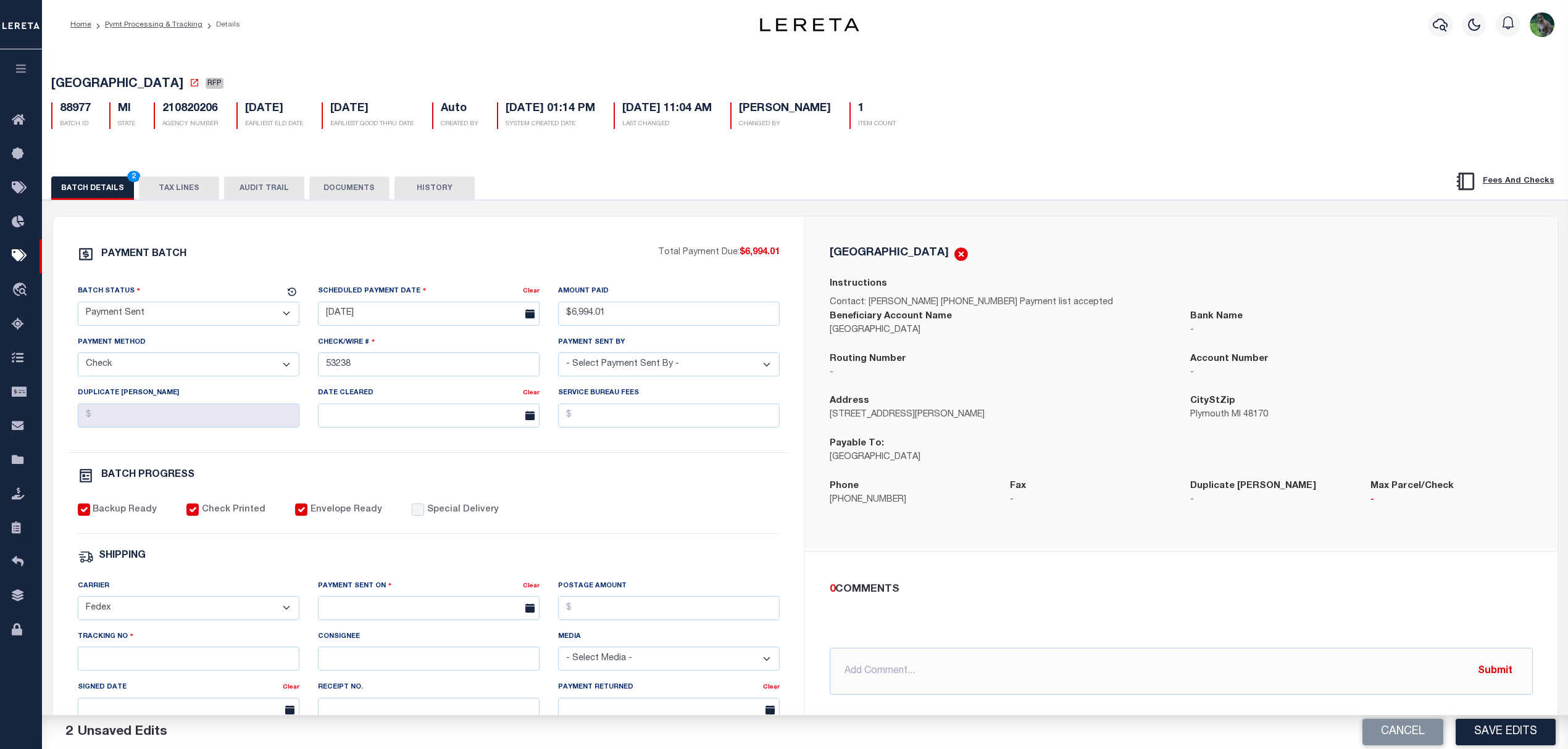
click at [78, 605] on select "- Select Carrier - E-mail Fax Fedex FTP Other UPS USPS" at bounding box center [189, 608] width 222 height 24
click at [245, 615] on select "- Select Carrier - E-mail Fax Fedex FTP Other UPS USPS" at bounding box center [189, 608] width 222 height 24
click at [374, 616] on input "text" at bounding box center [429, 608] width 222 height 24
click at [413, 495] on span "10" at bounding box center [413, 496] width 24 height 24
type input "[DATE]"
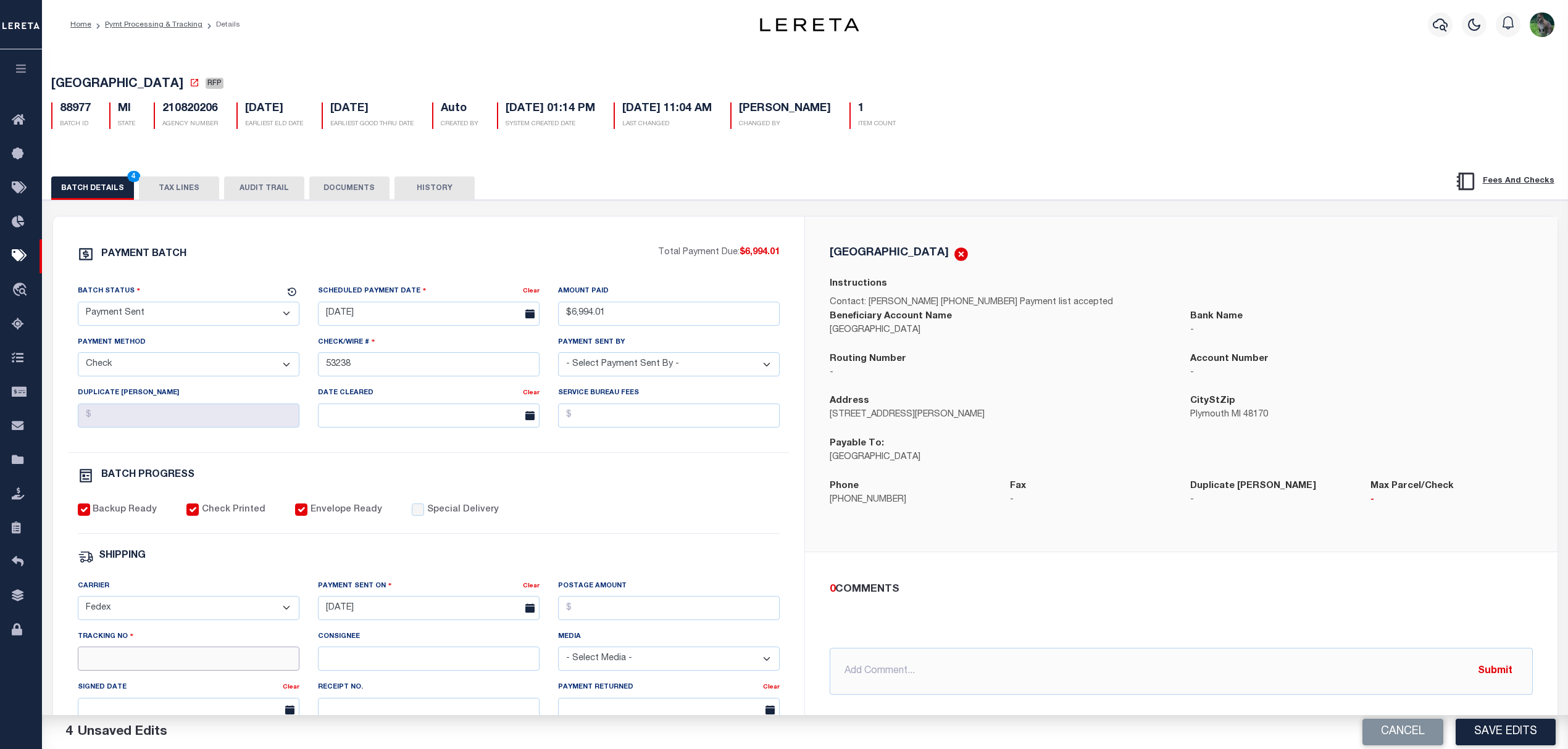
click at [178, 671] on input "Tracking No" at bounding box center [189, 659] width 222 height 24
type input "884275577850"
click at [1481, 736] on button "Save Edits" at bounding box center [1505, 732] width 100 height 27
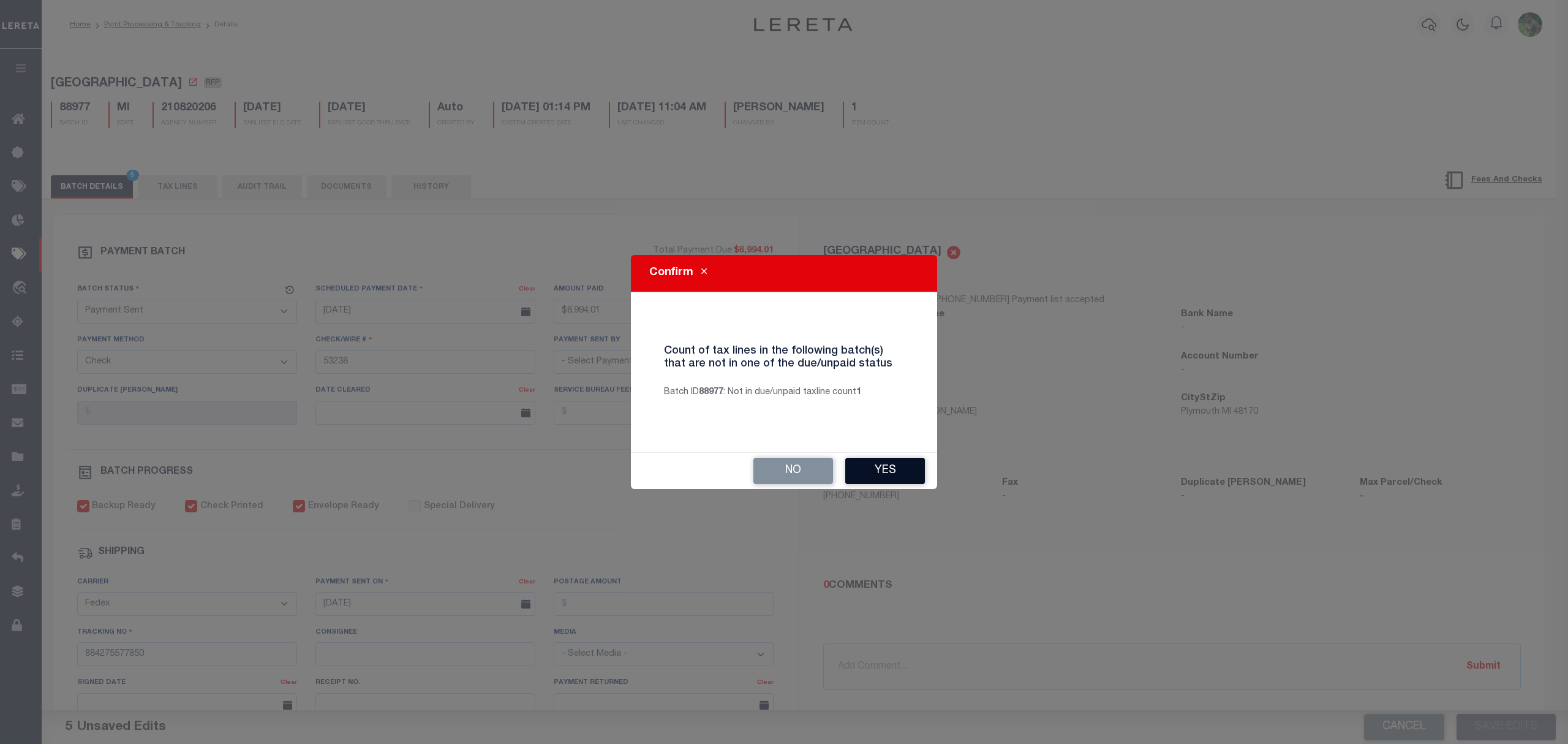
click at [865, 462] on button "Yes" at bounding box center [886, 471] width 80 height 27
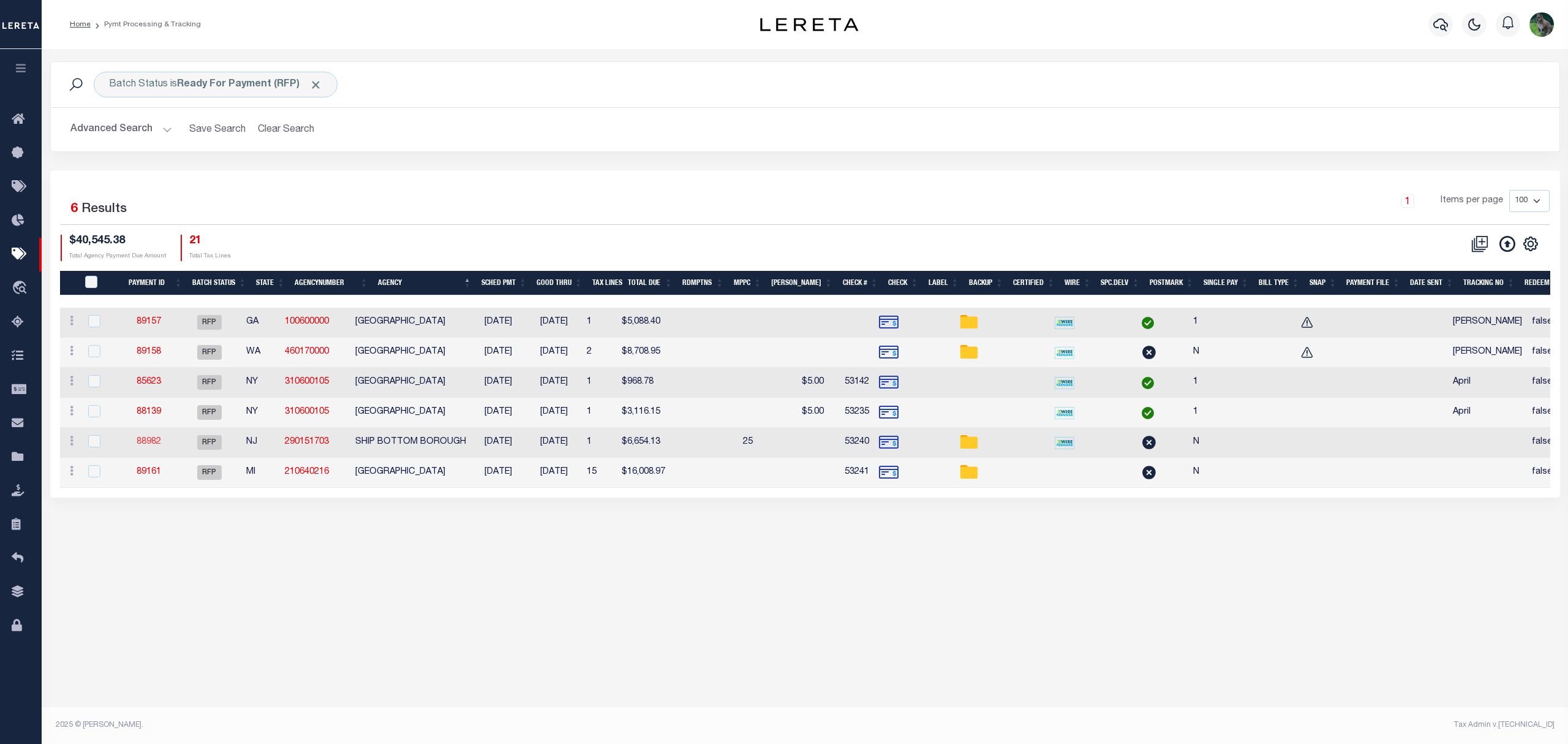
click at [157, 443] on link "88982" at bounding box center [149, 442] width 25 height 9
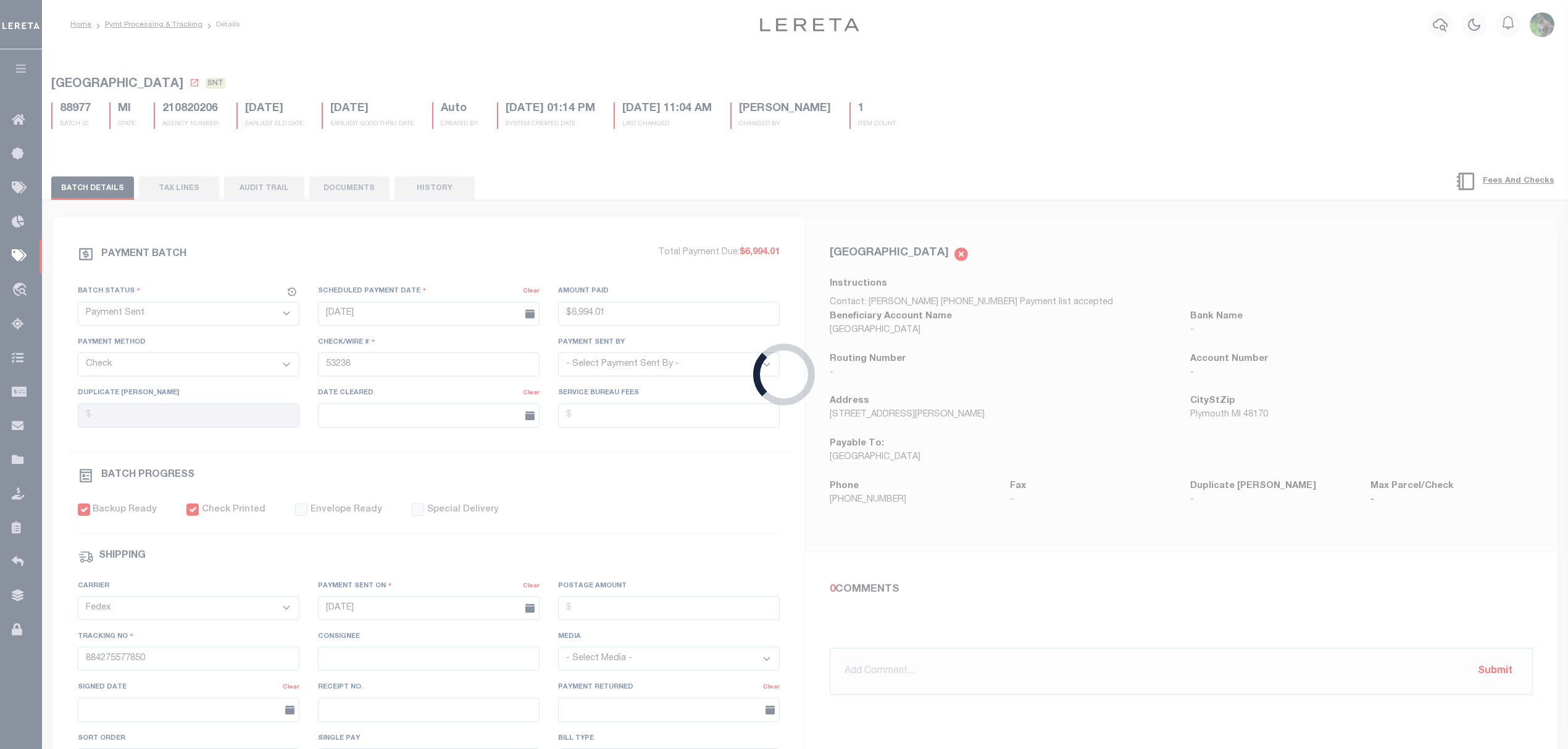
select select "RFP"
type input "$6,654.13"
type input "53240"
checkbox input "false"
select select
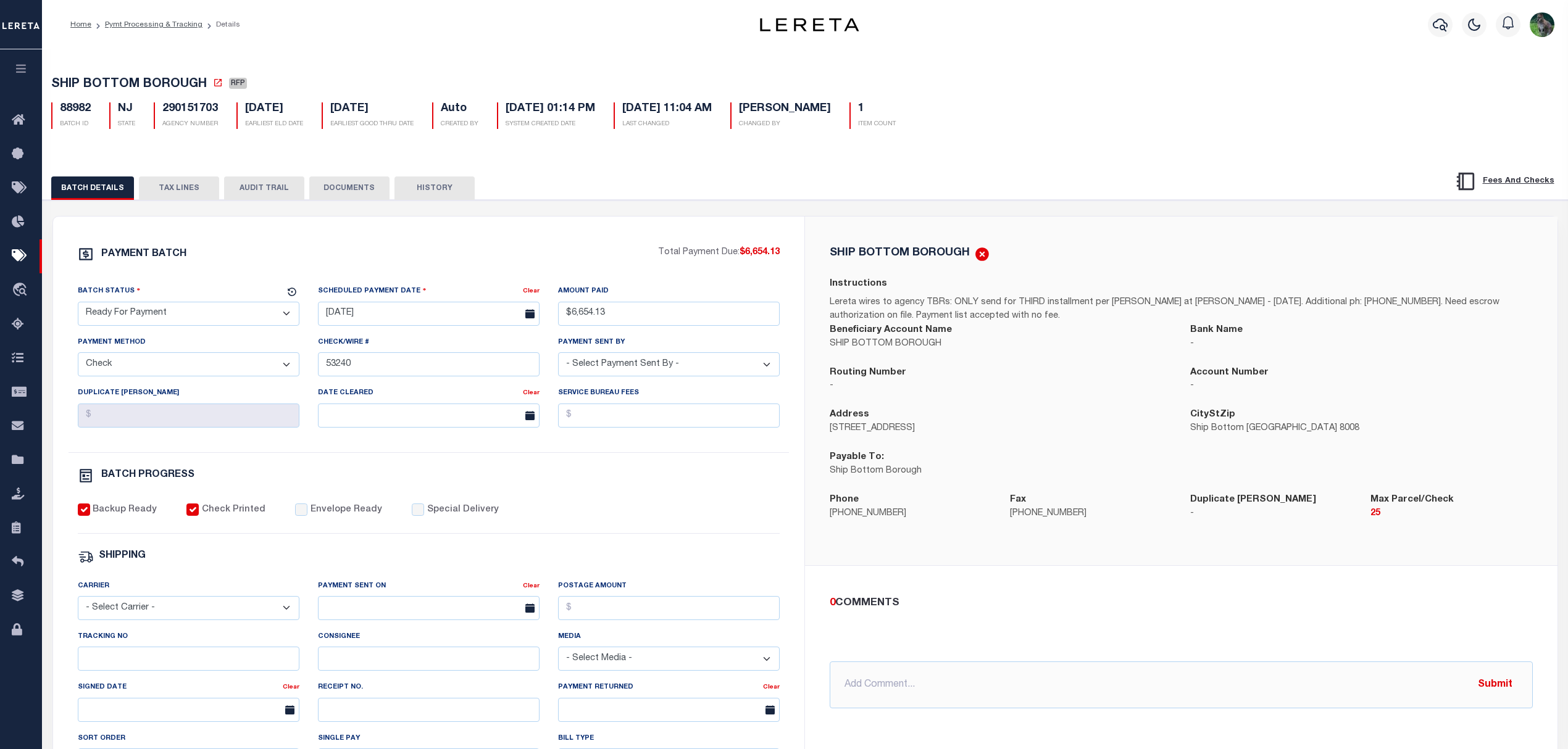
drag, startPoint x: 139, startPoint y: 299, endPoint x: 144, endPoint y: 319, distance: 20.6
click at [141, 302] on div "Batch Status" at bounding box center [181, 293] width 207 height 17
click at [144, 319] on select "- Select Status - Scheduled for Payment Ready For Payment Payment Sent Cleared …" at bounding box center [189, 313] width 222 height 24
select select "SNT"
click at [78, 305] on select "- Select Status - Scheduled for Payment Ready For Payment Payment Sent Cleared …" at bounding box center [189, 313] width 222 height 24
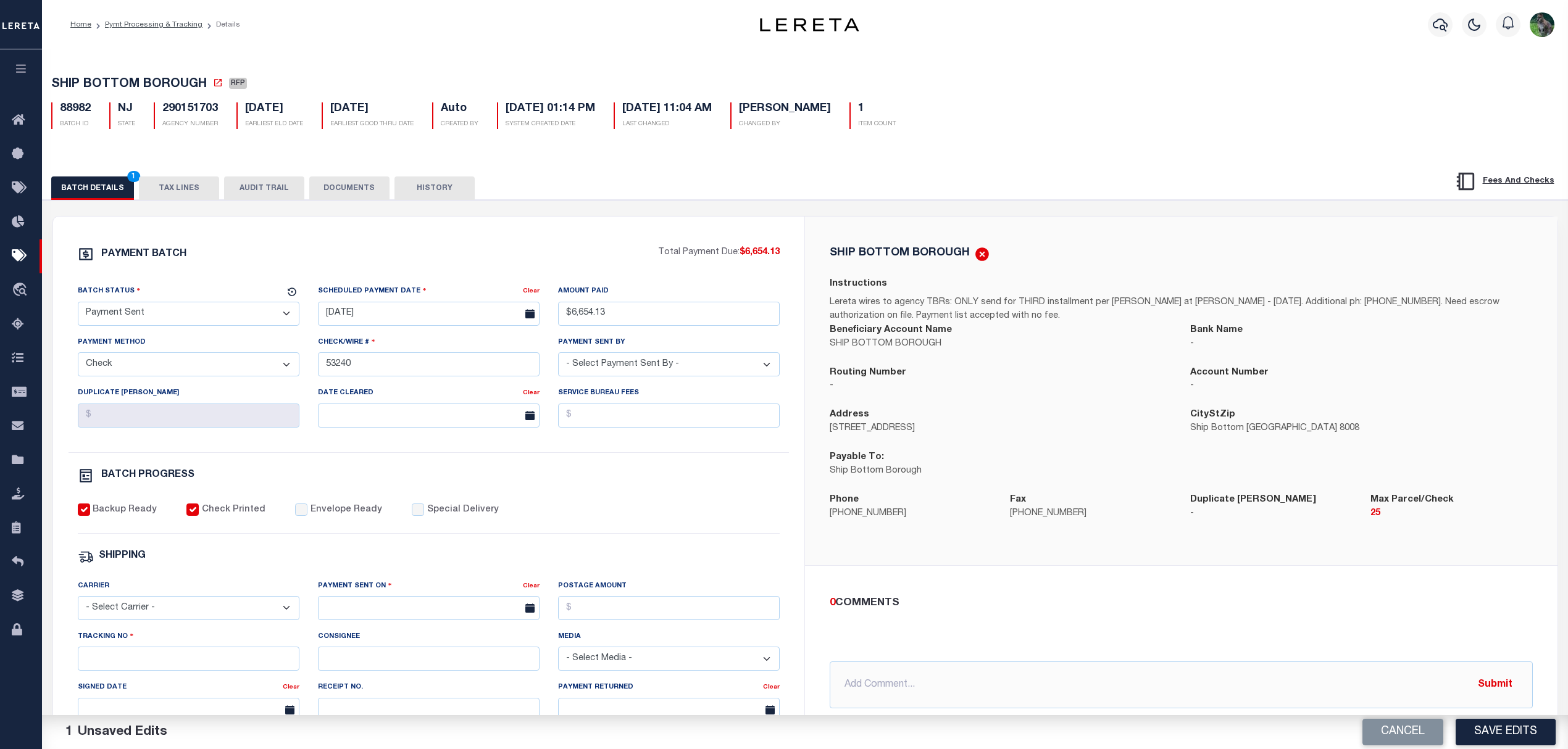
click at [317, 517] on label "Envelope Ready" at bounding box center [346, 510] width 72 height 13
click at [307, 515] on input "Envelope Ready" at bounding box center [302, 510] width 13 height 13
checkbox input "true"
click at [230, 612] on select "- Select Carrier - E-mail Fax Fedex FTP Other UPS USPS" at bounding box center [189, 608] width 222 height 24
select select "FDX"
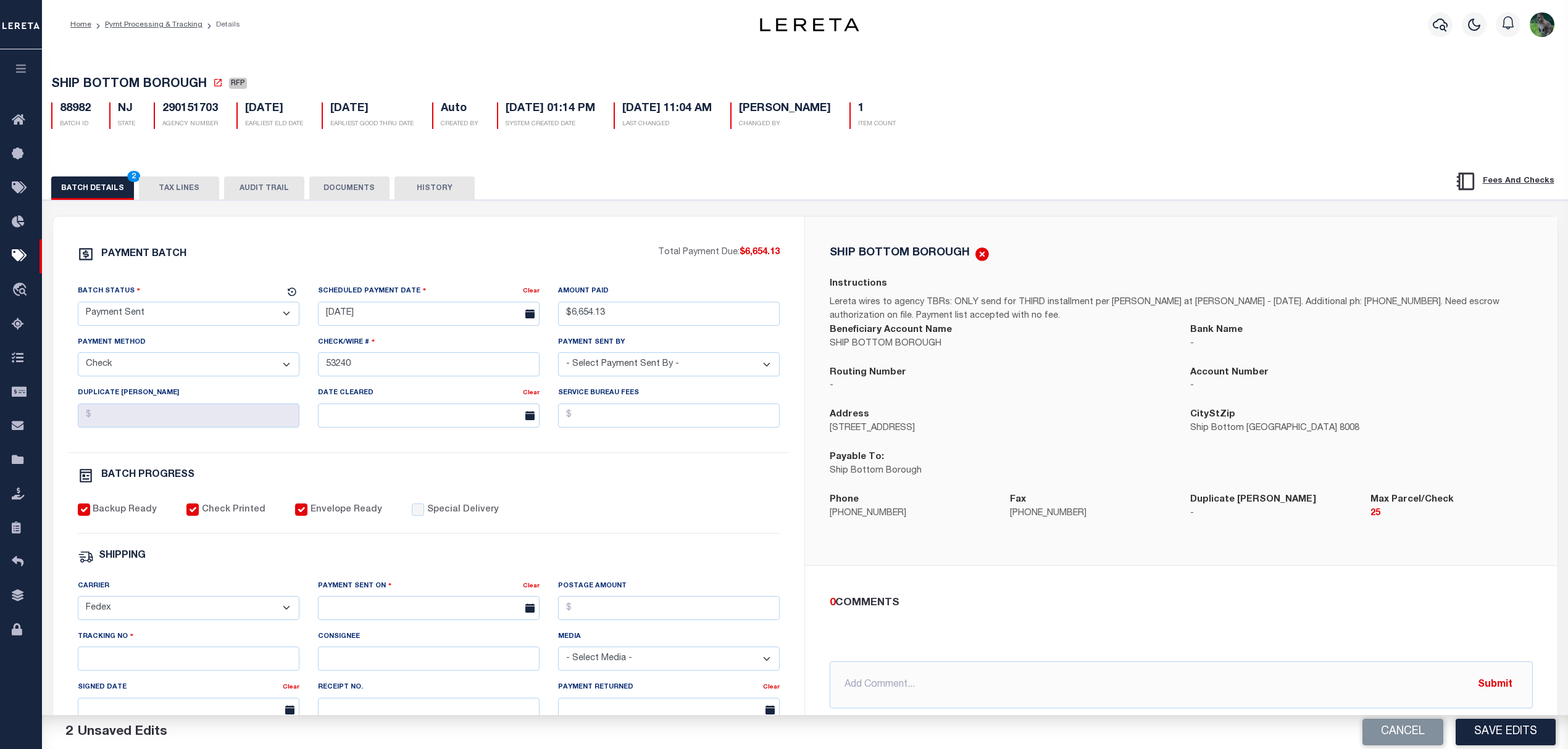
click at [78, 605] on select "- Select Carrier - E-mail Fax Fedex FTP Other UPS USPS" at bounding box center [189, 608] width 222 height 24
drag, startPoint x: 346, startPoint y: 605, endPoint x: 354, endPoint y: 617, distance: 14.4
click at [348, 605] on div "Payment Sent On Clear" at bounding box center [429, 600] width 222 height 41
click at [354, 617] on input "text" at bounding box center [429, 608] width 222 height 24
click at [421, 501] on span "10" at bounding box center [413, 496] width 24 height 24
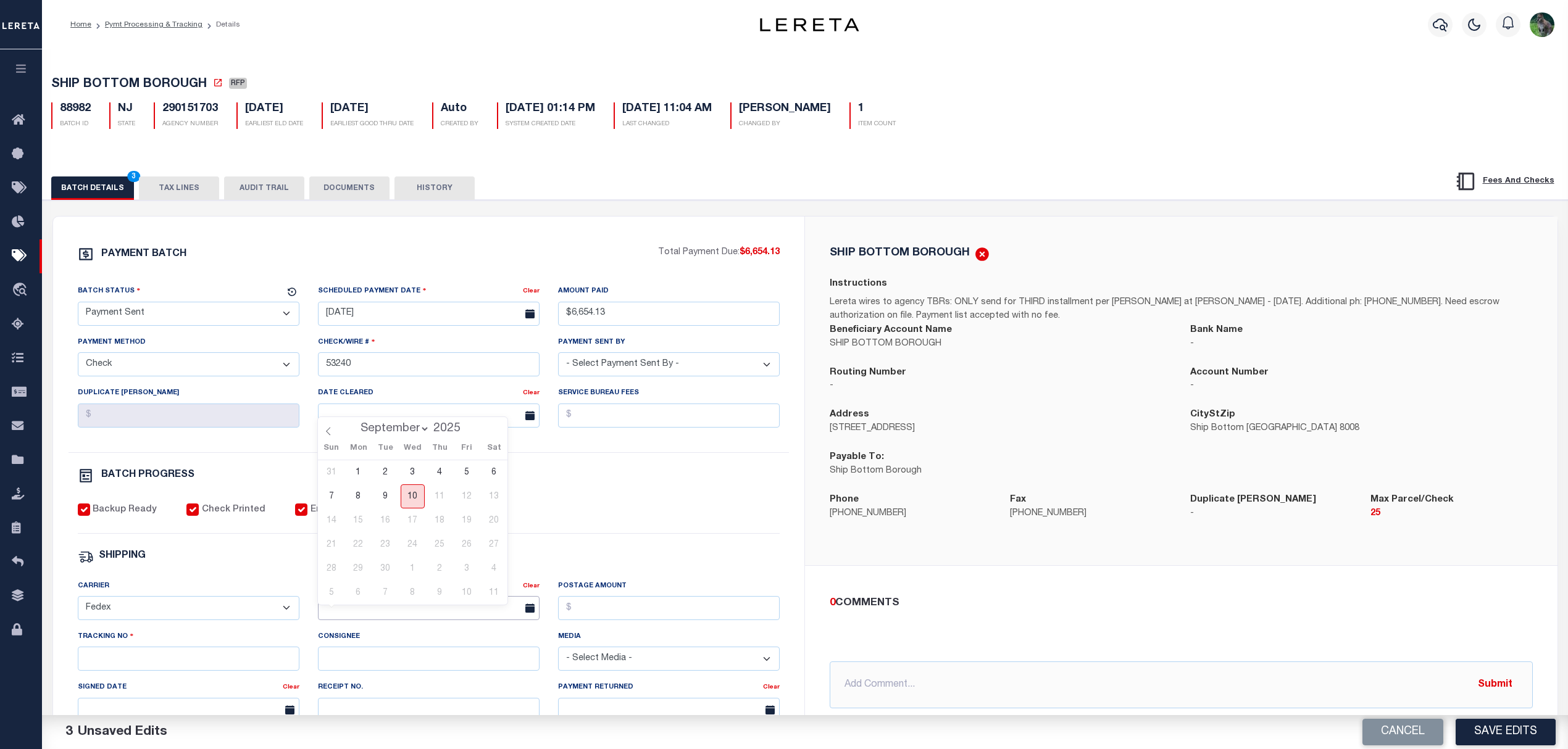
type input "[DATE]"
drag, startPoint x: 230, startPoint y: 665, endPoint x: 248, endPoint y: 689, distance: 30.0
click at [228, 667] on input "Tracking No" at bounding box center [189, 659] width 222 height 24
click at [1516, 733] on button "Save Edits" at bounding box center [1505, 732] width 100 height 27
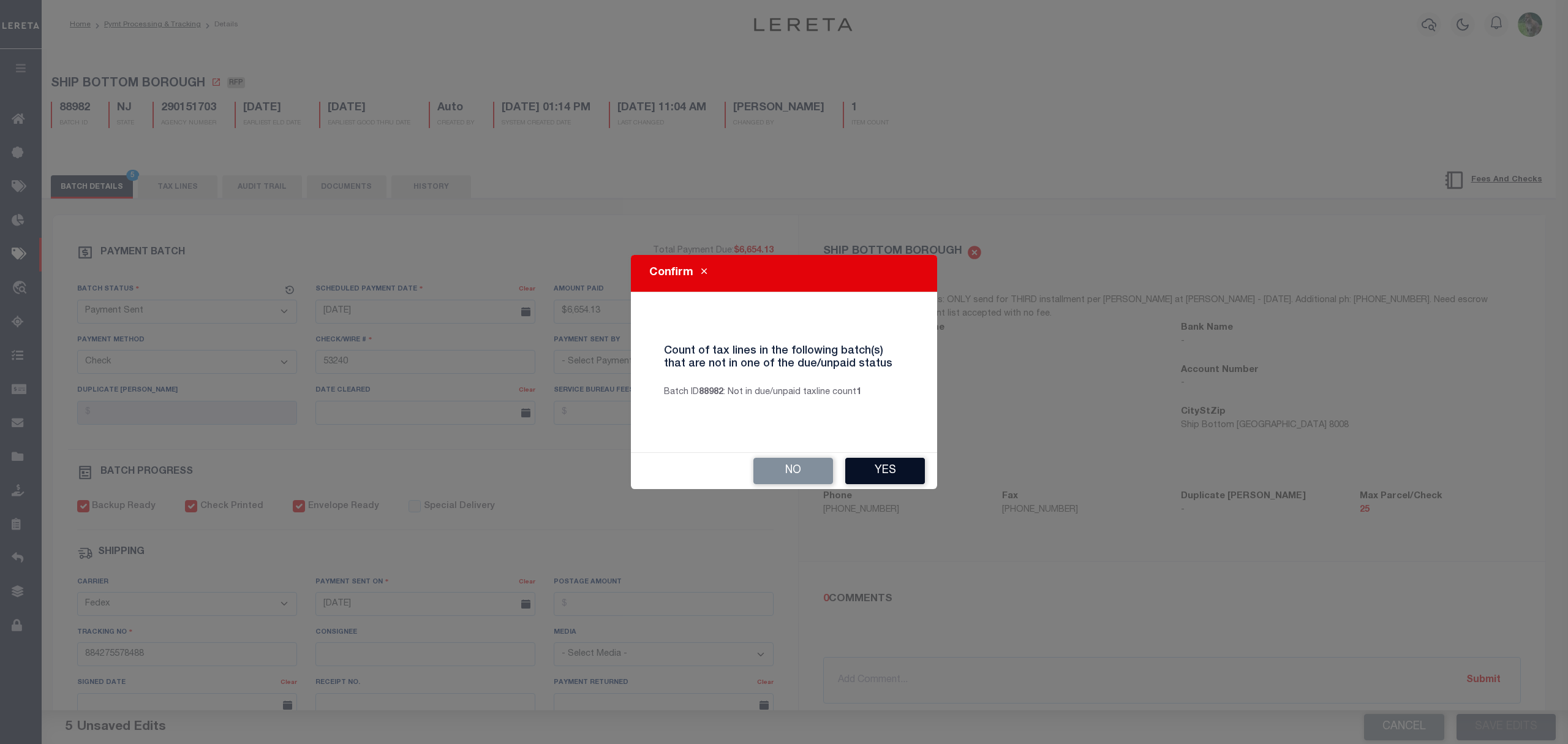
click at [898, 471] on button "Yes" at bounding box center [886, 471] width 80 height 27
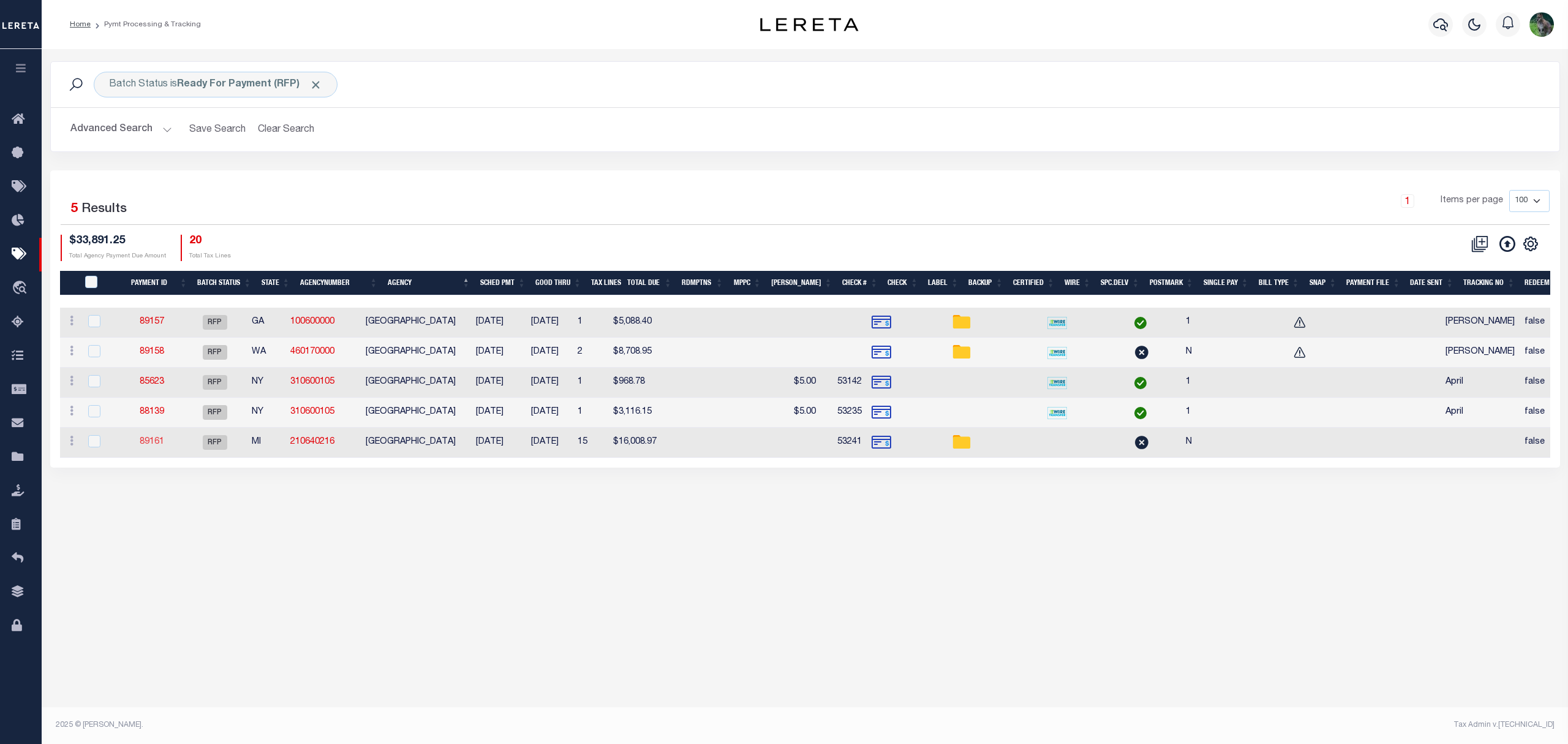
click at [158, 444] on link "89161" at bounding box center [152, 442] width 25 height 9
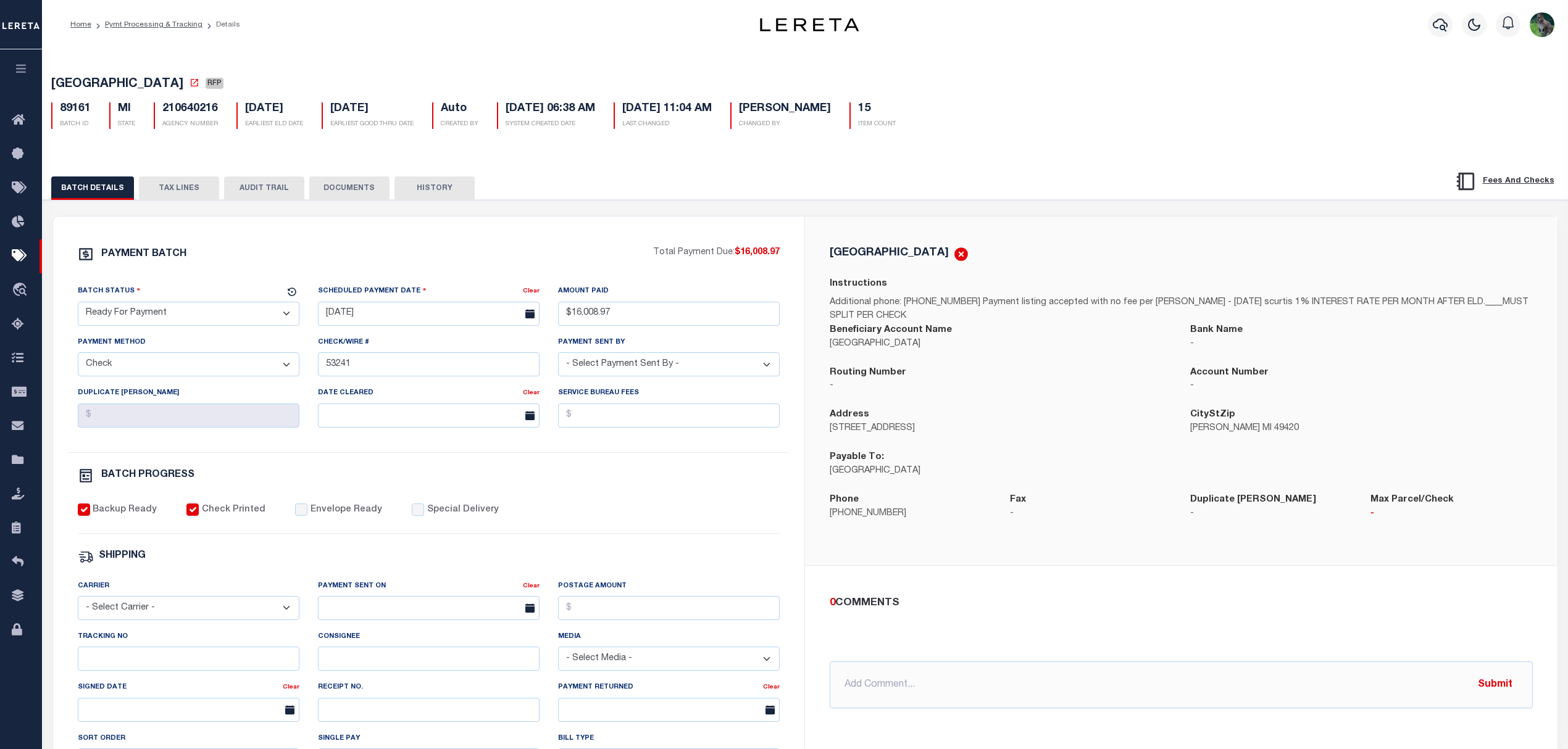
drag, startPoint x: 222, startPoint y: 307, endPoint x: 205, endPoint y: 327, distance: 26.2
click at [222, 307] on select "- Select Status - Scheduled for Payment Ready For Payment Payment Sent Cleared …" at bounding box center [189, 313] width 222 height 24
click at [78, 305] on select "- Select Status - Scheduled for Payment Ready For Payment Payment Sent Cleared …" at bounding box center [189, 313] width 222 height 24
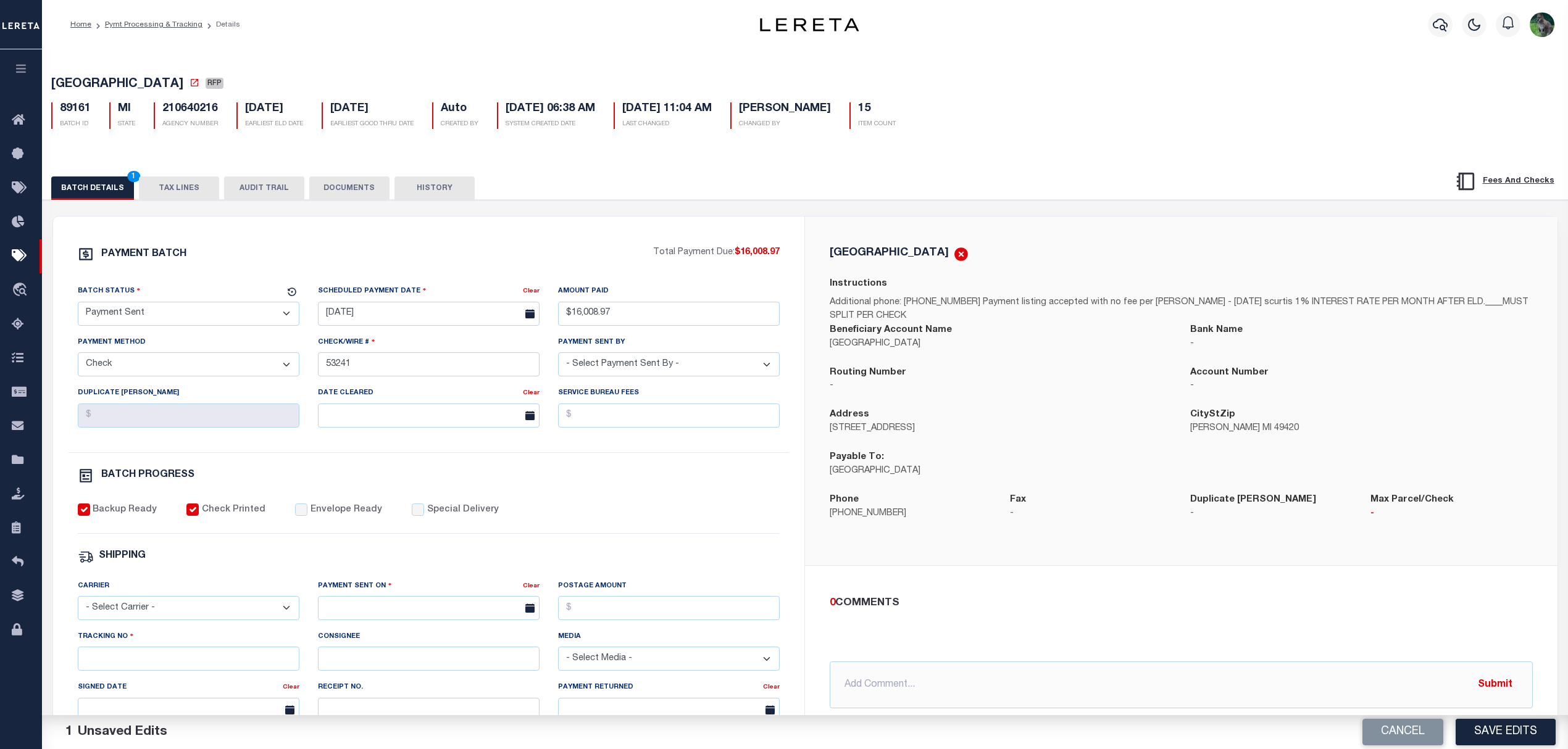
click at [311, 517] on label "Envelope Ready" at bounding box center [346, 510] width 72 height 13
click at [304, 515] on input "Envelope Ready" at bounding box center [302, 510] width 13 height 13
click at [237, 613] on select "- Select Carrier - E-mail Fax Fedex FTP Other UPS USPS" at bounding box center [189, 608] width 222 height 24
click at [78, 605] on select "- Select Carrier - E-mail Fax Fedex FTP Other UPS USPS" at bounding box center [189, 608] width 222 height 24
click at [408, 620] on input "text" at bounding box center [429, 608] width 222 height 24
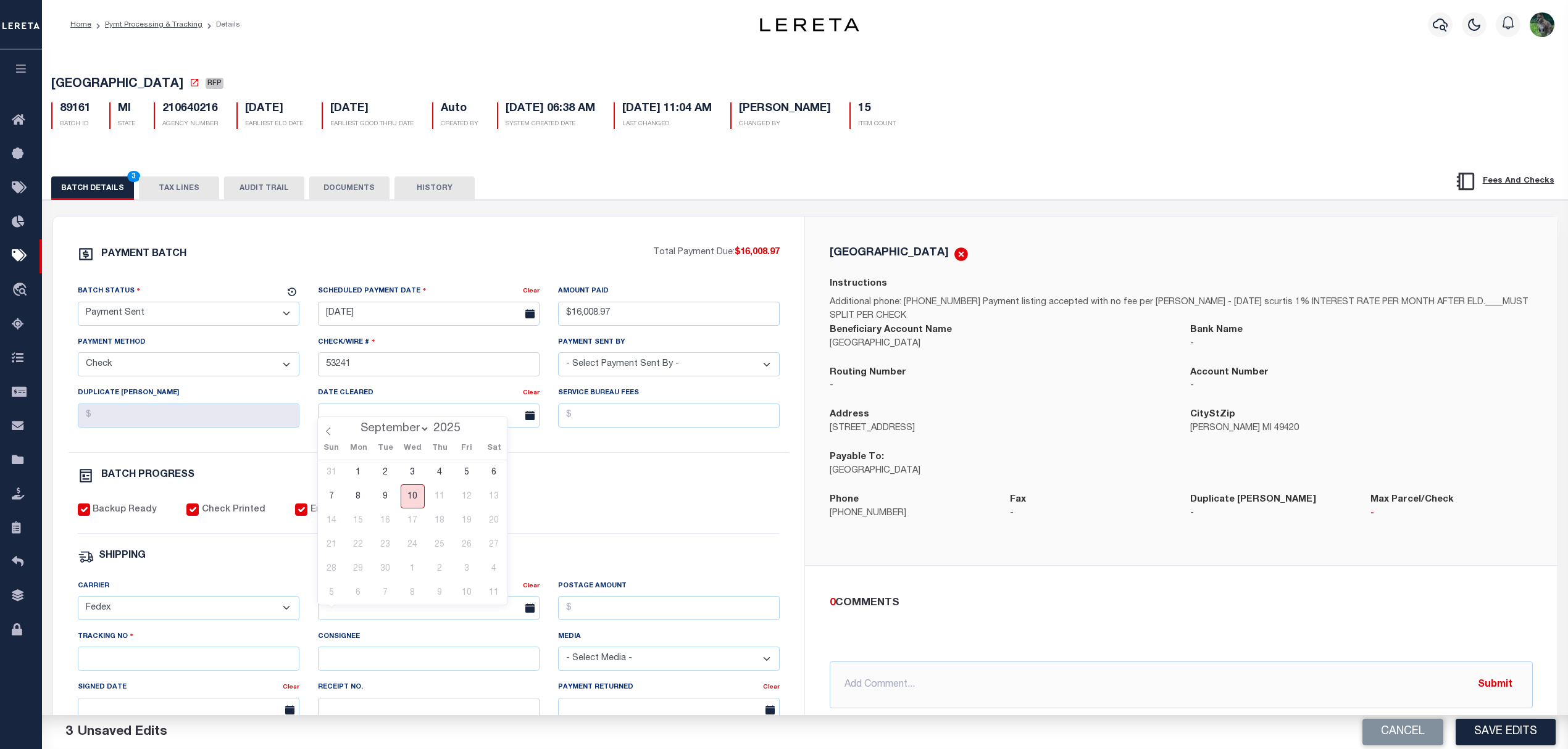
click at [413, 496] on span "10" at bounding box center [413, 496] width 24 height 24
click at [202, 671] on input "Tracking No" at bounding box center [189, 659] width 222 height 24
click at [1498, 725] on button "Save Edits" at bounding box center [1505, 732] width 100 height 27
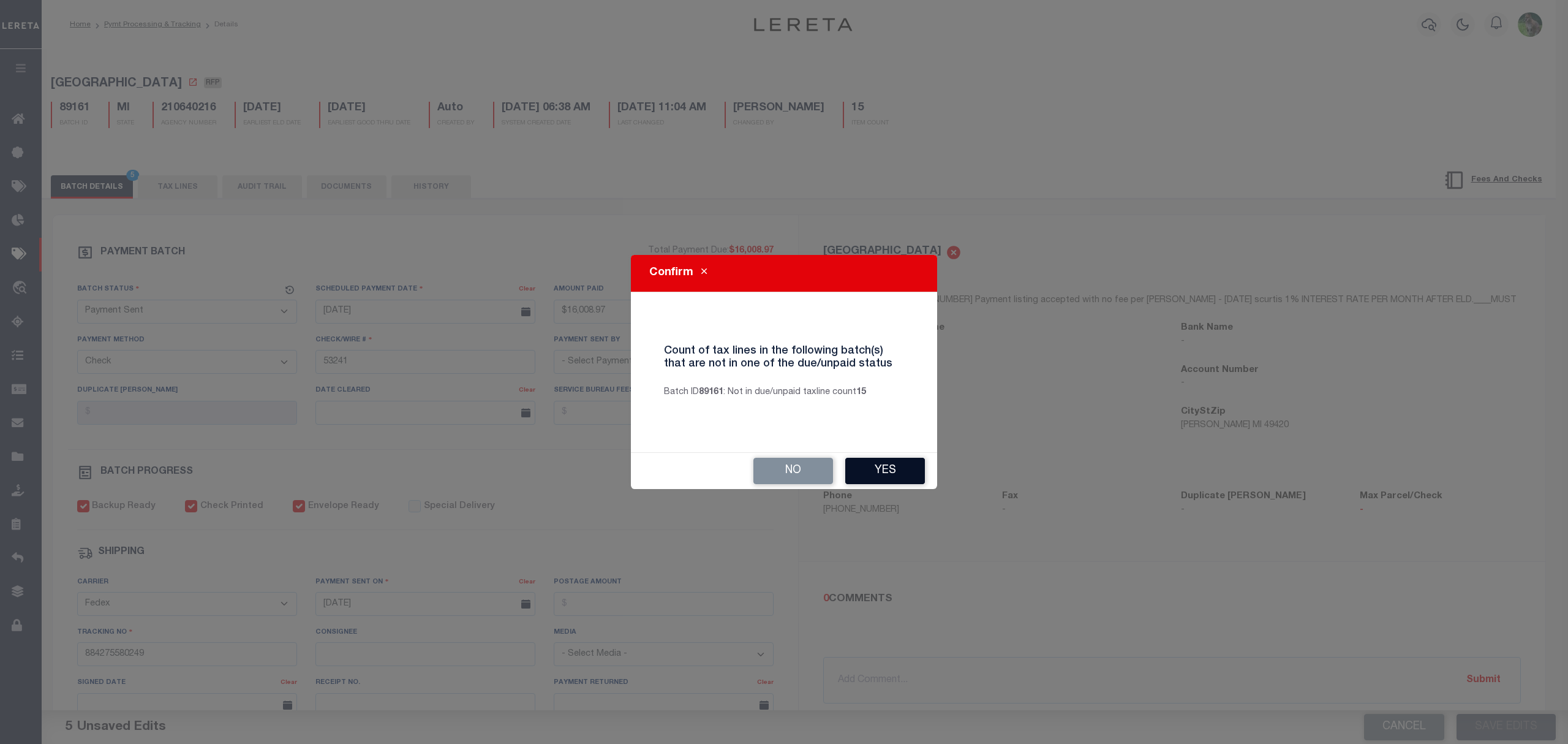
click at [898, 472] on button "Yes" at bounding box center [886, 471] width 80 height 27
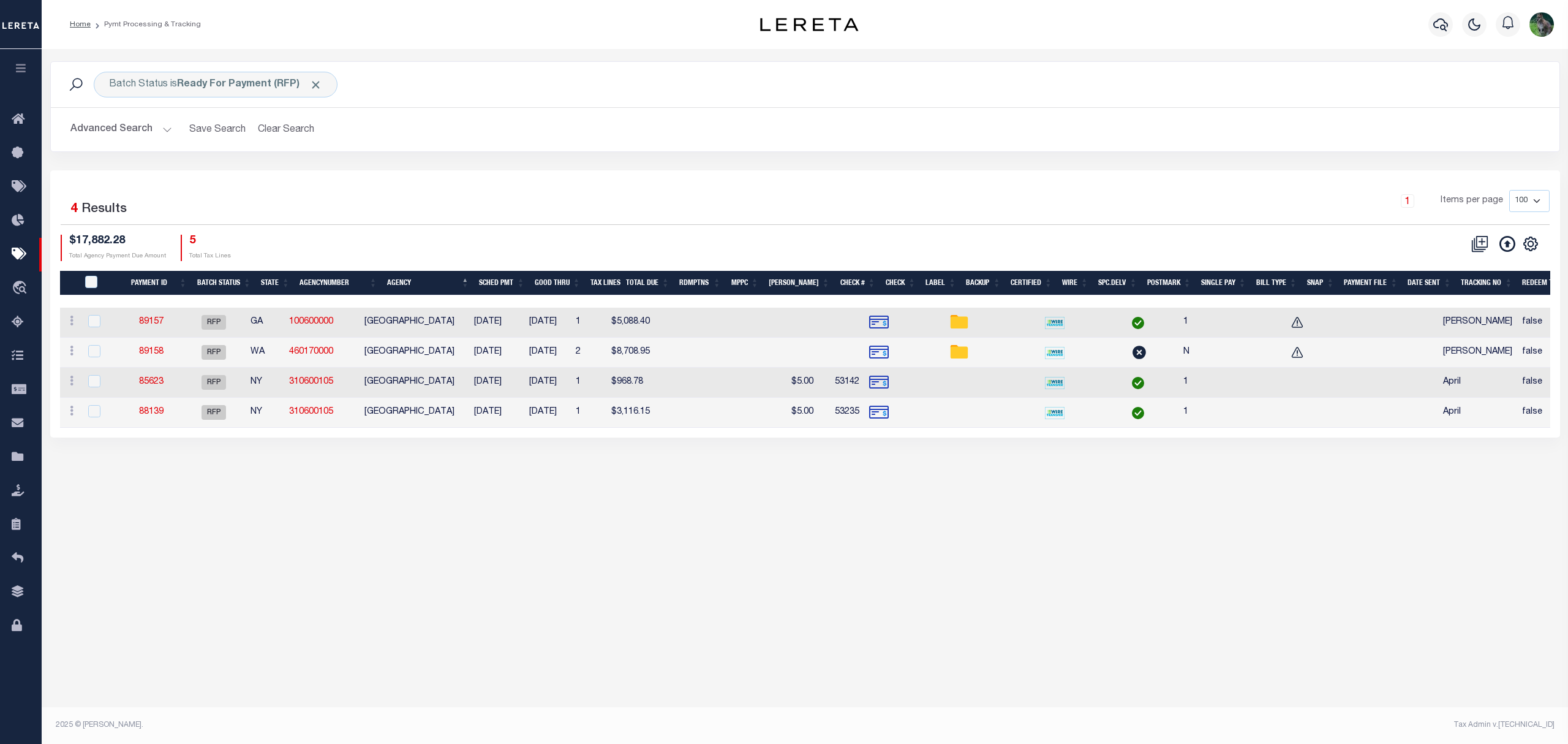
drag, startPoint x: 822, startPoint y: 242, endPoint x: 802, endPoint y: 245, distance: 20.2
click at [821, 242] on div "CSV Export Selected Print Show Filter Show Search Columns 0: 1: PayeePmtBatchSt…" at bounding box center [1177, 248] width 745 height 27
click at [159, 413] on link "88139" at bounding box center [152, 412] width 25 height 9
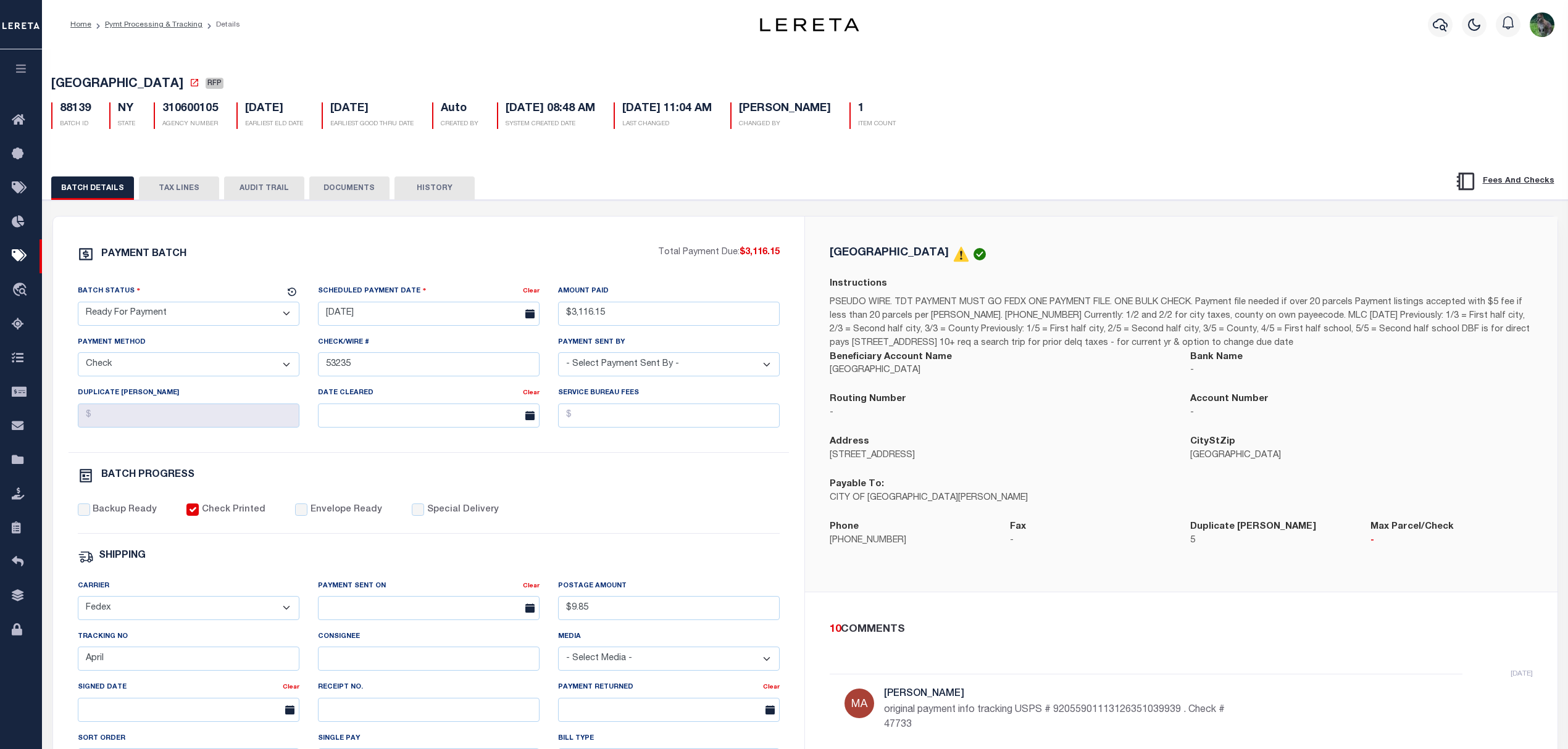
click at [198, 189] on button "TAX LINES" at bounding box center [179, 188] width 81 height 23
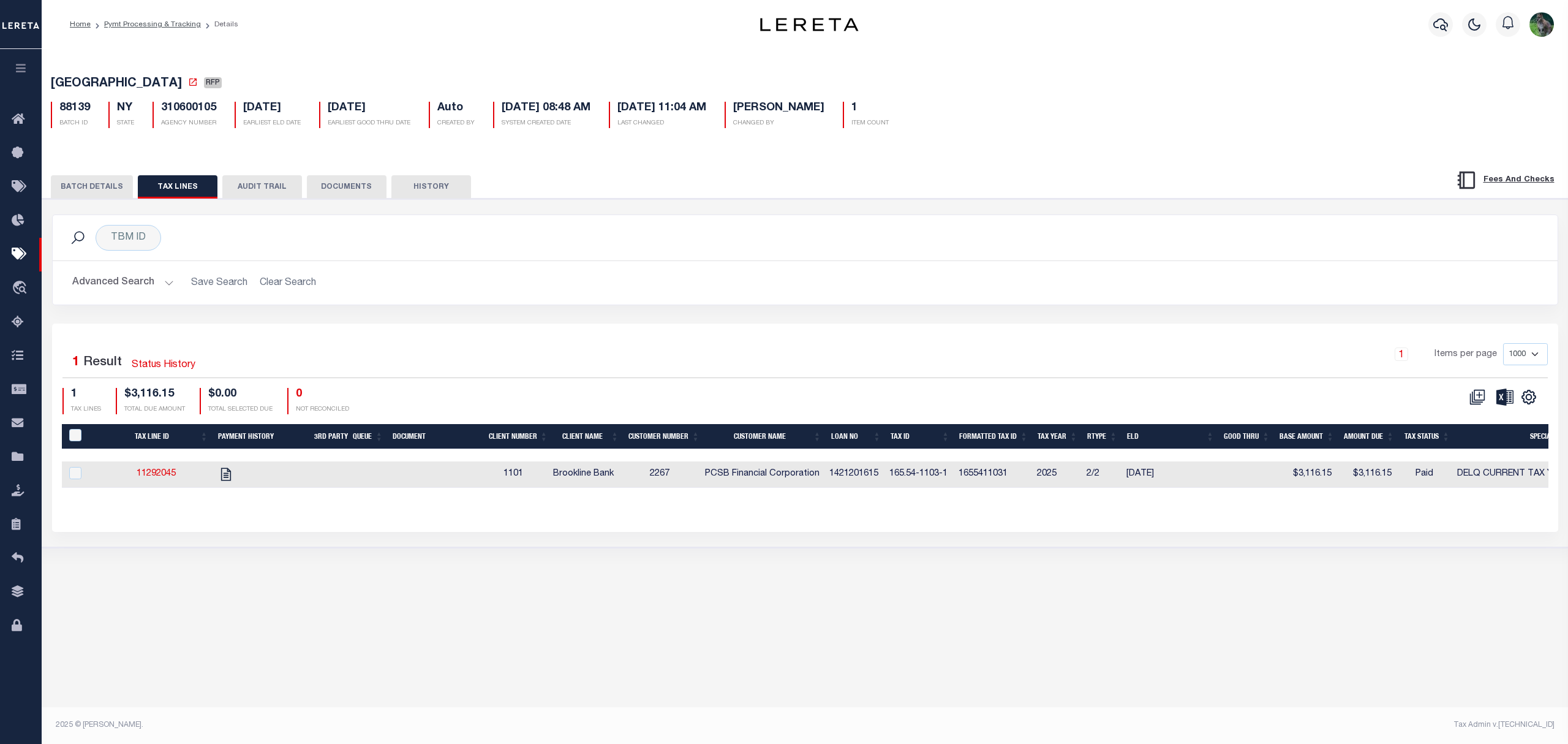
click at [112, 185] on button "BATCH DETAILS" at bounding box center [92, 187] width 82 height 23
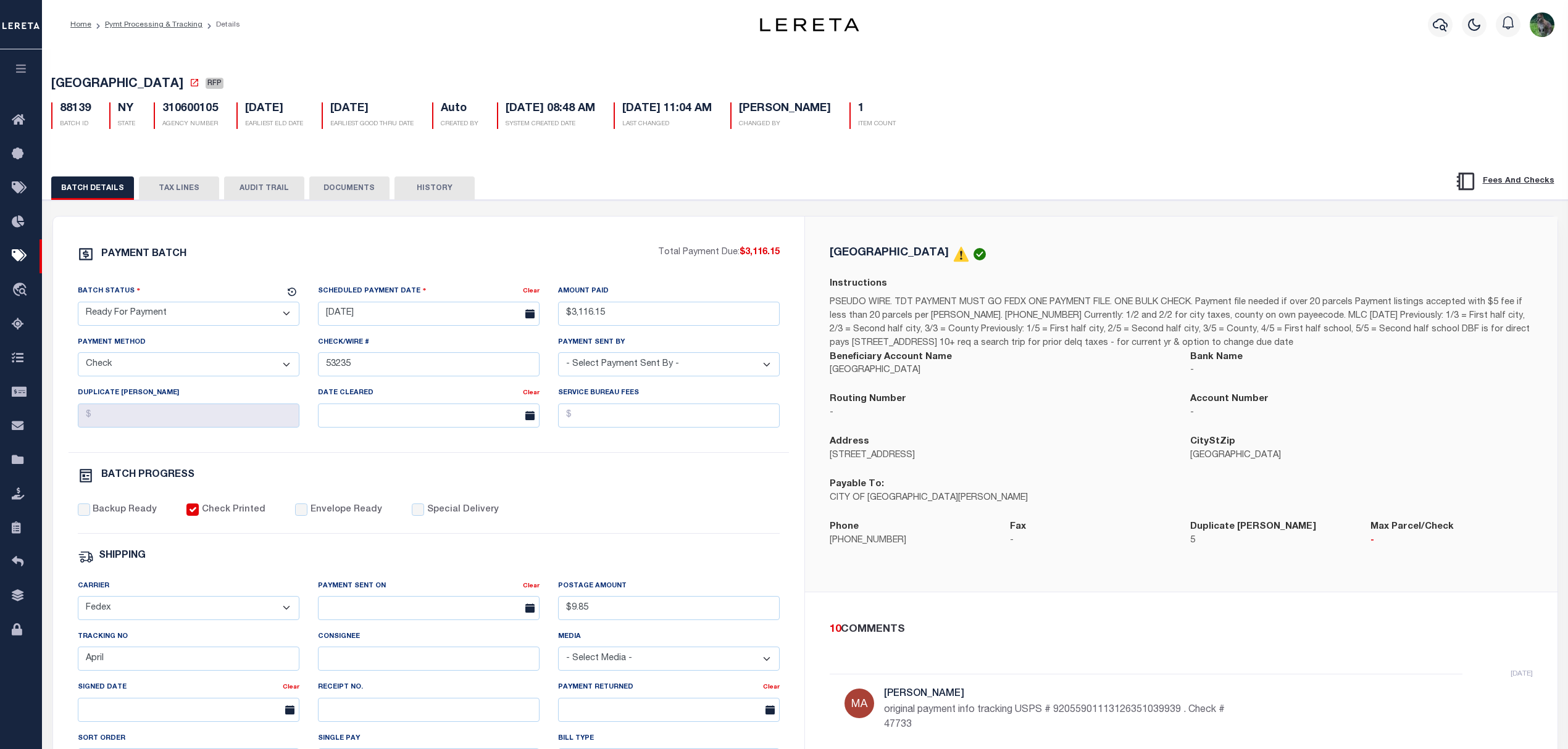
drag, startPoint x: 258, startPoint y: 321, endPoint x: 226, endPoint y: 329, distance: 33.0
click at [258, 321] on select "- Select Status - Scheduled for Payment Ready For Payment Payment Sent Cleared …" at bounding box center [189, 313] width 222 height 24
click at [78, 305] on select "- Select Status - Scheduled for Payment Ready For Payment Payment Sent Cleared …" at bounding box center [189, 313] width 222 height 24
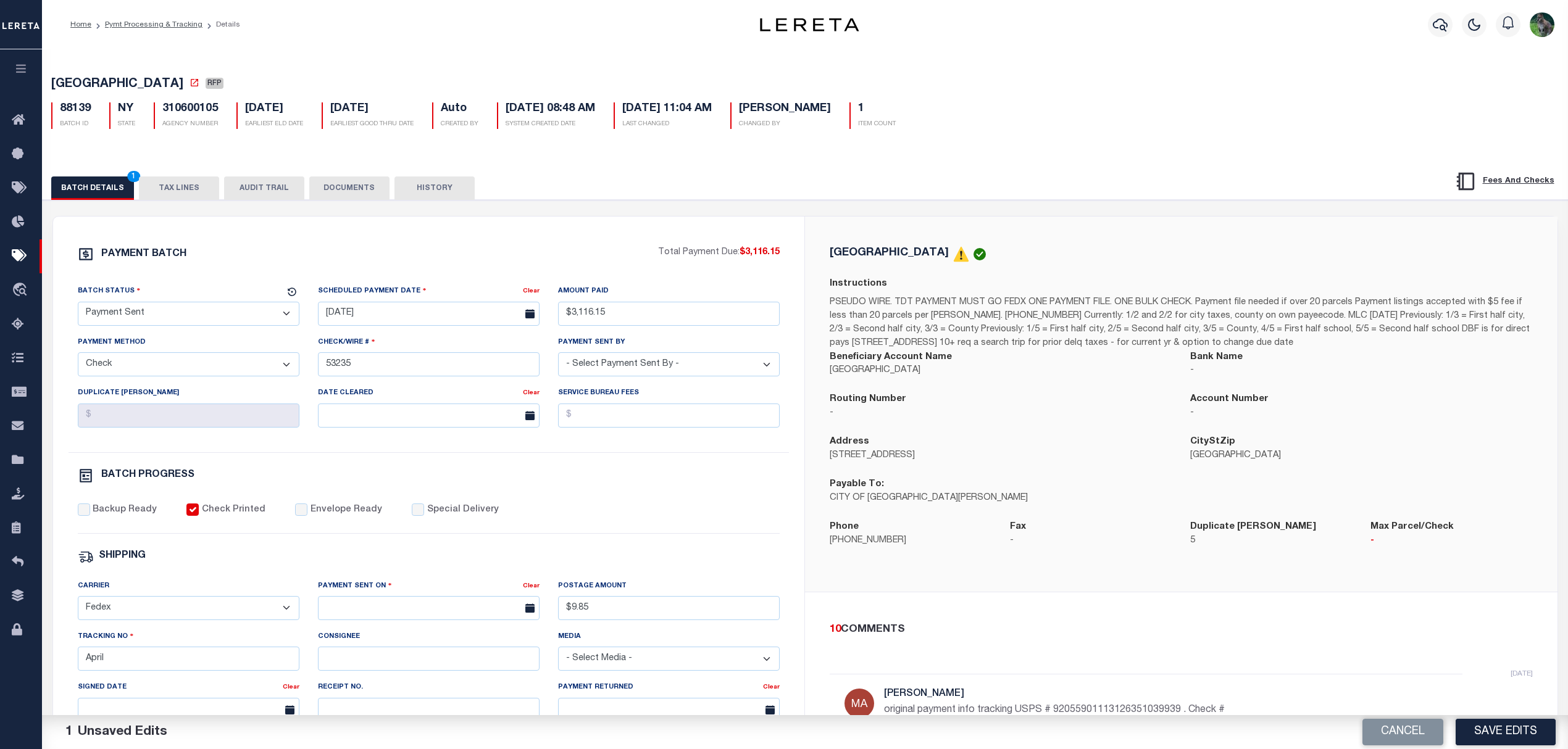
click at [336, 517] on label "Envelope Ready" at bounding box center [346, 510] width 72 height 13
click at [307, 515] on input "Envelope Ready" at bounding box center [302, 510] width 13 height 13
click at [105, 515] on label "Backup Ready" at bounding box center [124, 510] width 64 height 13
click at [90, 515] on input "Backup Ready" at bounding box center [84, 510] width 13 height 13
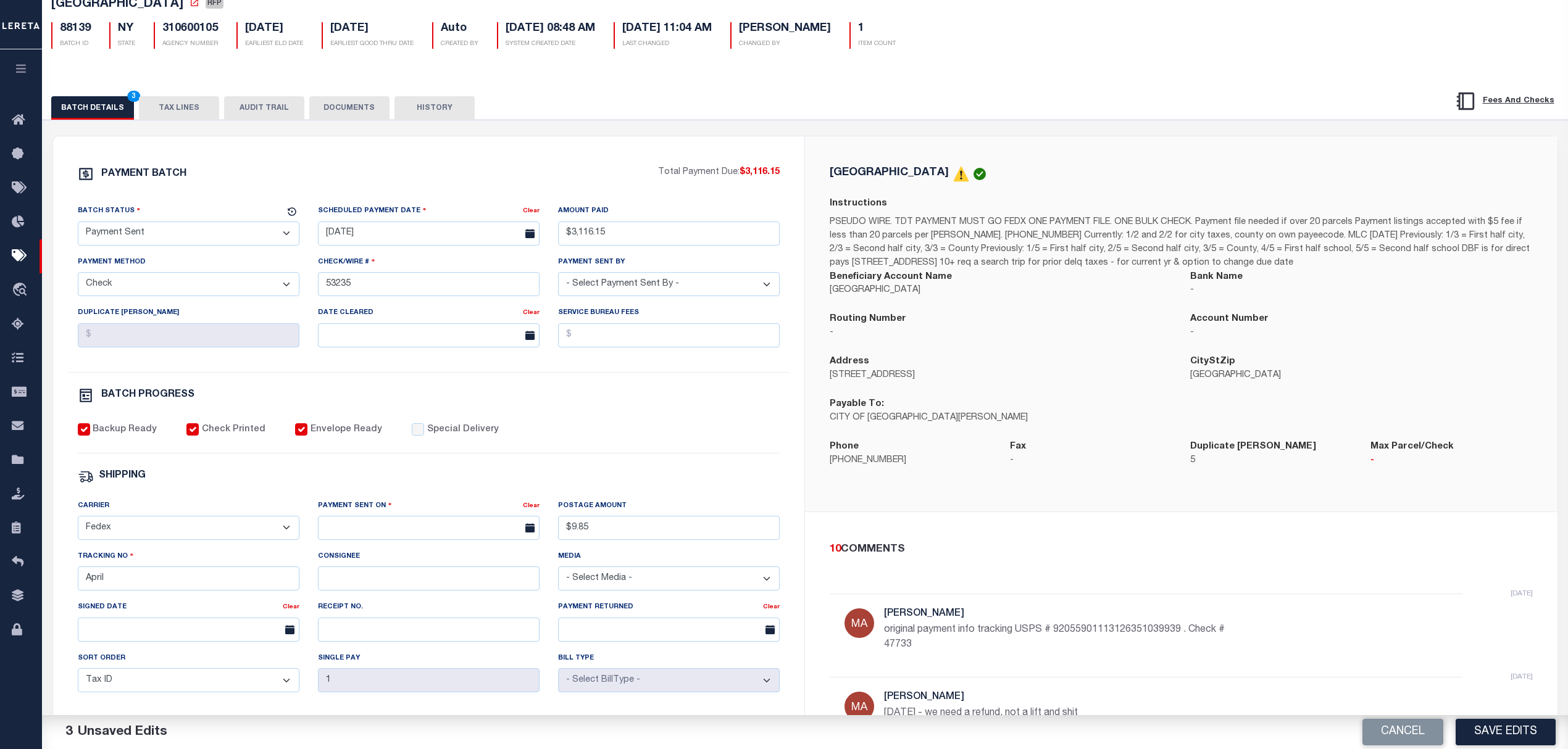
scroll to position [82, 0]
click at [175, 530] on select "- Select Carrier - E-mail Fax Fedex FTP Other UPS USPS" at bounding box center [189, 525] width 222 height 24
drag, startPoint x: 134, startPoint y: 585, endPoint x: 90, endPoint y: 582, distance: 44.1
click at [97, 585] on input "April" at bounding box center [189, 576] width 222 height 24
click at [380, 538] on input "text" at bounding box center [429, 525] width 222 height 24
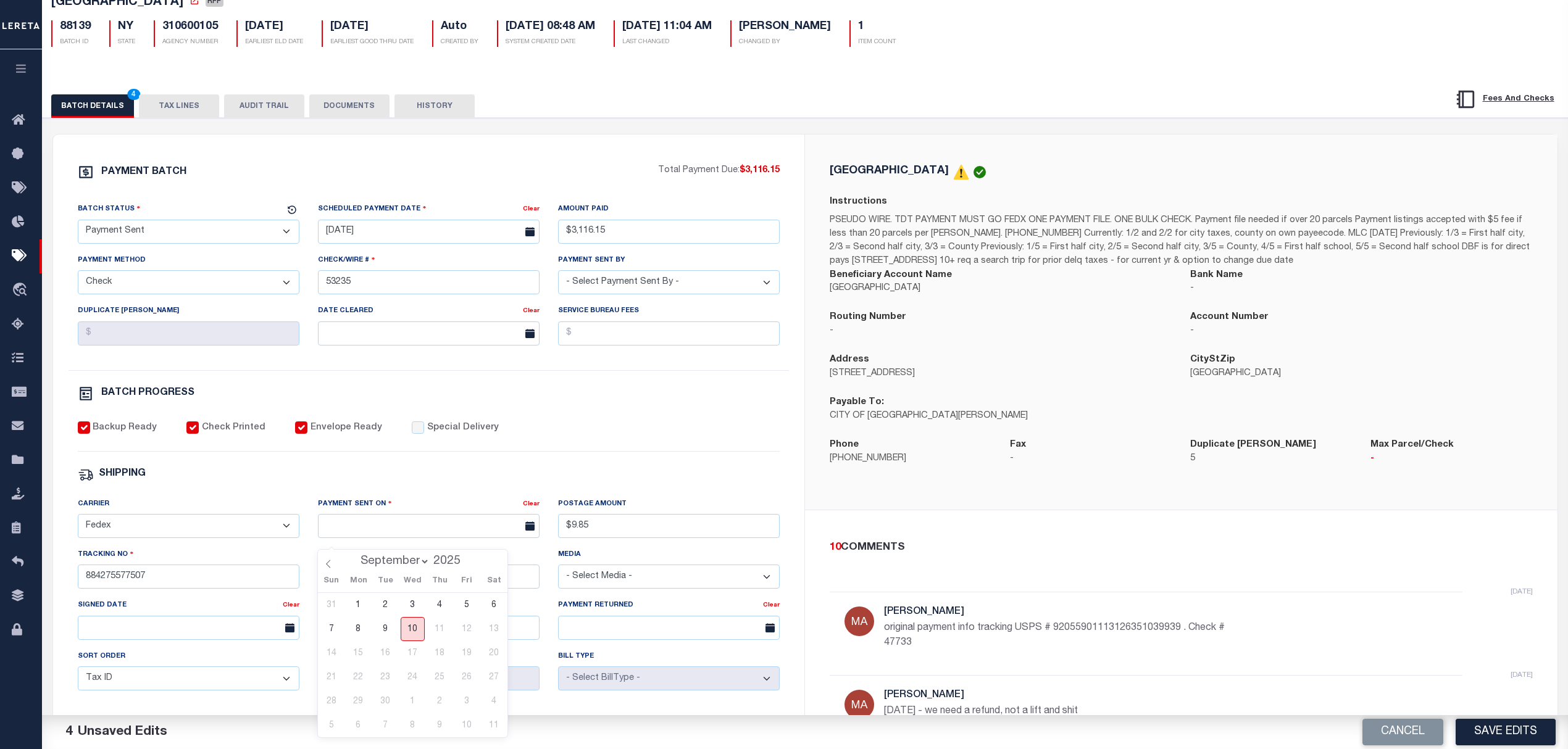
click at [413, 630] on span "10" at bounding box center [413, 629] width 24 height 24
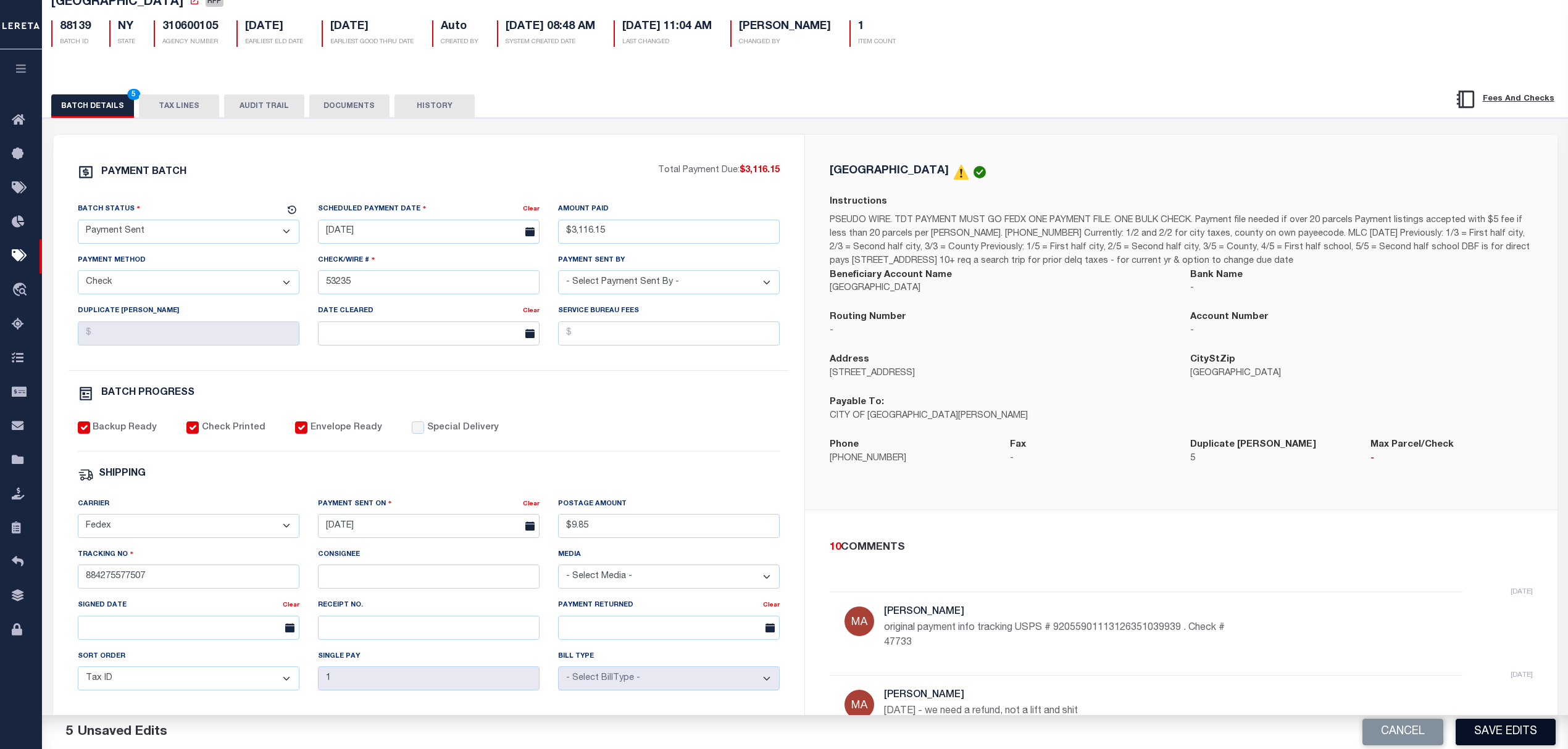
click at [1476, 730] on button "Save Edits" at bounding box center [1505, 732] width 100 height 27
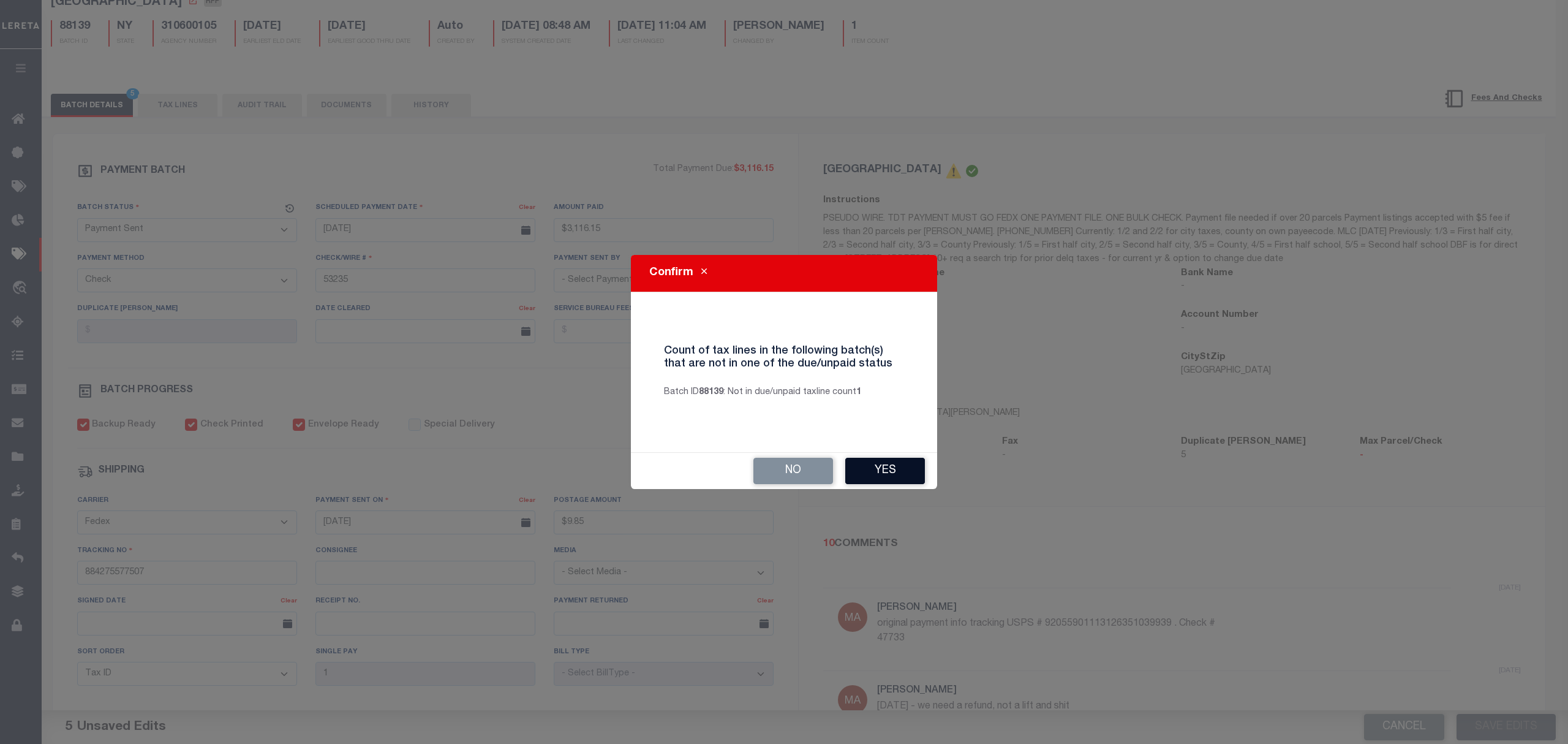
click at [875, 472] on button "Yes" at bounding box center [886, 471] width 80 height 27
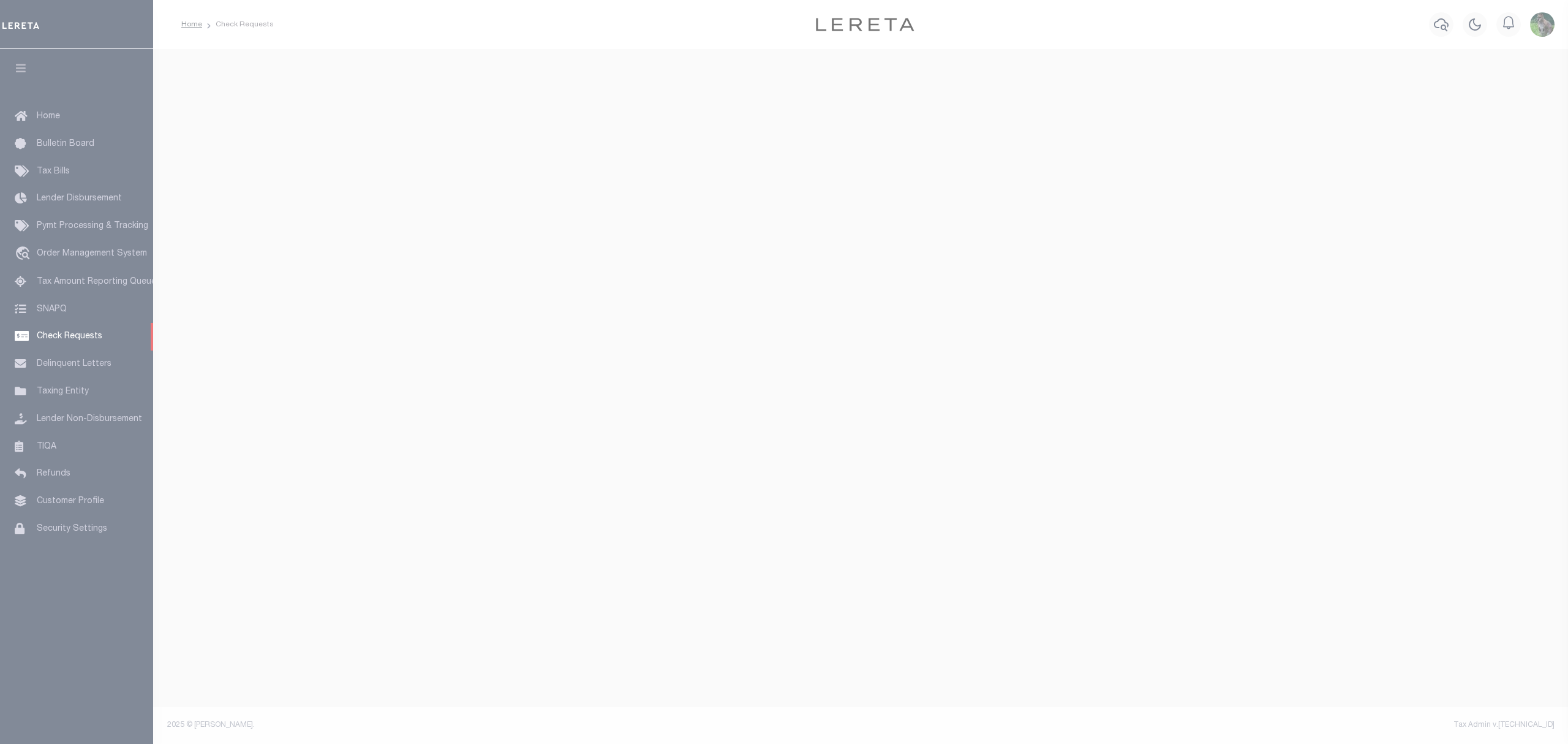
select select "50"
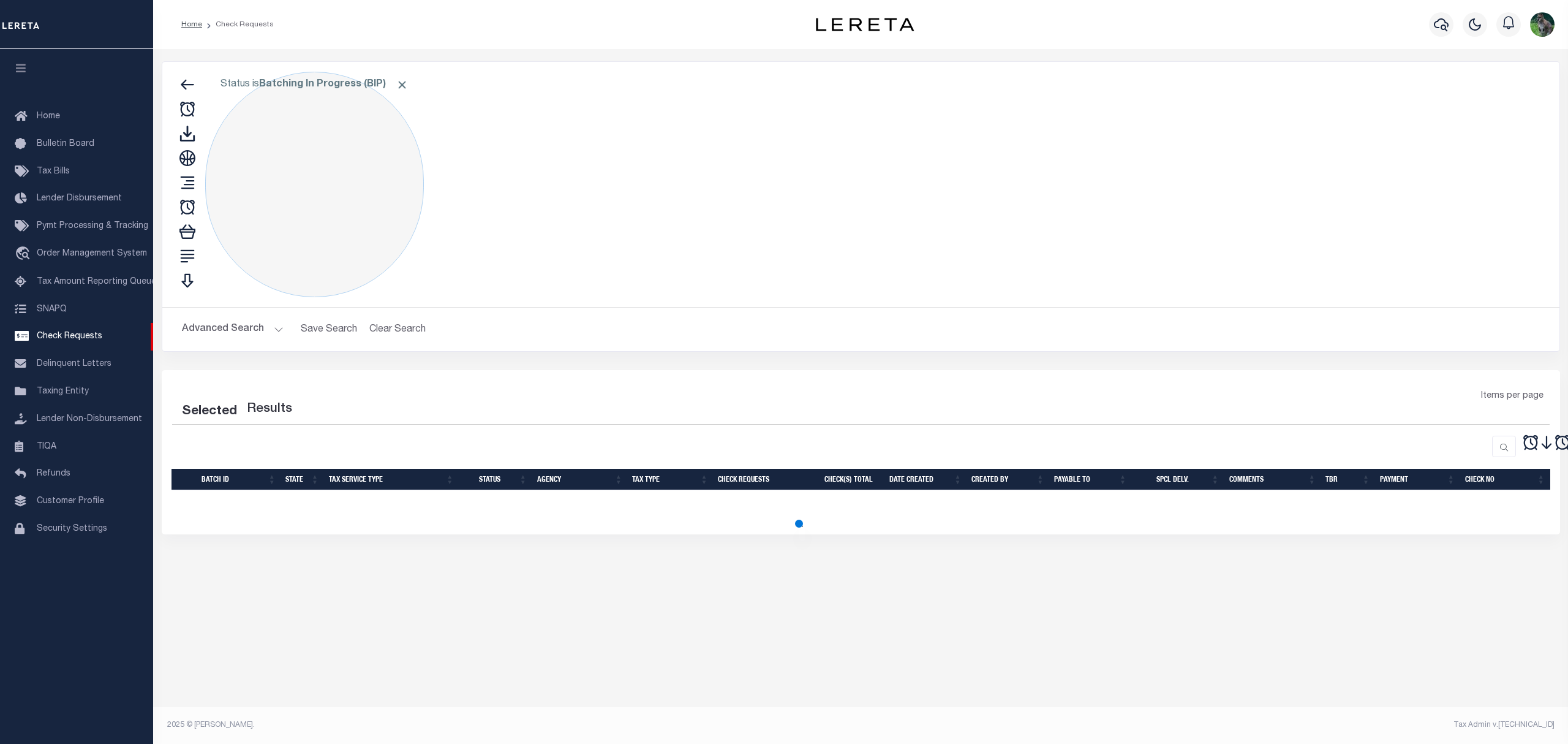
select select "50"
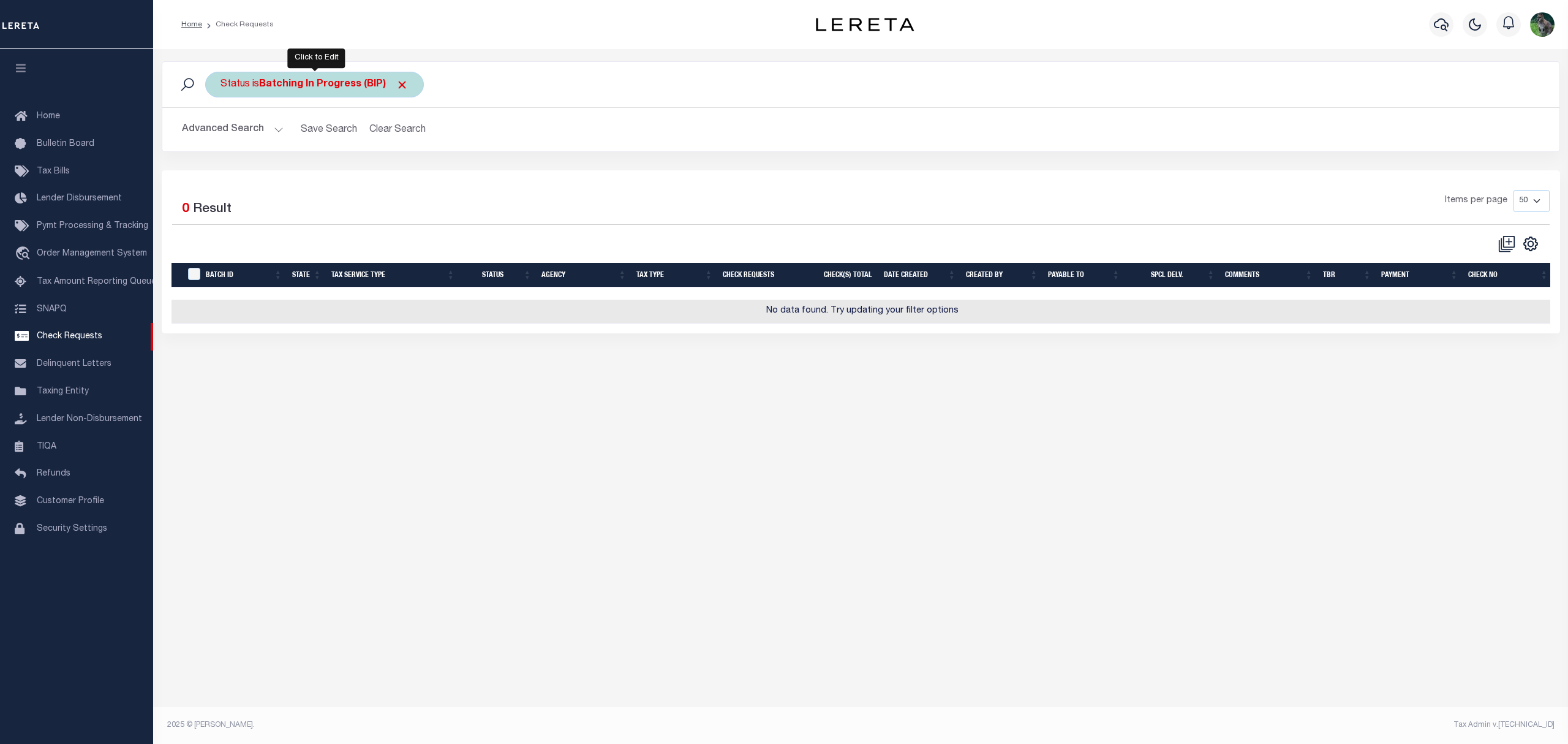
click at [321, 89] on b "Batching In Progress (BIP)" at bounding box center [334, 84] width 149 height 10
drag, startPoint x: 322, startPoint y: 90, endPoint x: 354, endPoint y: 157, distance: 74.2
click at [348, 151] on select "Approval Needed (APN) Batching In Progress (BIP) Check Returned (CKR) Cleared a…" at bounding box center [311, 145] width 180 height 23
select select "RTS"
click at [221, 133] on select "Approval Needed (APN) Batching In Progress (BIP) Check Returned (CKR) Cleared a…" at bounding box center [311, 145] width 180 height 23
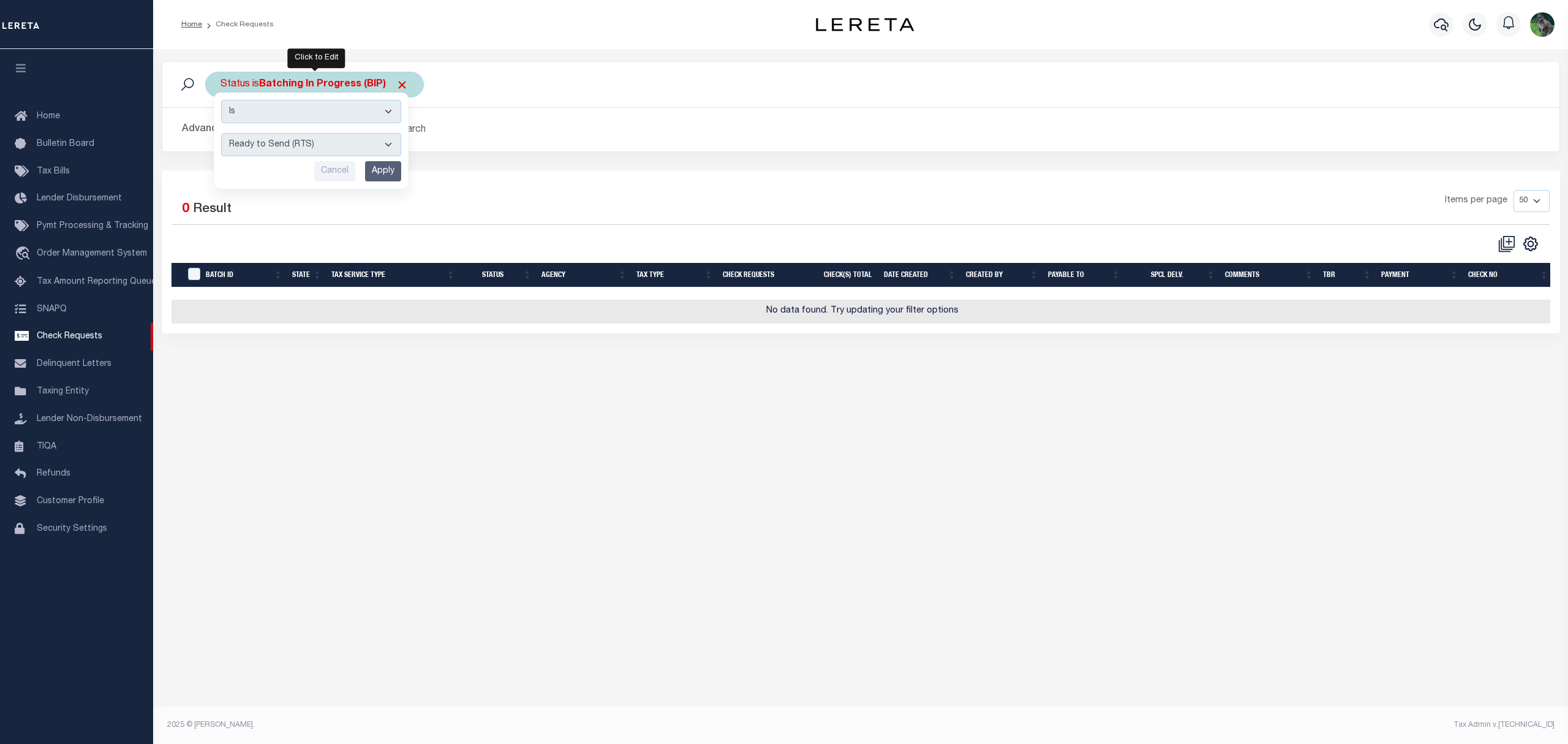
click at [382, 177] on input "Apply" at bounding box center [383, 171] width 36 height 20
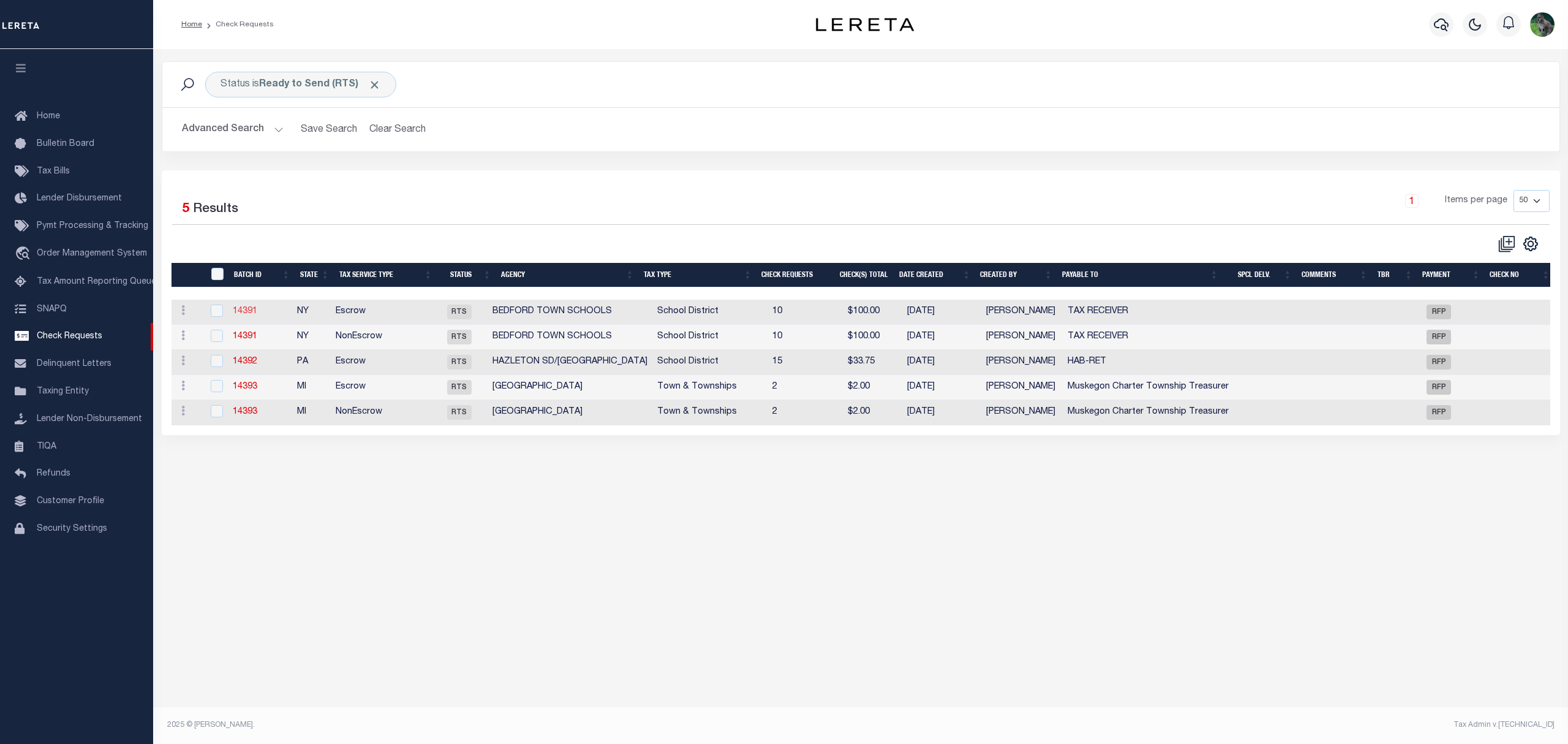
click at [249, 316] on link "14391" at bounding box center [245, 311] width 25 height 9
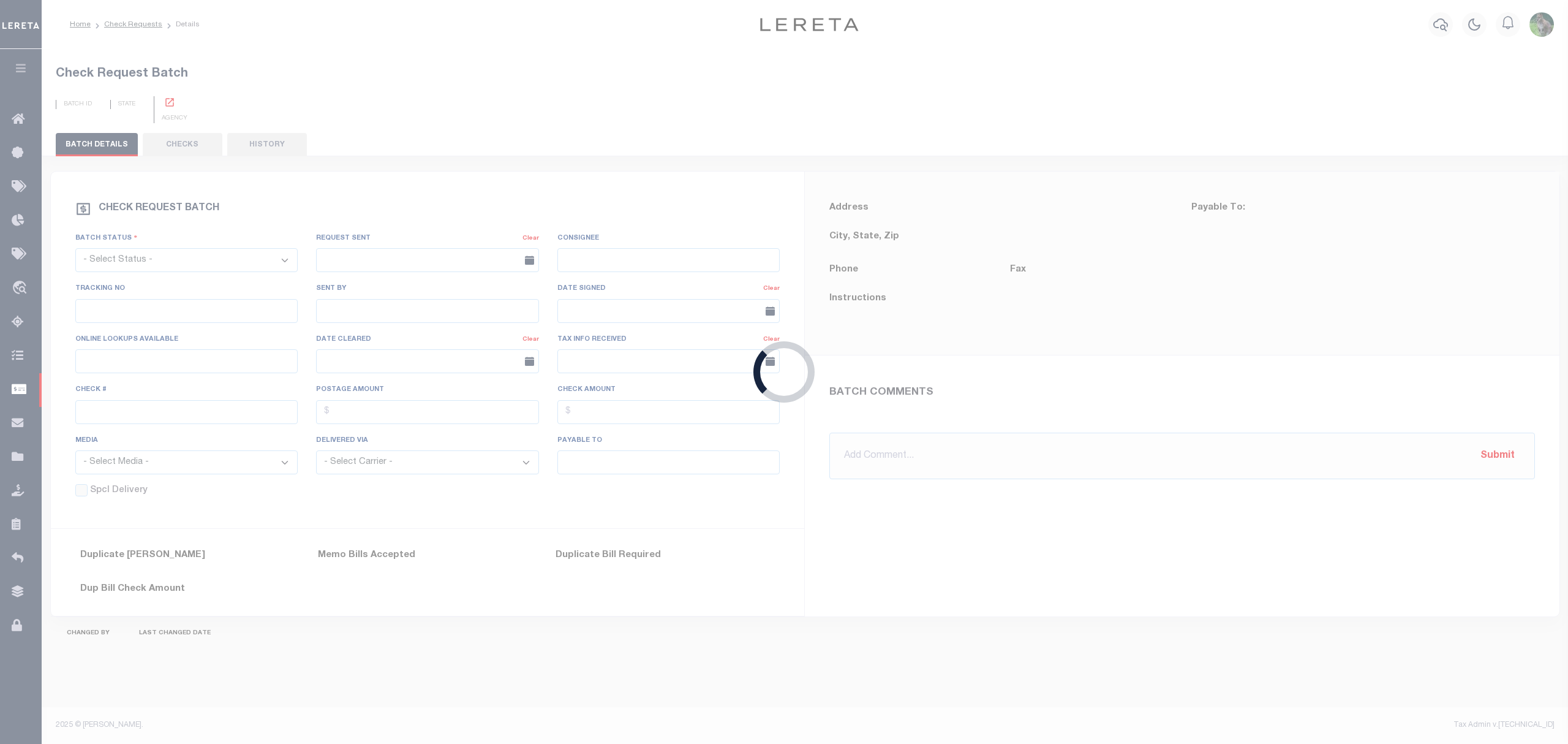
select select "RTS"
type input "No"
type input "$0.00"
type input "TAX RECEIVER"
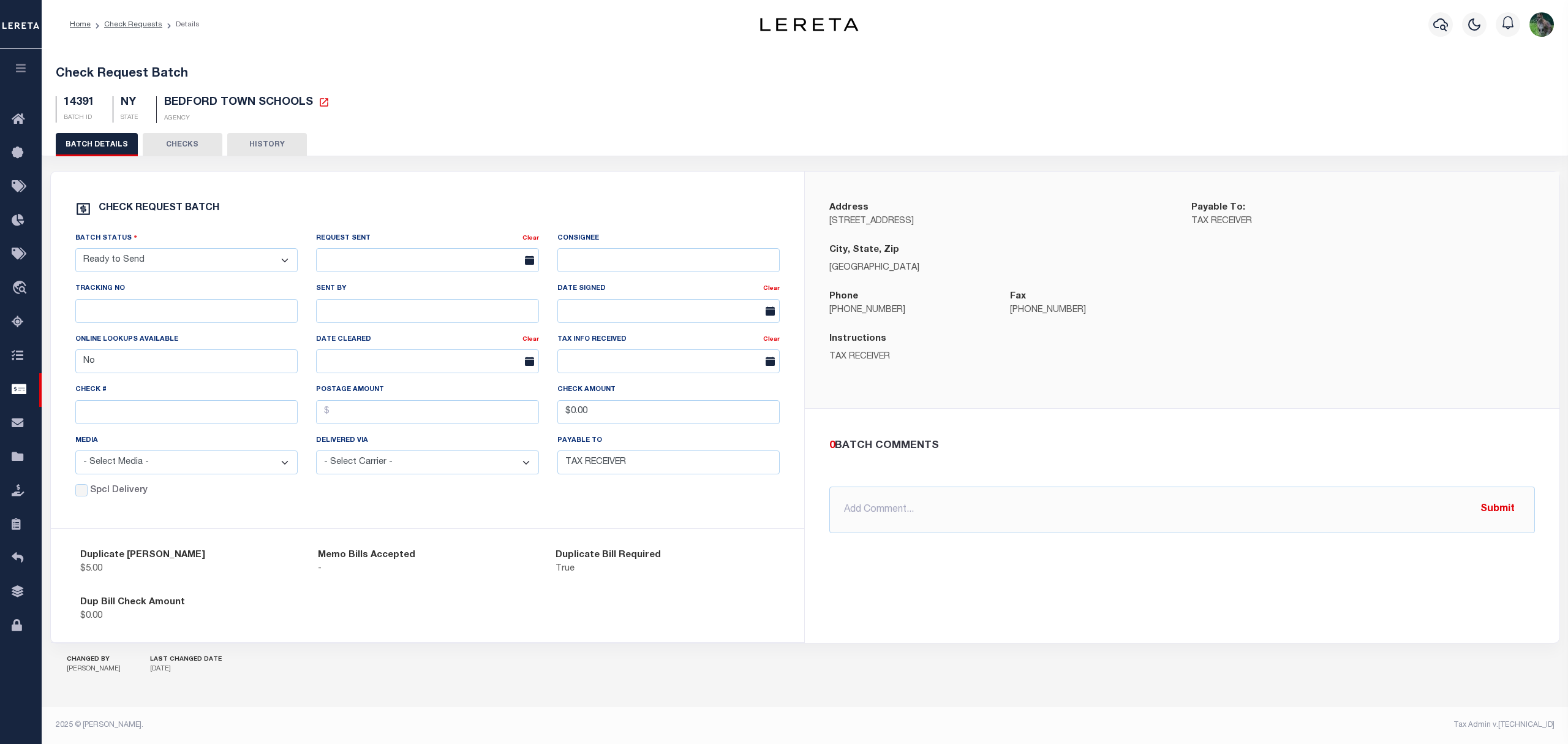
click at [232, 272] on select "- Select Status - Approval Needed Batching In Progress Check Returned Cleared a…" at bounding box center [187, 260] width 223 height 24
select select "SNT"
click at [76, 253] on select "- Select Status - Approval Needed Batching In Progress Check Returned Cleared a…" at bounding box center [187, 260] width 223 height 24
click at [127, 412] on input "text" at bounding box center [187, 412] width 223 height 24
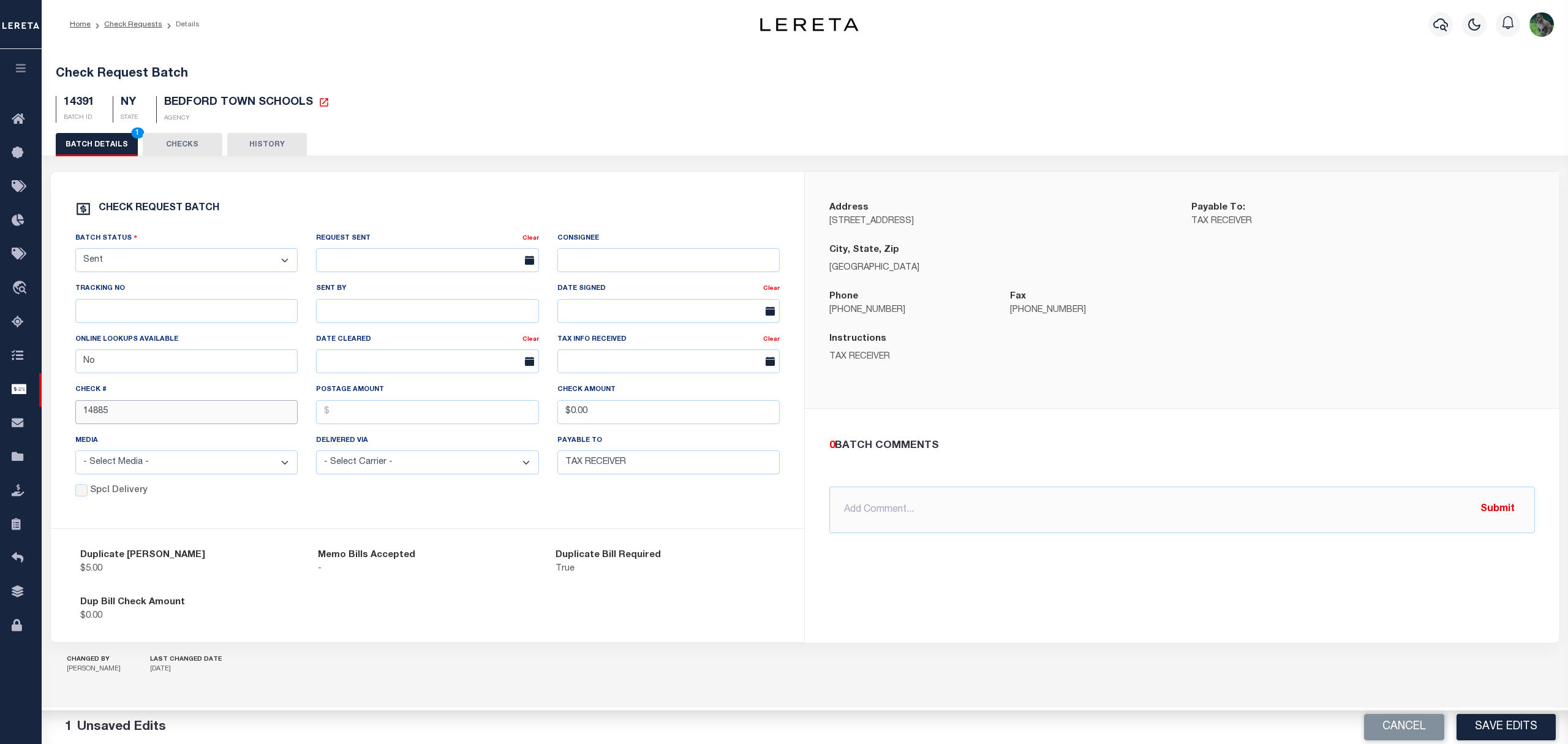
type input "14885"
click at [1497, 732] on button "Save Edits" at bounding box center [1507, 727] width 99 height 27
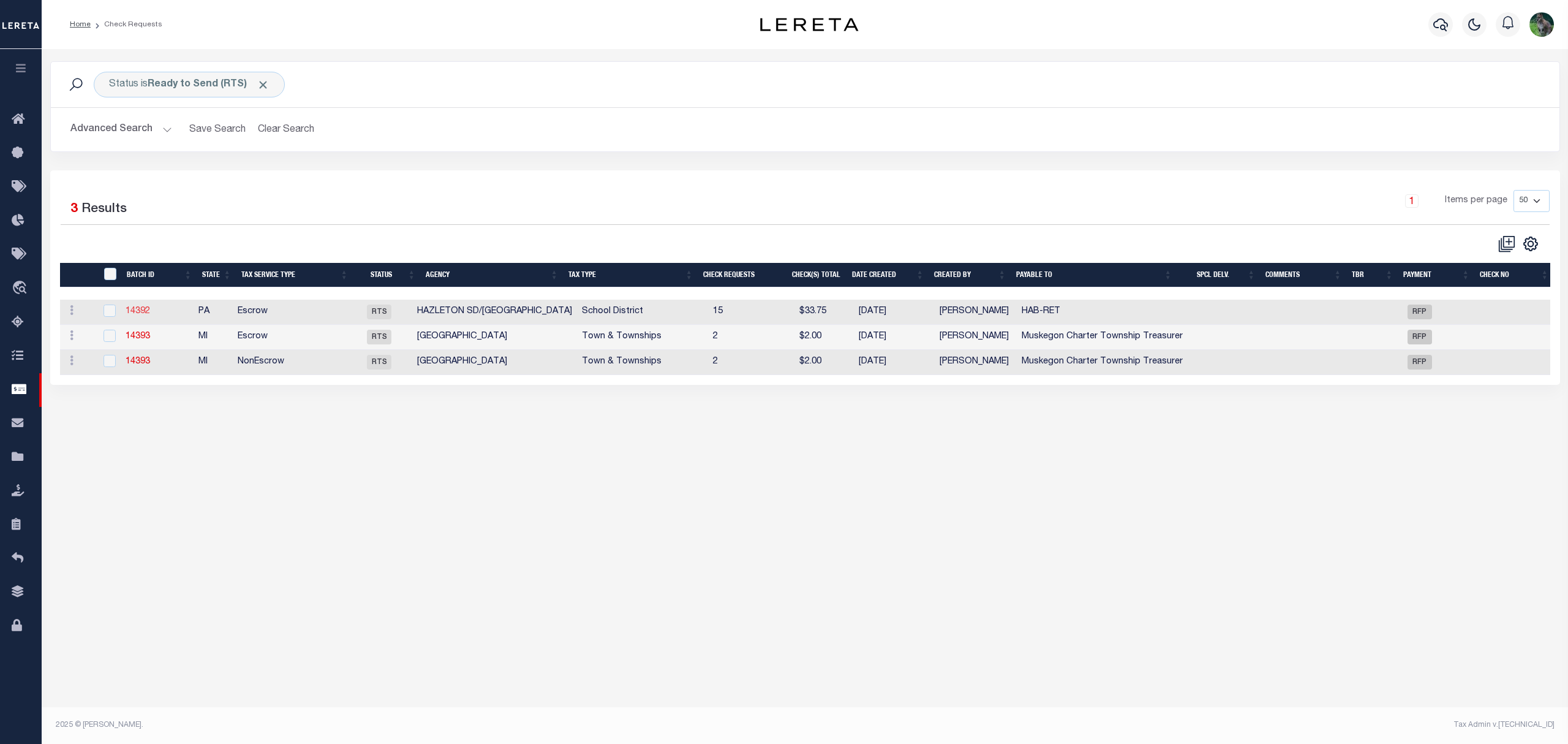
click at [143, 315] on link "14392" at bounding box center [138, 311] width 25 height 9
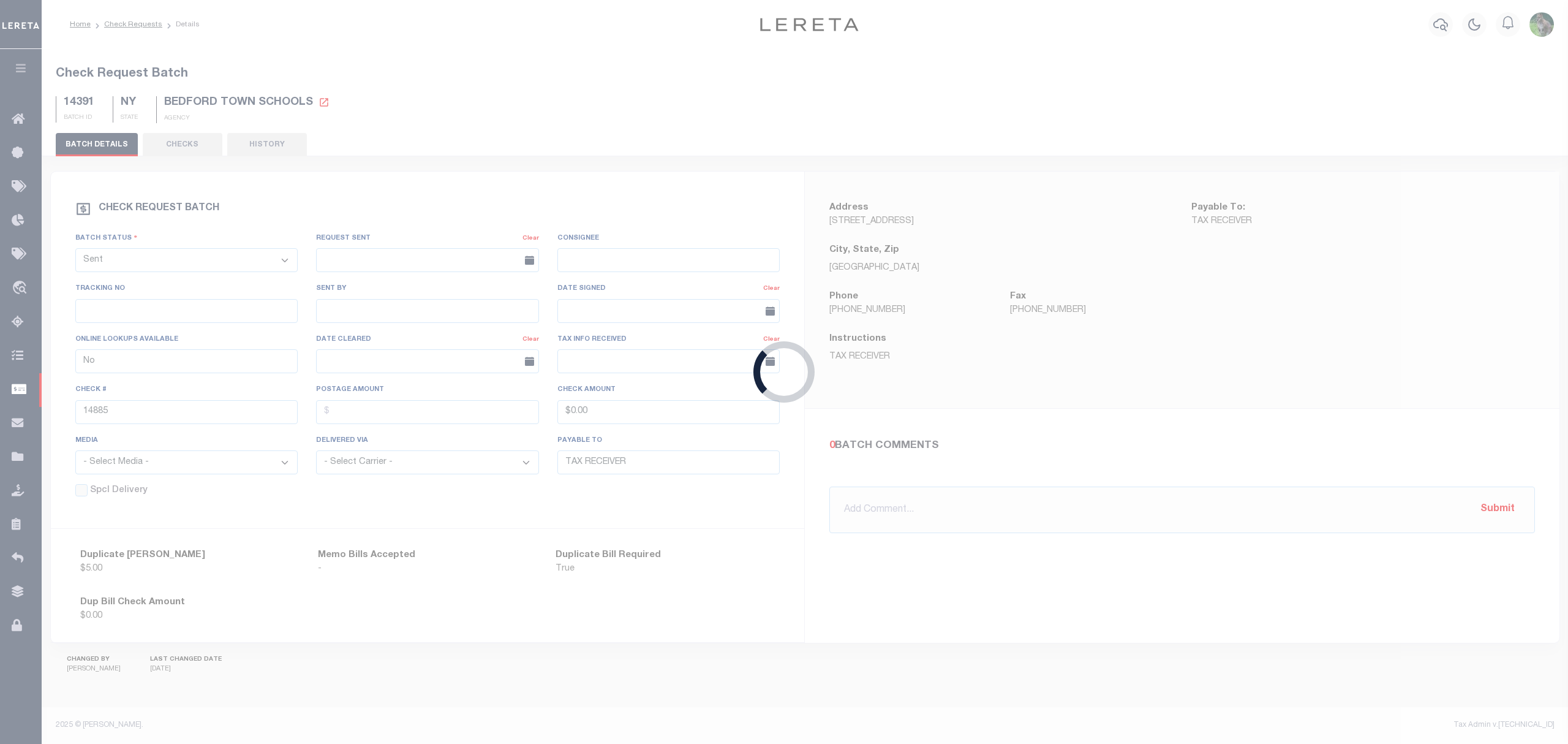
select select "RTS"
type input "HAB-RET"
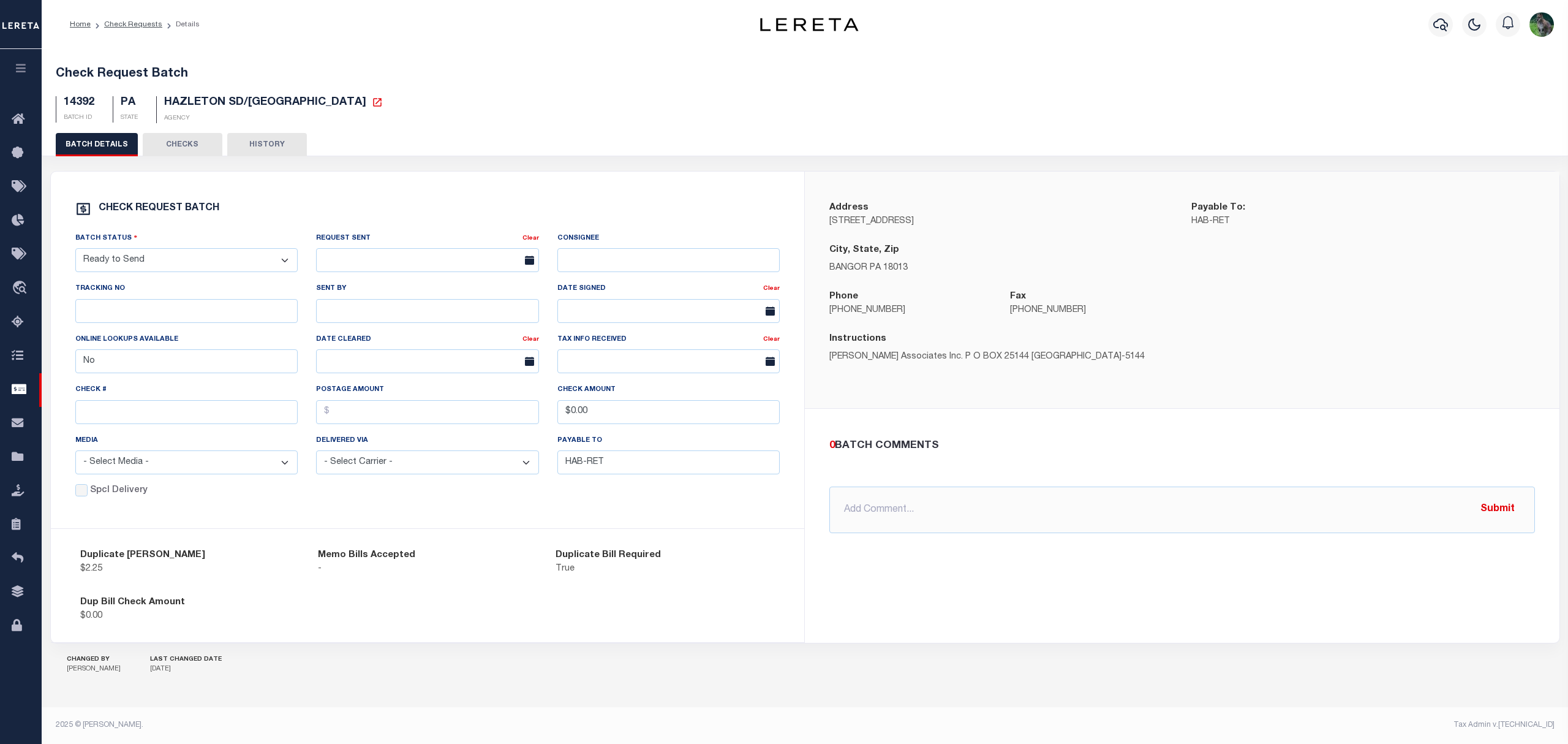
click at [157, 266] on select "- Select Status - Approval Needed Batching In Progress Check Returned Cleared a…" at bounding box center [187, 260] width 223 height 24
select select "SNT"
click at [76, 253] on select "- Select Status - Approval Needed Batching In Progress Check Returned Cleared a…" at bounding box center [187, 260] width 223 height 24
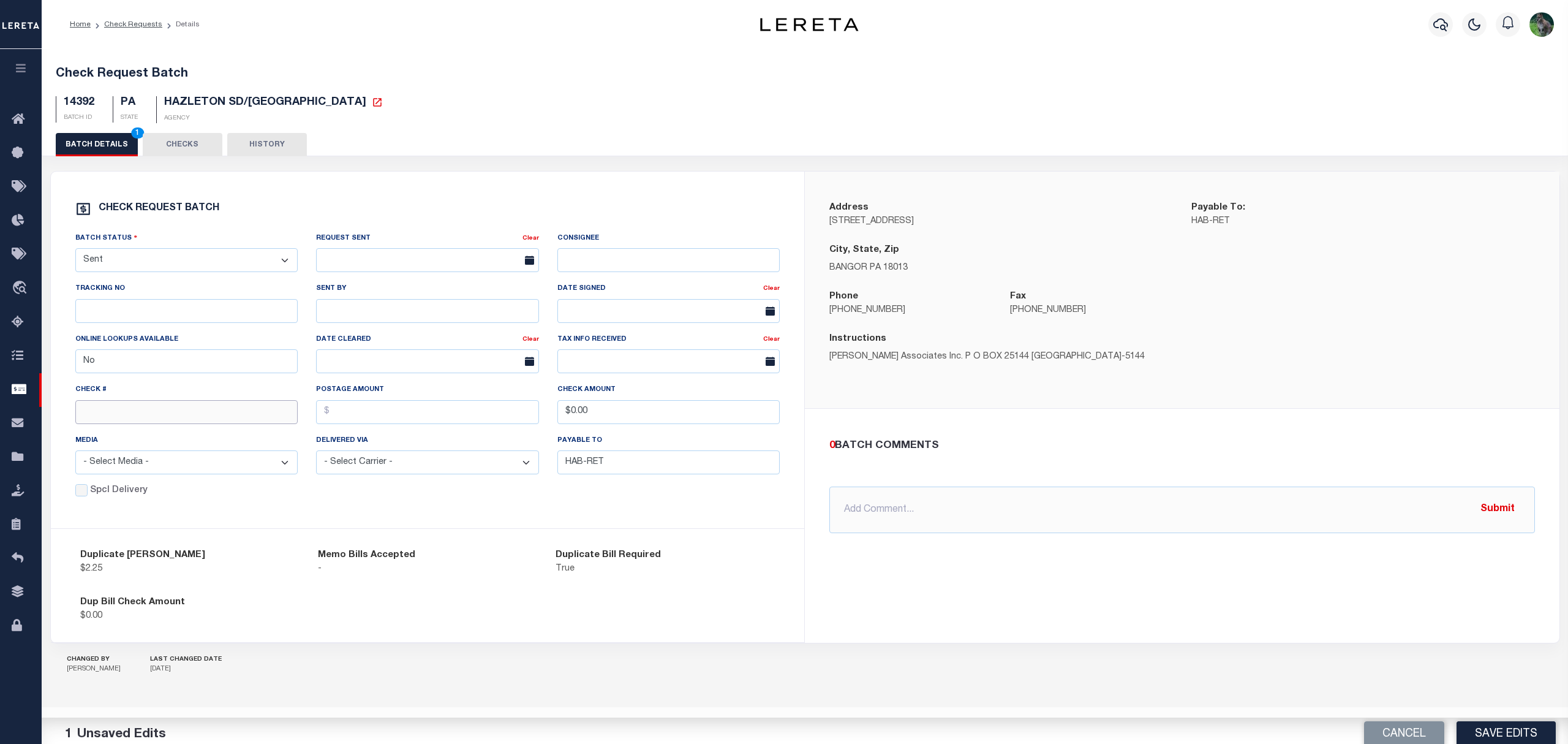
drag, startPoint x: 123, startPoint y: 418, endPoint x: 106, endPoint y: 406, distance: 20.8
click at [123, 418] on input "text" at bounding box center [187, 412] width 223 height 24
type input "144886"
click at [1485, 725] on button "Save Edits" at bounding box center [1507, 727] width 99 height 27
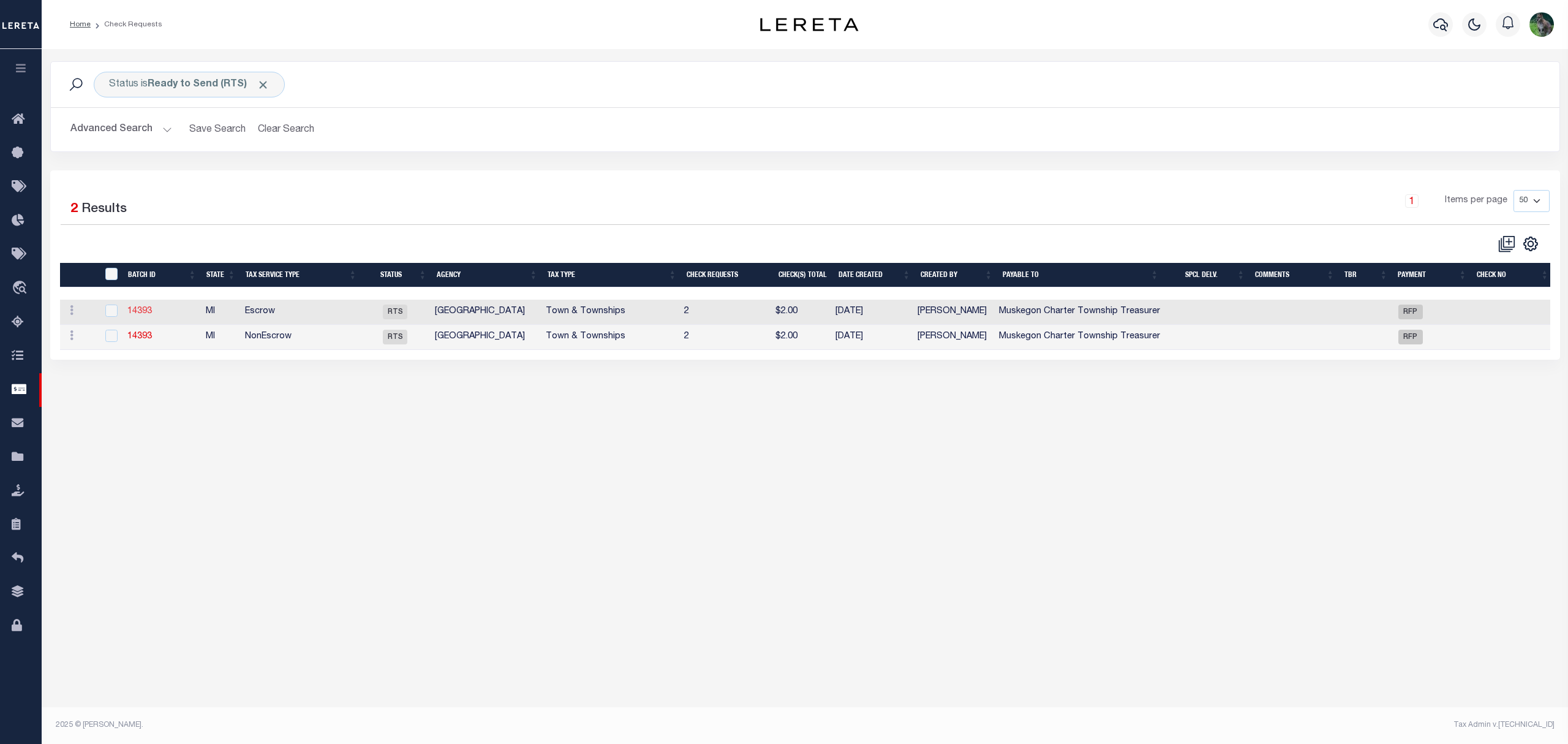
click at [139, 310] on link "14393" at bounding box center [139, 311] width 25 height 9
select select "RTS"
type input "Yes"
type input "Muskegon Charter Township Treasurer"
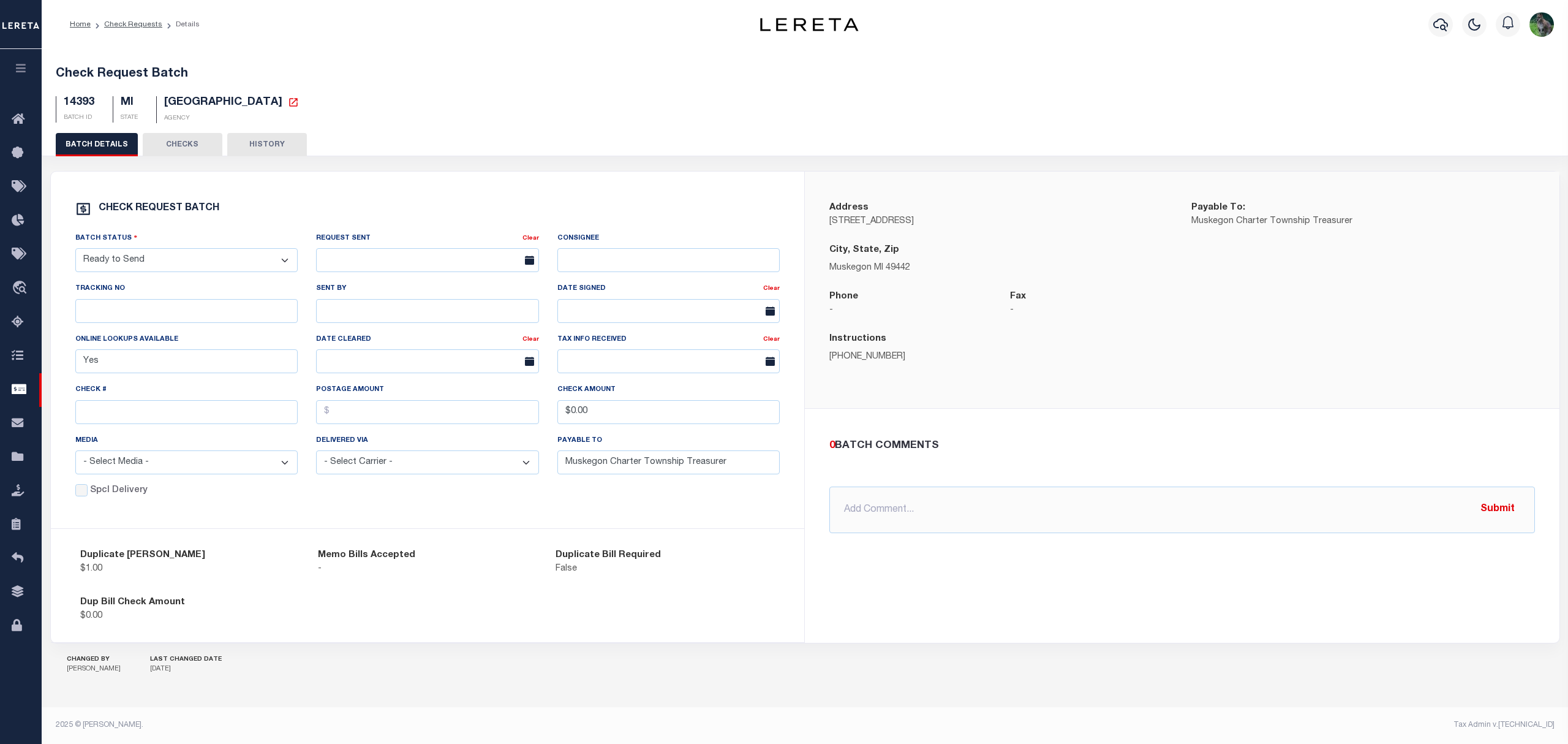
drag, startPoint x: 145, startPoint y: 276, endPoint x: 151, endPoint y: 269, distance: 9.2
click at [149, 271] on select "- Select Status - Approval Needed Batching In Progress Check Returned Cleared a…" at bounding box center [187, 260] width 223 height 24
select select "SNT"
click at [76, 253] on select "- Select Status - Approval Needed Batching In Progress Check Returned Cleared a…" at bounding box center [187, 260] width 223 height 24
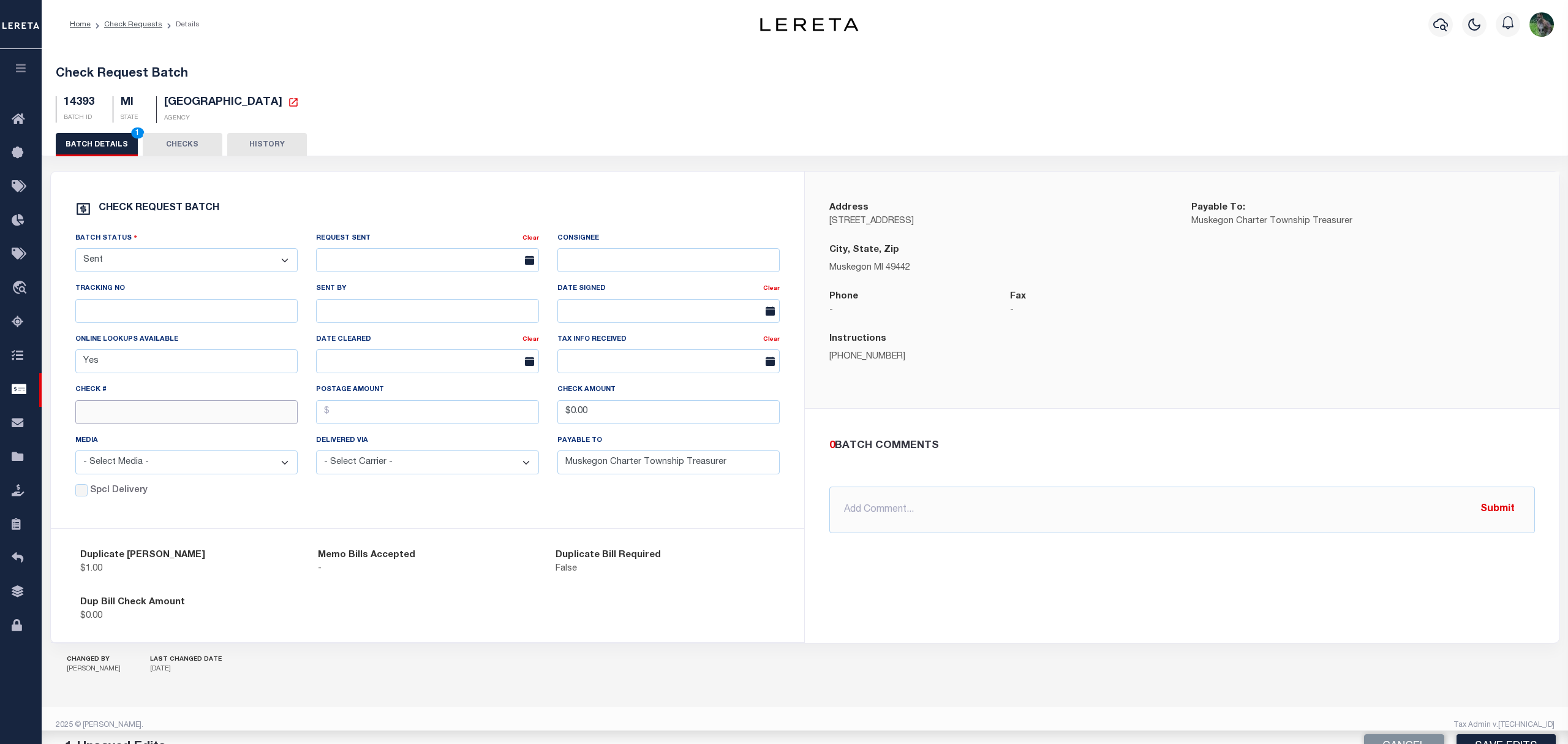
click at [146, 412] on input "text" at bounding box center [187, 412] width 223 height 24
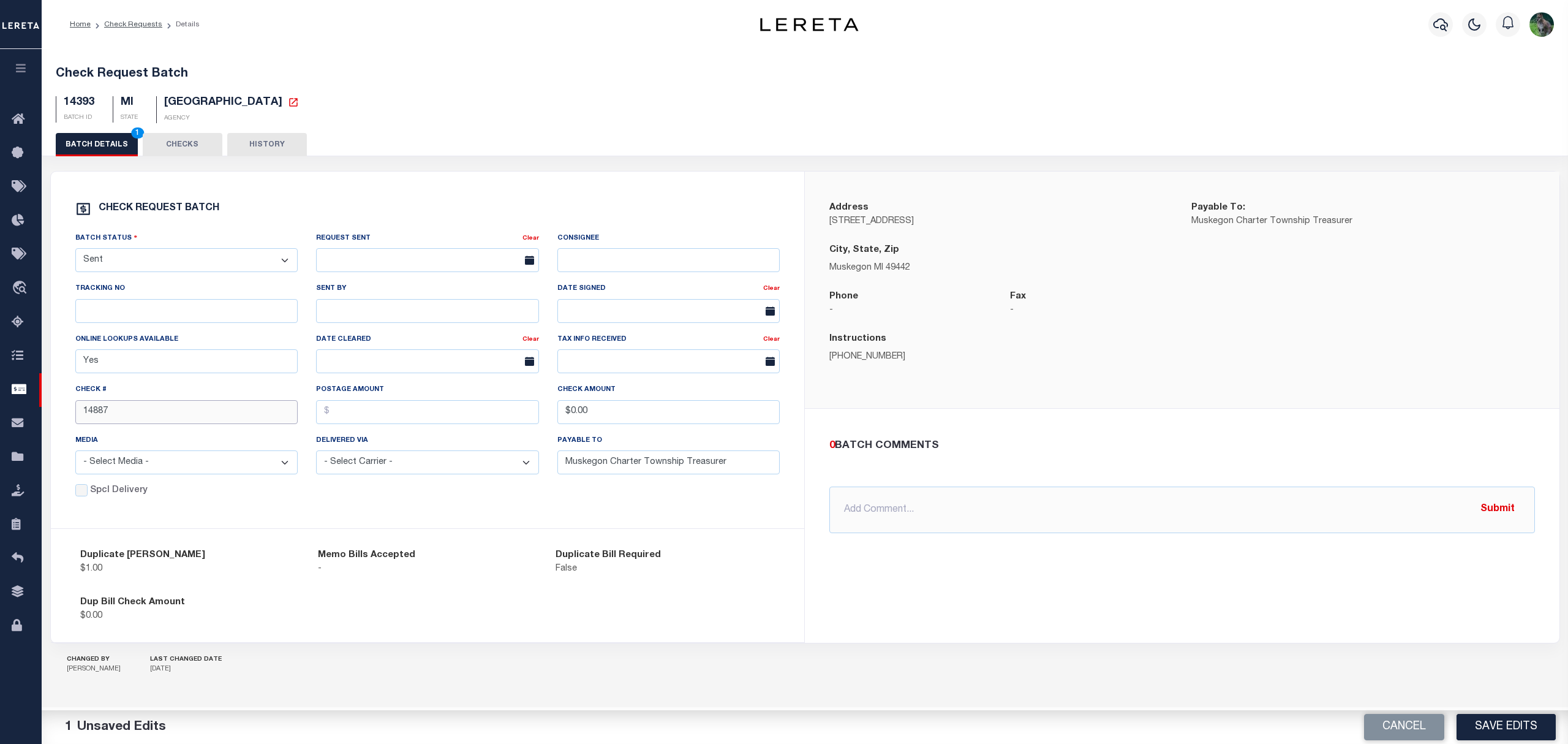
type input "14887"
click at [1500, 725] on button "Save Edits" at bounding box center [1507, 727] width 99 height 27
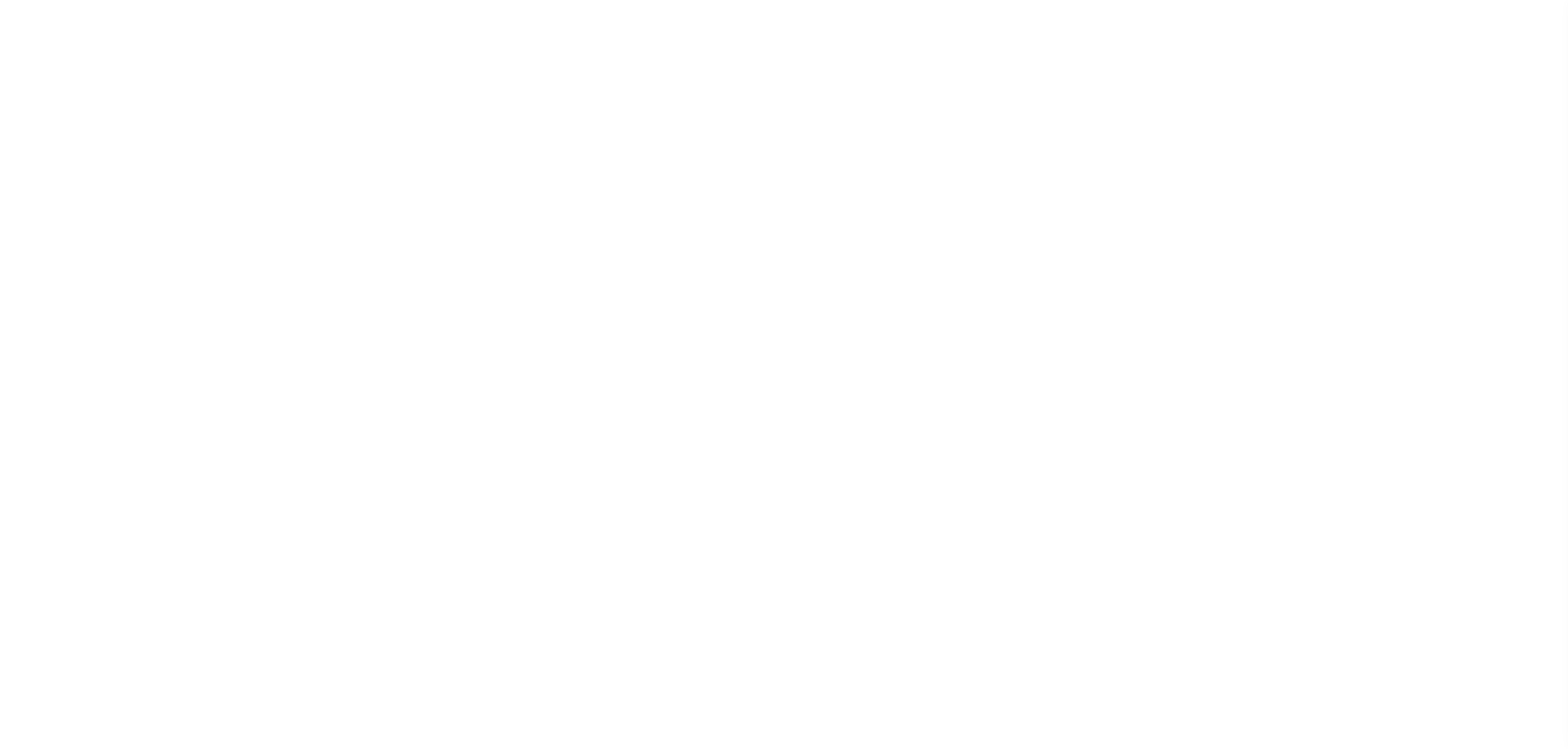
select select "RFP"
select select "CHK"
select select "[PERSON_NAME]"
select select "FDX"
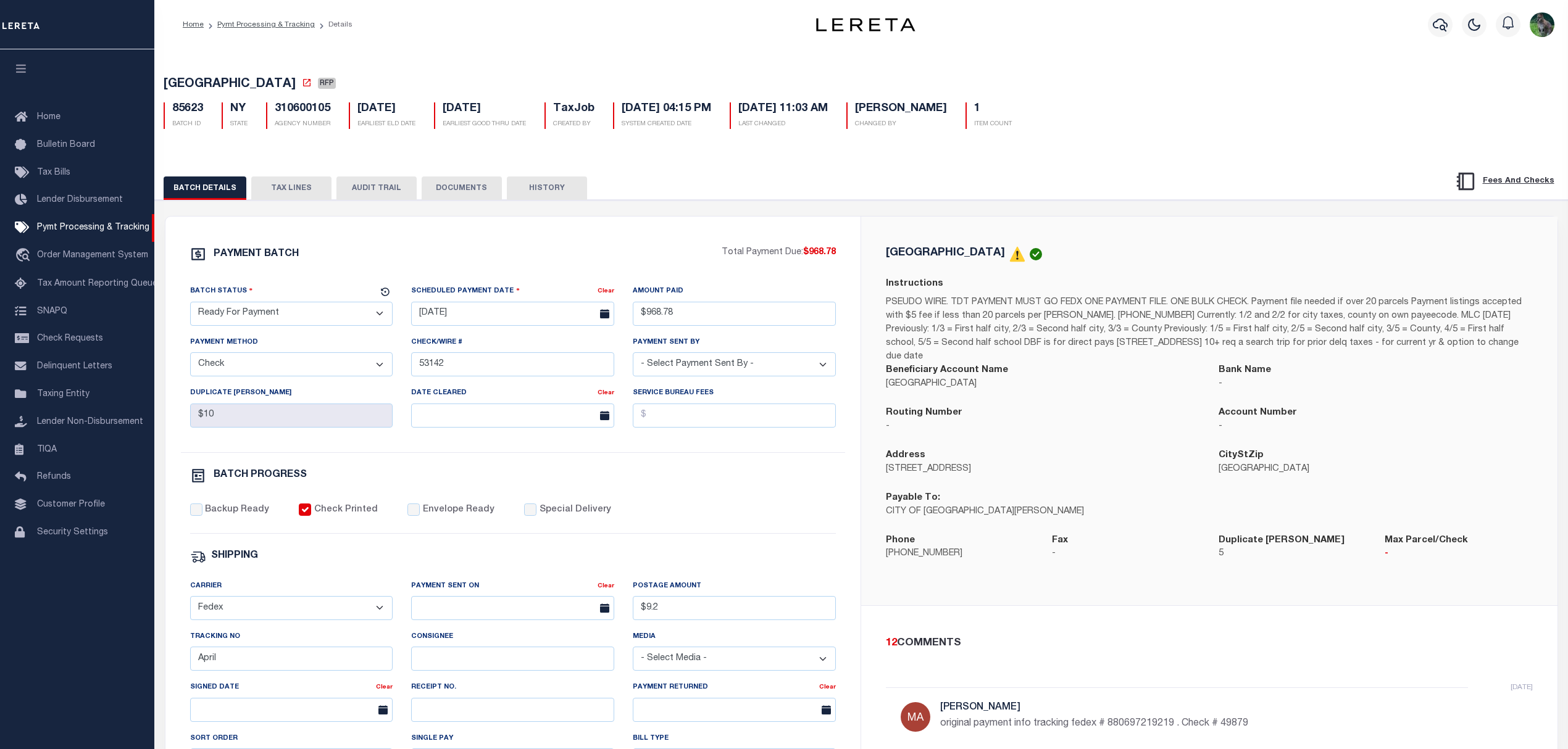
click at [299, 191] on button "TAX LINES" at bounding box center [292, 188] width 81 height 23
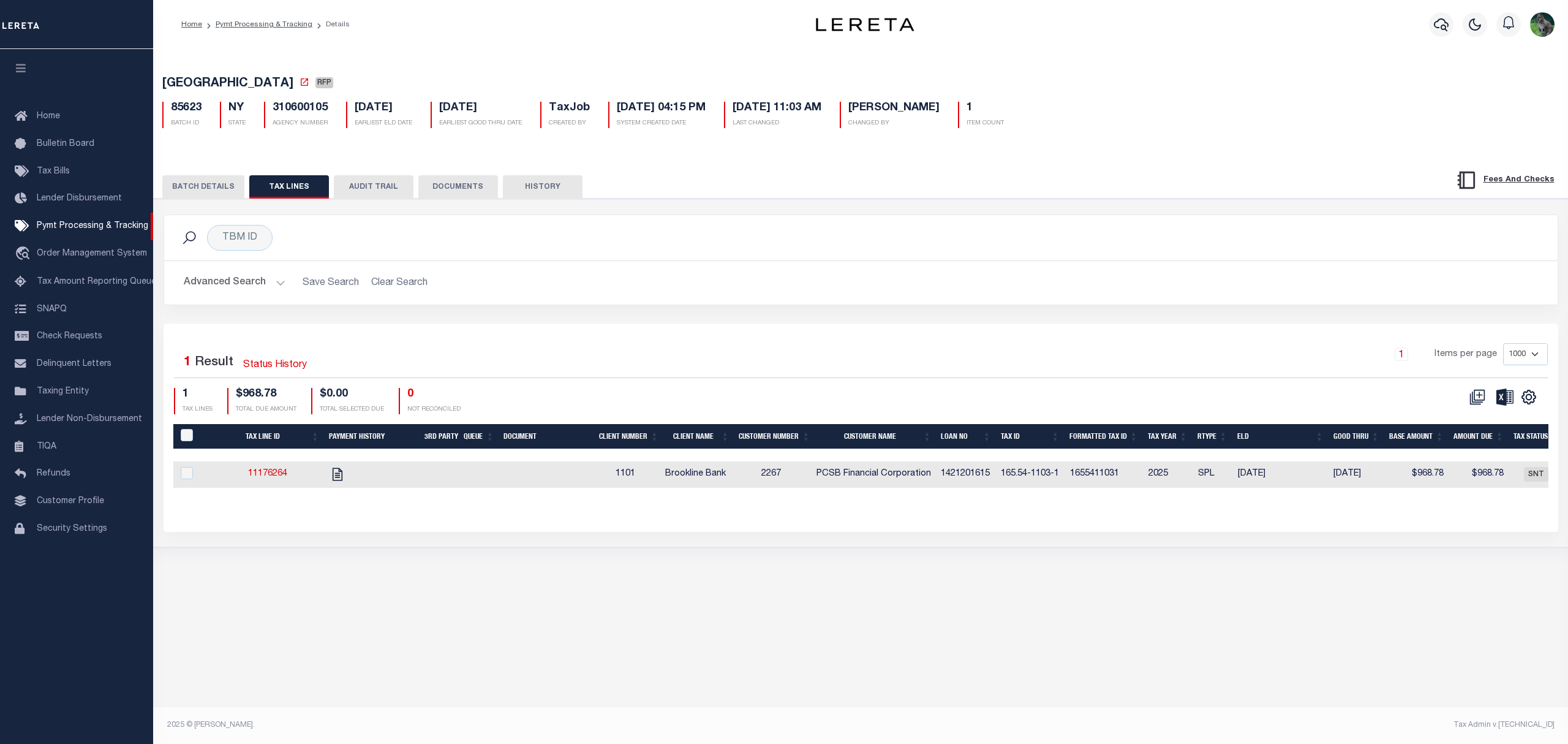
drag, startPoint x: 18, startPoint y: 62, endPoint x: 25, endPoint y: 50, distance: 13.9
click at [18, 62] on button "button" at bounding box center [20, 69] width 42 height 42
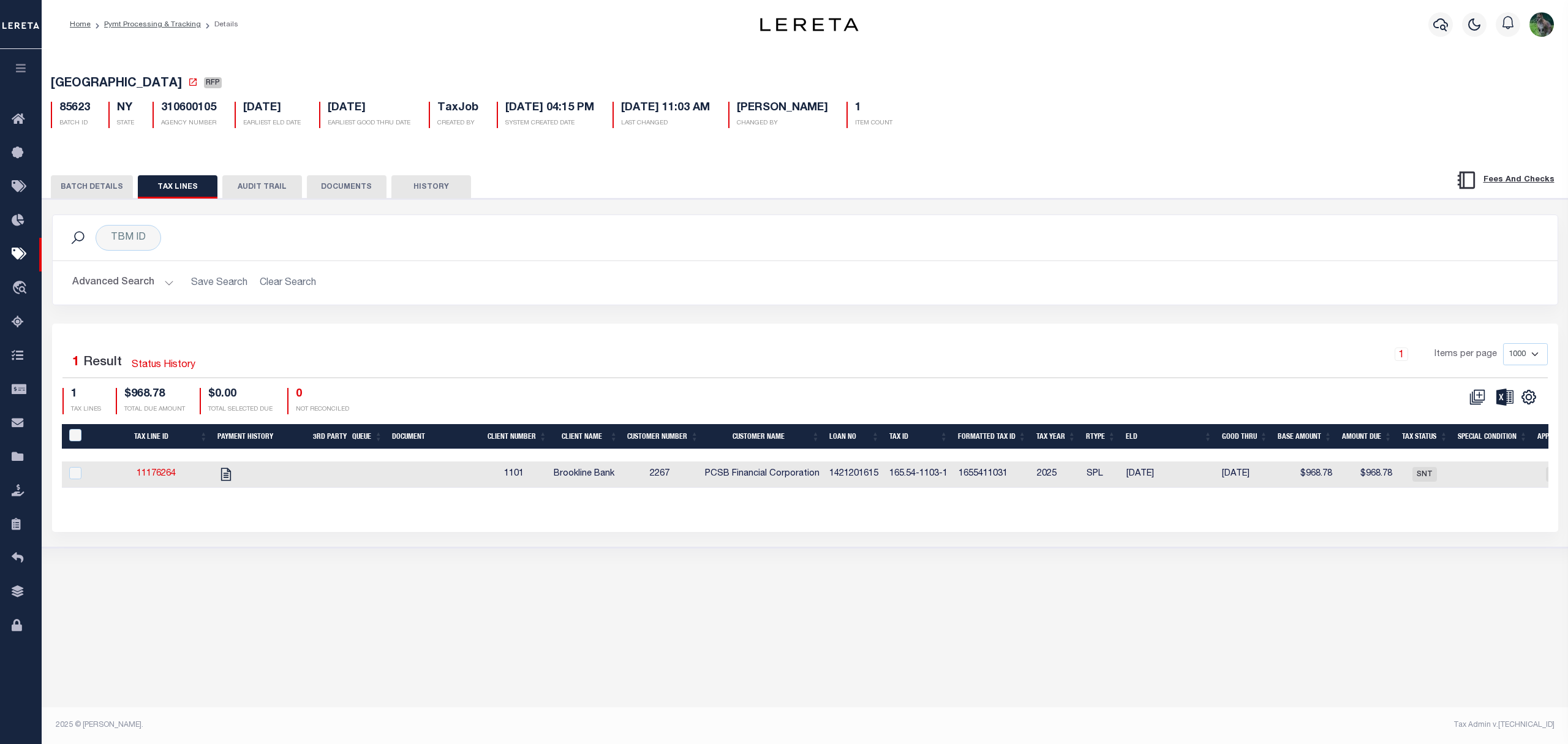
click at [117, 191] on button "BATCH DETAILS" at bounding box center [92, 187] width 82 height 23
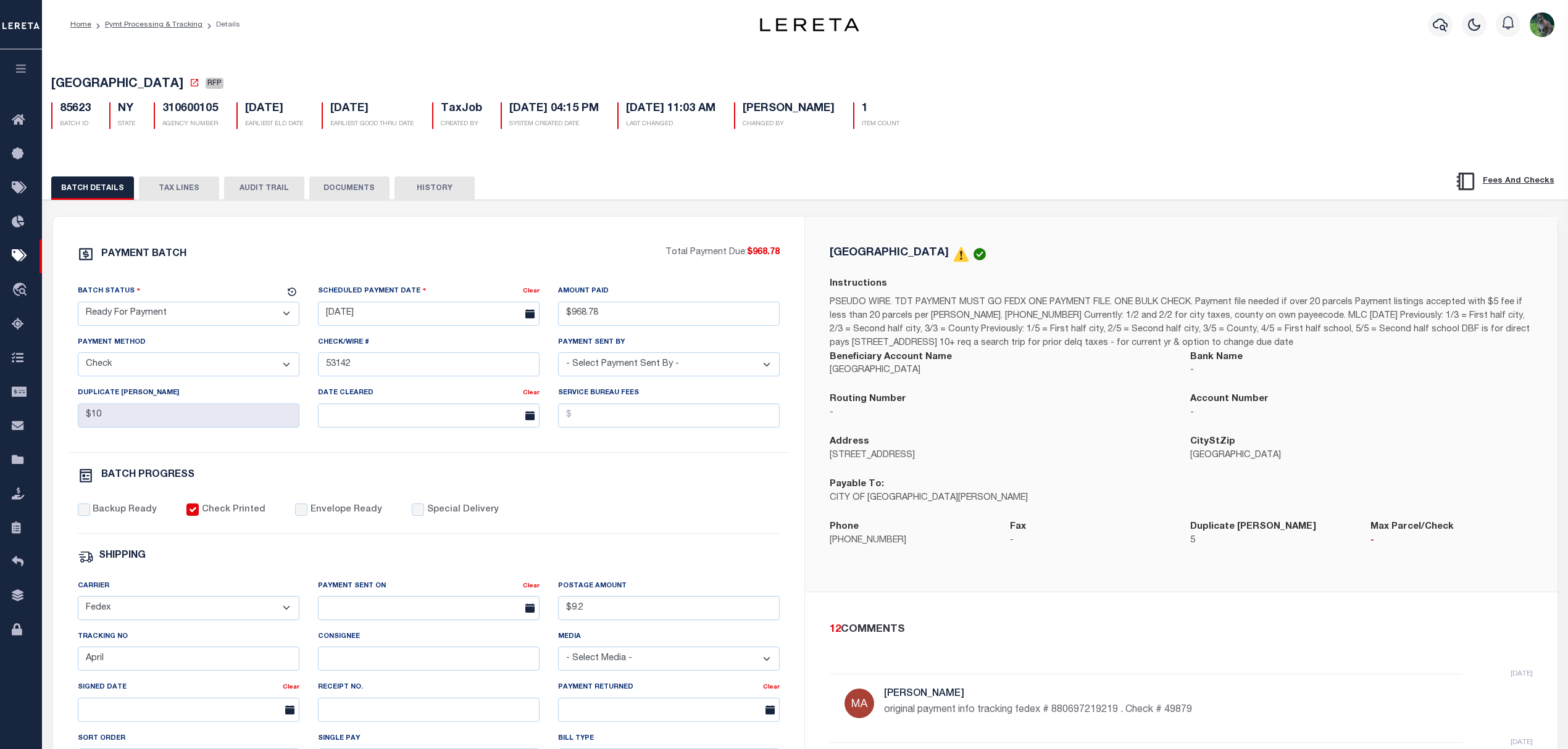
click at [180, 316] on select "- Select Status - Scheduled for Payment Ready For Payment Payment Sent Cleared …" at bounding box center [189, 313] width 222 height 24
click at [78, 305] on select "- Select Status - Scheduled for Payment Ready For Payment Payment Sent Cleared …" at bounding box center [189, 313] width 222 height 24
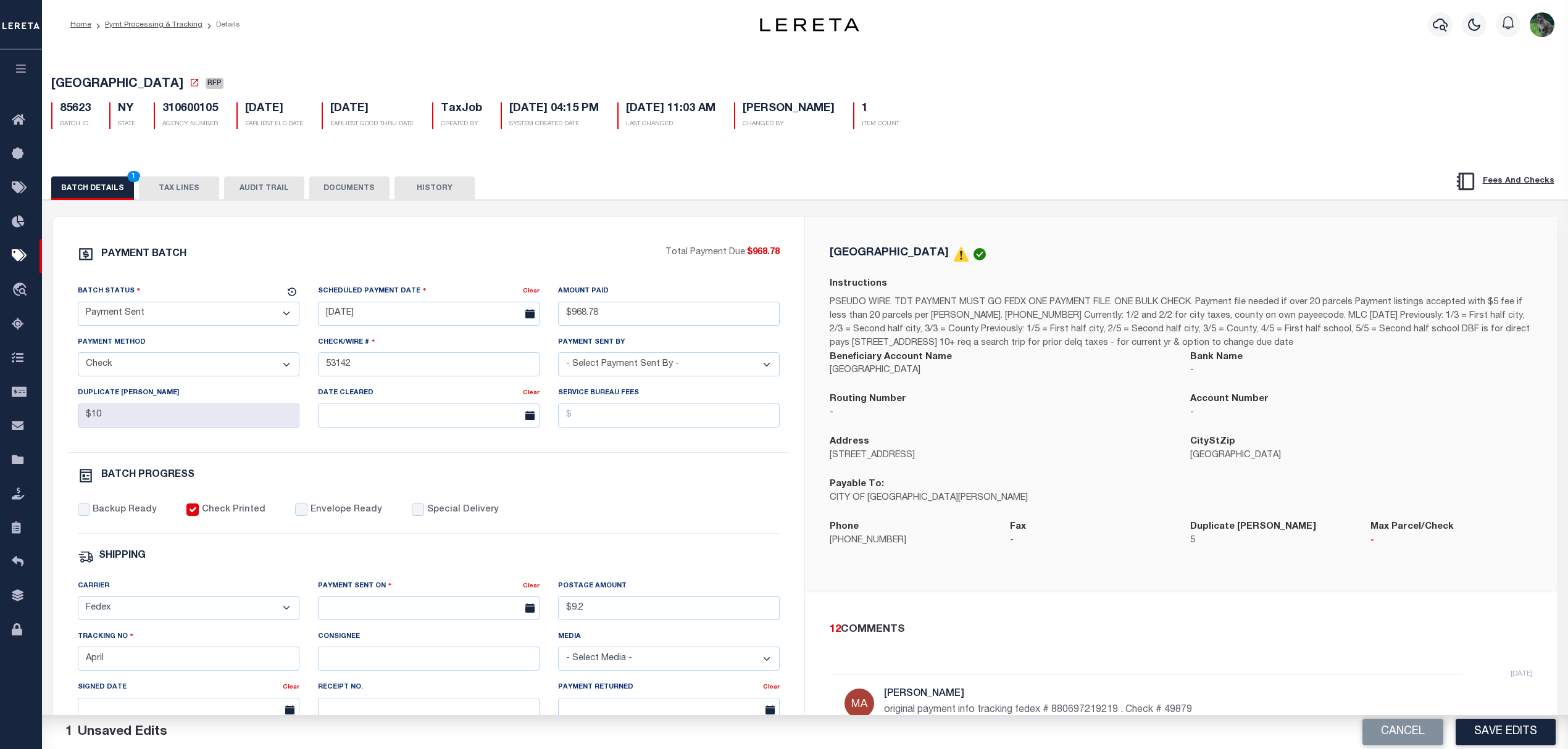
click at [148, 12] on ol "Home Pymt Processing & Tracking Details" at bounding box center [156, 24] width 190 height 26
click at [148, 27] on link "Pymt Processing & Tracking" at bounding box center [153, 24] width 98 height 7
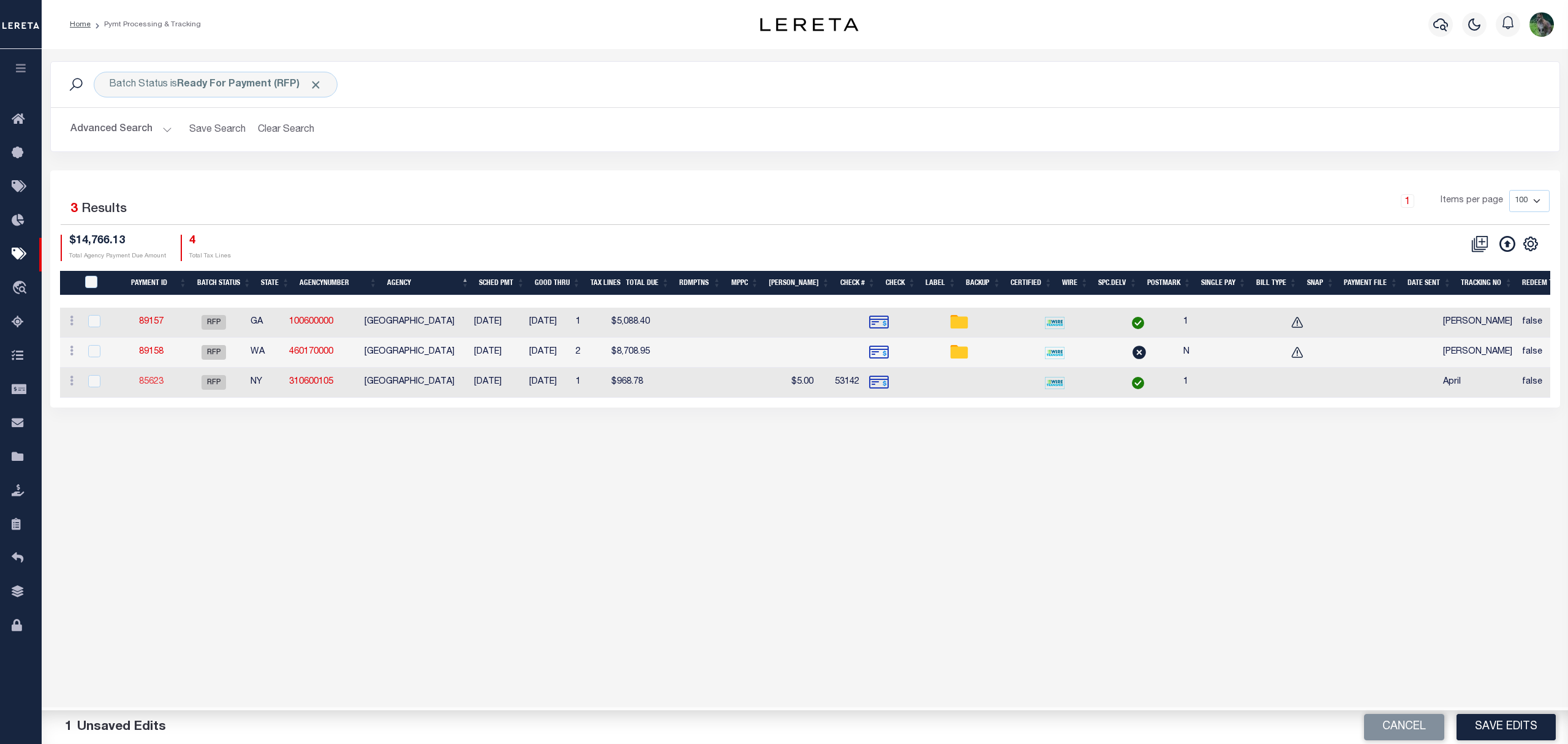
click at [155, 382] on link "85623" at bounding box center [152, 382] width 25 height 9
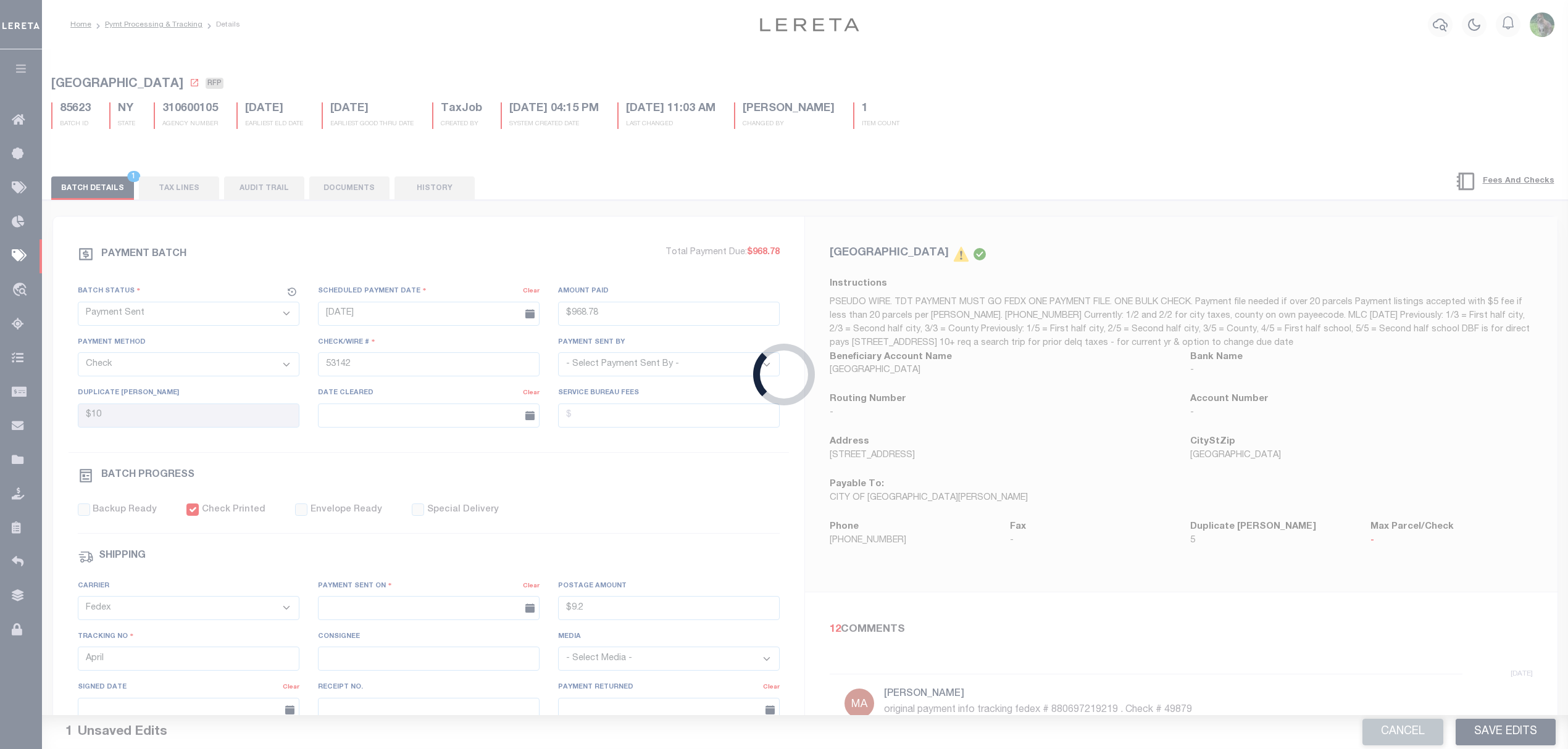
select select "RFP"
type input "$968.78"
type input "$10"
type input "$9.2"
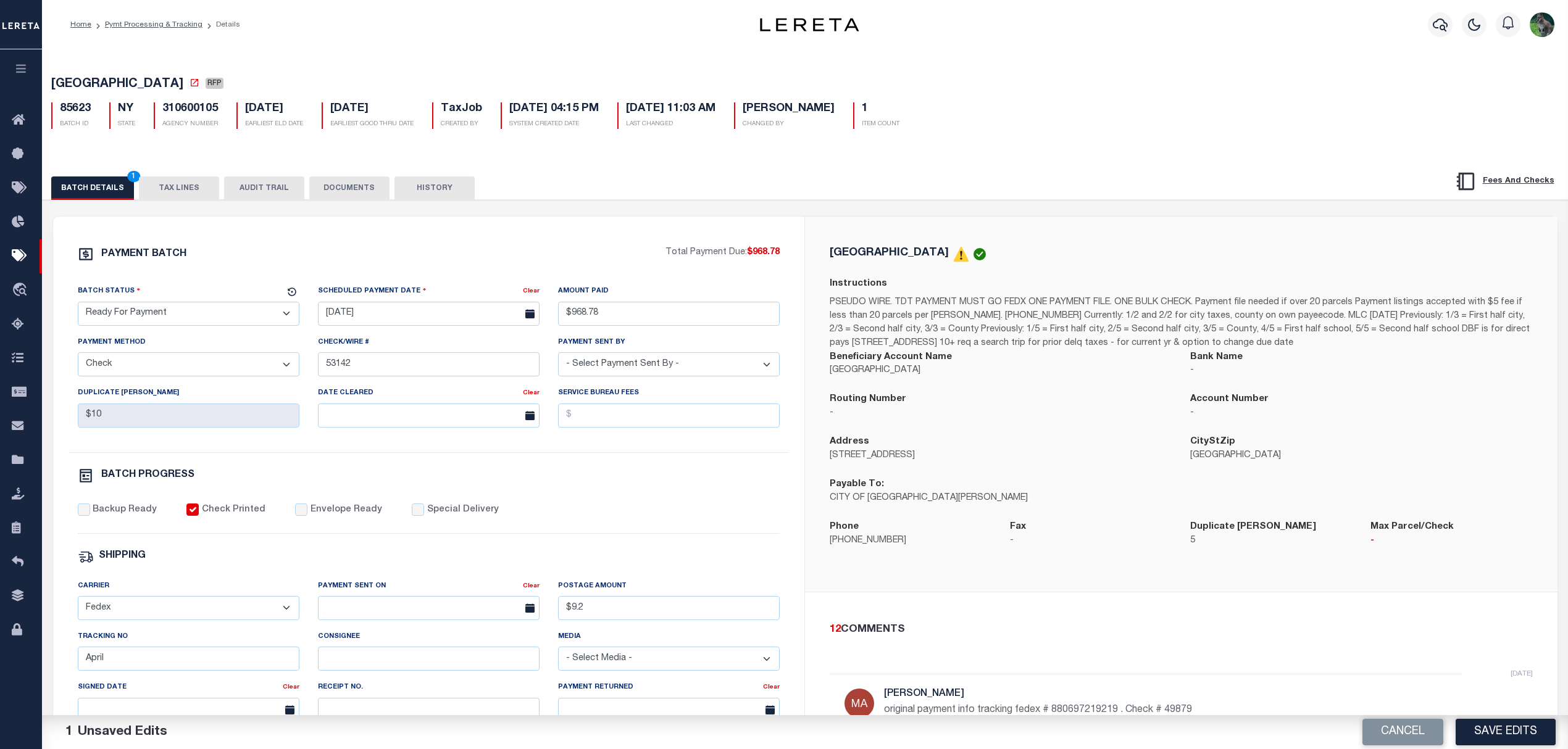
click at [209, 333] on div "Batch Status - Select Status - Scheduled for Payment Ready For Payment Payment …" at bounding box center [189, 310] width 240 height 51
drag, startPoint x: 213, startPoint y: 316, endPoint x: 208, endPoint y: 326, distance: 11.2
click at [213, 316] on select "- Select Status - Scheduled for Payment Ready For Payment Payment Sent Cleared …" at bounding box center [189, 313] width 222 height 24
select select "SNT"
click at [78, 305] on select "- Select Status - Scheduled for Payment Ready For Payment Payment Sent Cleared …" at bounding box center [189, 313] width 222 height 24
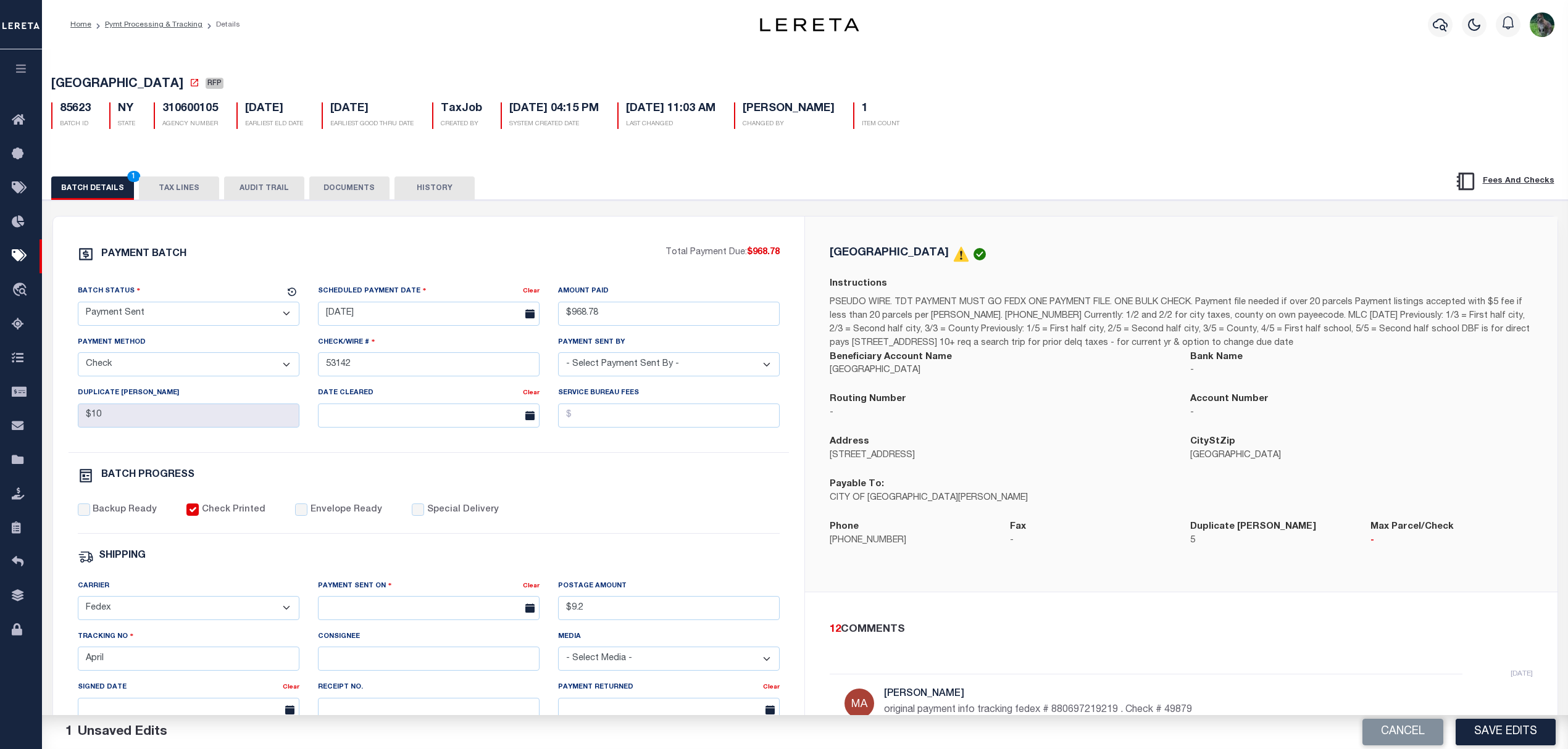
click at [130, 514] on label "Backup Ready" at bounding box center [124, 510] width 64 height 13
click at [90, 514] on input "Backup Ready" at bounding box center [84, 510] width 13 height 13
checkbox input "true"
click at [366, 526] on div "Backup Ready Check Printed Envelope Ready Special Delivery" at bounding box center [429, 519] width 703 height 30
click at [335, 517] on label "Envelope Ready" at bounding box center [346, 510] width 72 height 13
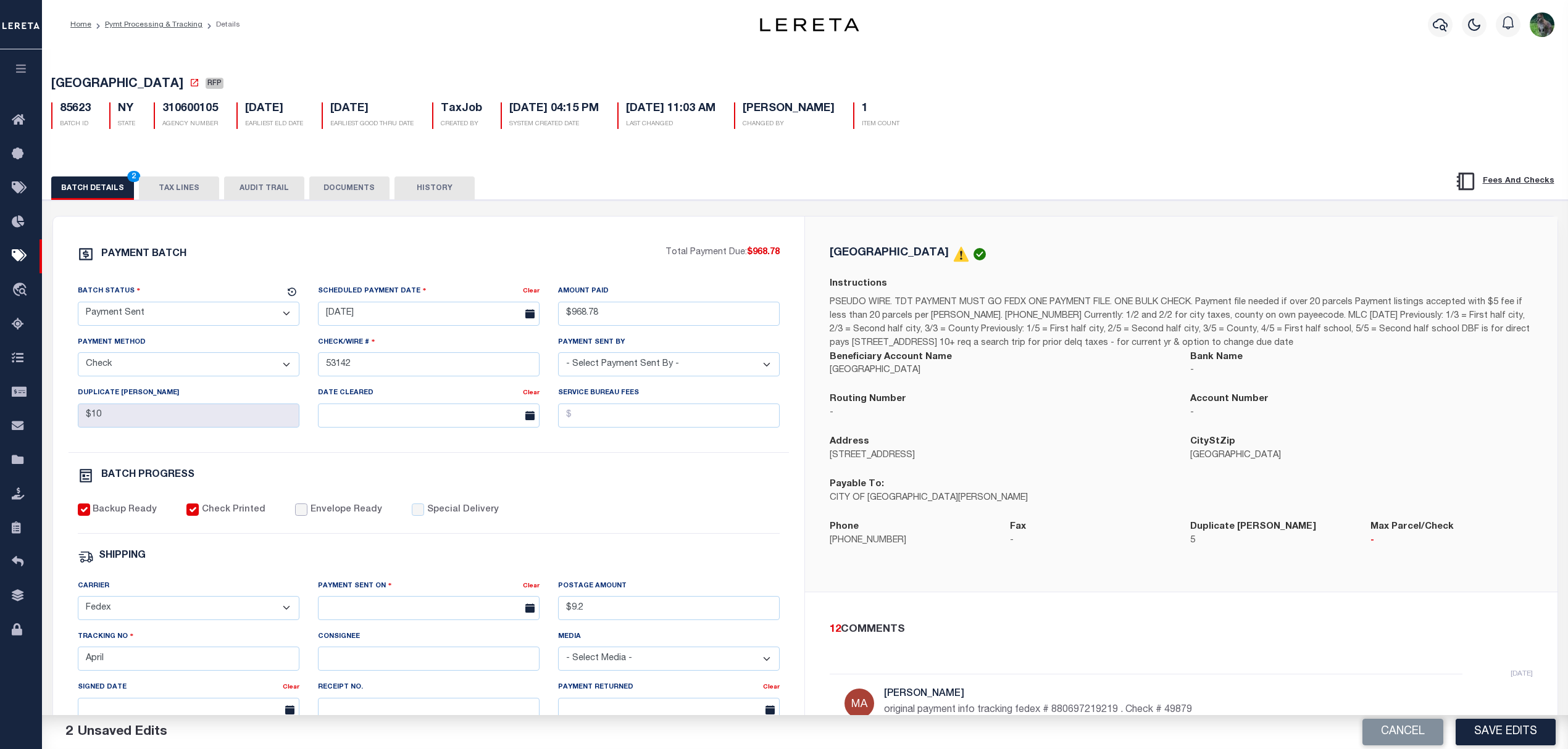
click at [307, 515] on input "Envelope Ready" at bounding box center [302, 510] width 13 height 13
checkbox input "true"
drag, startPoint x: 128, startPoint y: 674, endPoint x: 43, endPoint y: 658, distance: 86.5
click at [62, 673] on div "PAYMENT BATCH Total Payment Due: $968.78 Batch Status" at bounding box center [429, 577] width 752 height 722
paste input "884275577507"
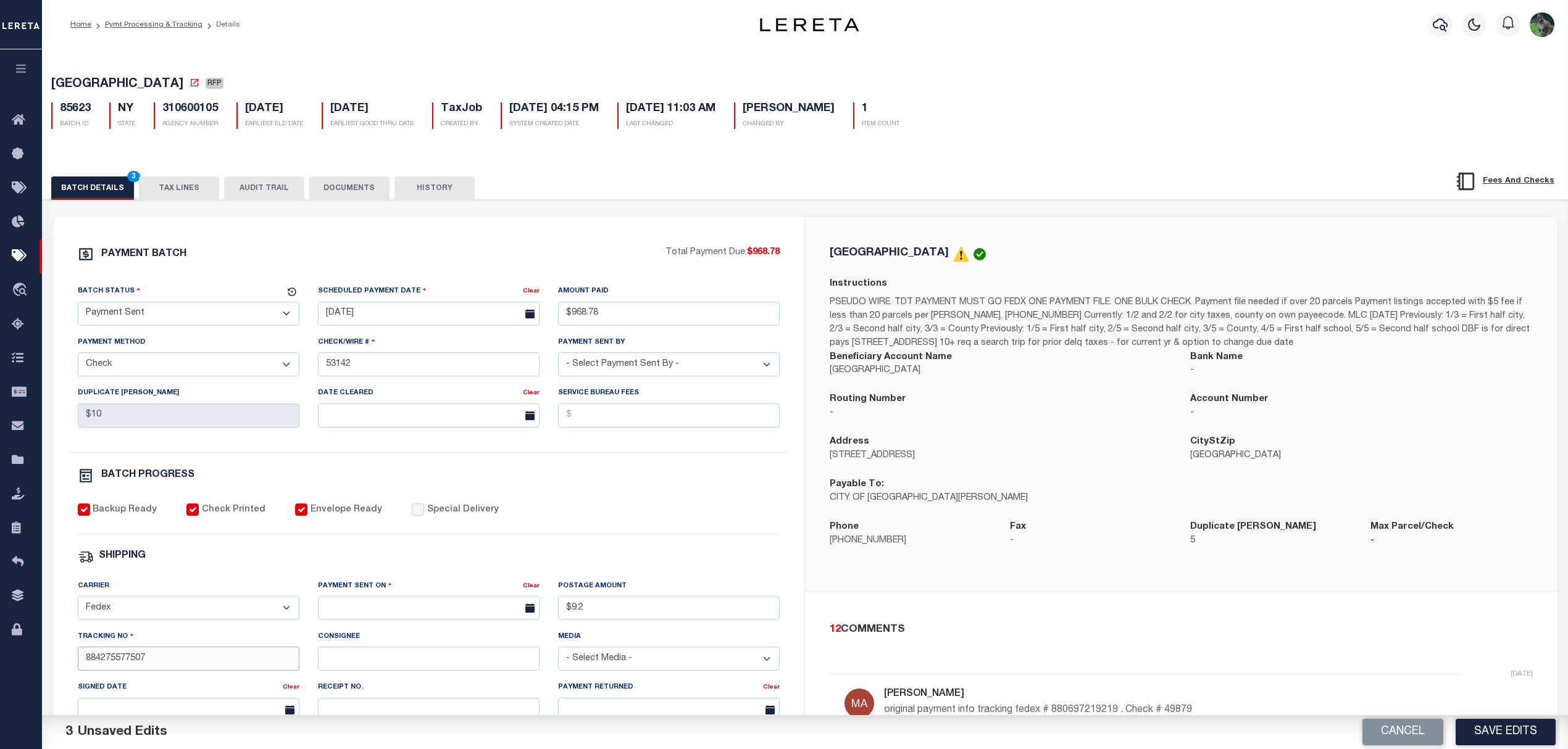
type input "884275577507"
click at [496, 610] on input "text" at bounding box center [429, 608] width 222 height 24
click at [414, 499] on span "10" at bounding box center [413, 496] width 24 height 24
type input "[DATE]"
click at [1510, 731] on button "Save Edits" at bounding box center [1505, 732] width 100 height 27
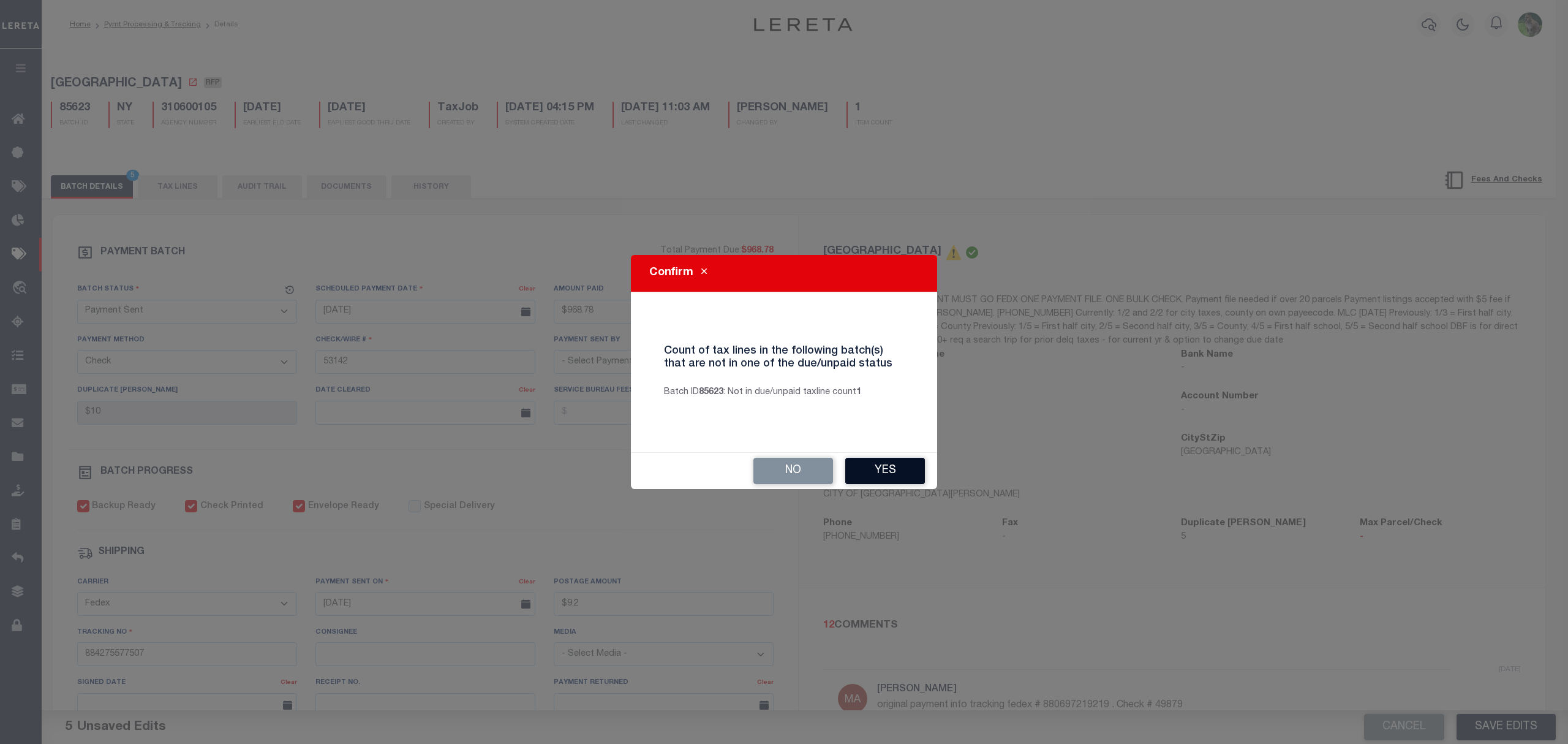
click at [897, 478] on button "Yes" at bounding box center [886, 471] width 80 height 27
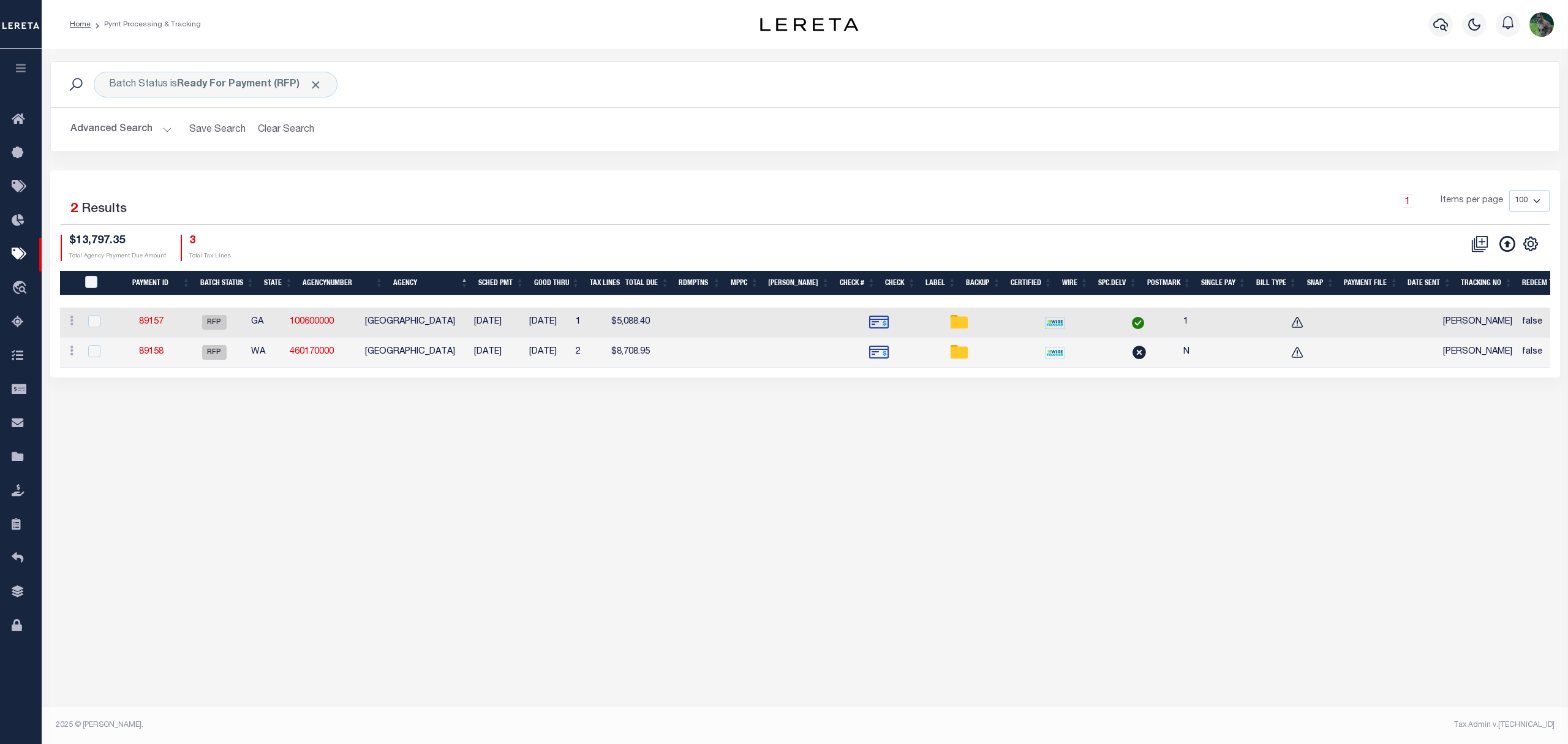
click at [564, 124] on h2 "Advanced Search Save Search Clear Search PayeeSearchTable_dynamictable_____Defa…" at bounding box center [805, 129] width 1489 height 24
click at [268, 127] on button "Clear Search" at bounding box center [286, 129] width 67 height 24
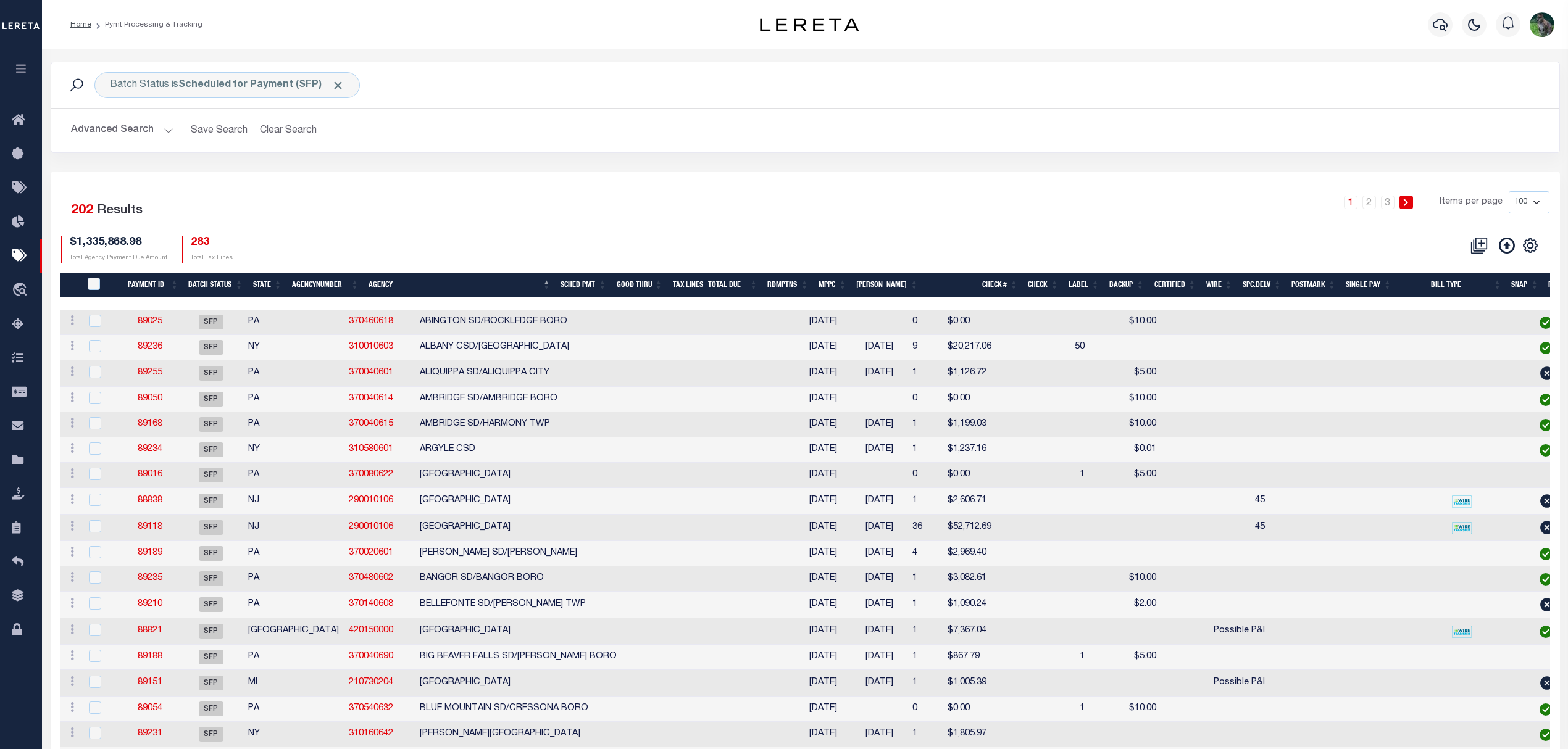
click at [586, 149] on div "Advanced Search Save Search Clear Search Batch ID Equals Equals Is Not Equal To…" at bounding box center [805, 130] width 1508 height 44
click at [113, 148] on div "Advanced Search Save Search Clear Search Batch ID Equals Equals Is Not Equal To…" at bounding box center [805, 130] width 1508 height 44
click at [124, 132] on button "Advanced Search" at bounding box center [122, 130] width 102 height 24
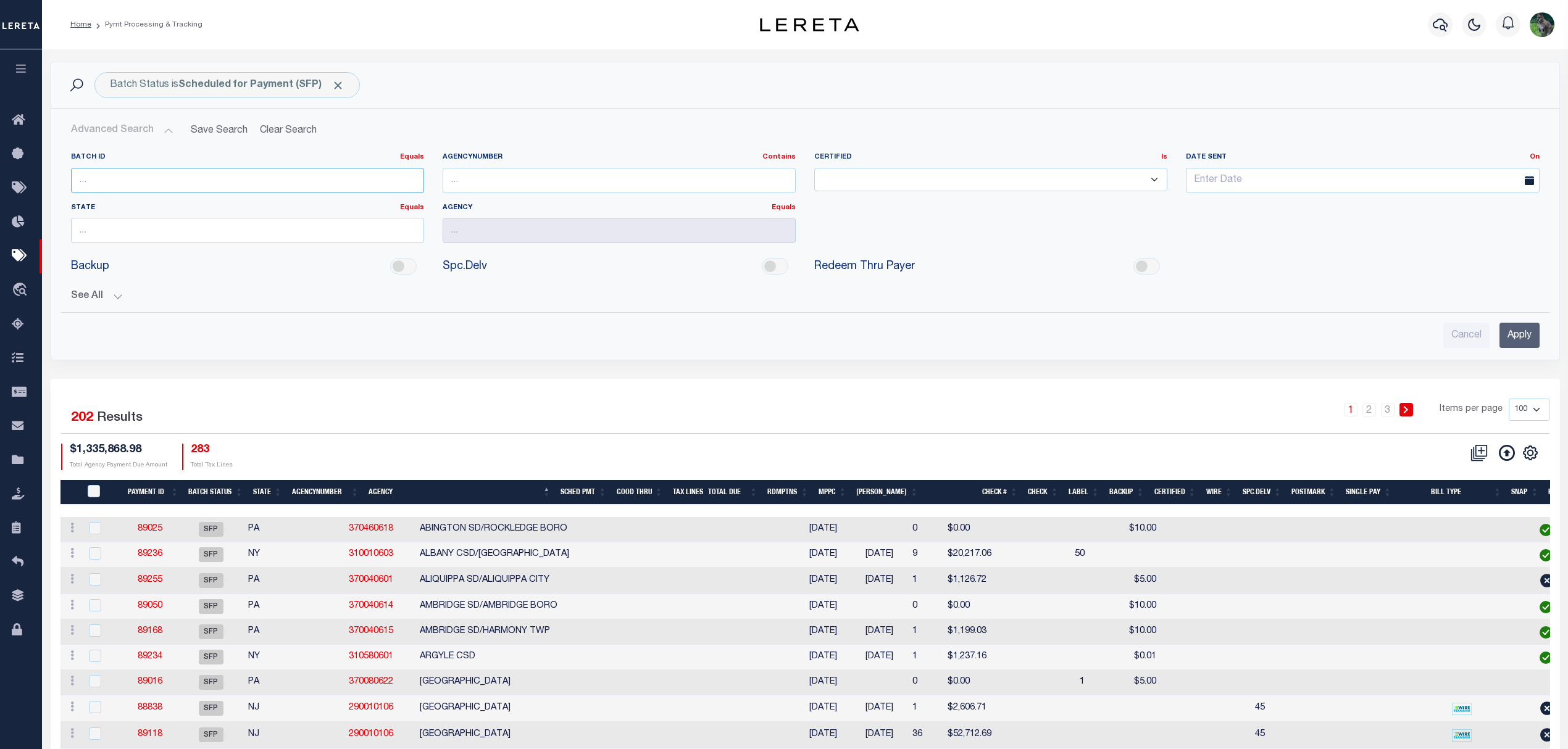
click at [99, 188] on input "number" at bounding box center [247, 181] width 353 height 25
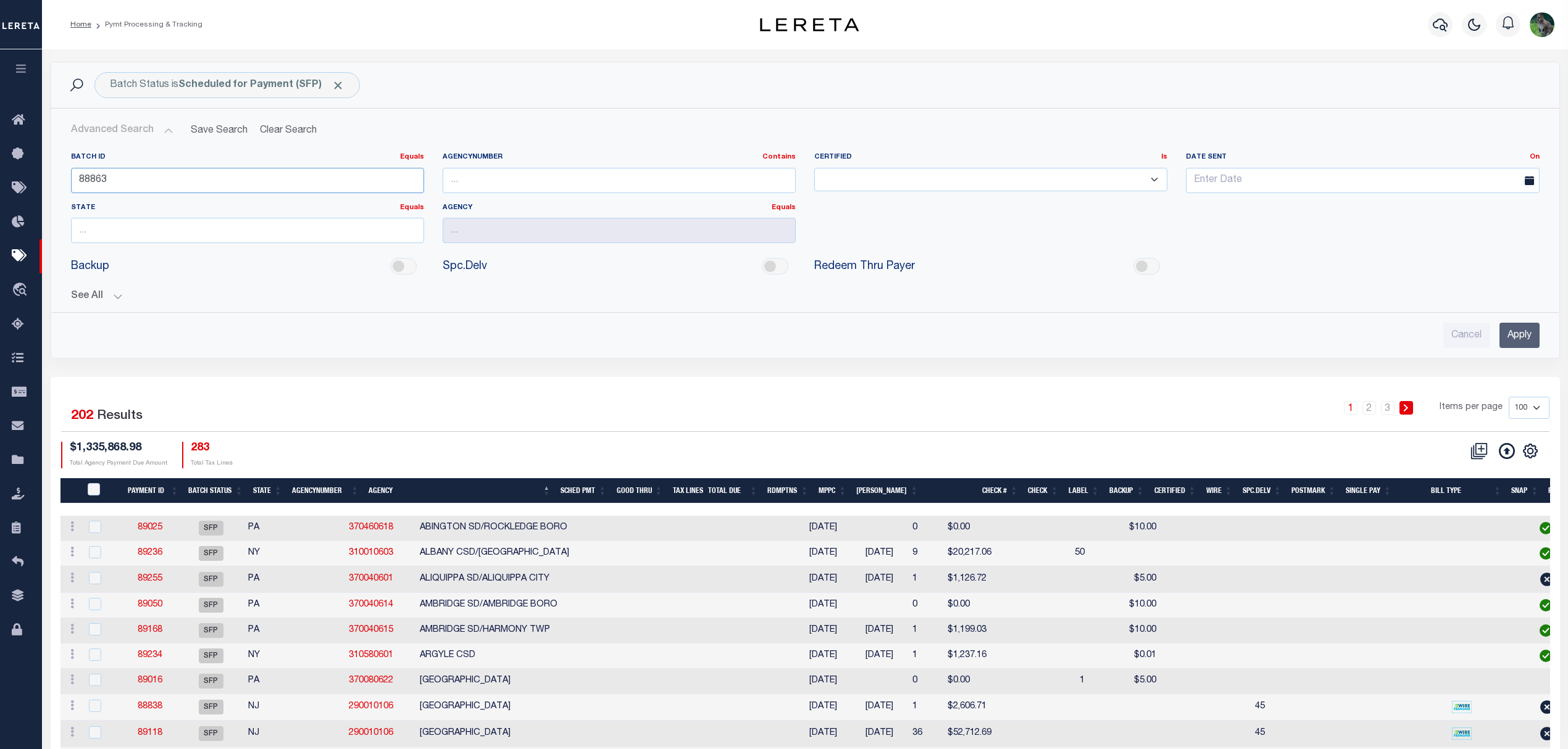
type input "88863"
click at [1529, 339] on input "Apply" at bounding box center [1519, 336] width 40 height 25
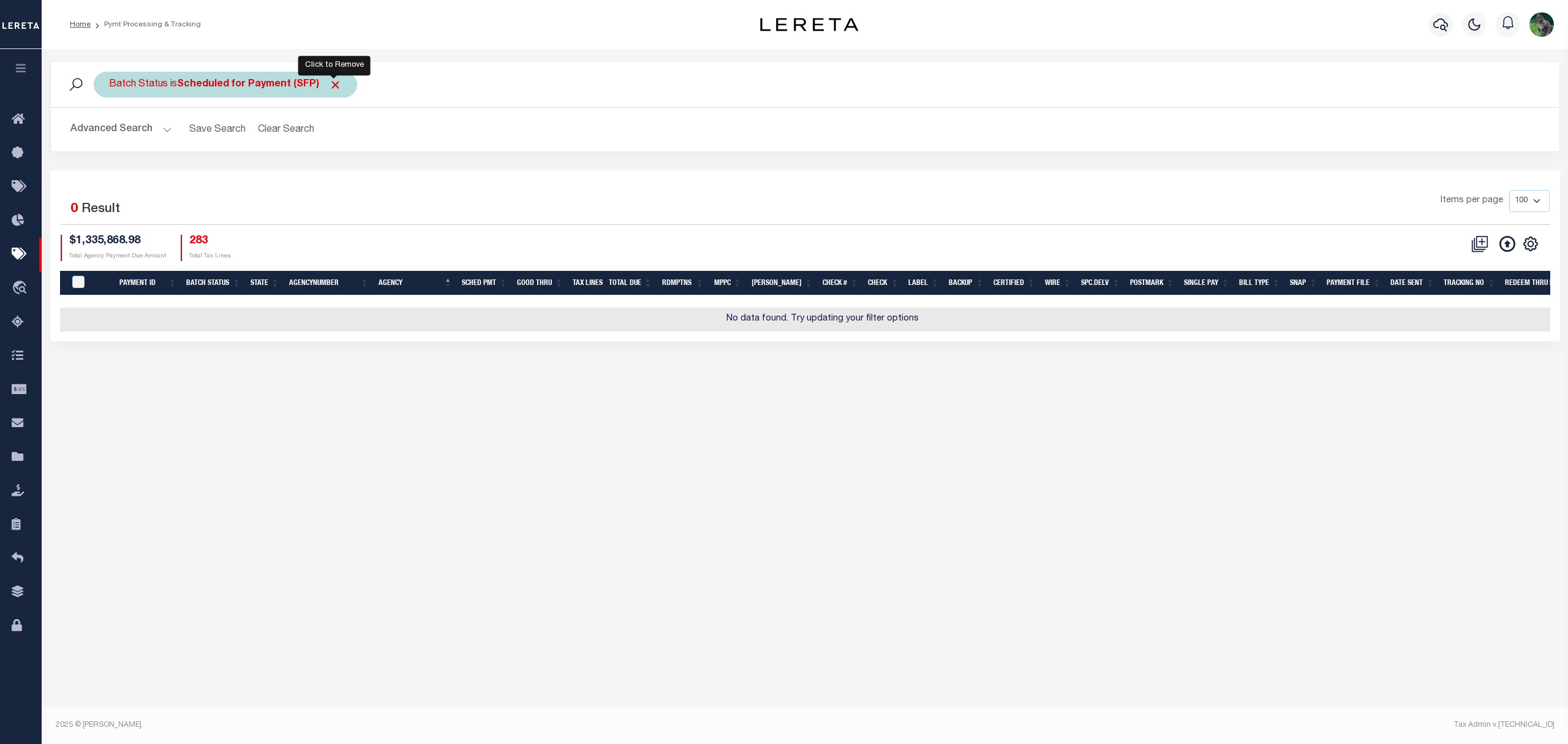
click at [336, 86] on span "Click to Remove" at bounding box center [335, 84] width 12 height 12
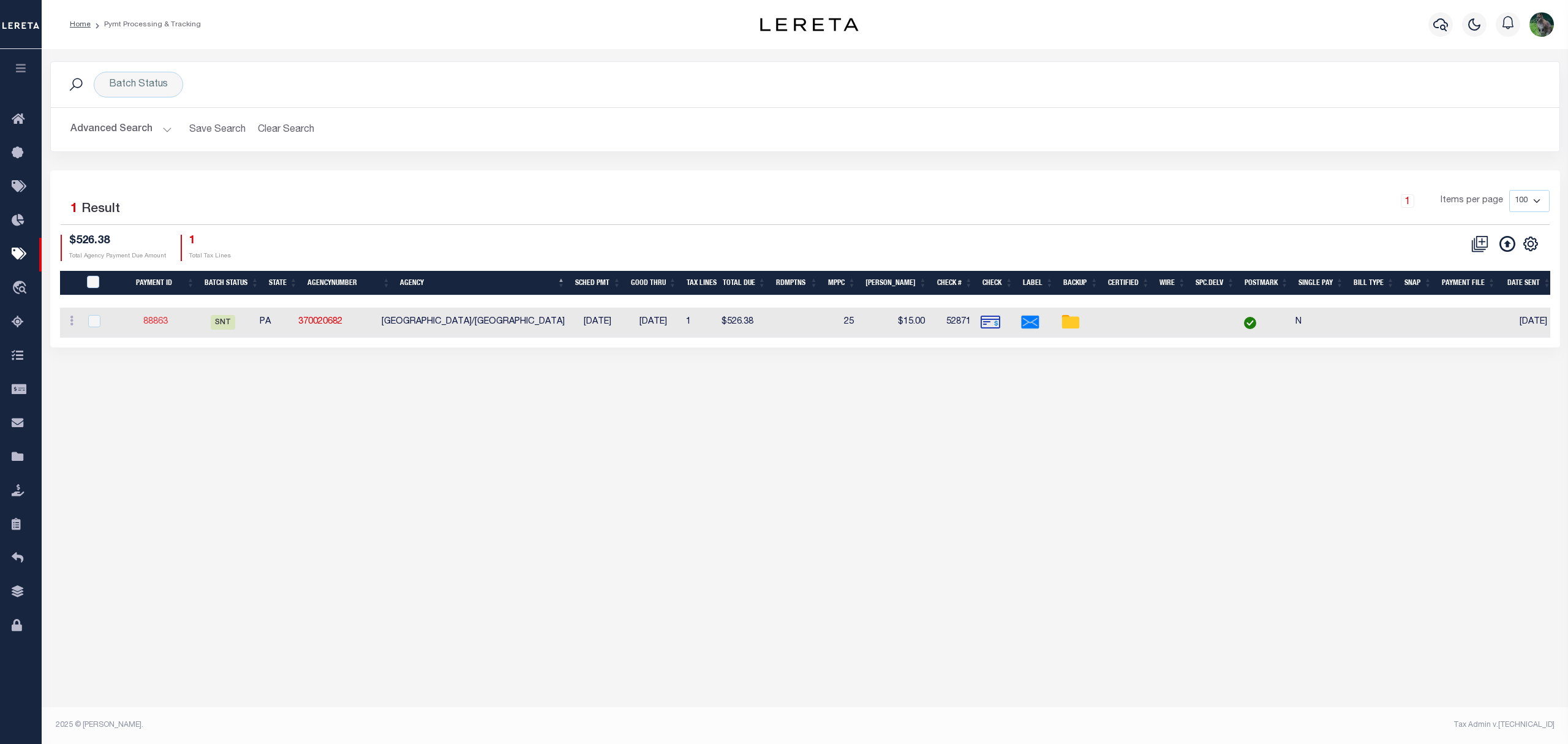
click at [164, 320] on link "88863" at bounding box center [155, 322] width 25 height 9
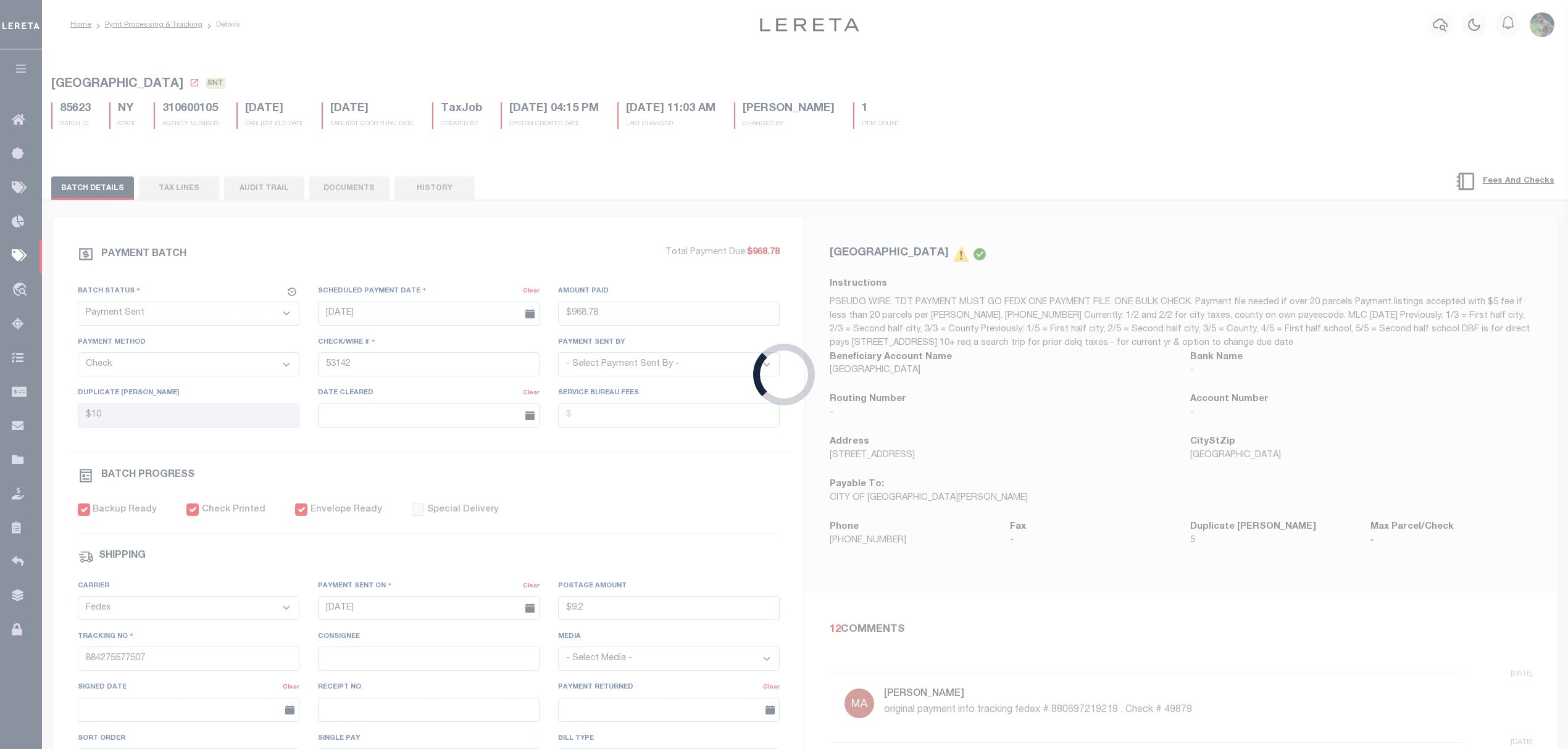
type input "08/28/2025"
type input "$526.38"
type input "52871"
select select "[PERSON_NAME]"
type input "$15"
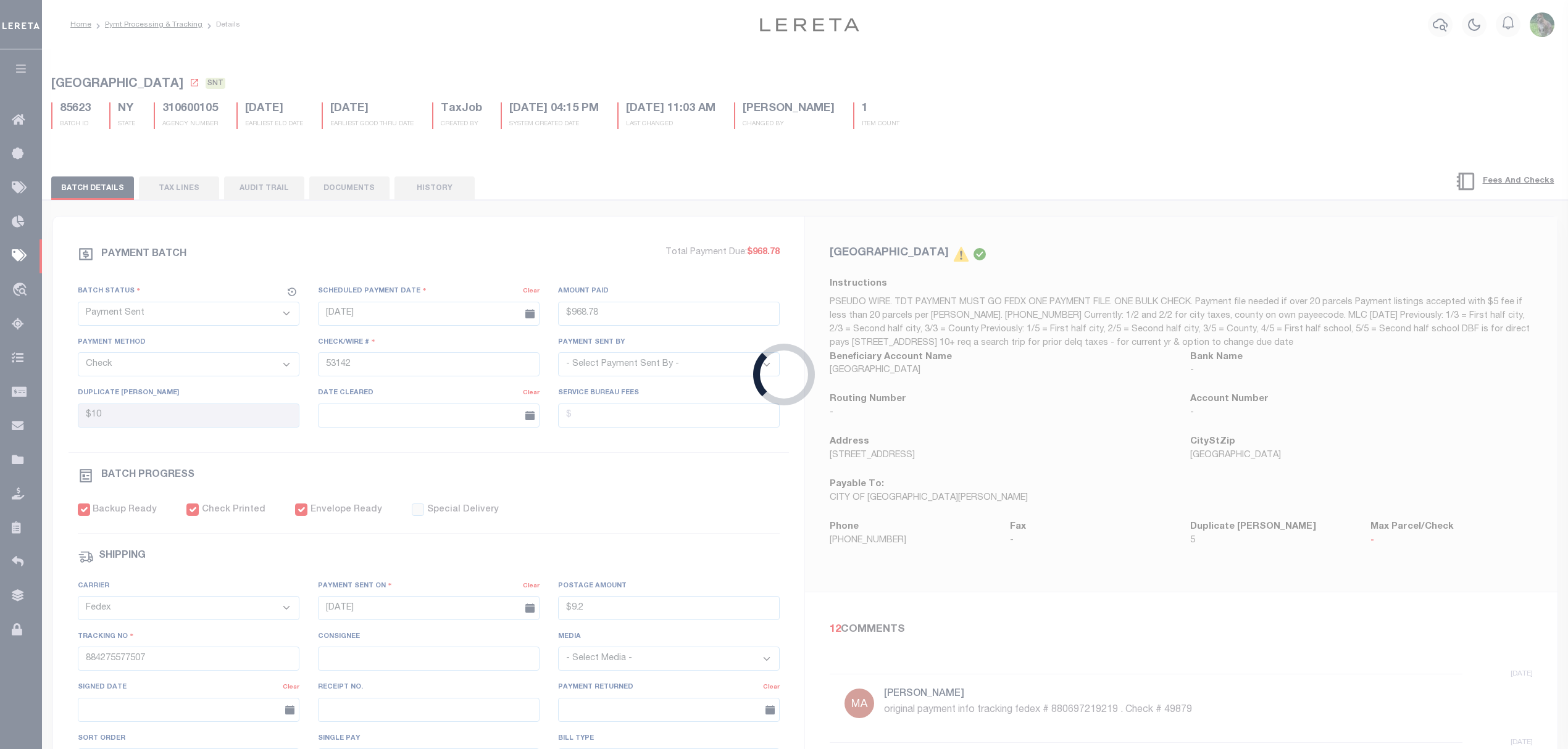
select select "USS"
type input "08/28/2025"
type input "$9.85"
type input "9205590142749901763870"
type input "N"
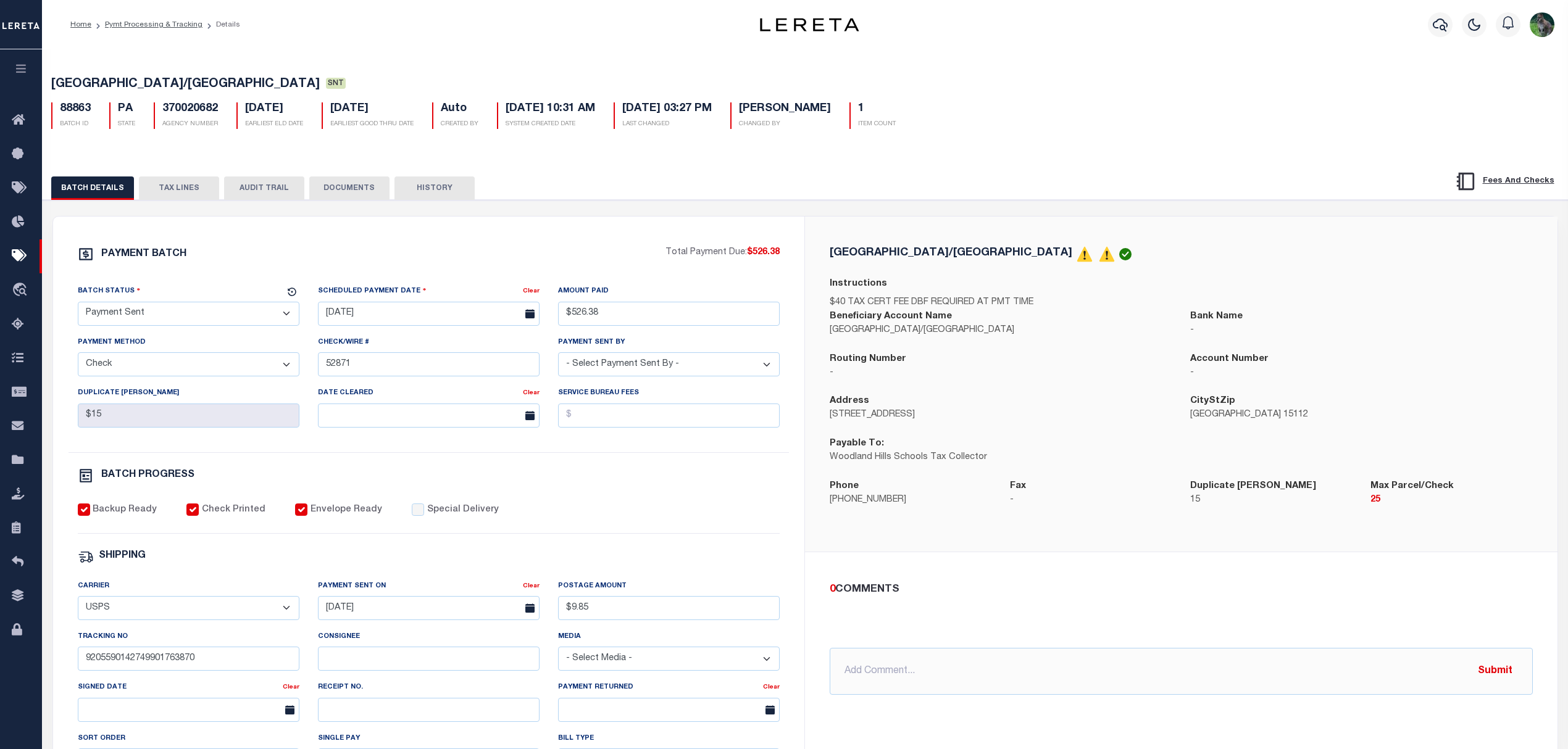
click at [192, 199] on button "TAX LINES" at bounding box center [179, 188] width 81 height 23
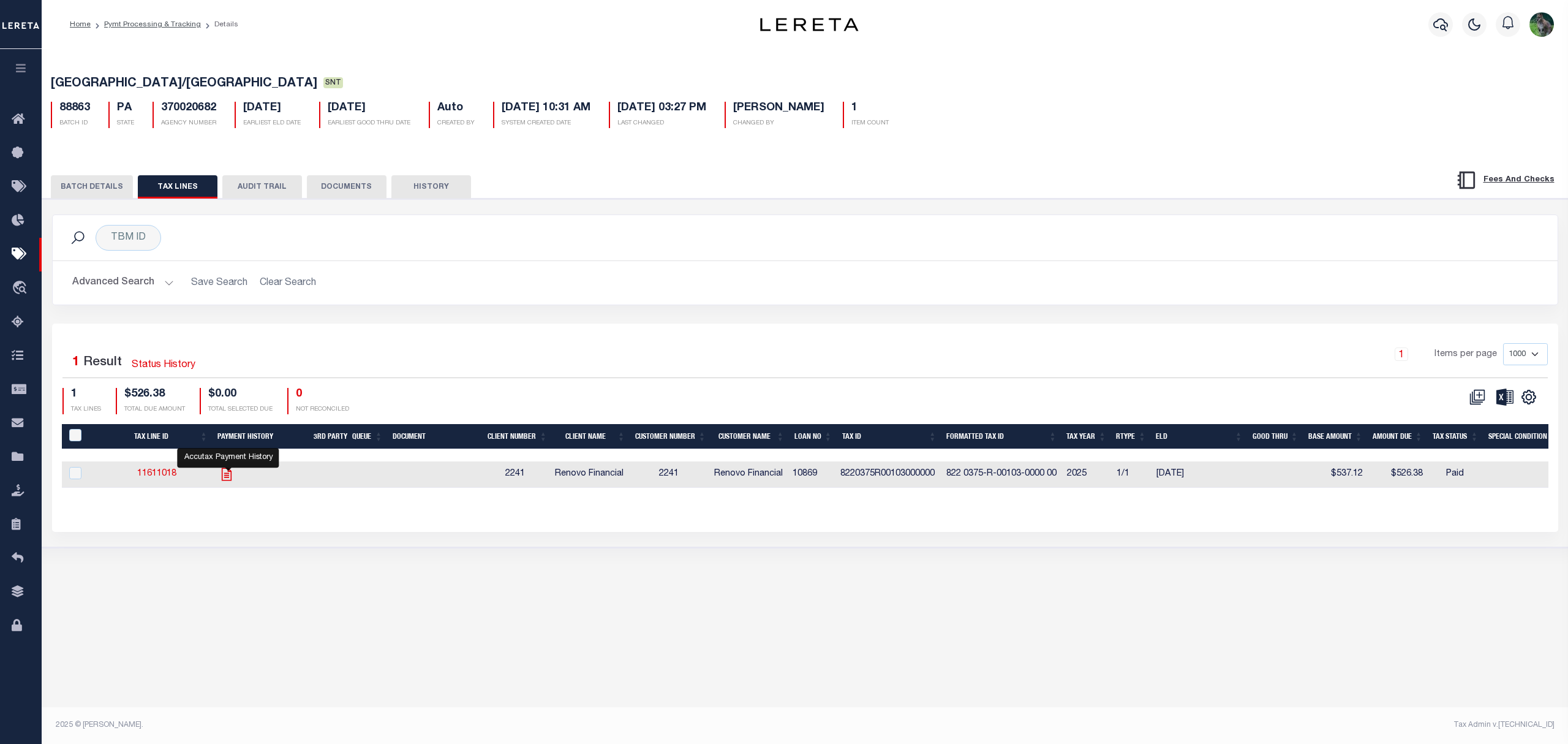
click at [230, 481] on icon "" at bounding box center [227, 474] width 10 height 12
checkbox input "true"
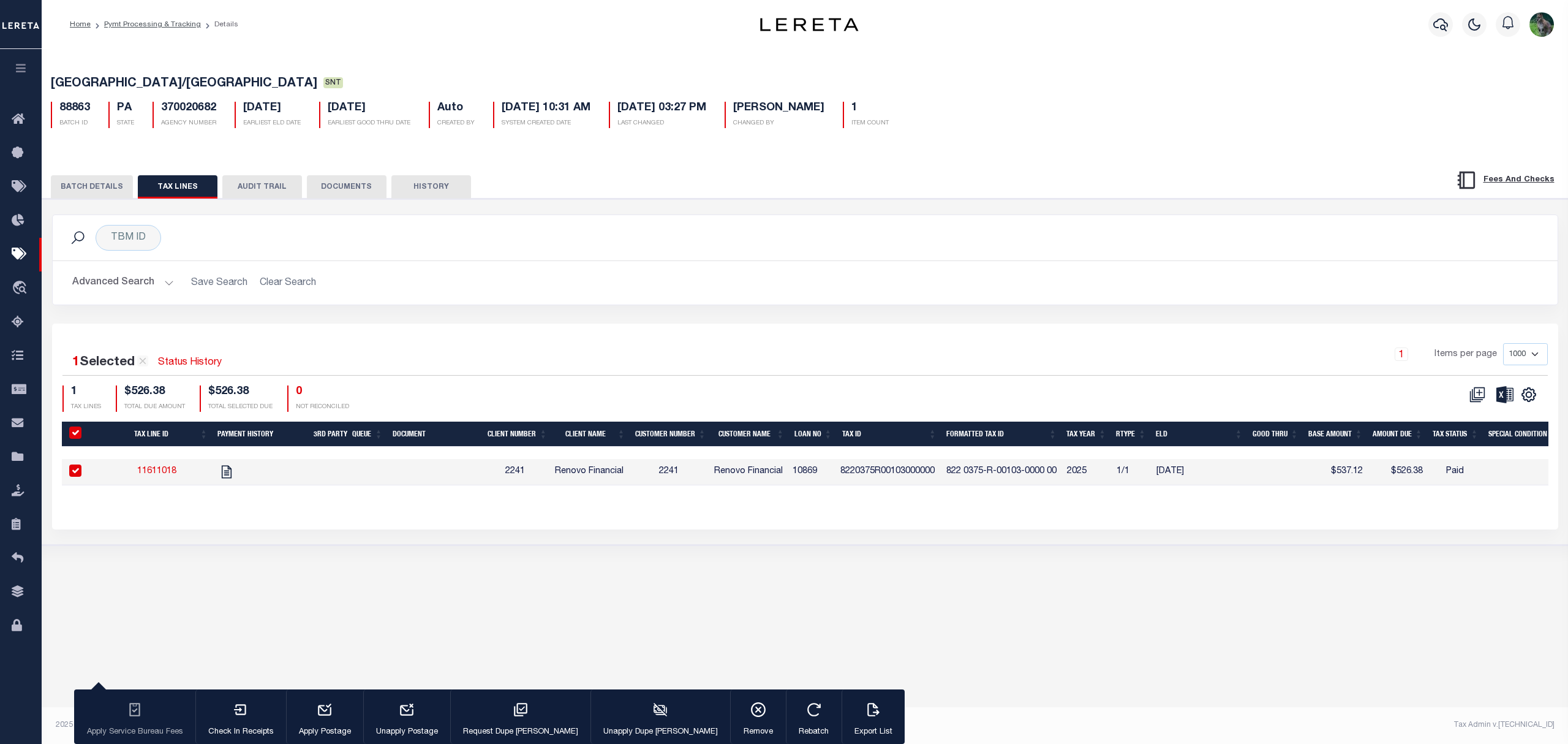
click at [88, 193] on button "BATCH DETAILS" at bounding box center [92, 187] width 82 height 23
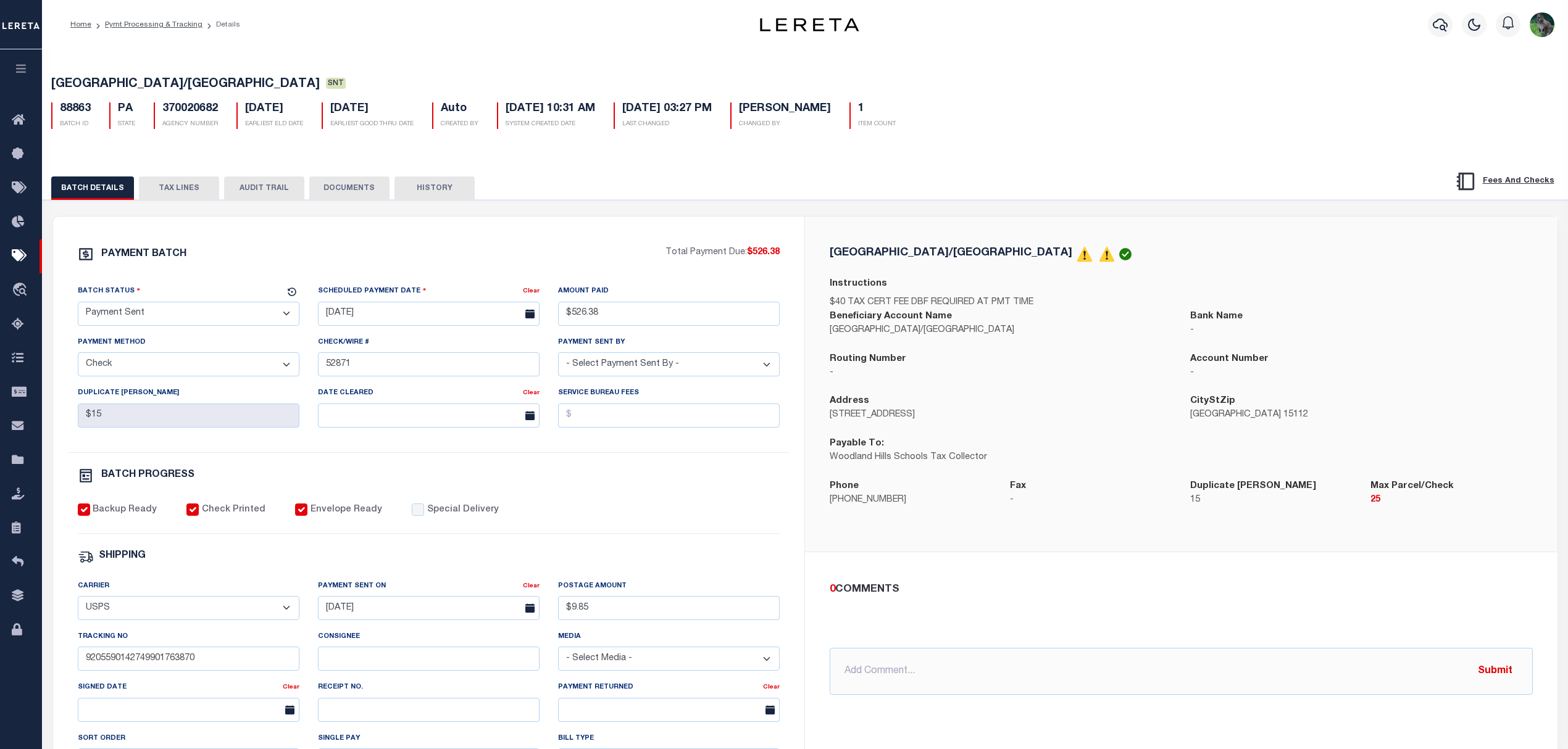
click at [139, 315] on select "- Select Status - Scheduled for Payment Ready For Payment Payment Sent Cleared …" at bounding box center [189, 313] width 222 height 24
select select "CAC"
click at [78, 305] on select "- Select Status - Scheduled for Payment Ready For Payment Payment Sent Cleared …" at bounding box center [189, 313] width 222 height 24
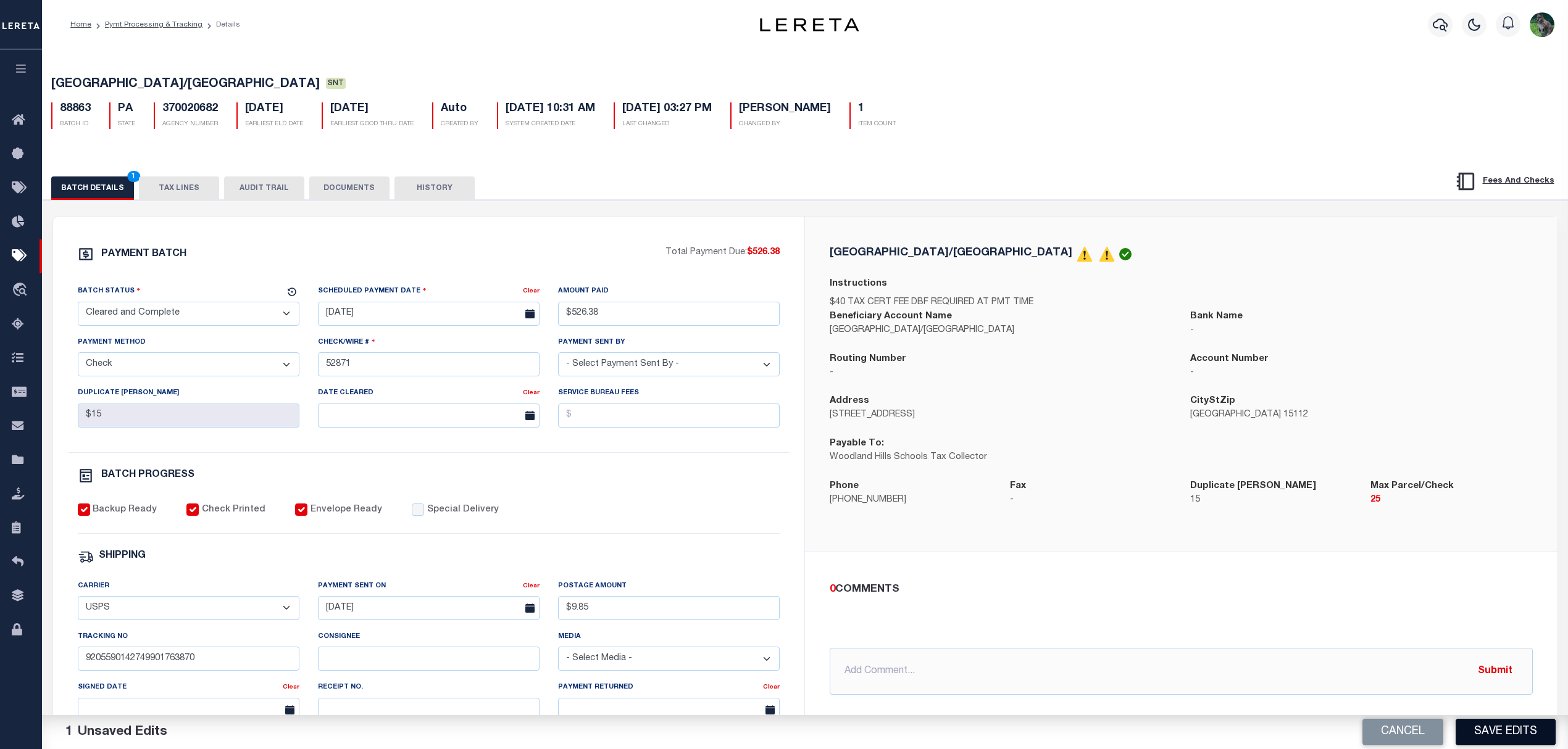
click at [1500, 733] on button "Save Edits" at bounding box center [1505, 732] width 100 height 27
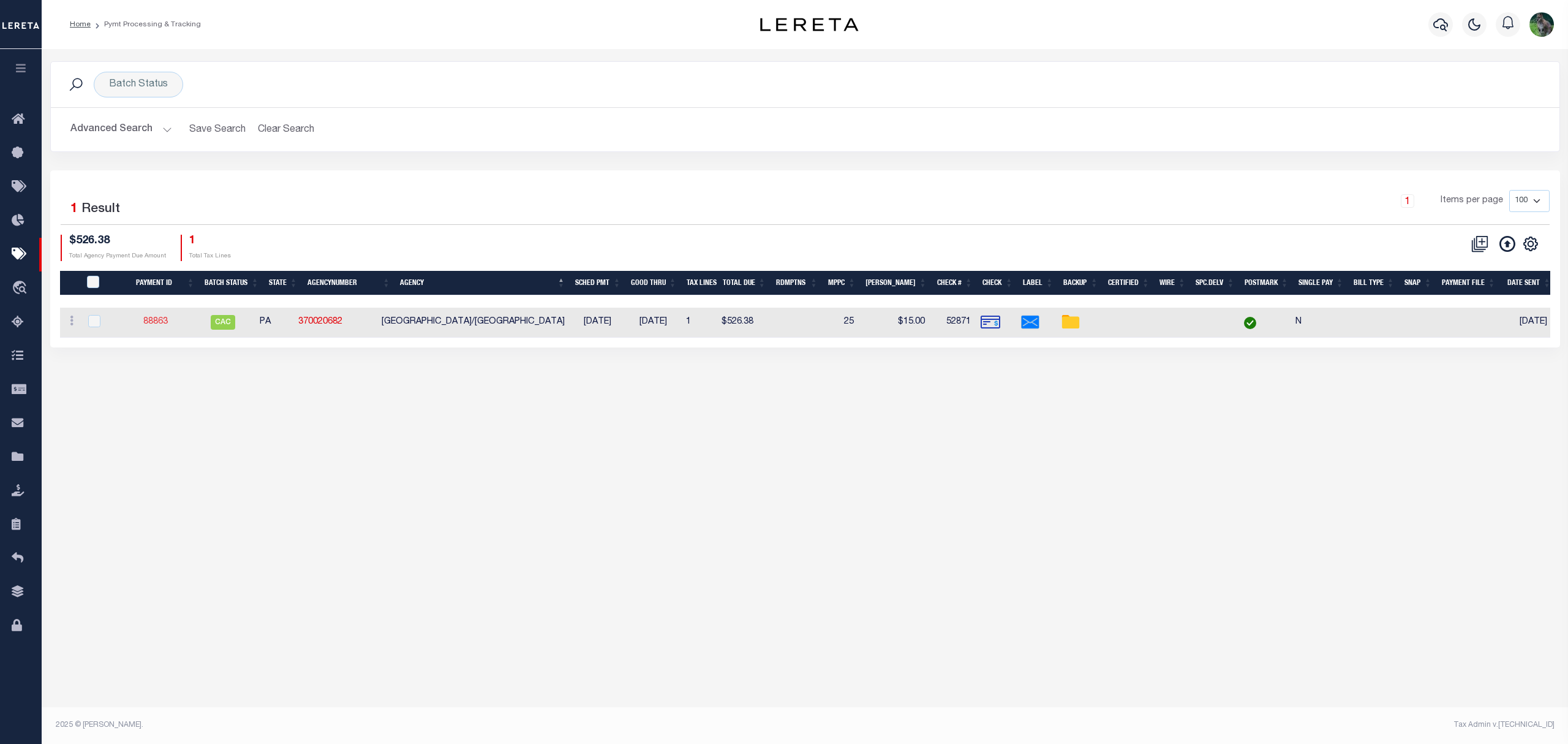
click at [168, 324] on link "88863" at bounding box center [155, 322] width 25 height 9
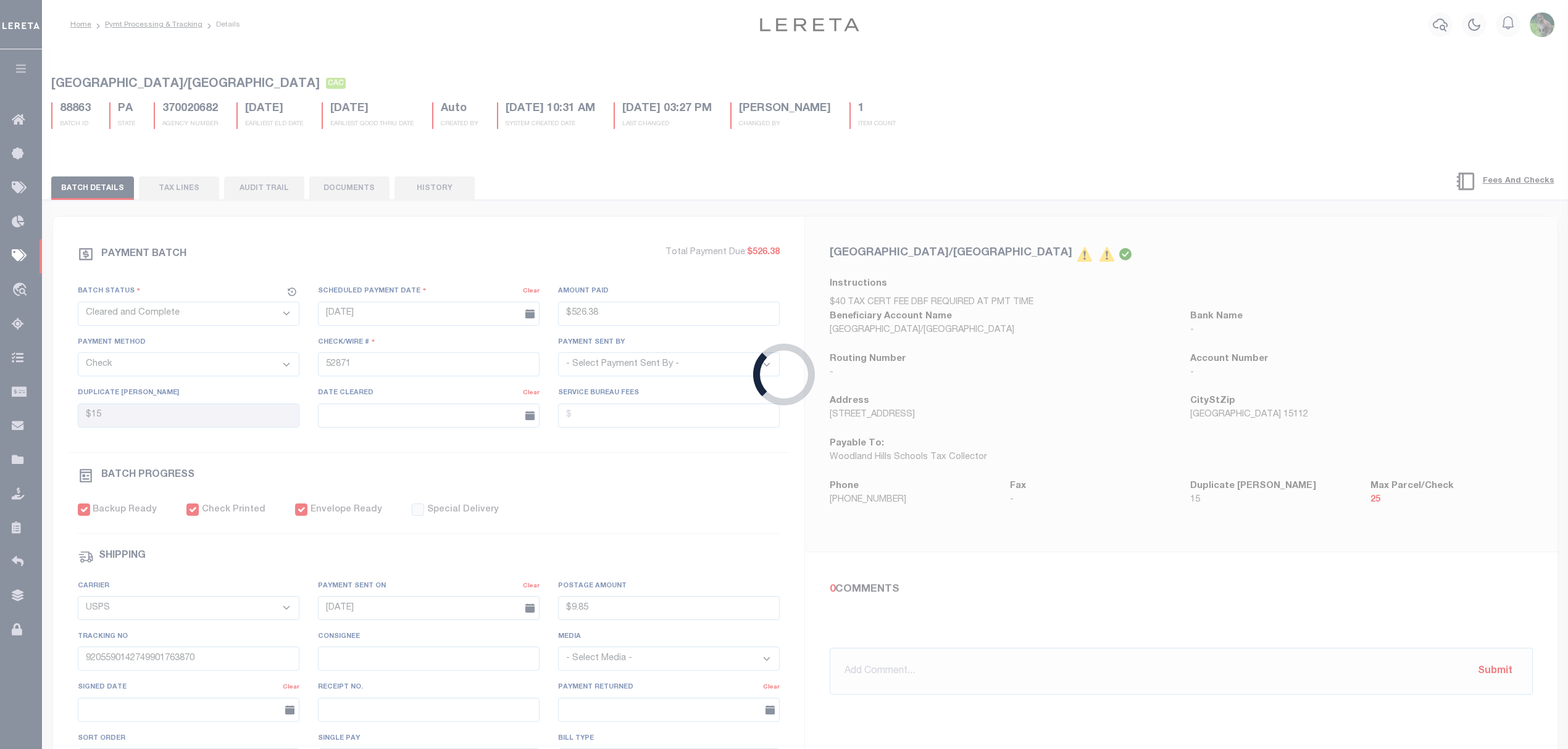
type input "$526.38"
type input "$15"
type input "$9.85"
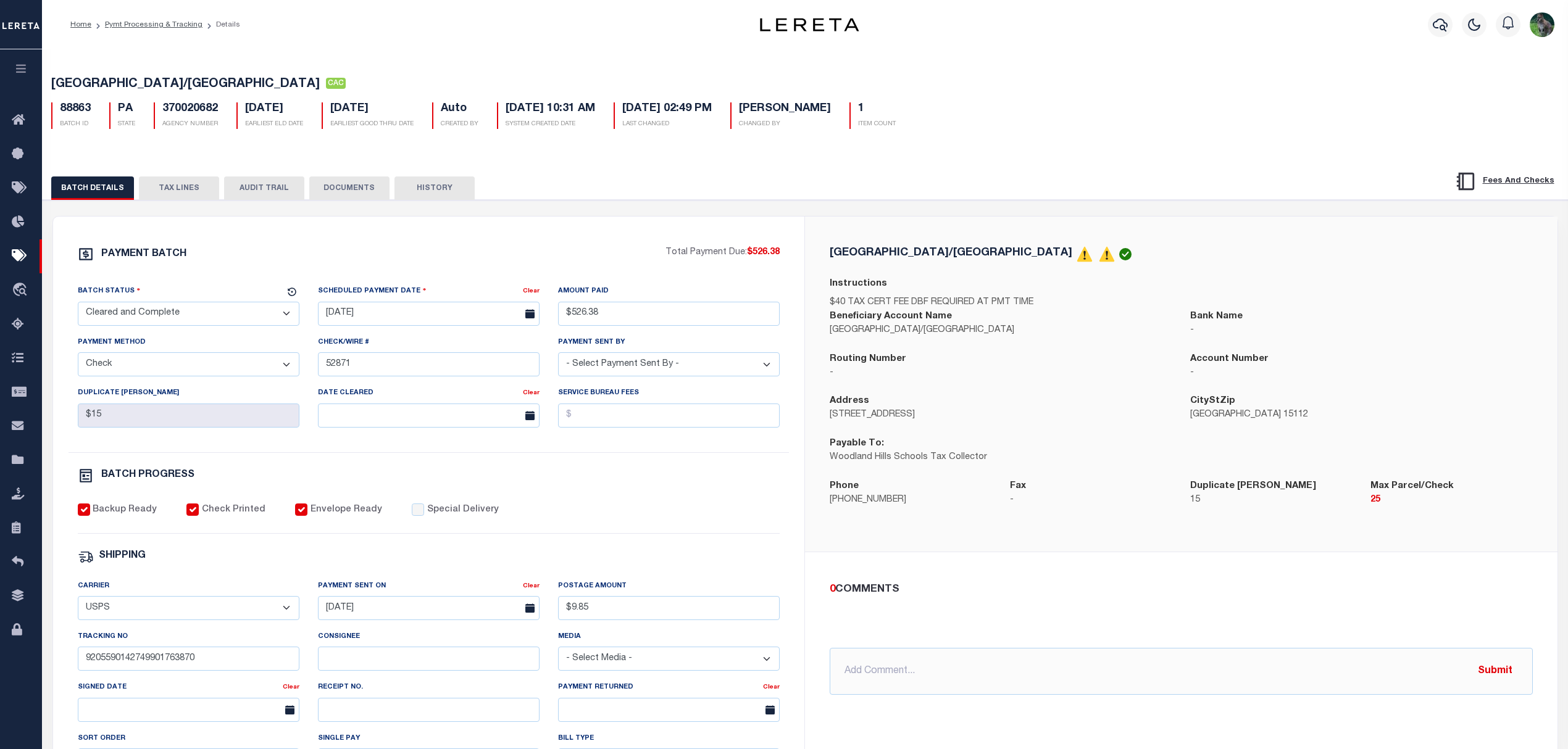
click at [174, 192] on button "TAX LINES" at bounding box center [179, 188] width 81 height 23
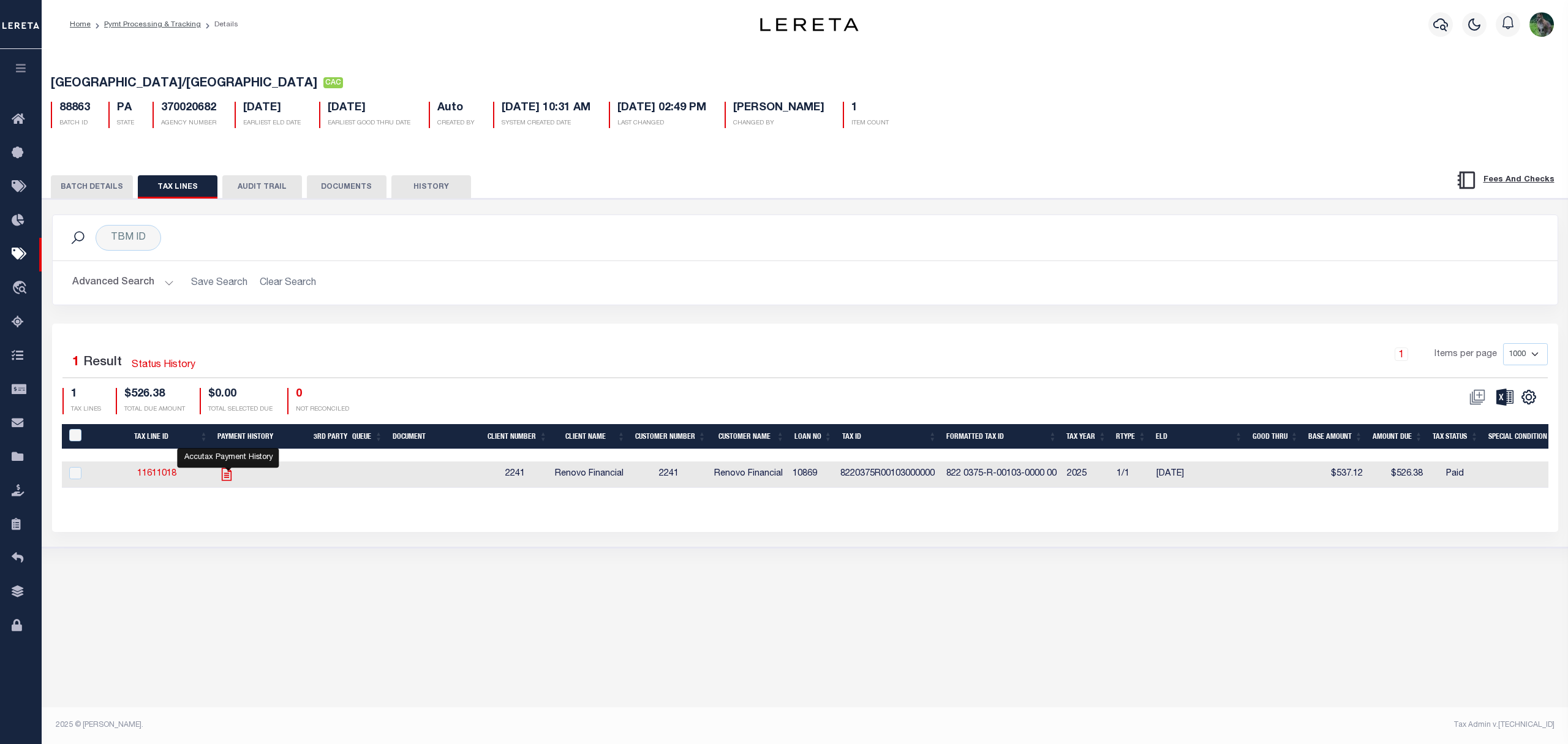
click at [229, 481] on icon "" at bounding box center [227, 475] width 16 height 16
checkbox input "true"
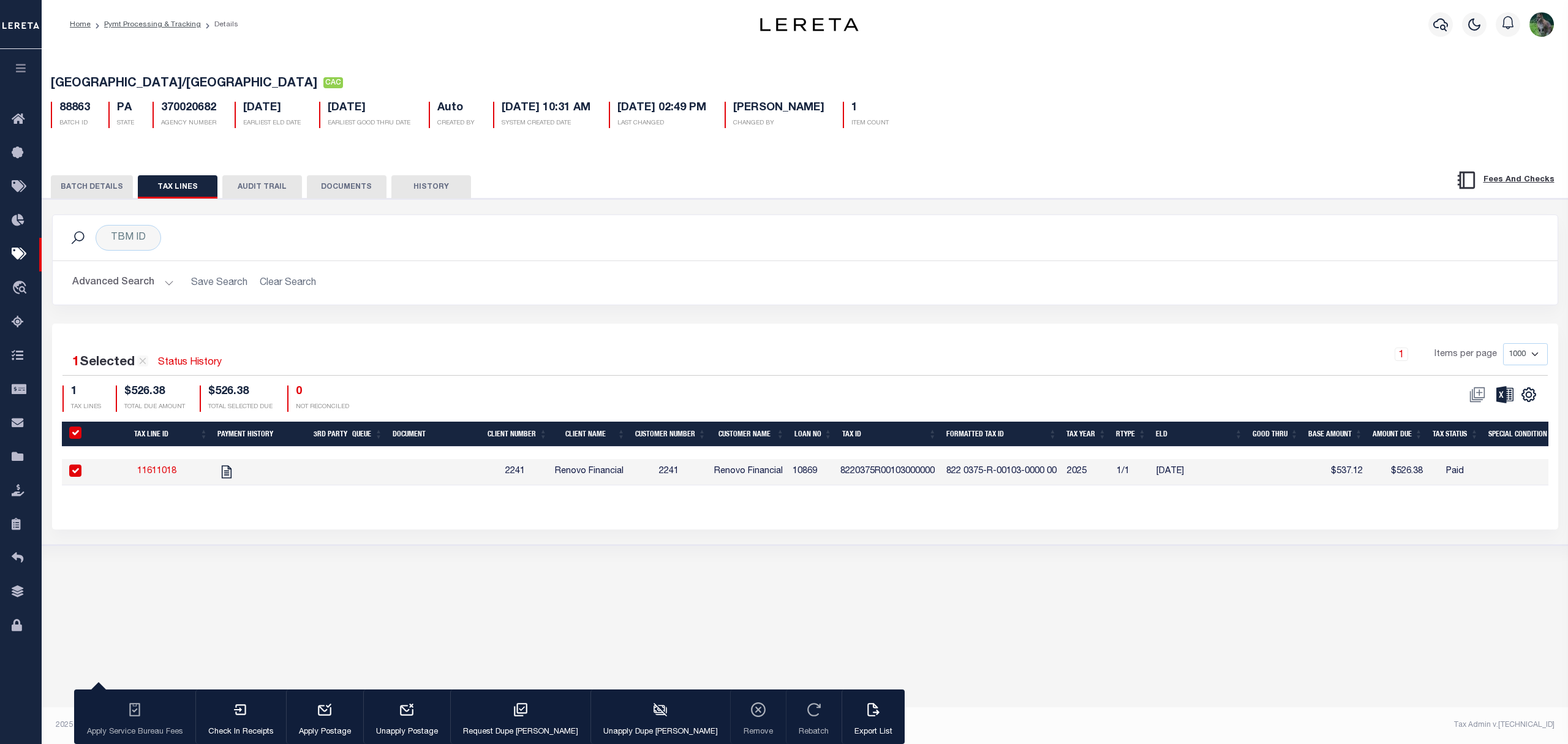
click at [164, 475] on link "11611018" at bounding box center [156, 471] width 39 height 9
checkbox input "false"
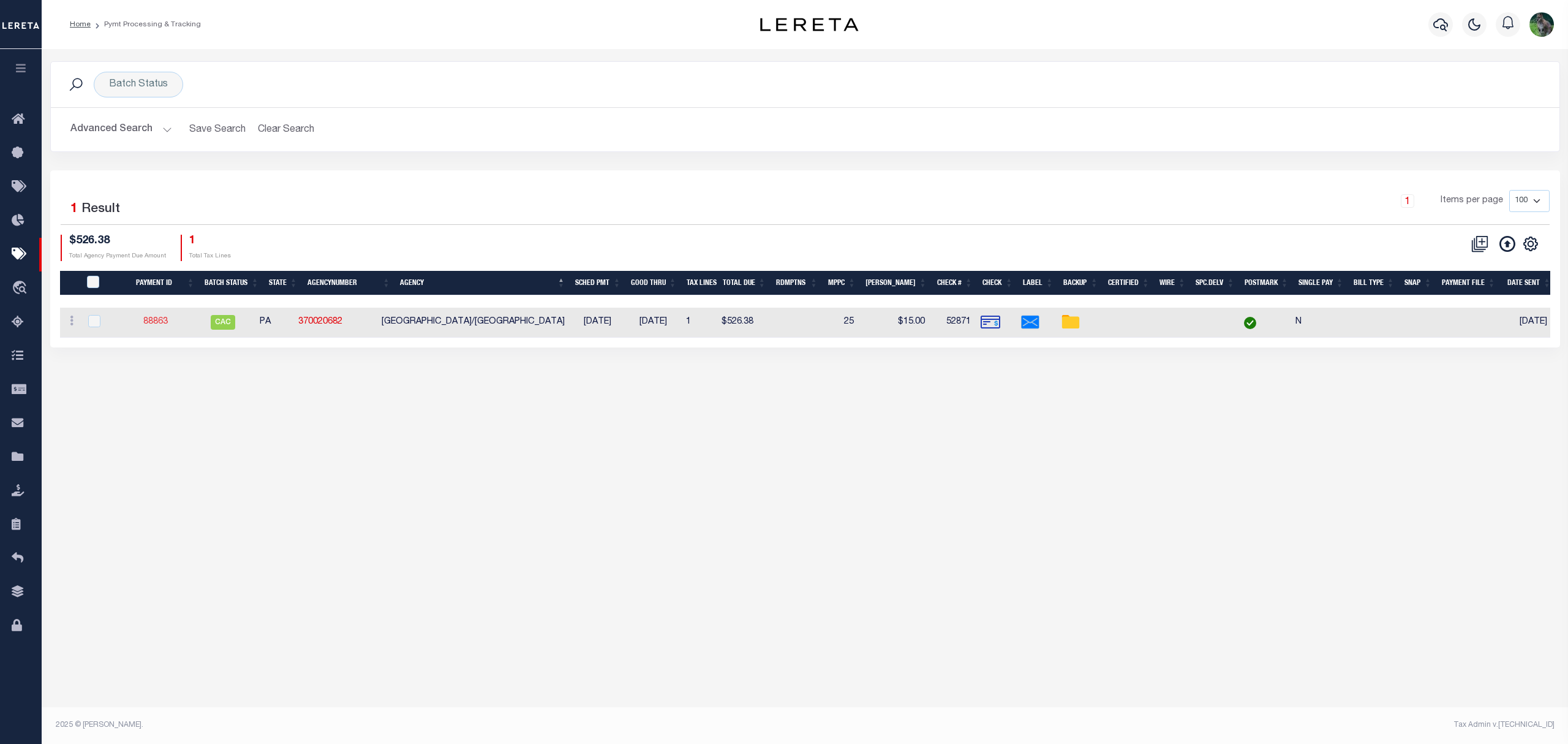
click at [167, 324] on link "88863" at bounding box center [155, 322] width 25 height 9
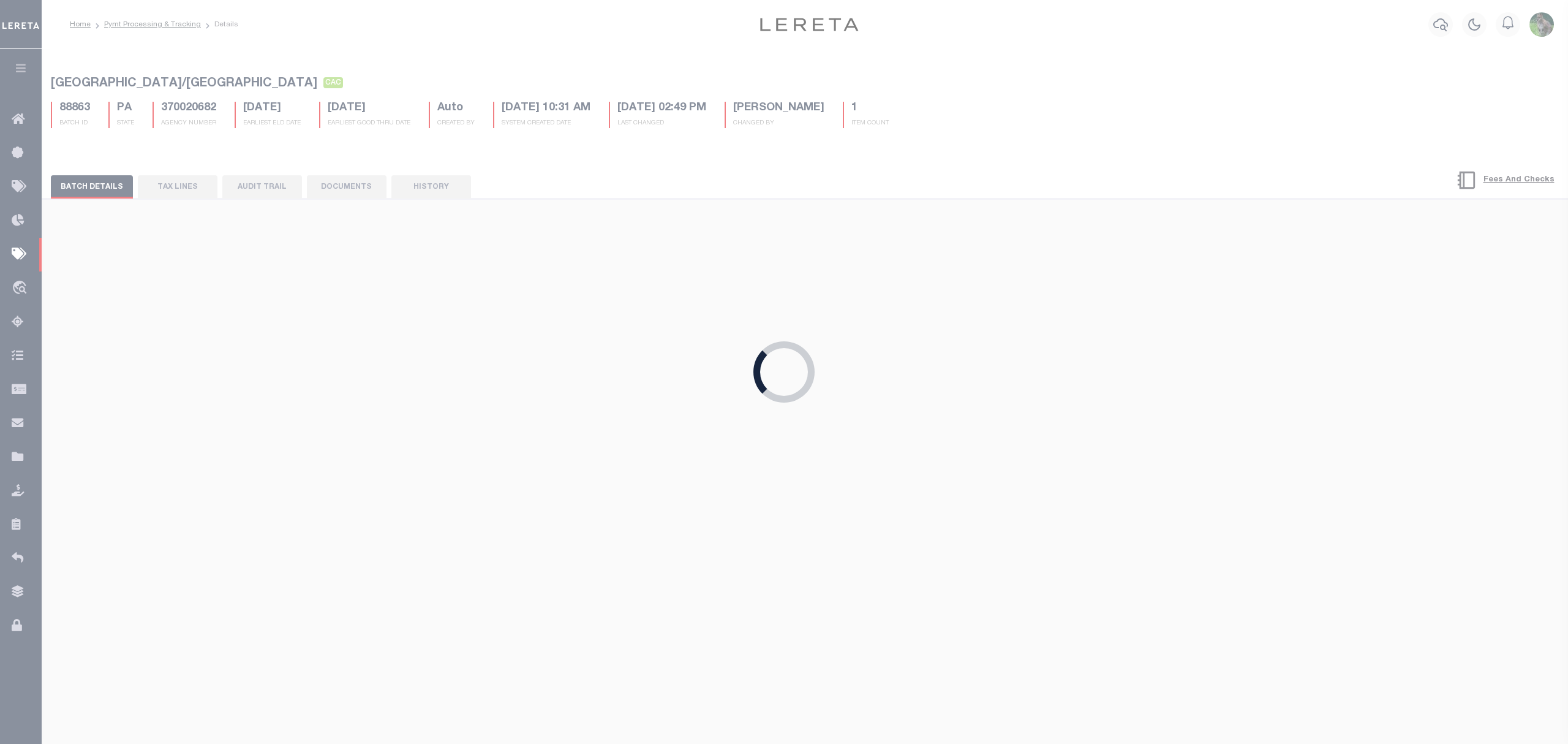
type input "$526.38"
type input "$15"
type input "$9.85"
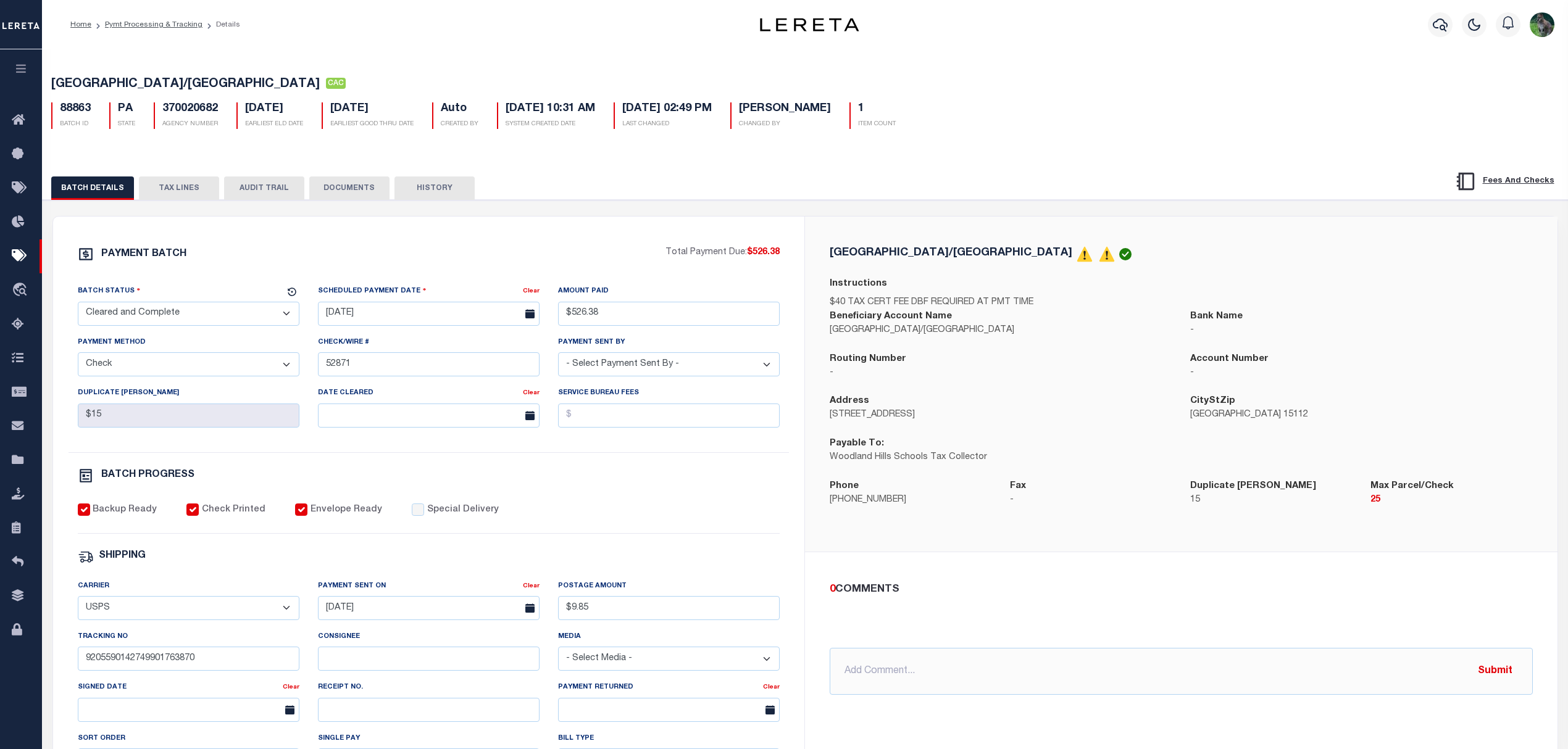
click at [377, 196] on button "DOCUMENTS" at bounding box center [349, 188] width 81 height 23
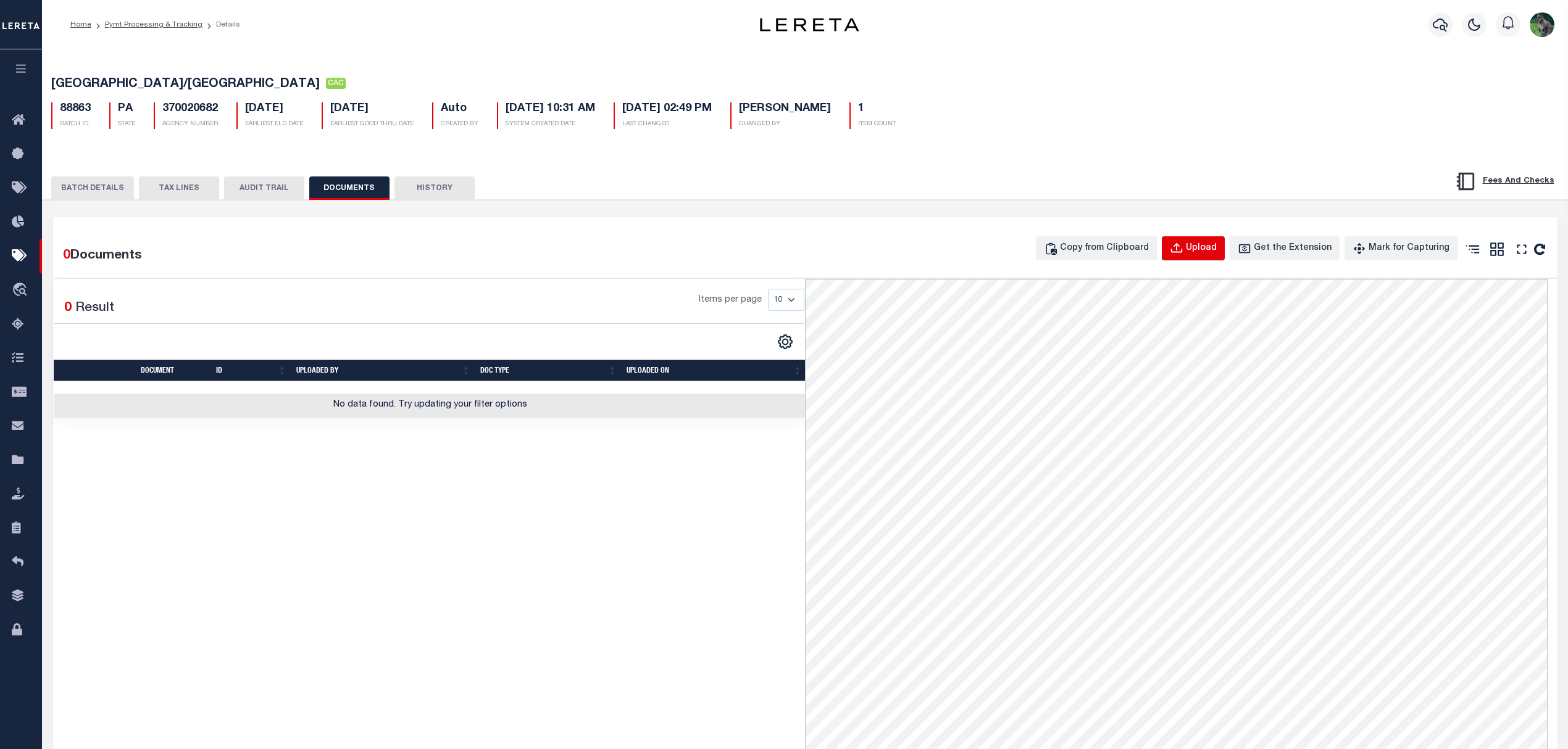
click at [1224, 260] on button "Upload" at bounding box center [1193, 248] width 63 height 24
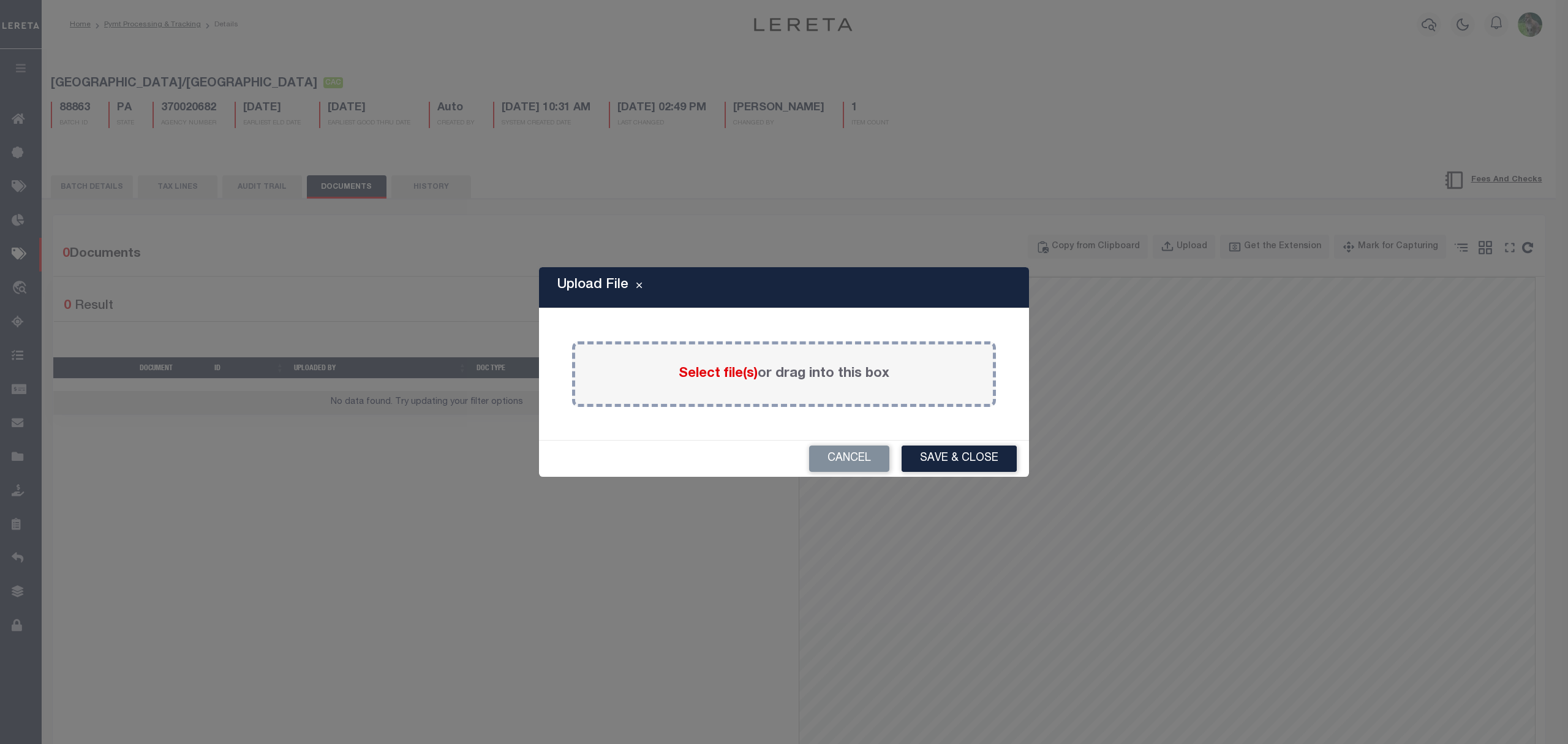
click at [797, 358] on div "Select file(s) or drag into this box" at bounding box center [784, 374] width 424 height 66
click at [795, 360] on div "Select file(s) or drag into this box" at bounding box center [784, 374] width 424 height 66
click at [713, 372] on span "Select file(s)" at bounding box center [718, 373] width 79 height 13
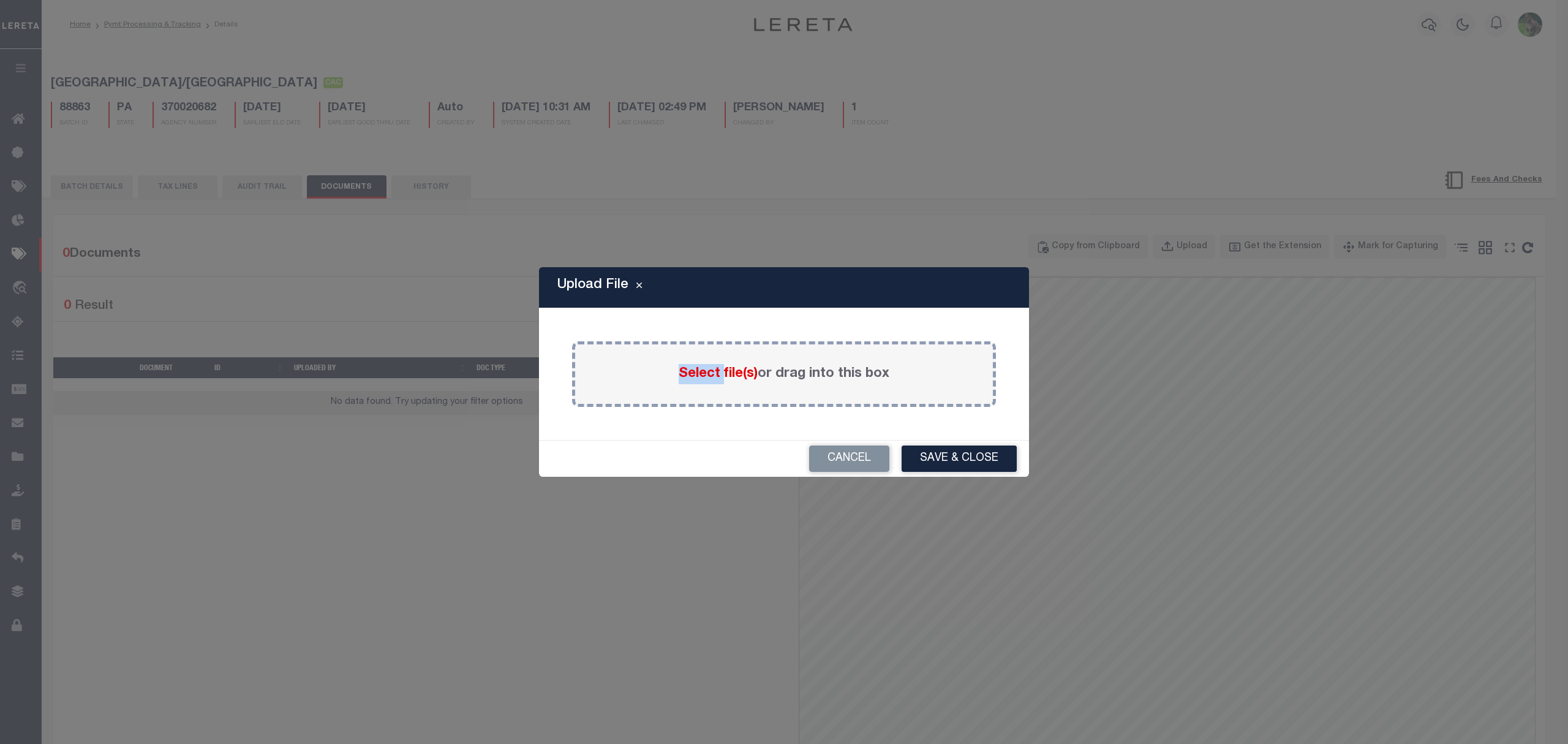
click at [0, 0] on input "Select file(s) or drag into this box" at bounding box center [0, 0] width 0 height 0
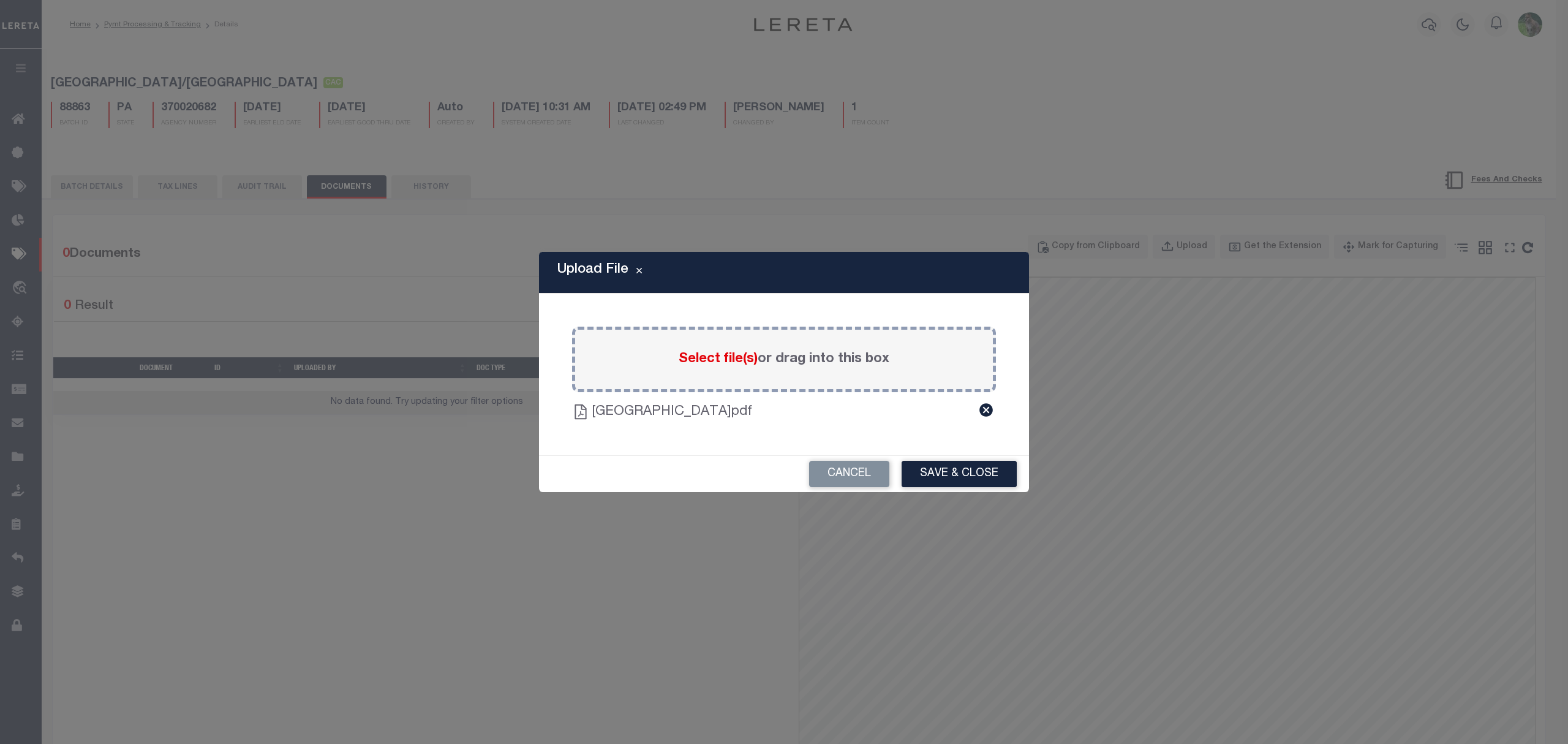
click at [935, 466] on button "Save & Close" at bounding box center [959, 475] width 115 height 27
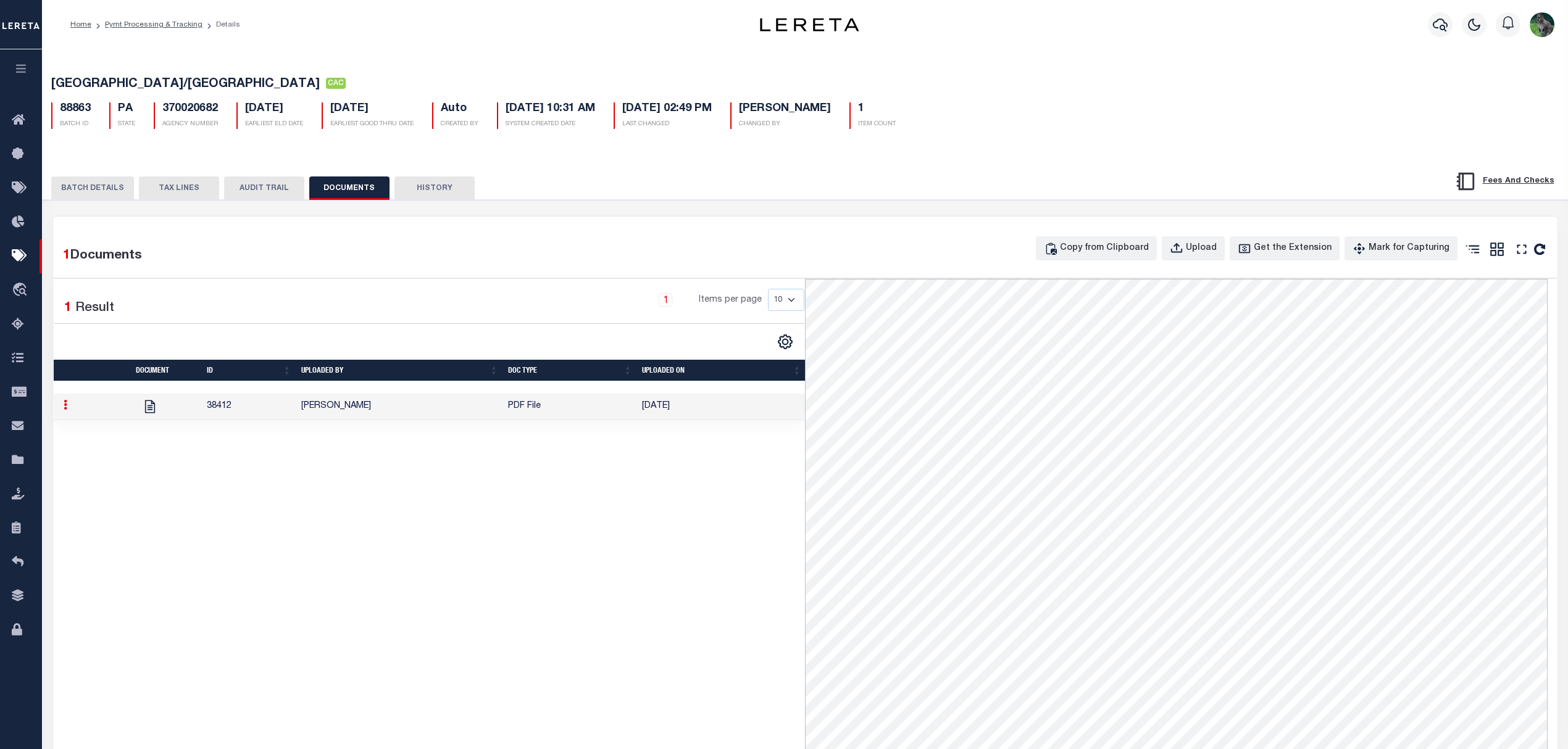
click at [115, 191] on button "BATCH DETAILS" at bounding box center [92, 188] width 82 height 23
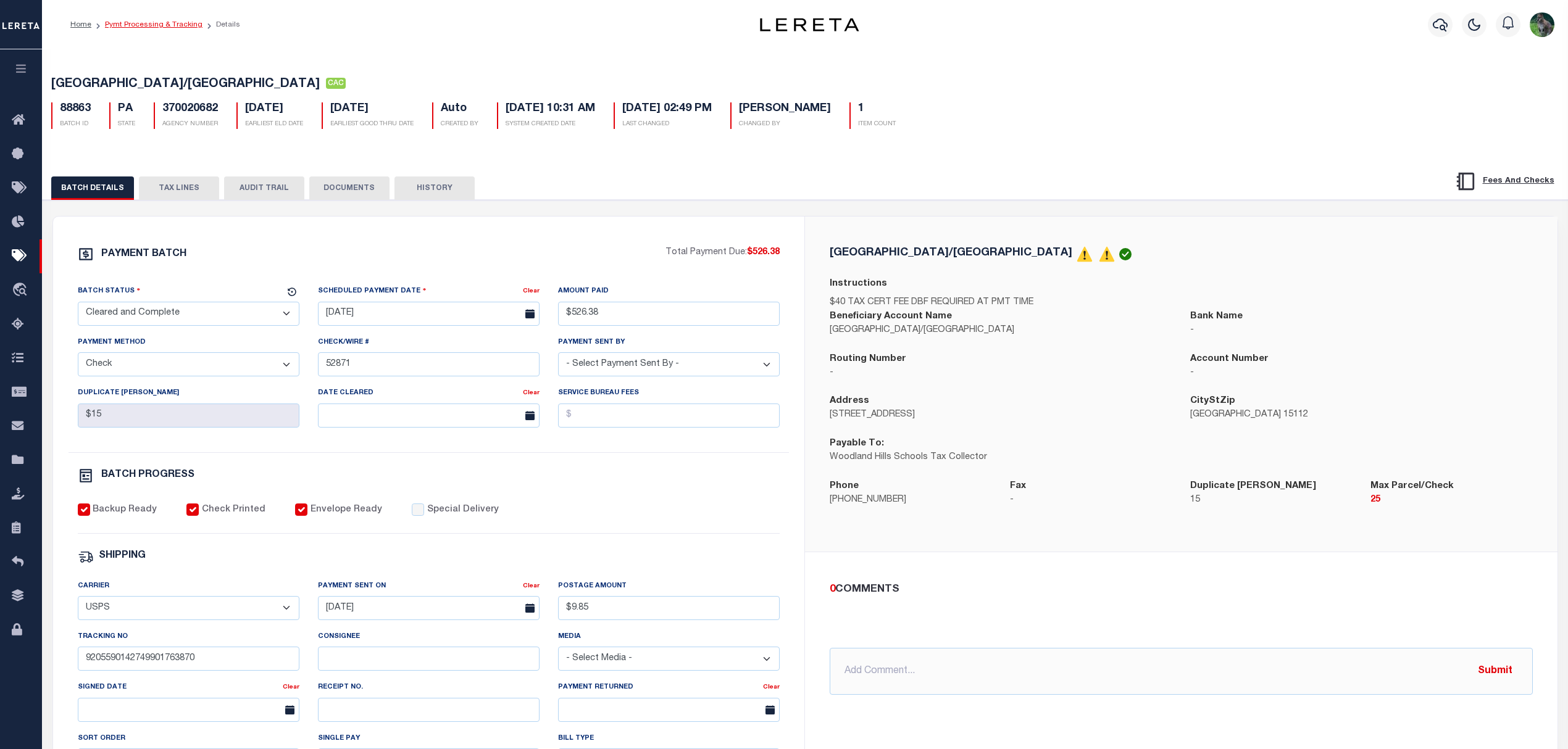
click at [138, 25] on link "Pymt Processing & Tracking" at bounding box center [153, 24] width 98 height 7
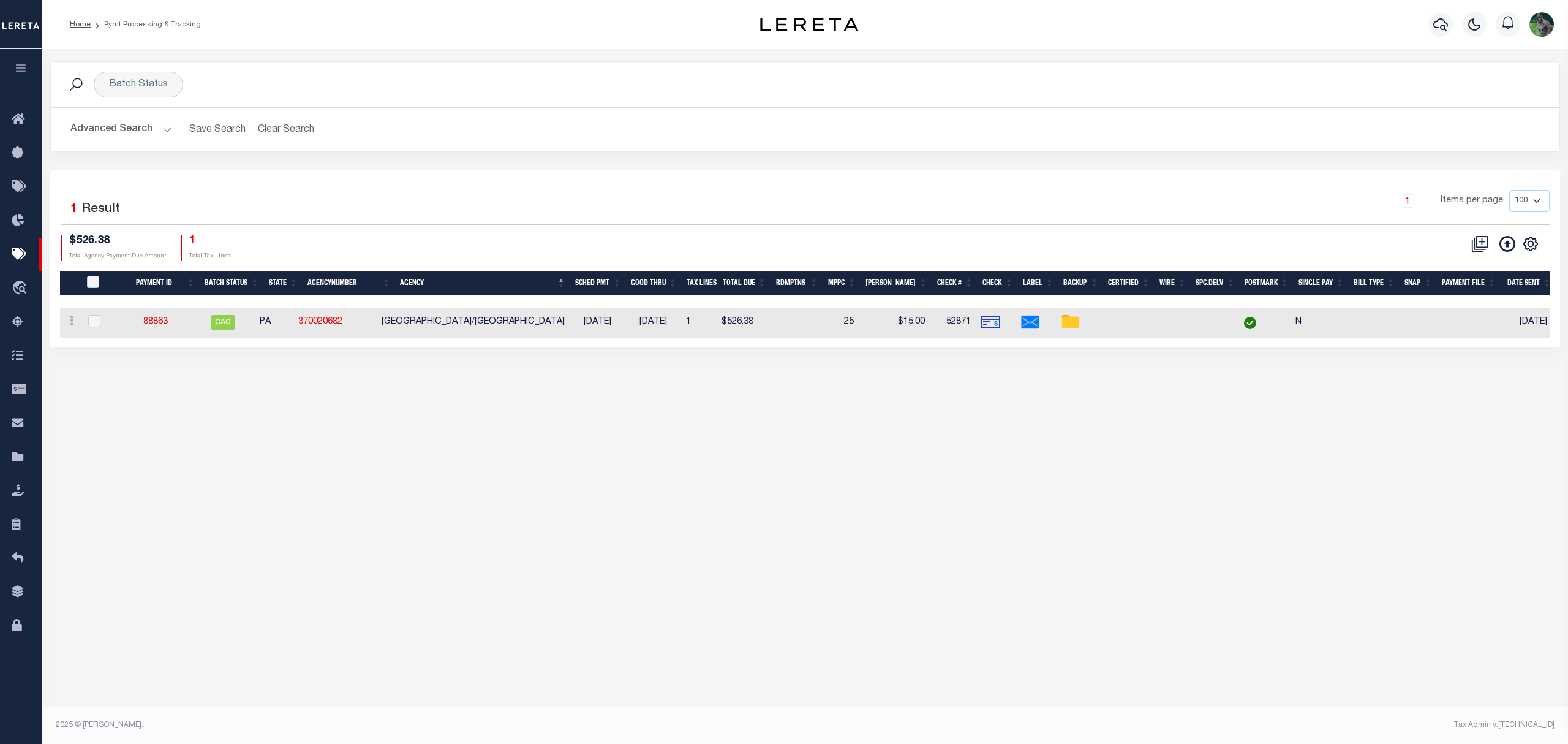
click at [125, 135] on button "Advanced Search" at bounding box center [121, 129] width 101 height 24
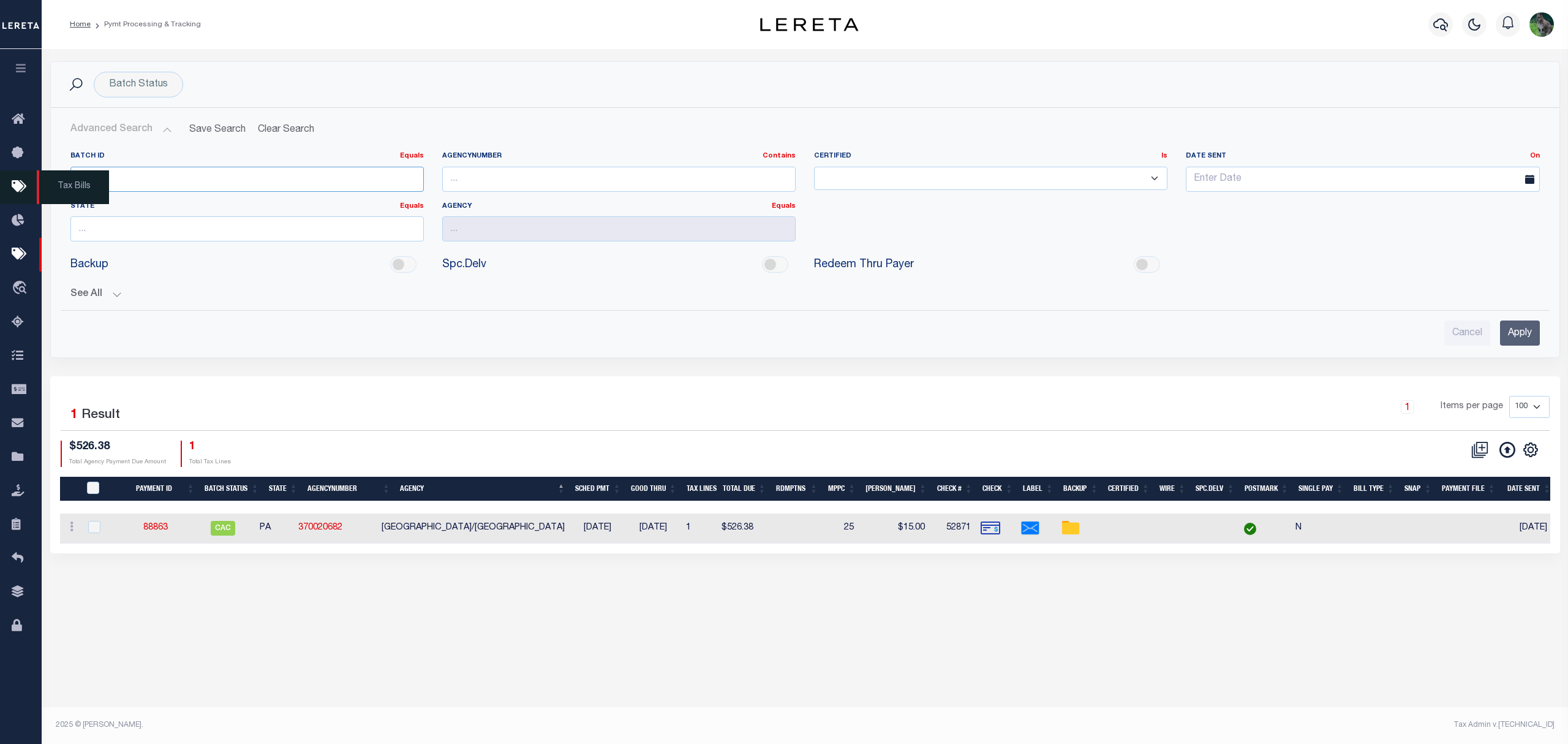
drag, startPoint x: 128, startPoint y: 180, endPoint x: 27, endPoint y: 177, distance: 101.0
click at [27, 177] on div "Home Pymt Processing & Tracking" at bounding box center [784, 359] width 1568 height 719
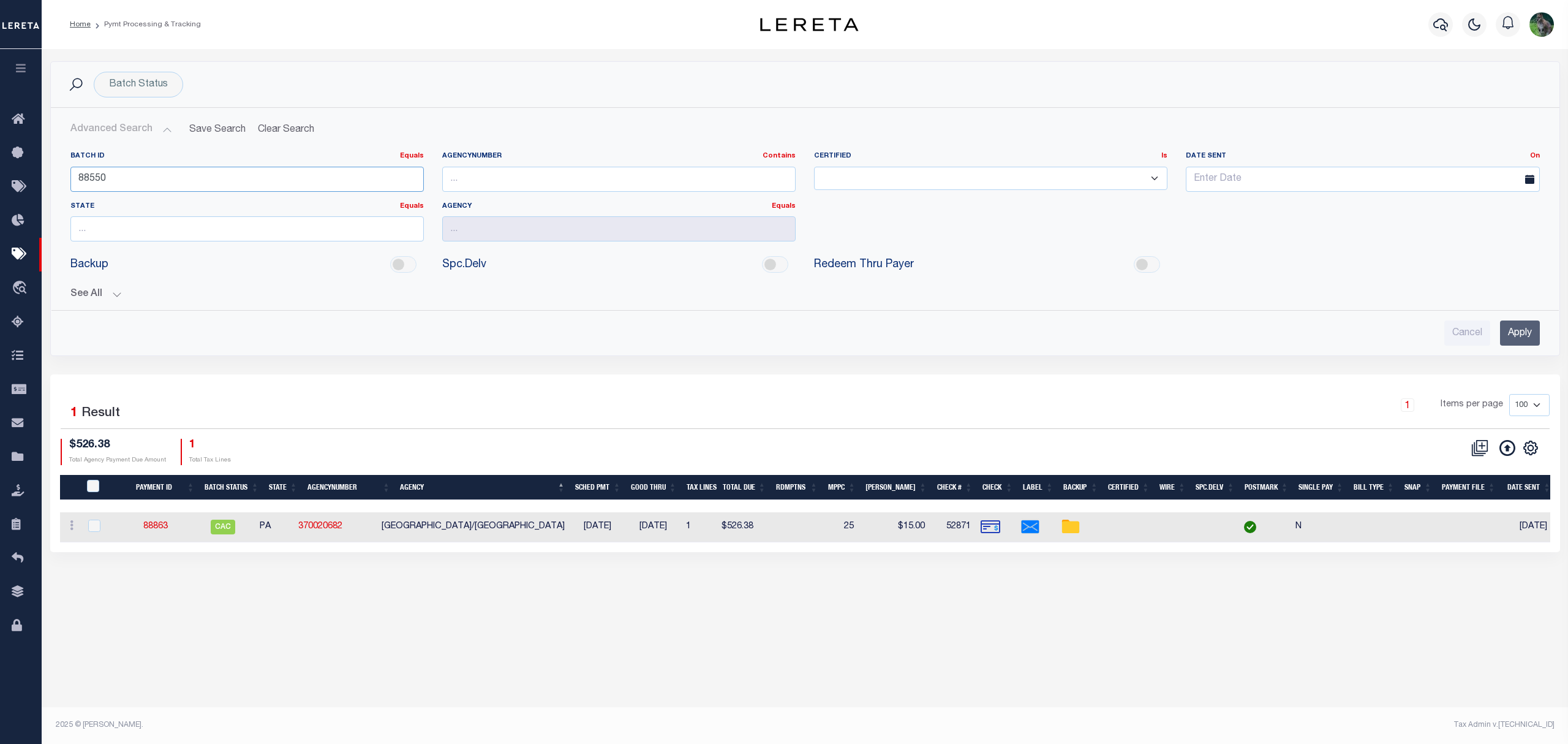
type input "88550"
click at [1513, 330] on input "Apply" at bounding box center [1520, 333] width 40 height 25
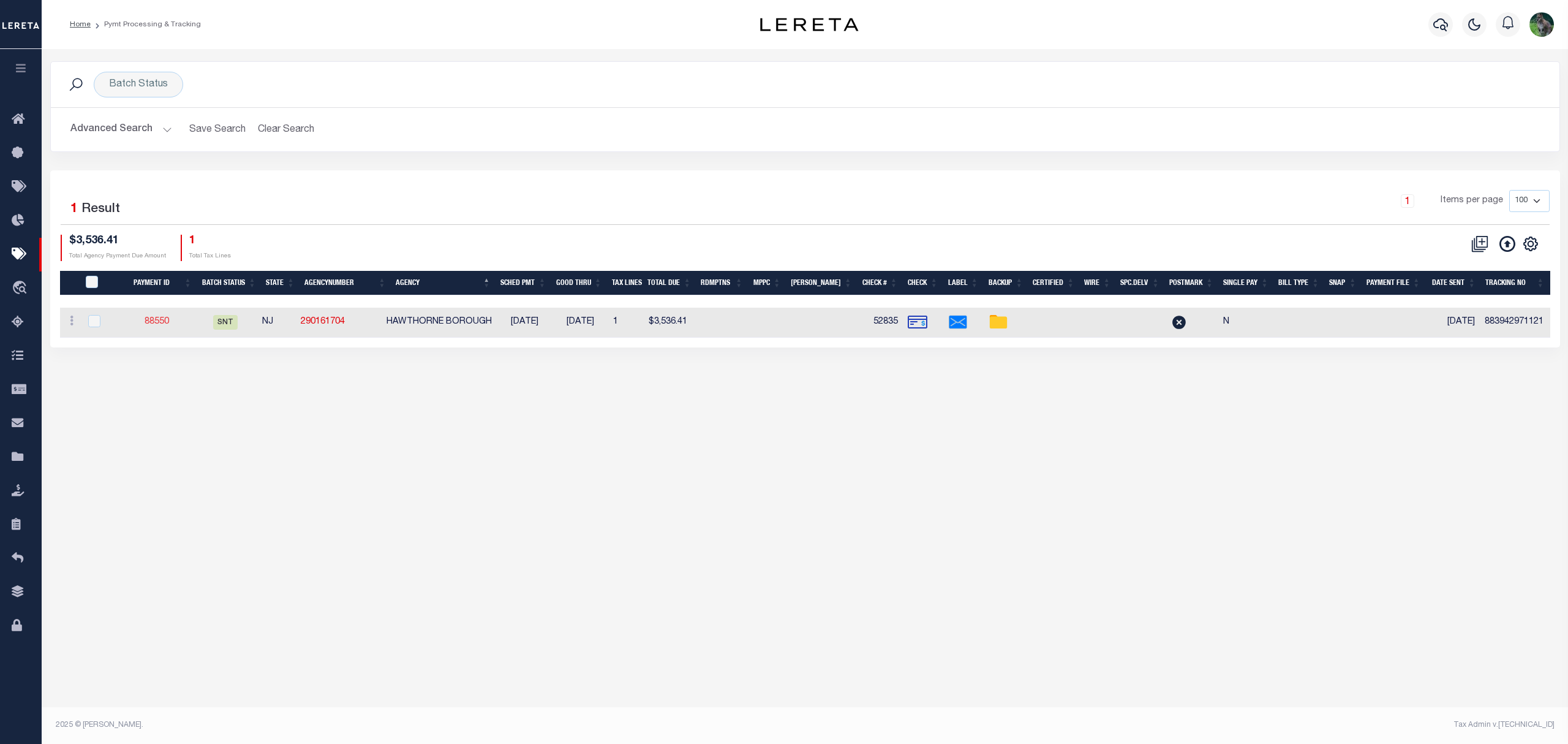
click at [163, 324] on link "88550" at bounding box center [157, 322] width 25 height 9
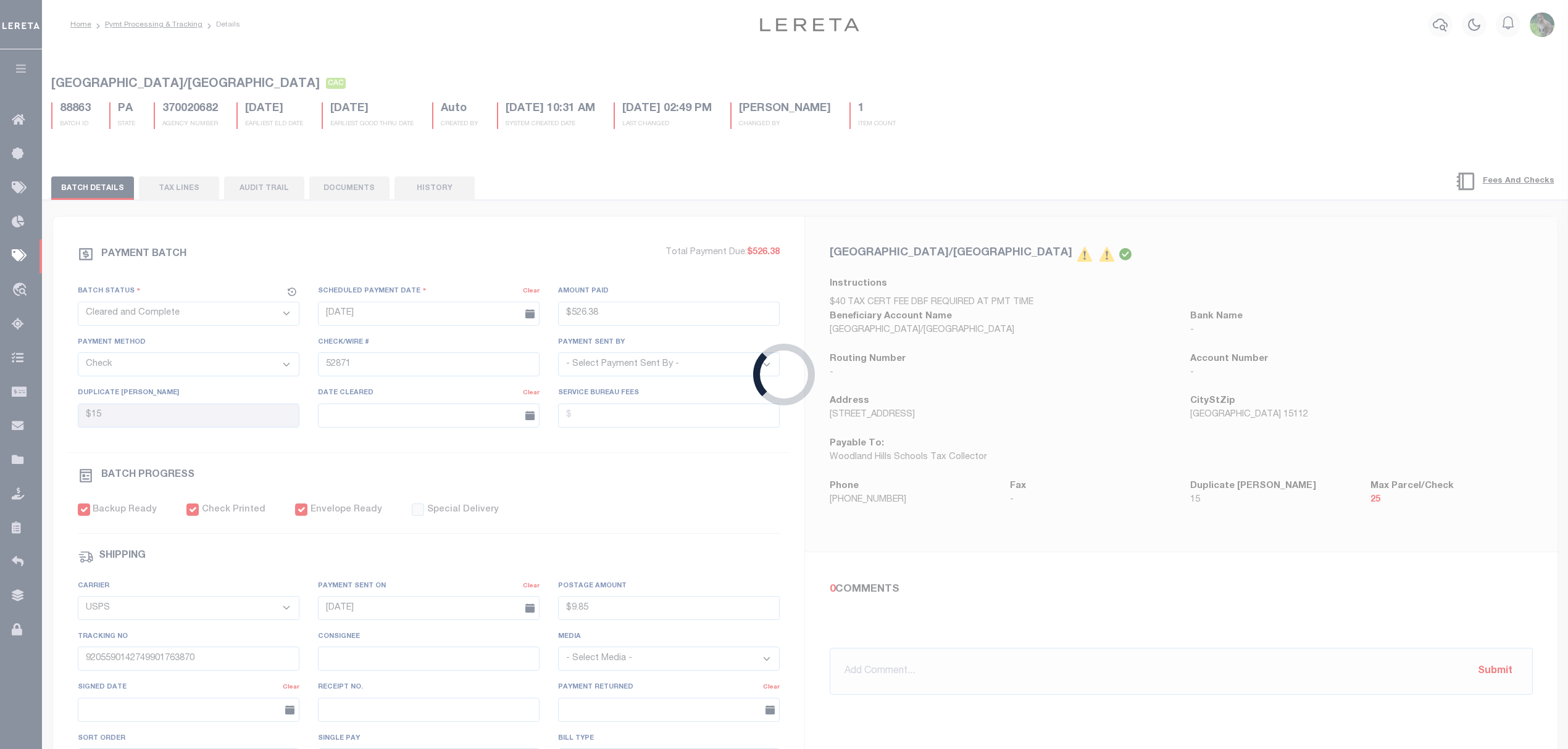
select select "SNT"
type input "$3,536.41"
type input "52835"
select select "FDX"
type input "$9.65"
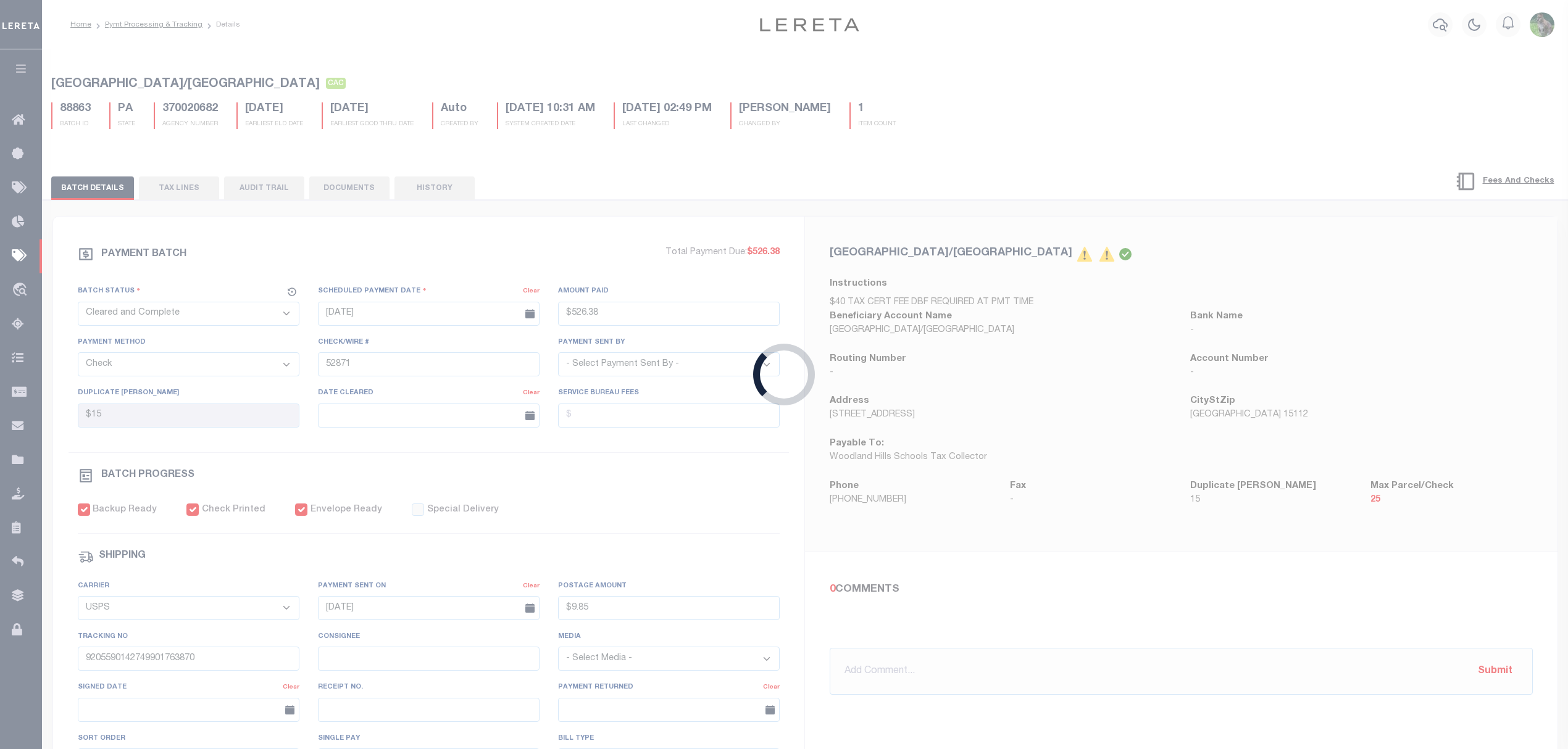
type input "883942971121"
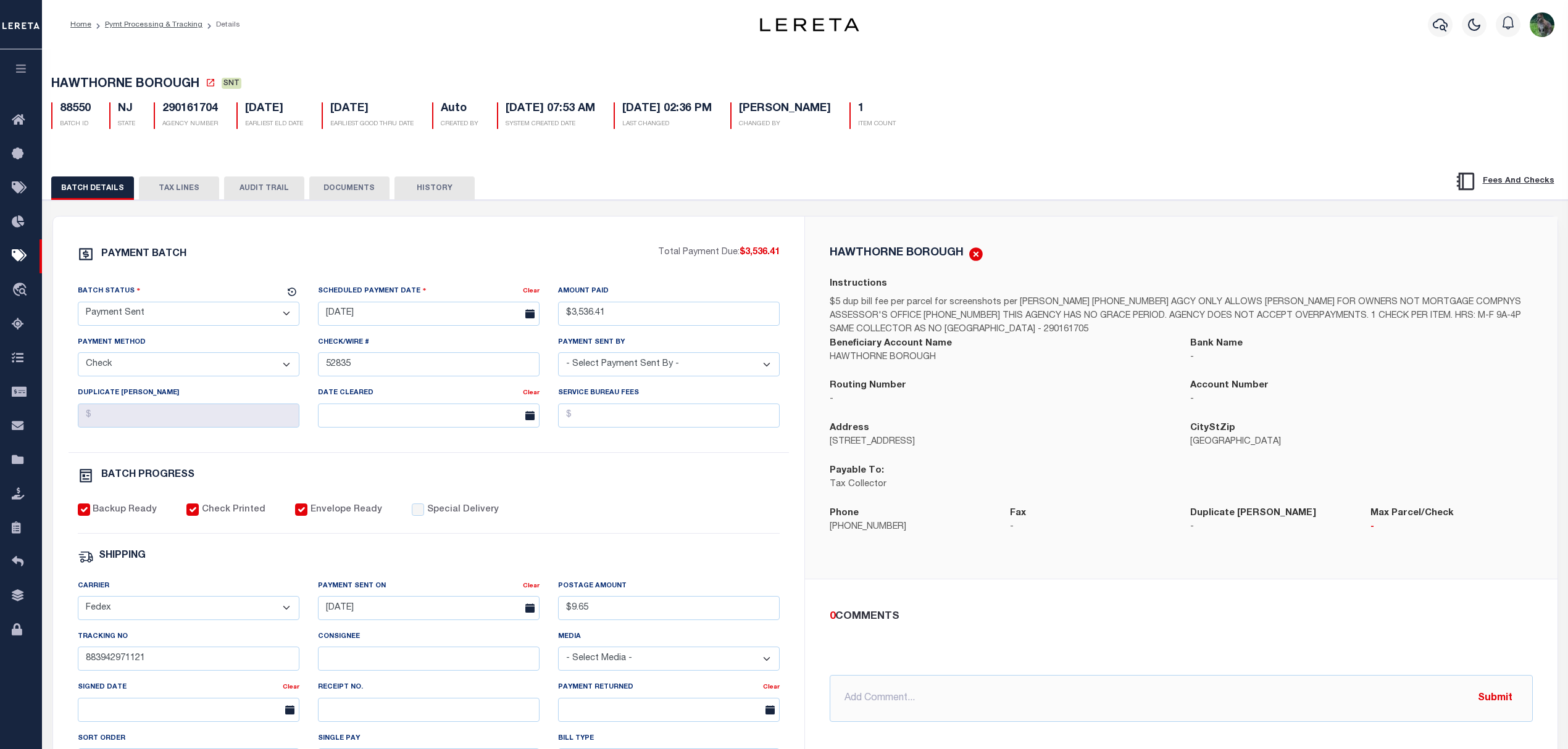
click at [193, 325] on select "- Select Status - Scheduled for Payment Ready For Payment Payment Sent Cleared …" at bounding box center [189, 313] width 222 height 24
select select "RFR"
click at [78, 305] on select "- Select Status - Scheduled for Payment Ready For Payment Payment Sent Cleared …" at bounding box center [189, 313] width 222 height 24
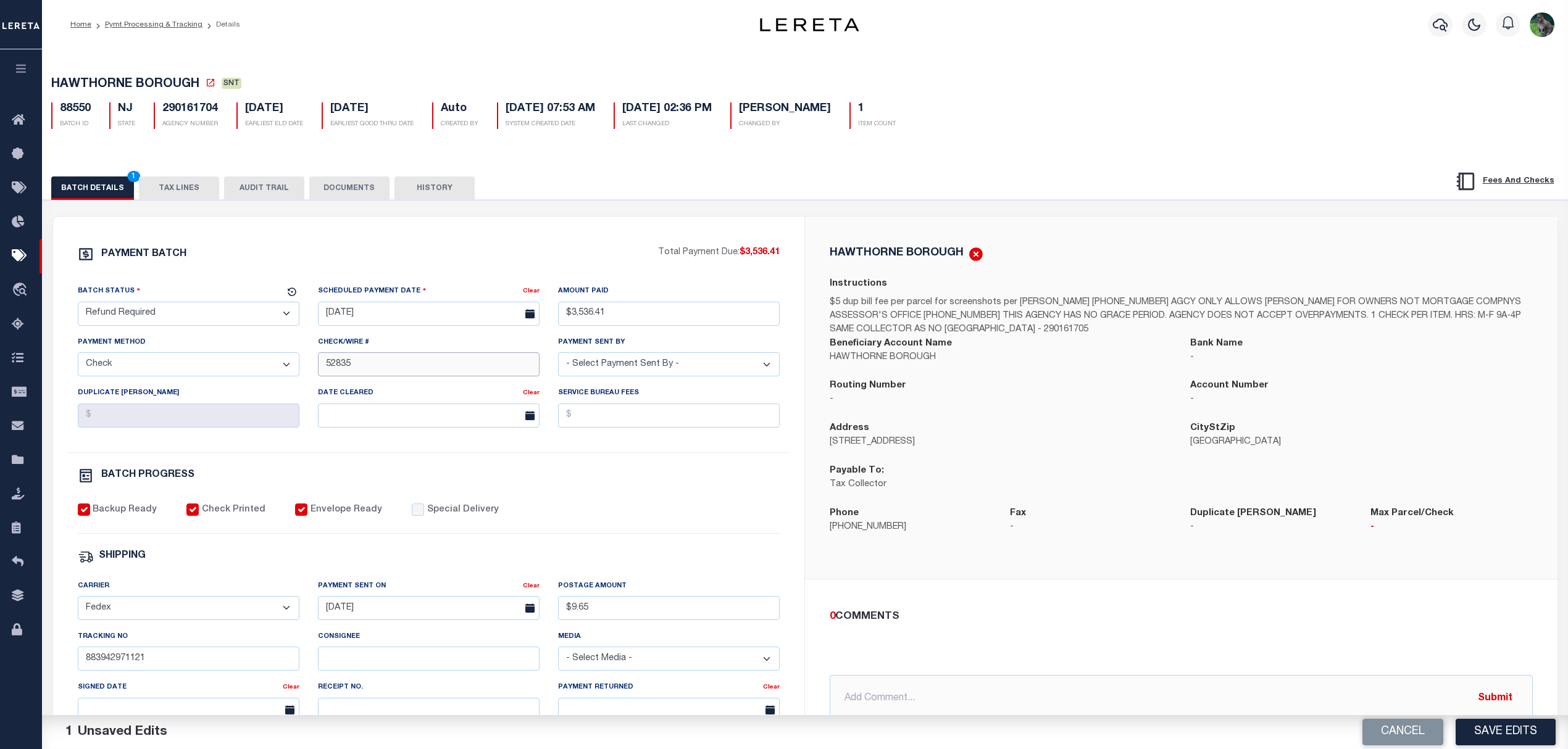
drag, startPoint x: 347, startPoint y: 367, endPoint x: 254, endPoint y: 371, distance: 93.1
click at [254, 371] on div "Batch Status - Select Status - Scheduled for Payment Ready For Payment Payment …" at bounding box center [429, 369] width 720 height 168
drag, startPoint x: 379, startPoint y: 370, endPoint x: 269, endPoint y: 370, distance: 110.0
click at [268, 370] on div "Batch Status - Select Status - Scheduled for Payment Ready For Payment Payment …" at bounding box center [429, 369] width 720 height 168
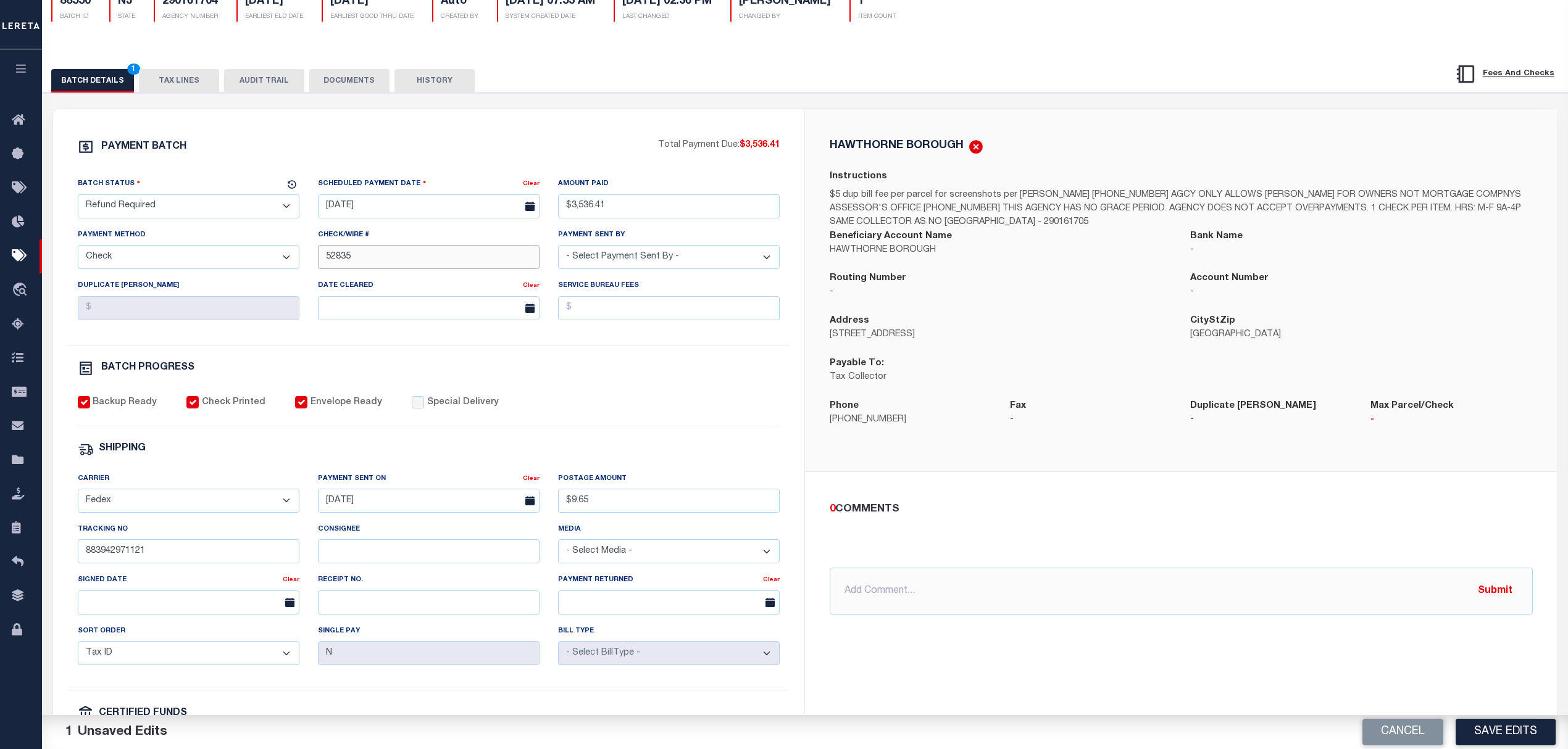
scroll to position [247, 0]
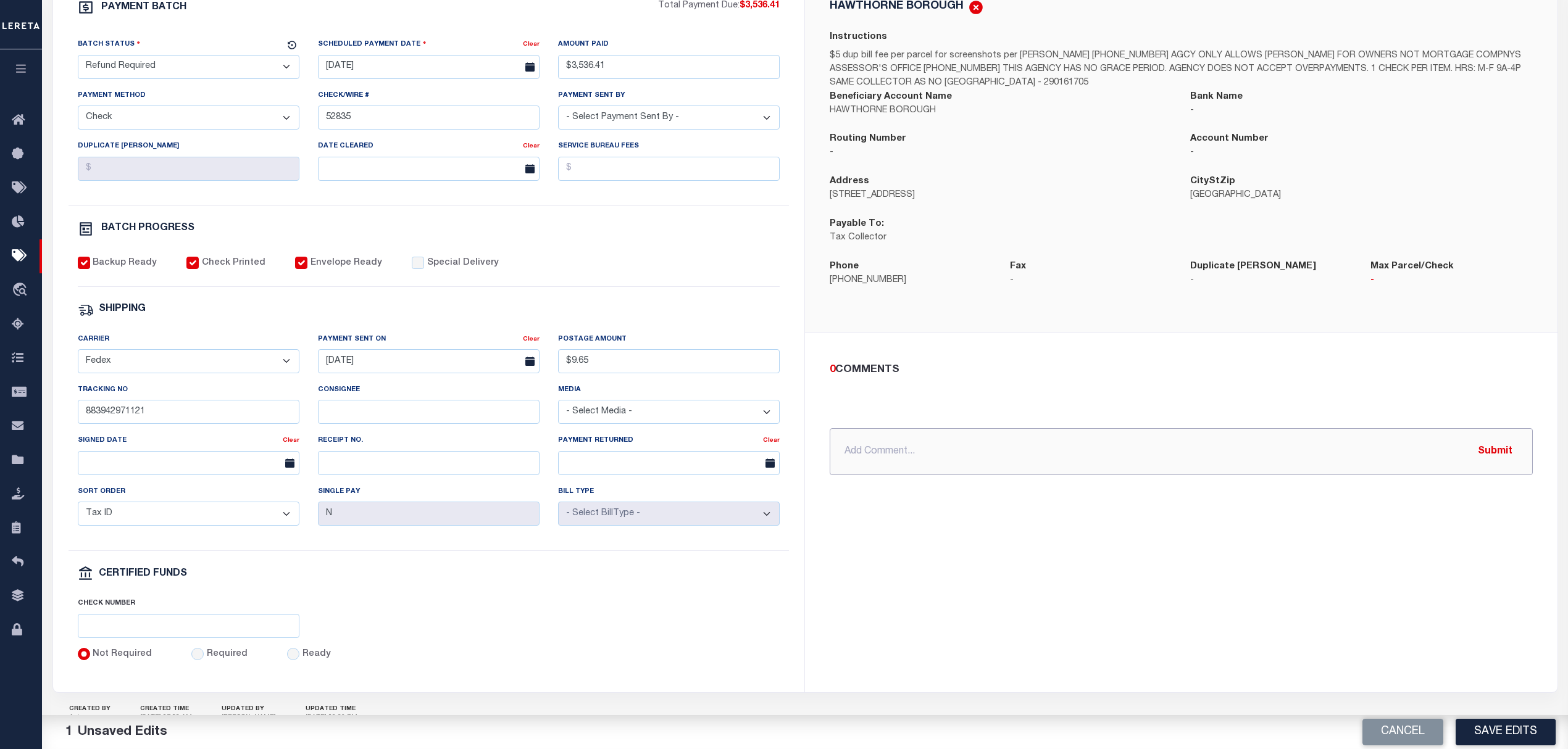
click at [984, 465] on input "text" at bounding box center [1180, 452] width 703 height 47
paste input "52835"
drag, startPoint x: 157, startPoint y: 416, endPoint x: 0, endPoint y: 411, distance: 157.1
click at [0, 411] on div "Home Pymt Processing & Tracking Details Profile Sign out" at bounding box center [784, 271] width 1568 height 1036
click at [1172, 452] on input "9/10/25 - check 52835 returned. parcel reported already paid." at bounding box center [1180, 452] width 703 height 47
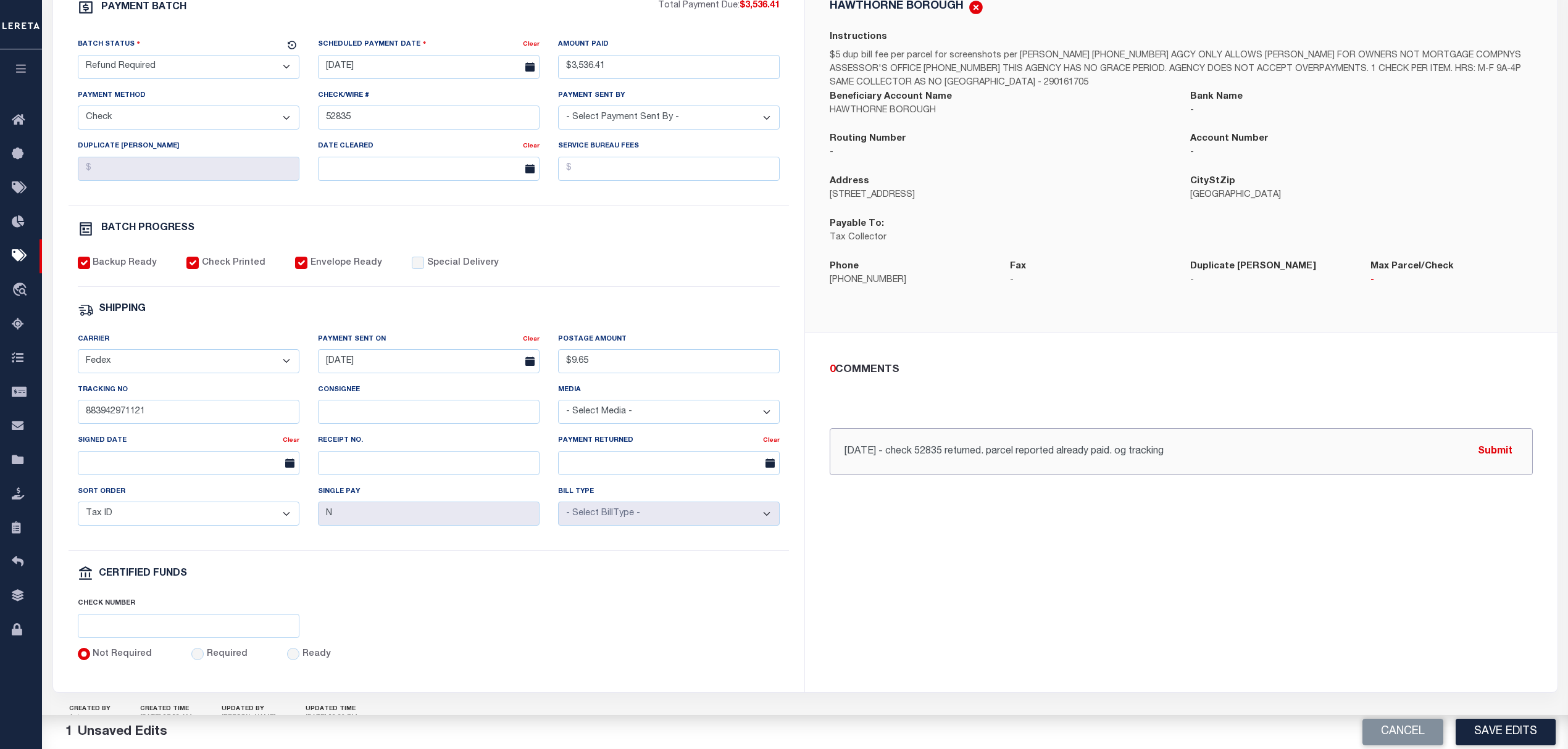
paste input "883942971121"
type input "9/10/25 - check 52835 returned. parcel reported already paid. og tracking 88394…"
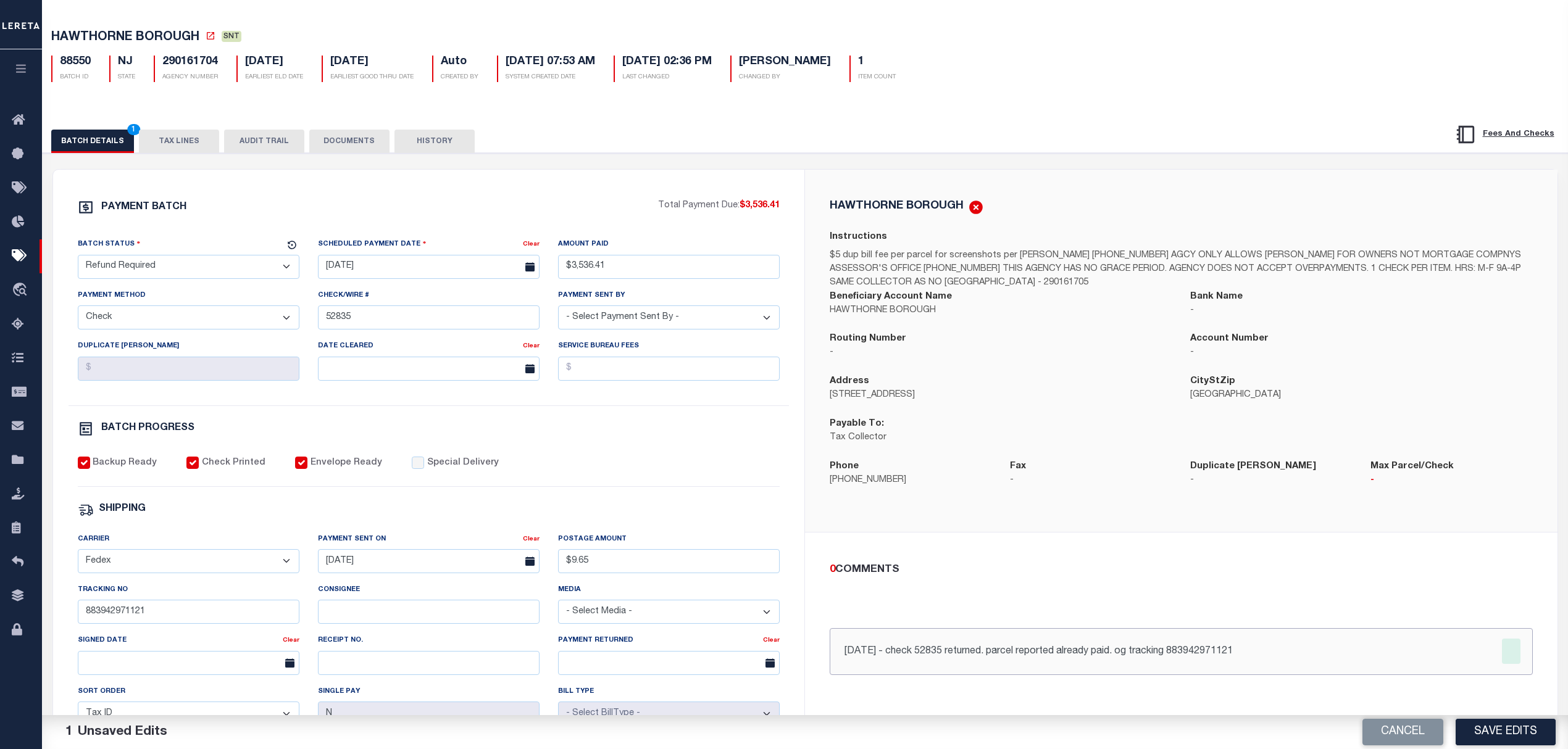
scroll to position [0, 0]
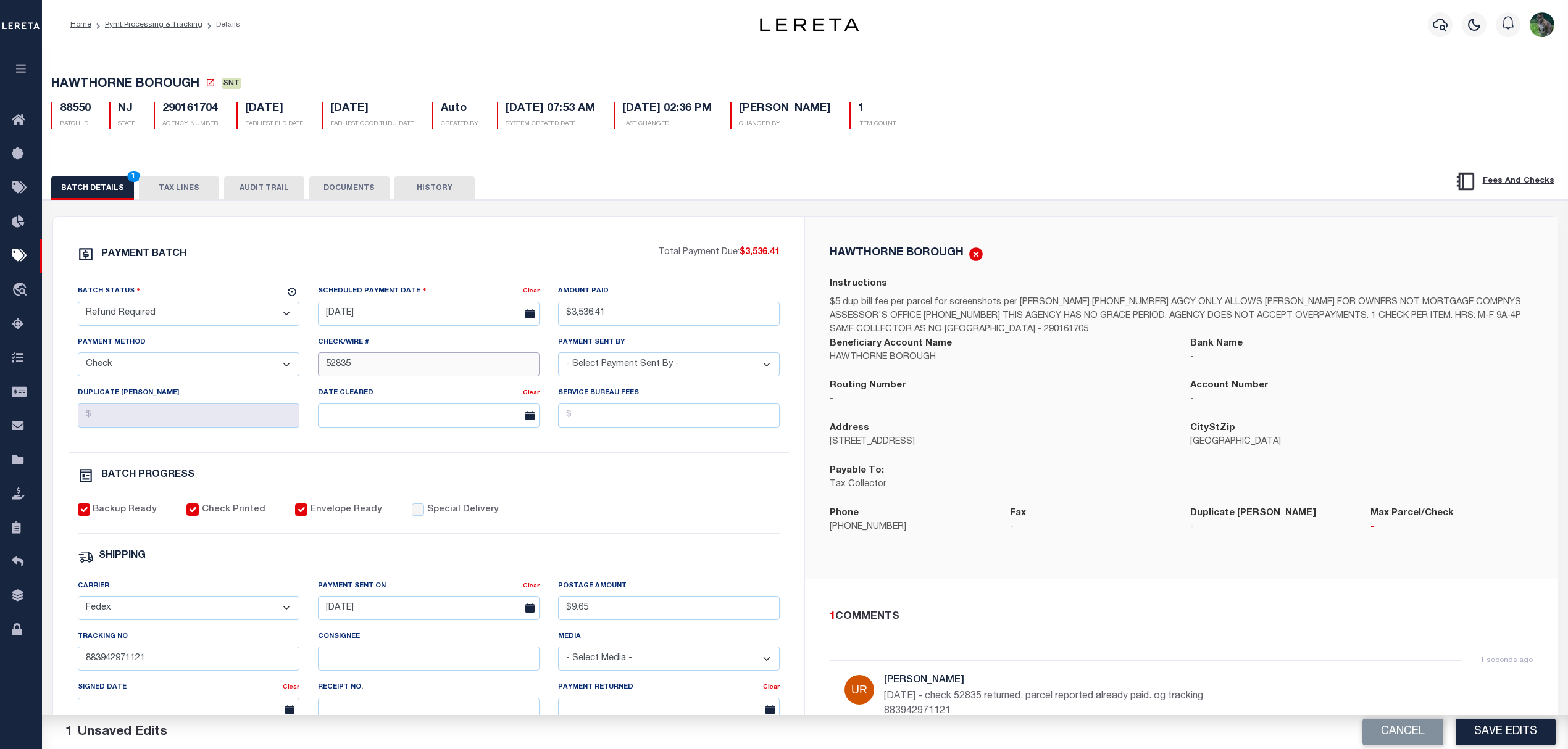
drag, startPoint x: 411, startPoint y: 371, endPoint x: 189, endPoint y: 344, distance: 223.6
click at [214, 346] on div "Batch Status - Select Status - Scheduled for Payment Ready For Payment Payment …" at bounding box center [429, 369] width 720 height 168
click at [352, 192] on button "DOCUMENTS" at bounding box center [349, 188] width 81 height 23
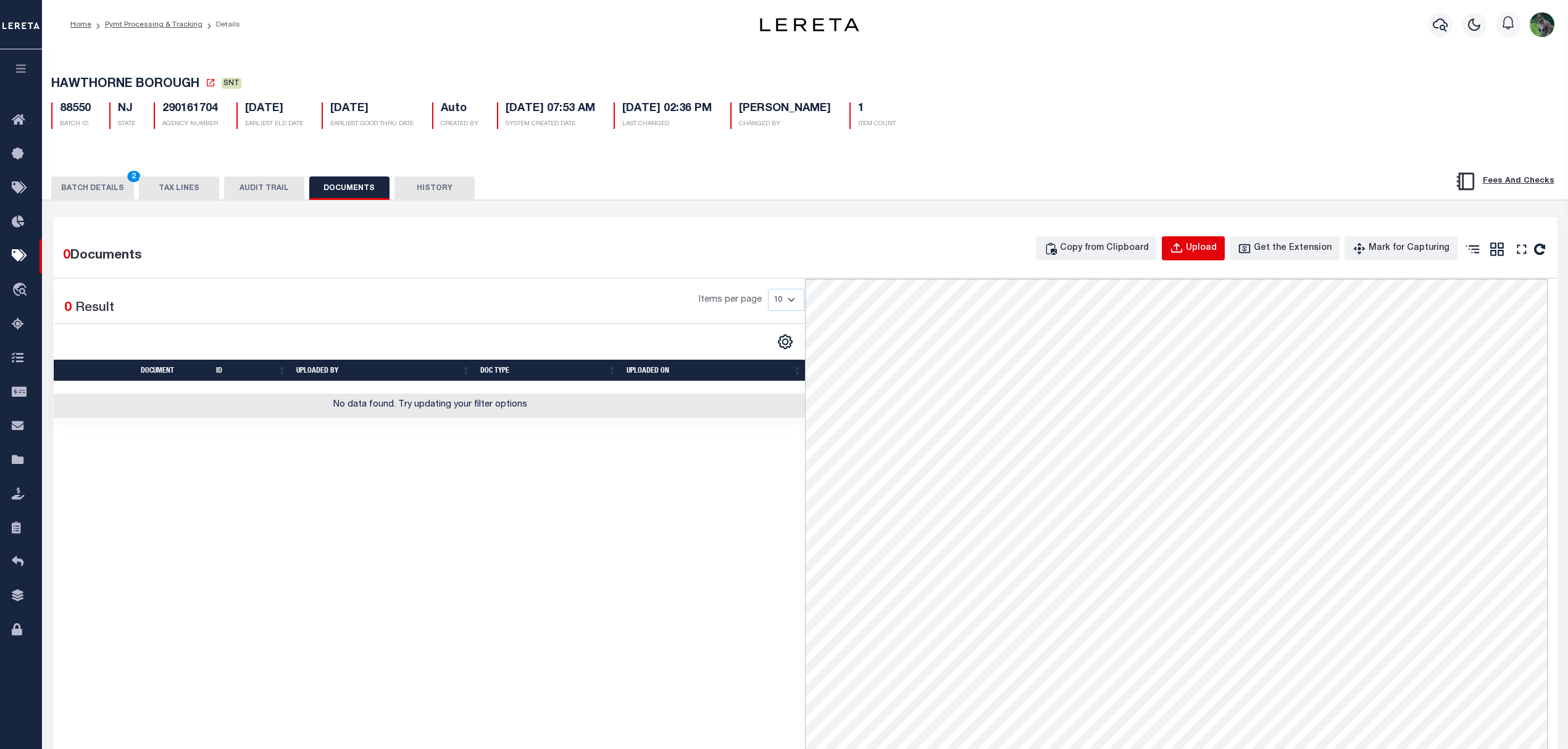
click at [1200, 253] on div "Upload" at bounding box center [1201, 248] width 30 height 13
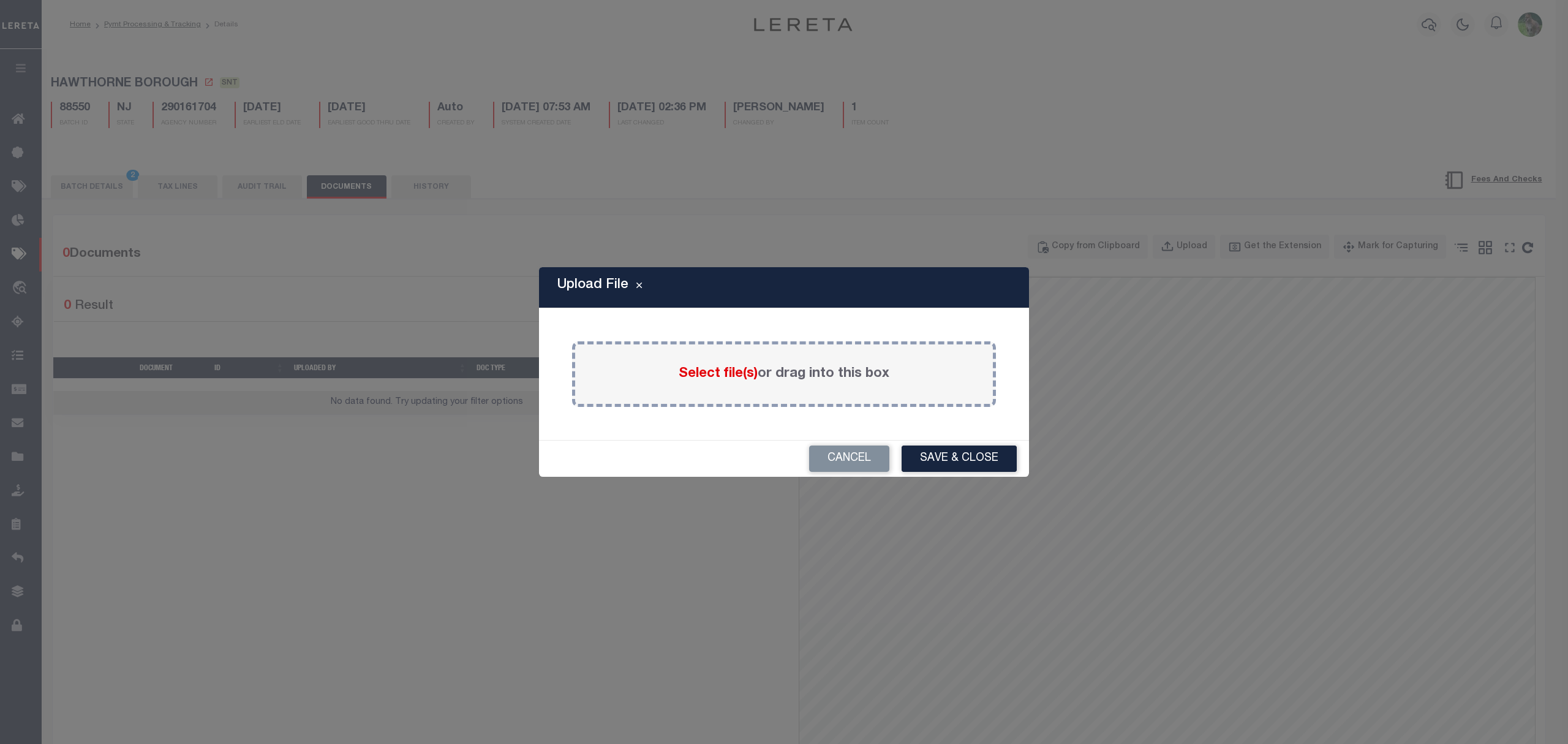
click at [692, 371] on span "Select file(s)" at bounding box center [718, 373] width 79 height 13
click at [0, 0] on input "Select file(s) or drag into this box" at bounding box center [0, 0] width 0 height 0
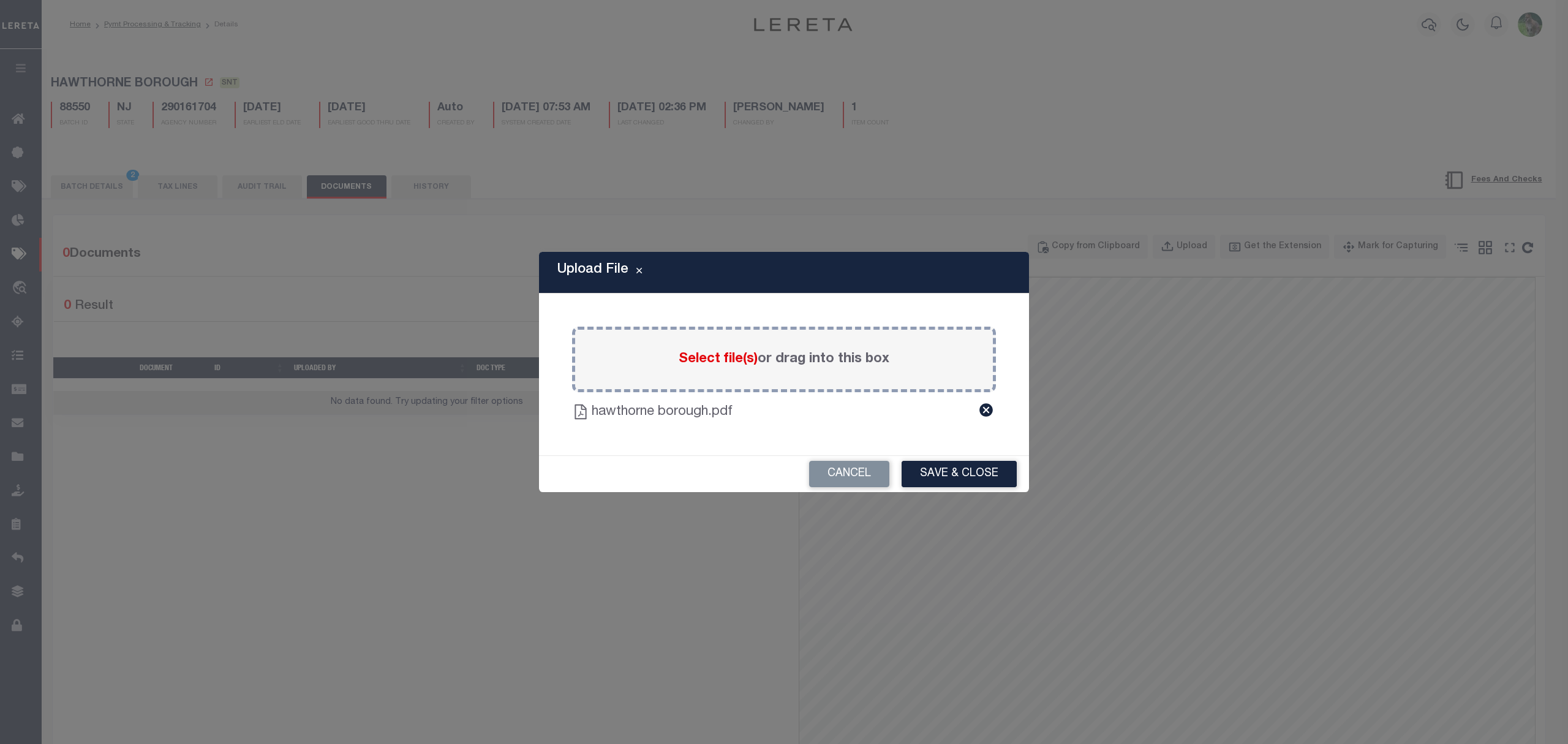
click at [974, 482] on button "Save & Close" at bounding box center [959, 475] width 115 height 27
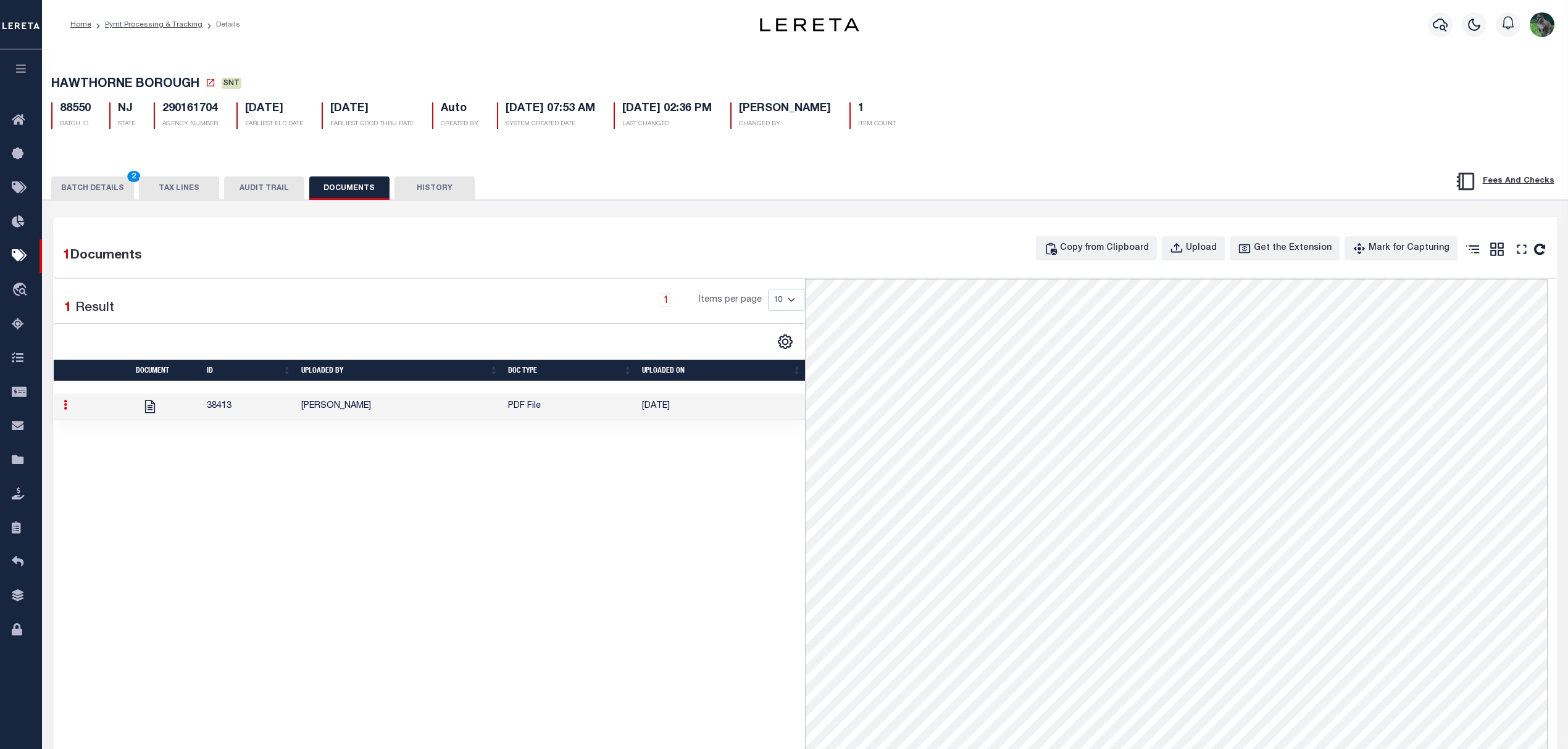
click at [97, 193] on button "BATCH DETAILS 2" at bounding box center [92, 188] width 82 height 23
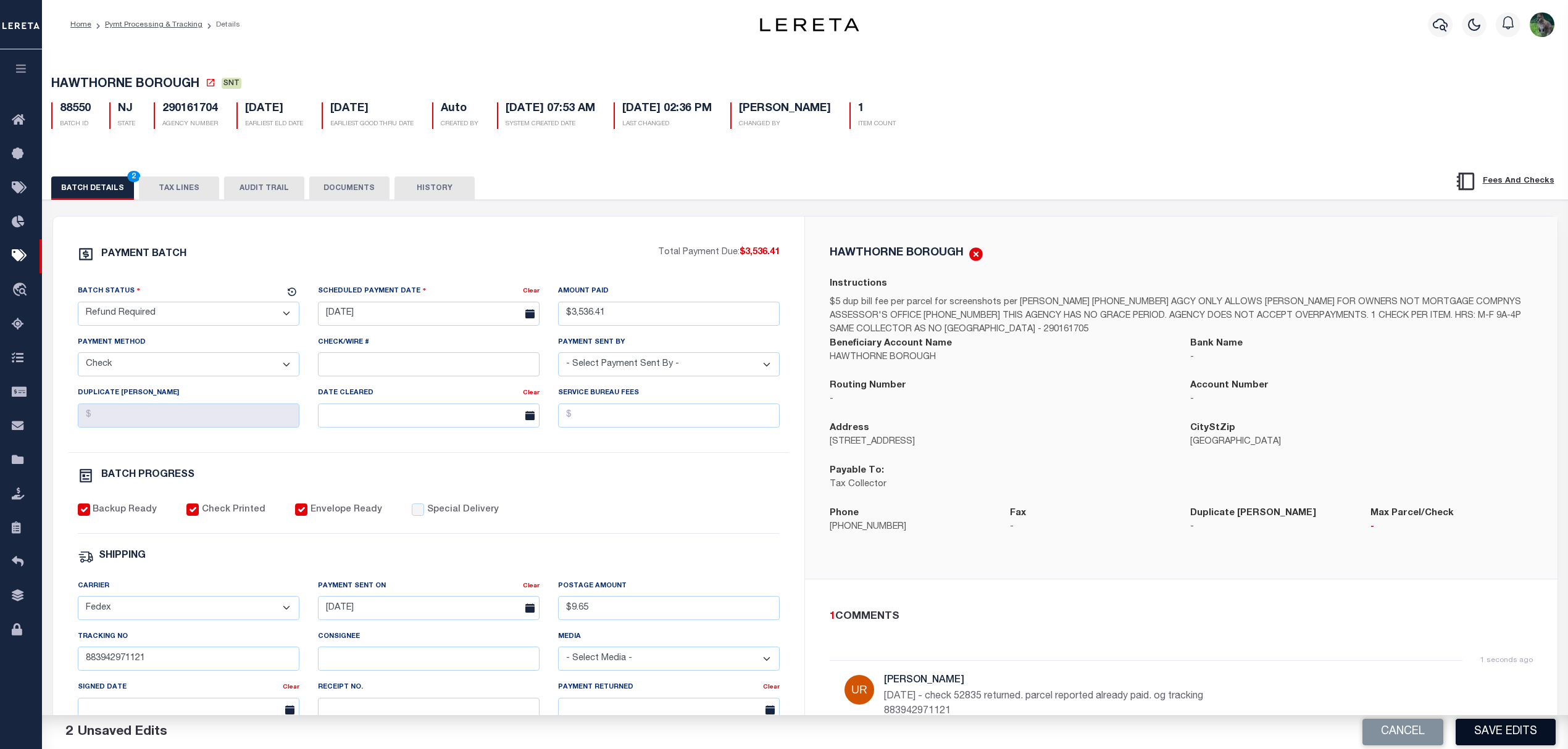
click at [1523, 728] on button "Save Edits" at bounding box center [1505, 732] width 100 height 27
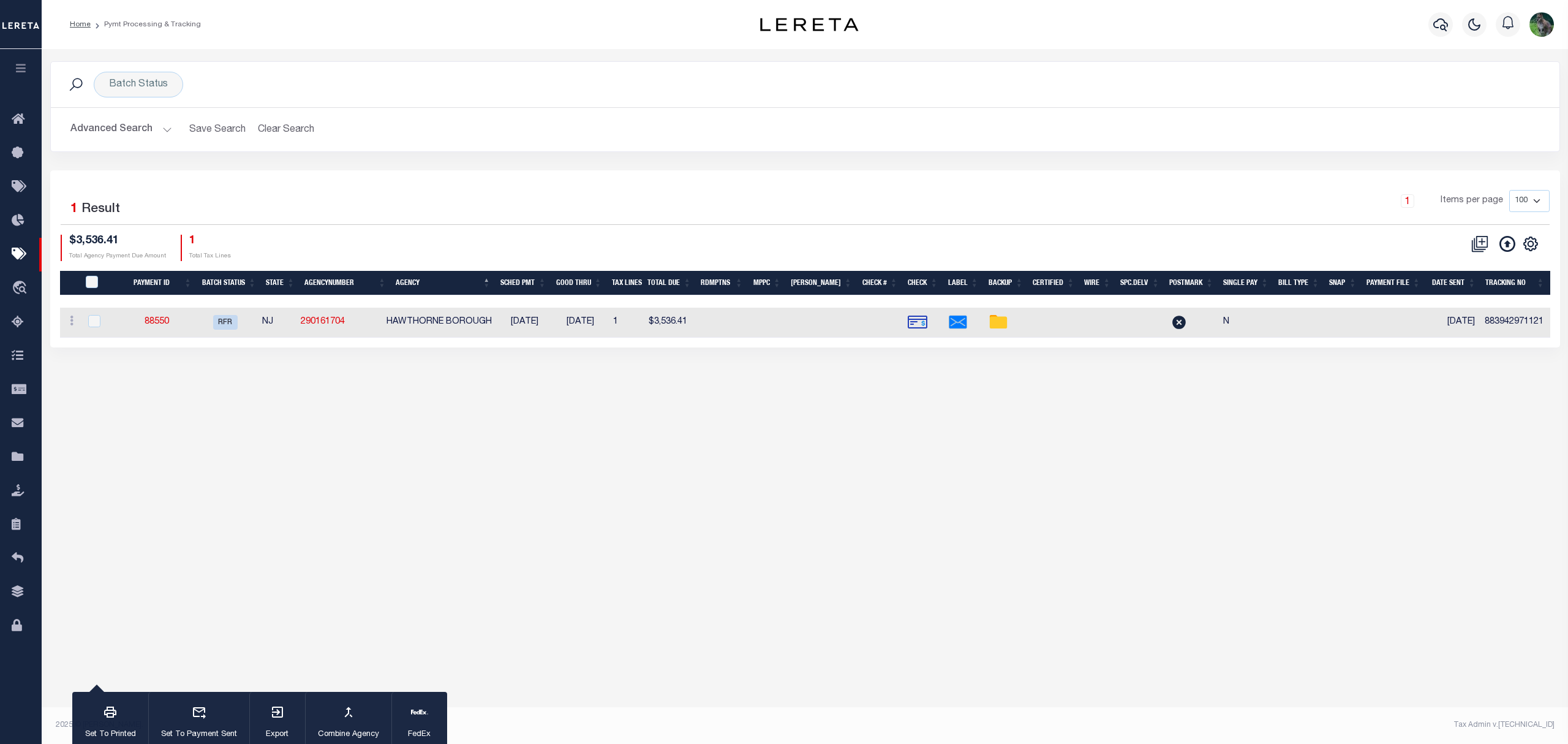
click at [611, 126] on h2 "Advanced Search Save Search Clear Search PayeeSearchTable_dynamictable_____Defa…" at bounding box center [805, 129] width 1489 height 24
click at [327, 101] on div "Batch Status Search" at bounding box center [805, 84] width 1508 height 45
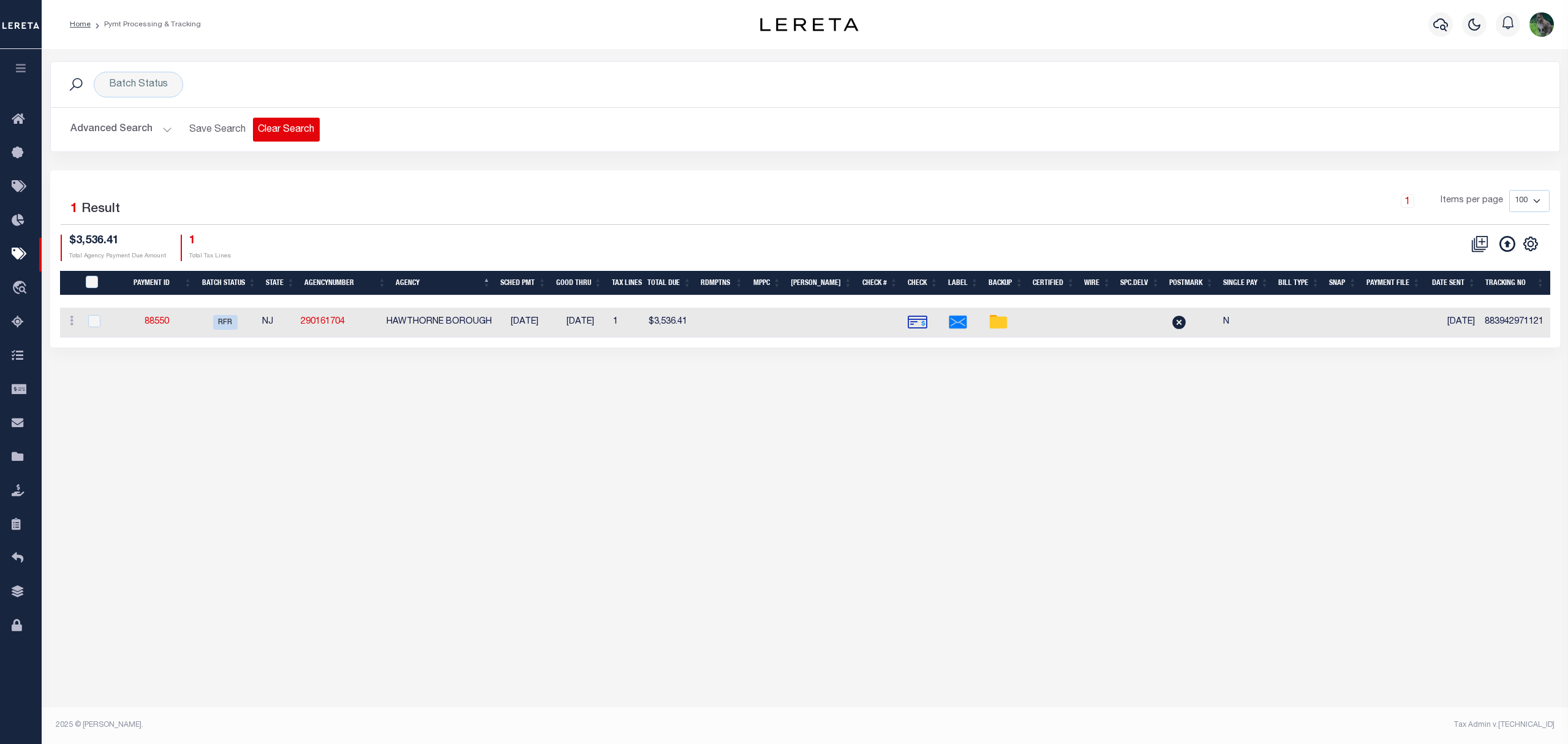
click at [277, 126] on button "Clear Search" at bounding box center [286, 129] width 67 height 24
click at [297, 132] on button "Clear Search" at bounding box center [286, 129] width 67 height 24
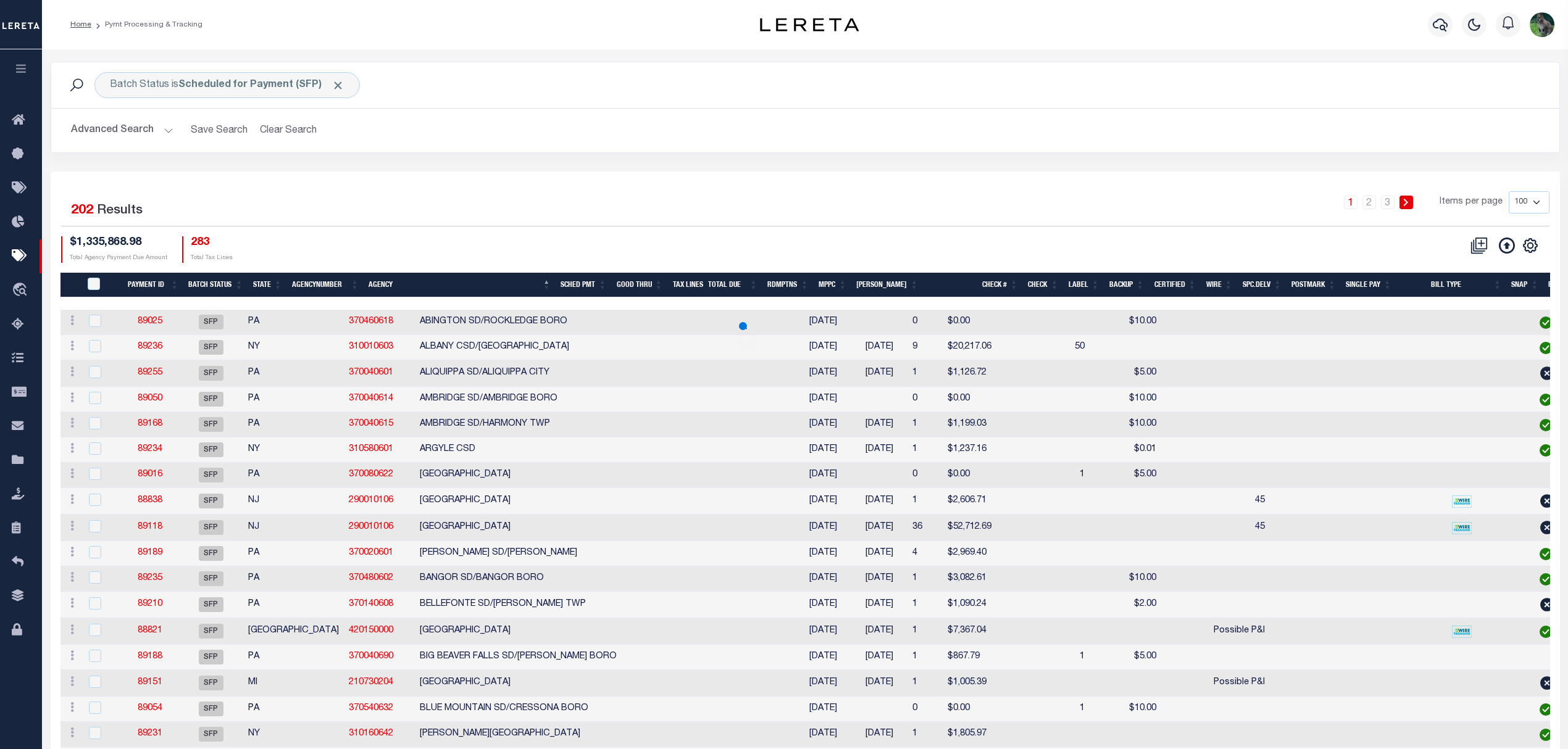
click at [1498, 244] on icon "" at bounding box center [1506, 245] width 16 height 16
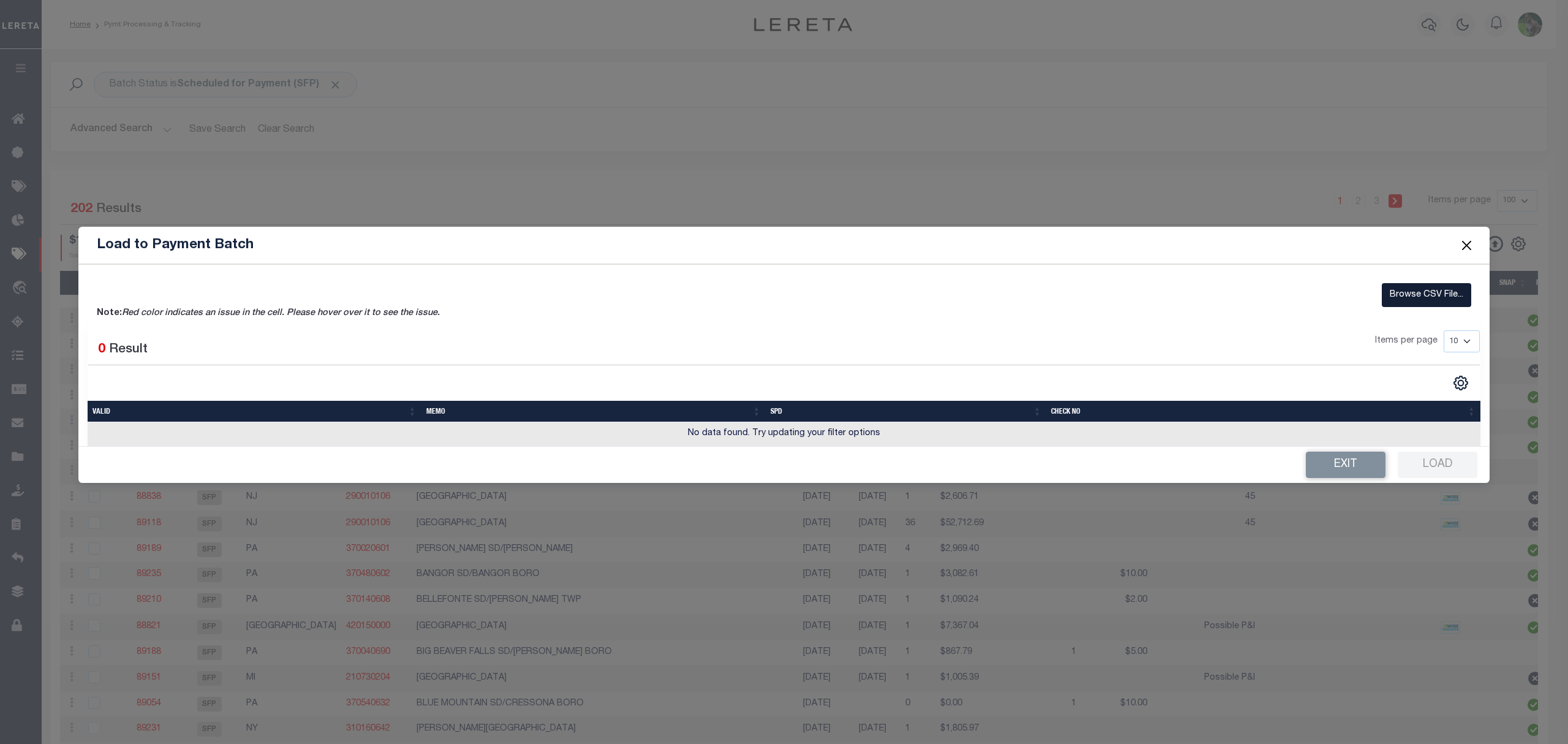
click at [1444, 297] on label "Browse CSV File..." at bounding box center [1427, 295] width 90 height 24
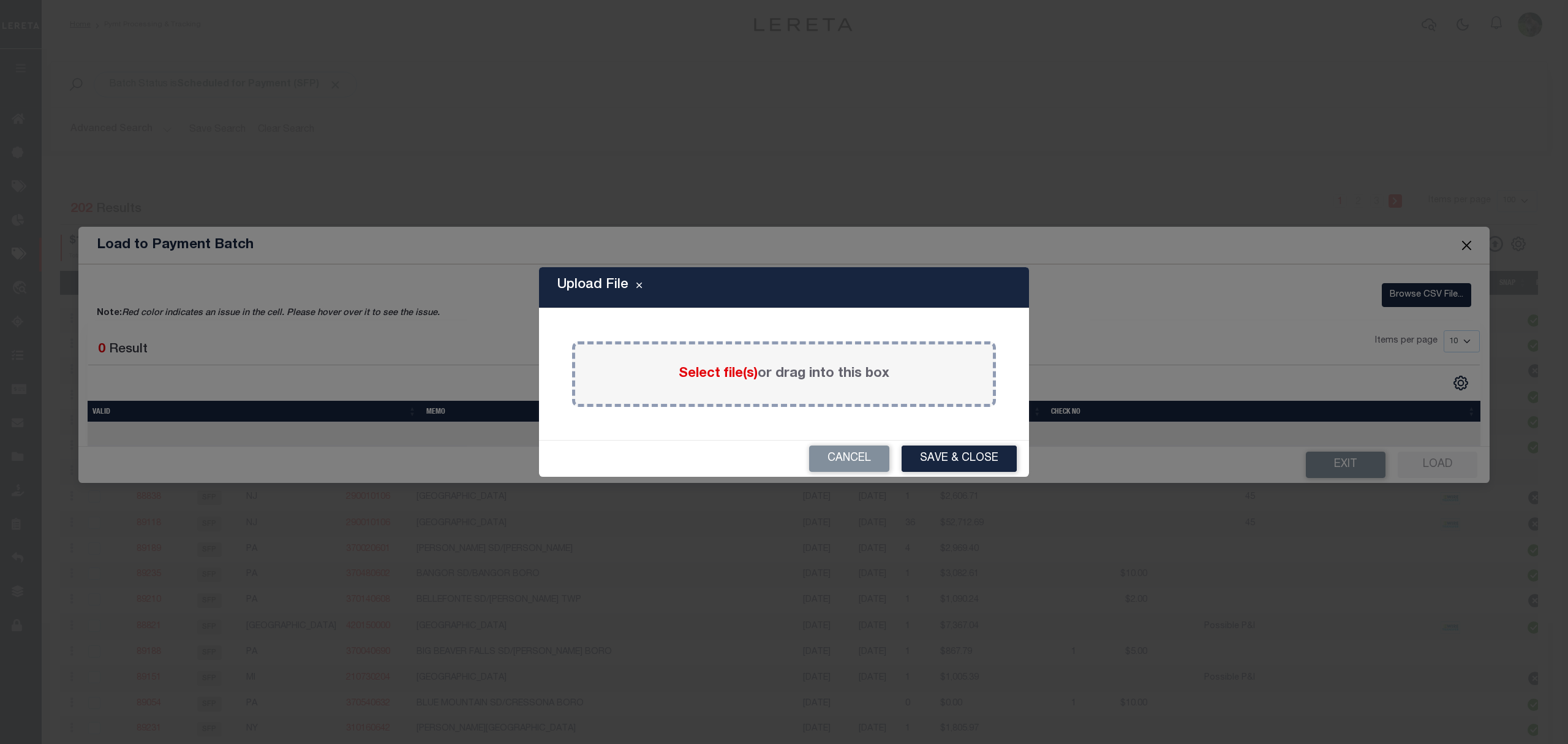
click at [756, 388] on div "Select file(s) or drag into this box" at bounding box center [784, 374] width 424 height 66
click at [737, 367] on span "Select file(s)" at bounding box center [718, 373] width 79 height 13
click at [0, 0] on input "Select file(s) or drag into this box" at bounding box center [0, 0] width 0 height 0
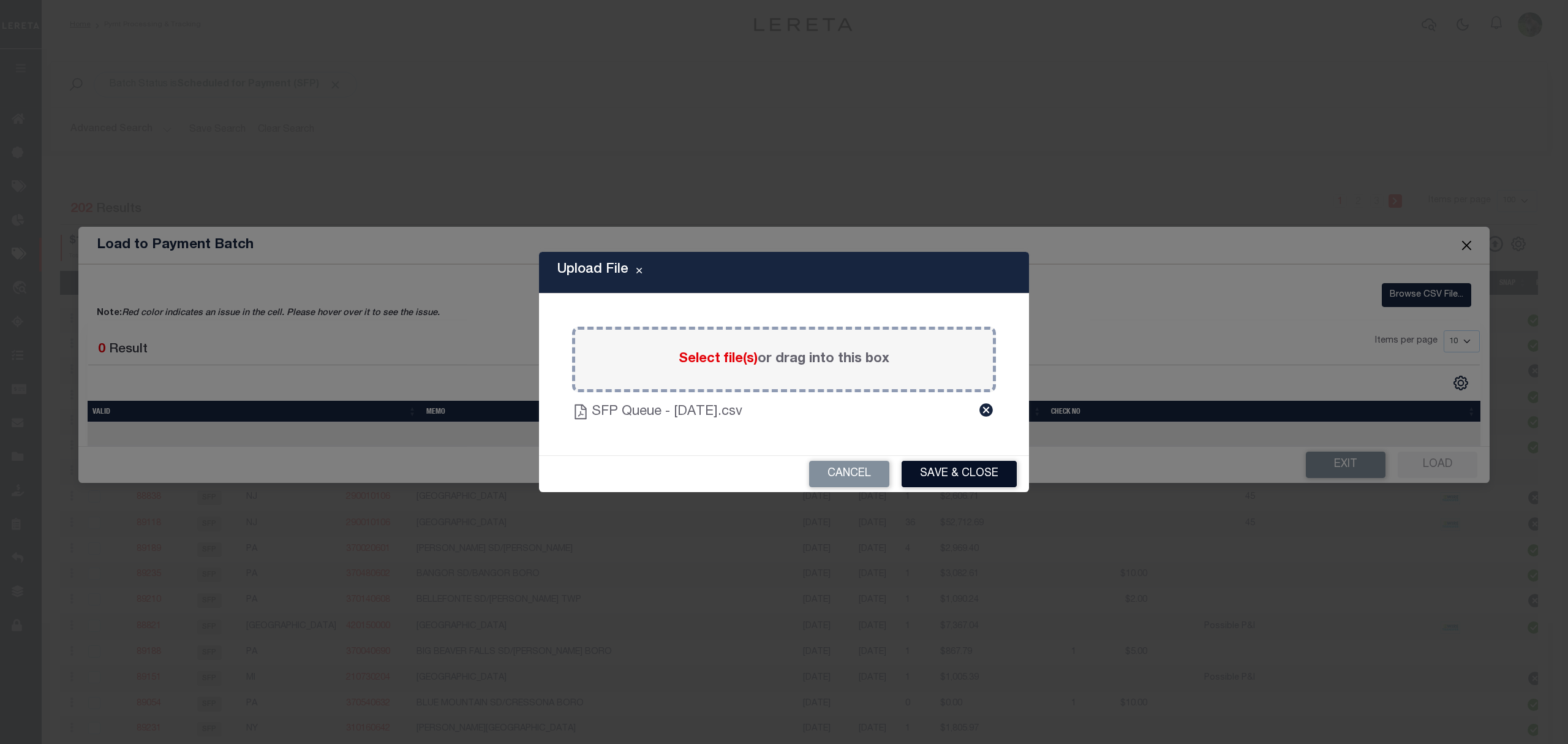
click at [989, 469] on button "Save & Close" at bounding box center [959, 475] width 115 height 27
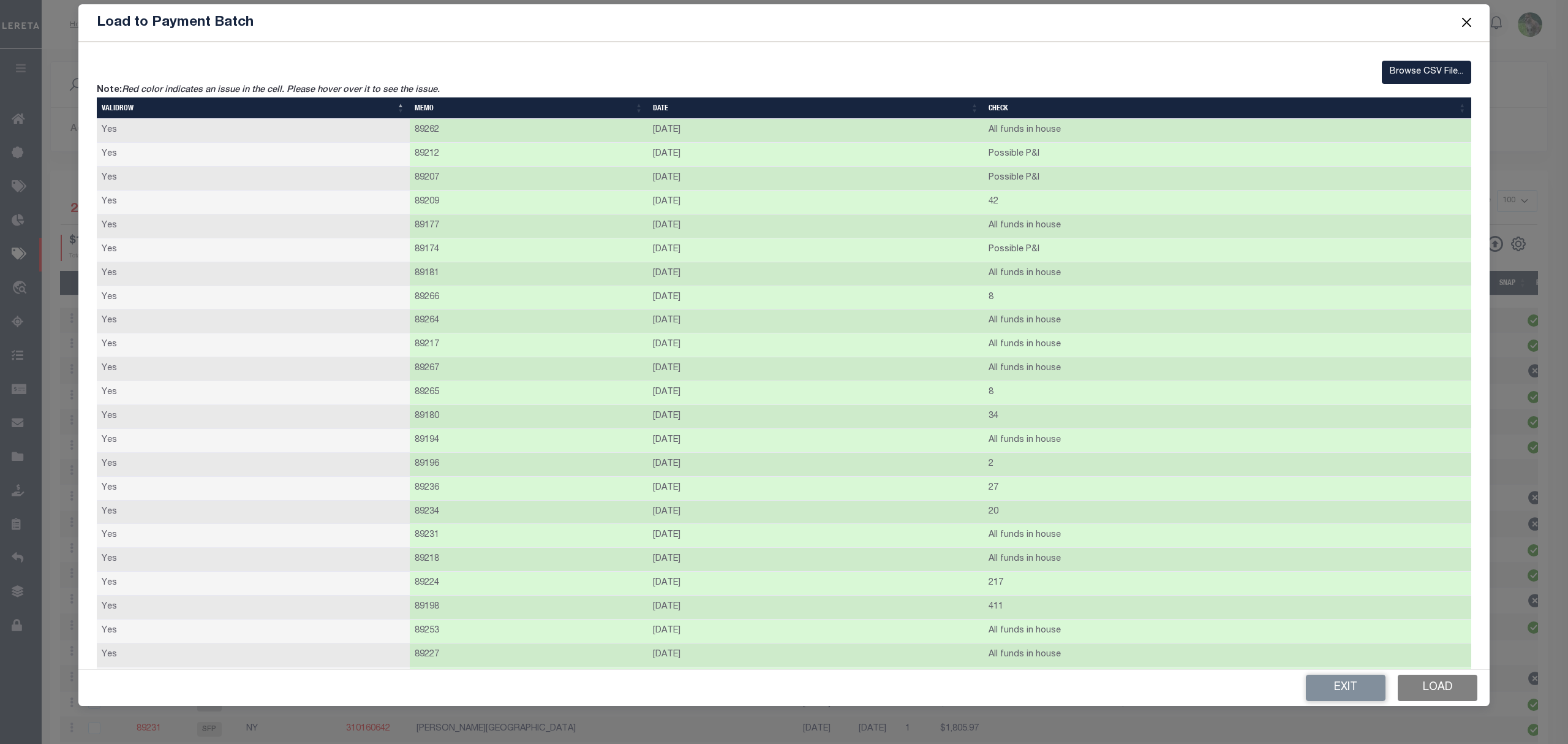
click at [1447, 690] on button "Load" at bounding box center [1438, 688] width 80 height 27
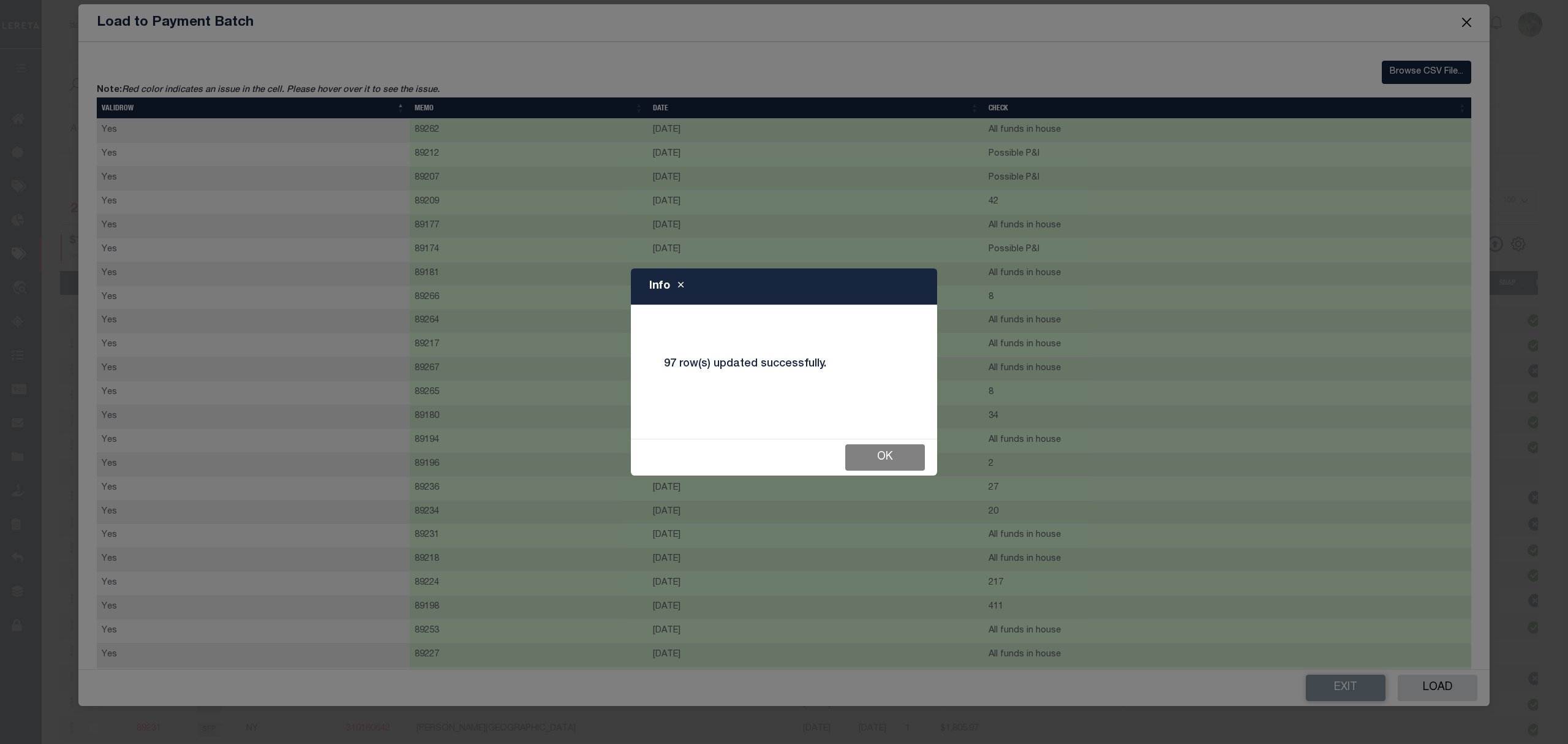
click at [879, 457] on button "Ok" at bounding box center [886, 458] width 80 height 27
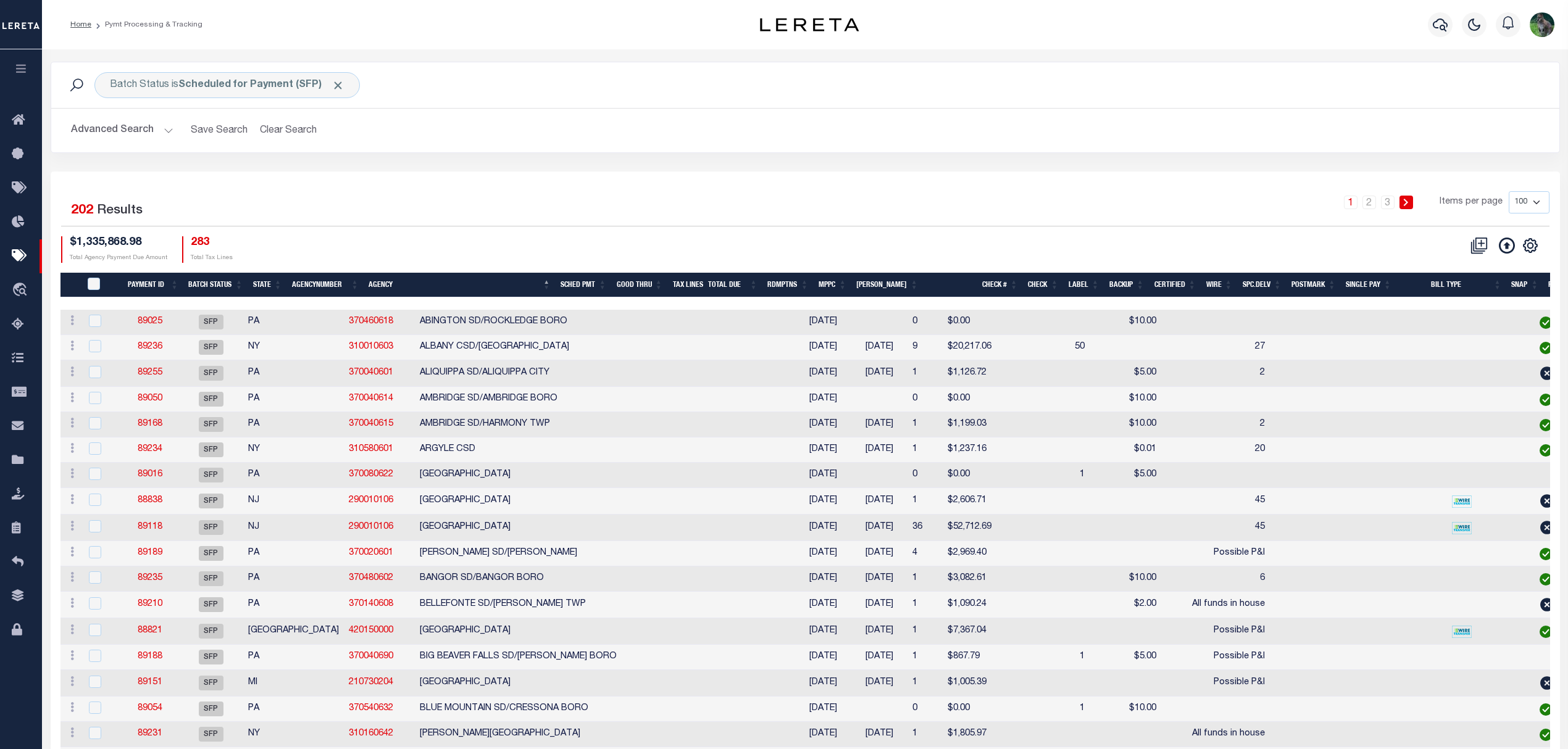
click at [1012, 228] on div "1 Selected 202 Results 1 2 3 Items per page 100 200 500 1000 $1,335,868.98 Tota…" at bounding box center [805, 226] width 1508 height 71
click at [537, 212] on div "1 2 3 Items per page 100 200 500 1000" at bounding box center [993, 208] width 1112 height 32
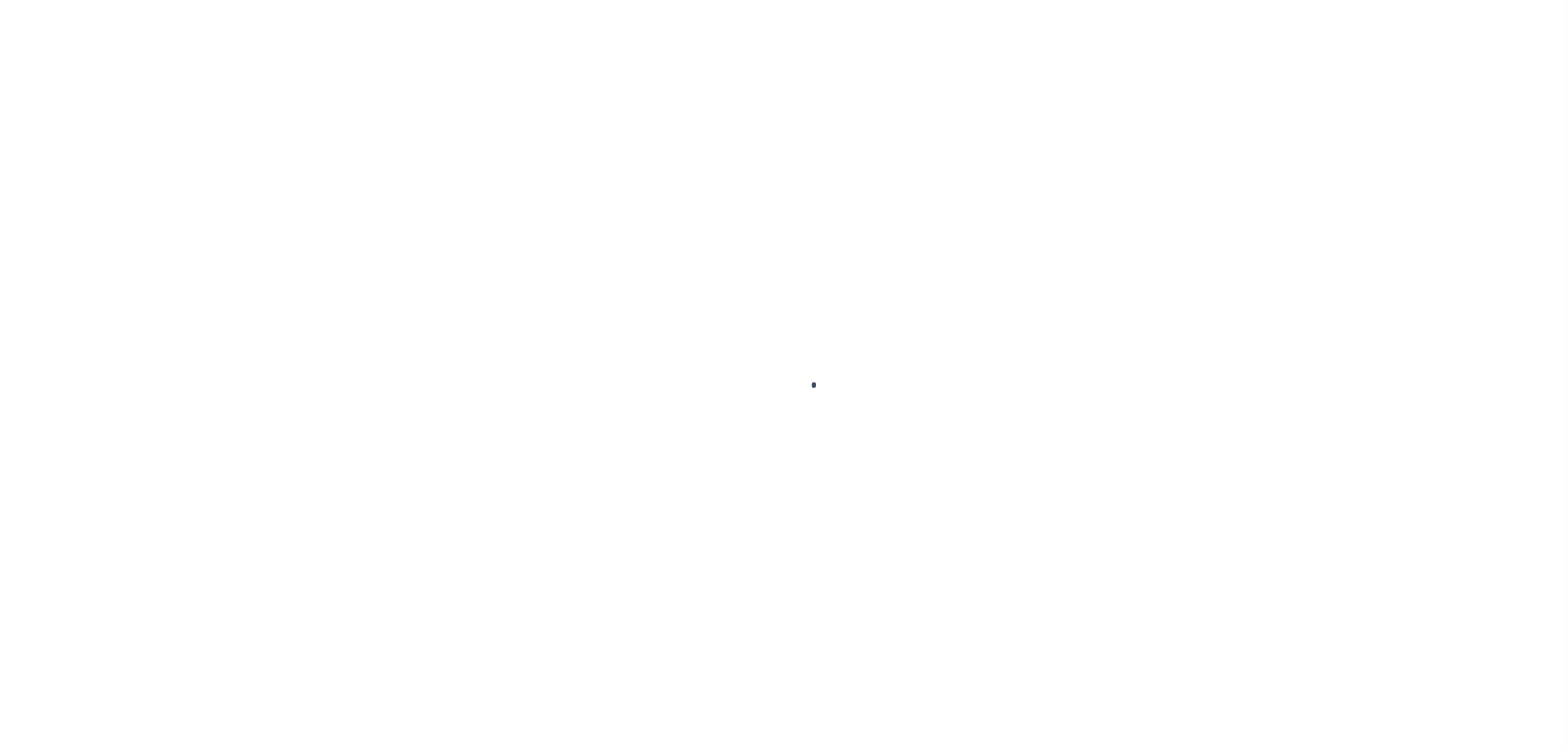
select select "PYD"
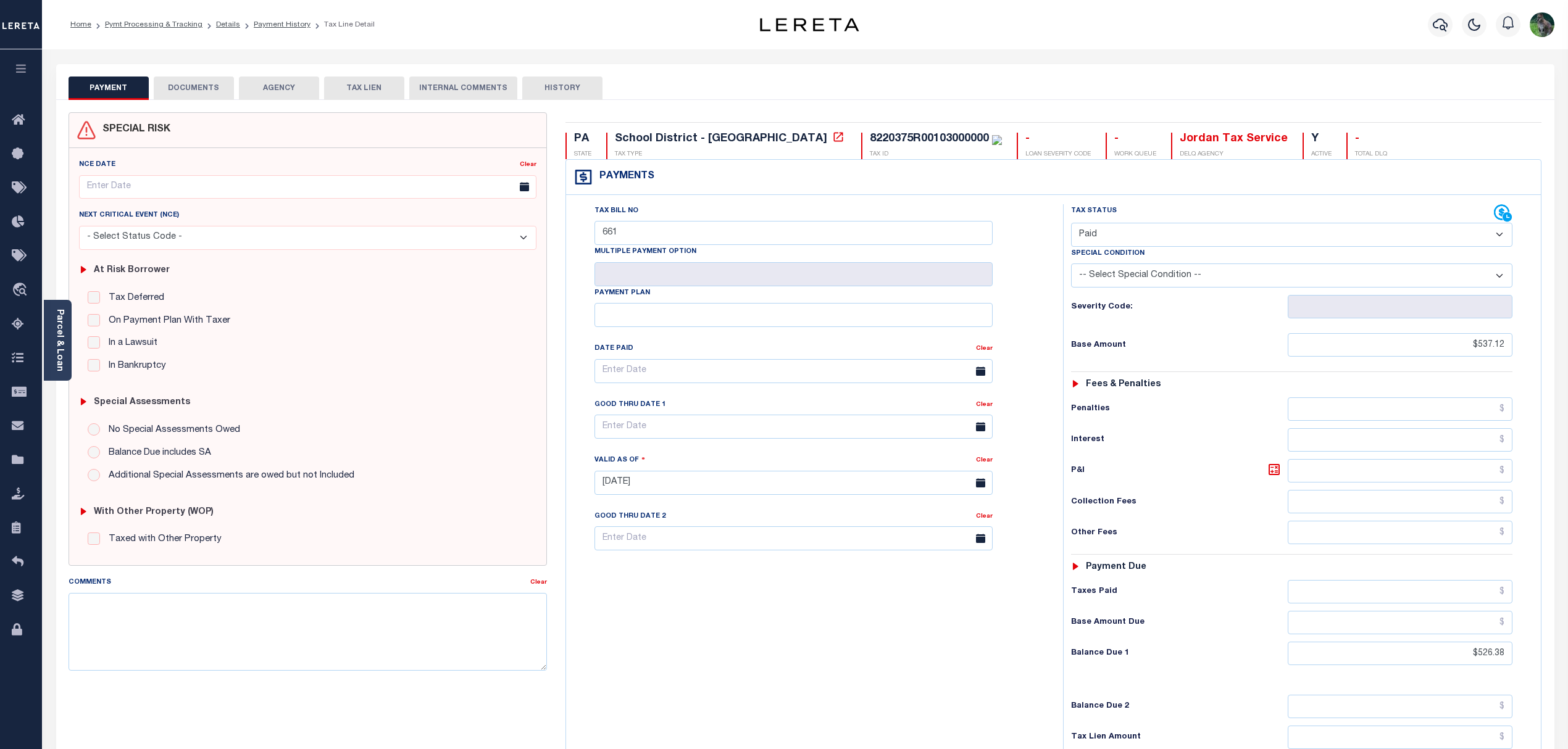
click at [200, 90] on button "DOCUMENTS" at bounding box center [194, 89] width 81 height 23
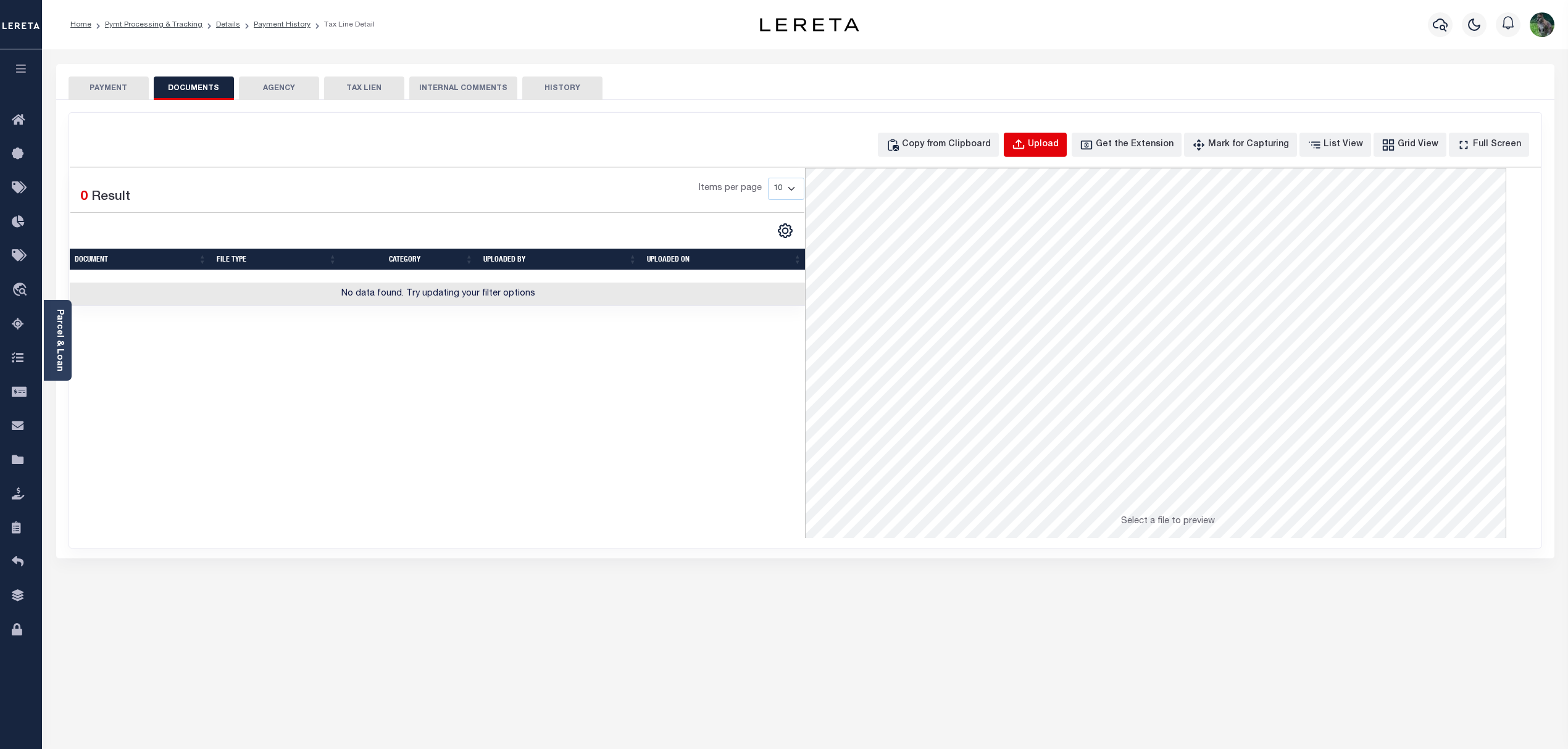
click at [1058, 142] on div "Upload" at bounding box center [1043, 144] width 30 height 13
select select "POP"
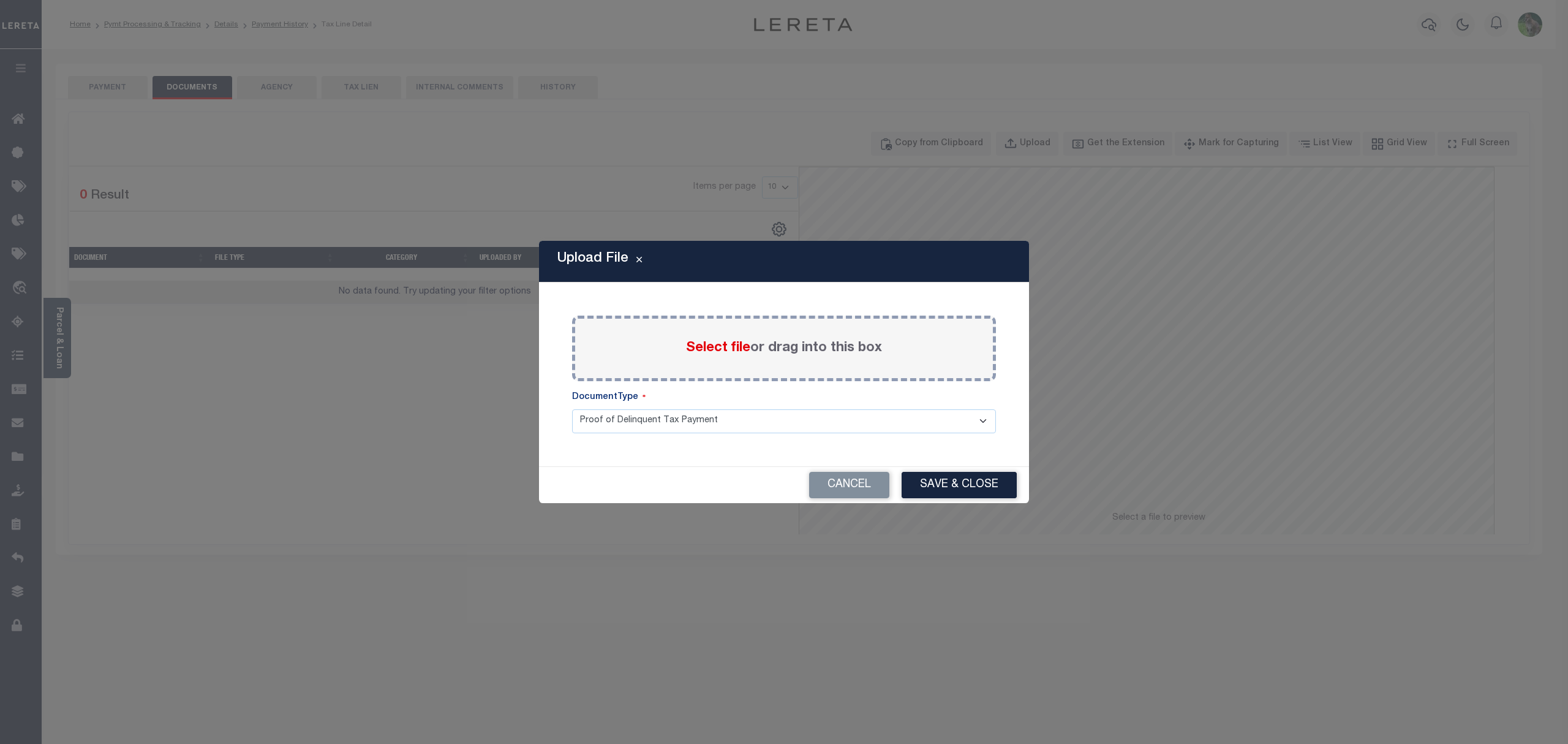
click at [791, 361] on div "Select file or drag into this box" at bounding box center [784, 348] width 424 height 66
click at [699, 355] on span "Select file" at bounding box center [718, 348] width 64 height 13
click at [0, 0] on input "Select file or drag into this box" at bounding box center [0, 0] width 0 height 0
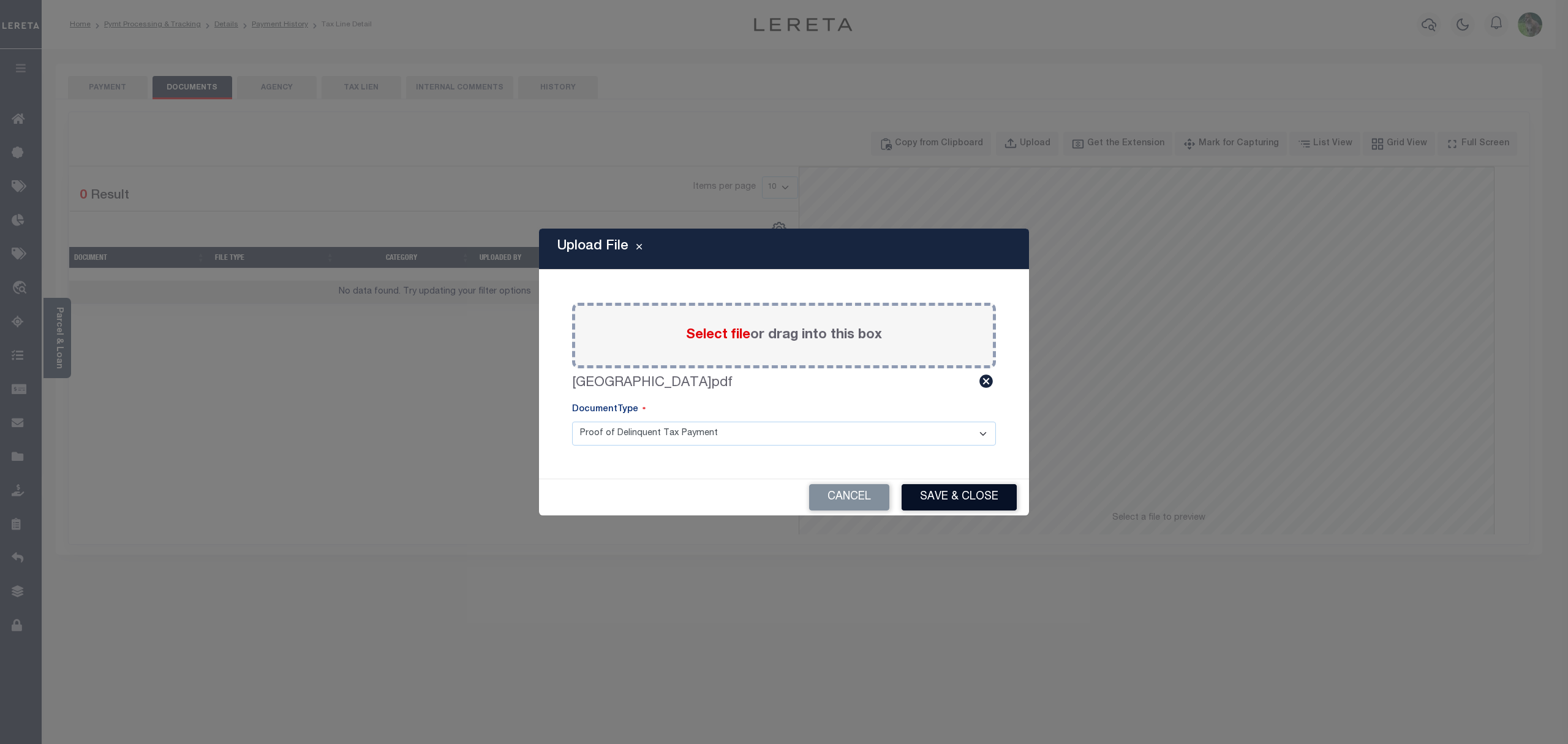
click at [947, 498] on button "Save & Close" at bounding box center [959, 498] width 115 height 27
